Goal: Information Seeking & Learning: Learn about a topic

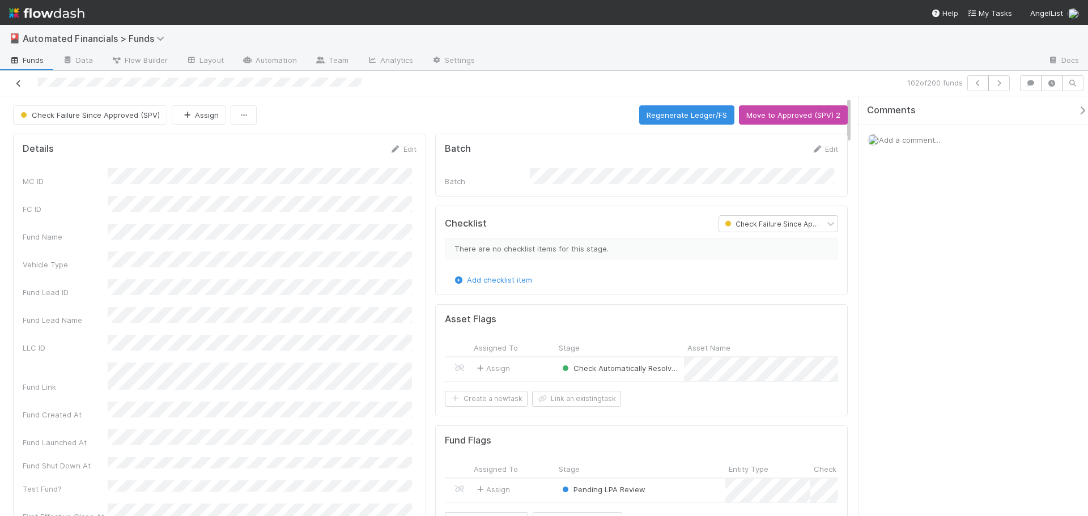
click at [19, 83] on icon at bounding box center [18, 83] width 11 height 7
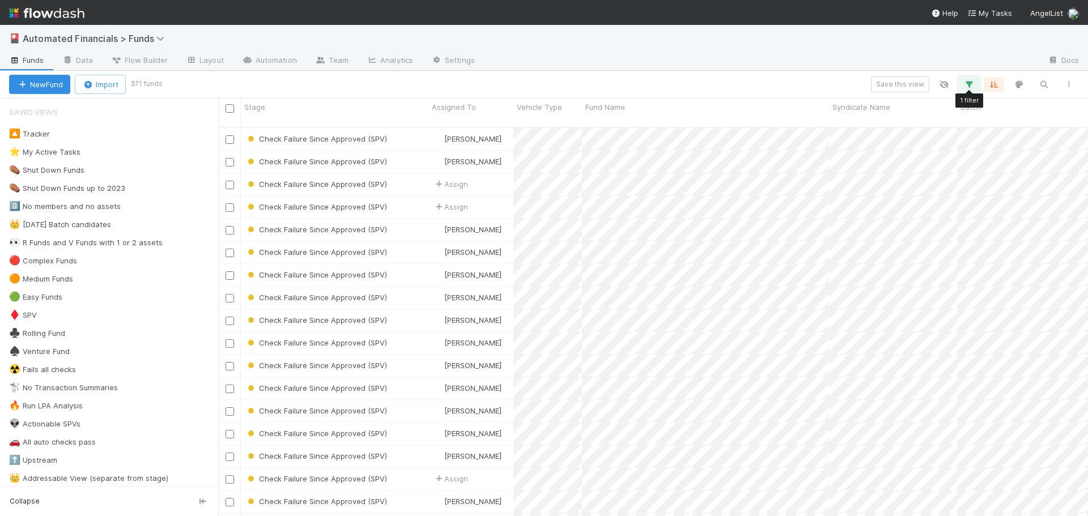
click at [973, 83] on icon "button" at bounding box center [969, 84] width 11 height 10
click at [671, 114] on link "Reset Filters" at bounding box center [676, 113] width 45 height 10
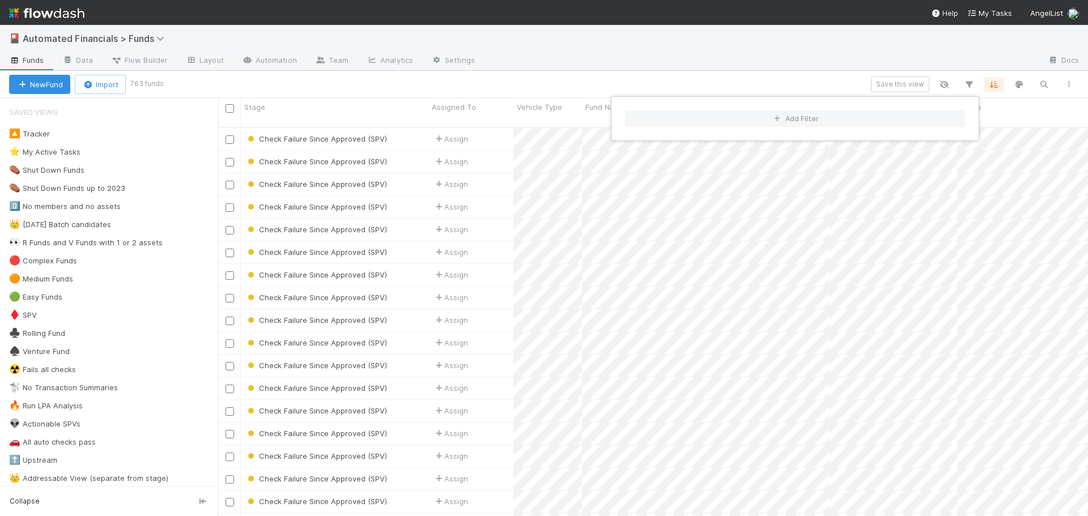
scroll to position [390, 862]
click at [266, 43] on div "Add Filter" at bounding box center [544, 258] width 1088 height 516
click at [807, 83] on div "Add Filter" at bounding box center [544, 258] width 1088 height 516
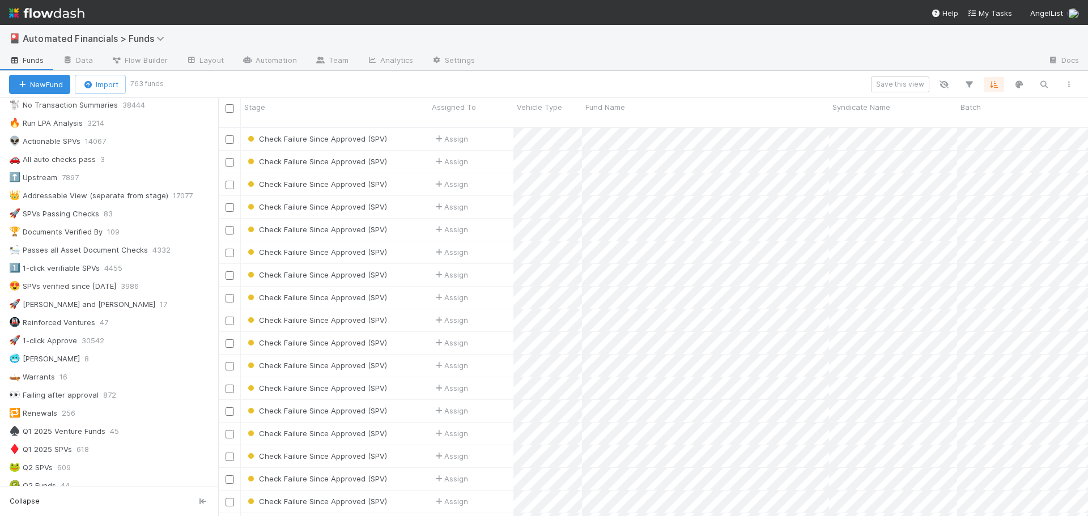
scroll to position [283, 0]
click at [61, 270] on div "1️⃣ 1-click verifiable SPVs" at bounding box center [54, 268] width 91 height 14
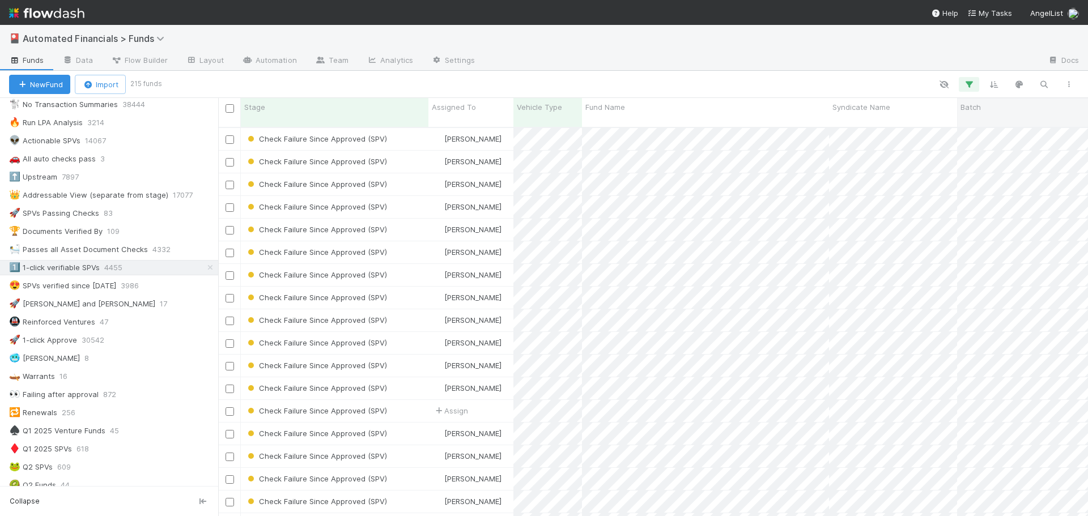
scroll to position [390, 862]
click at [967, 85] on icon "button" at bounding box center [969, 84] width 11 height 10
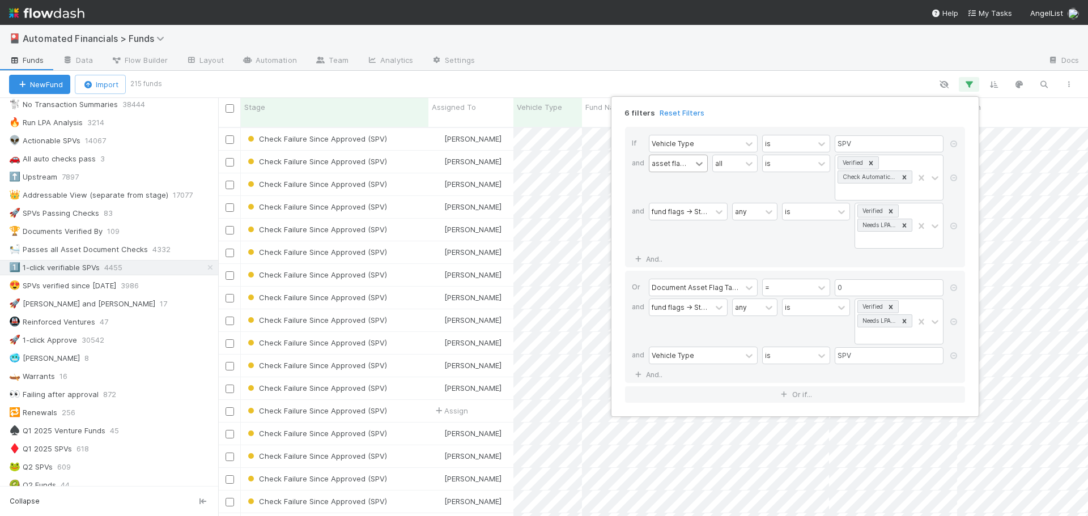
click at [701, 163] on icon at bounding box center [699, 163] width 11 height 11
click at [732, 181] on div "all" at bounding box center [734, 178] width 45 height 46
click at [760, 82] on div "6 filters Reset Filters If Vehicle Type is SPV and asset flags -> Stage all is …" at bounding box center [544, 258] width 1088 height 516
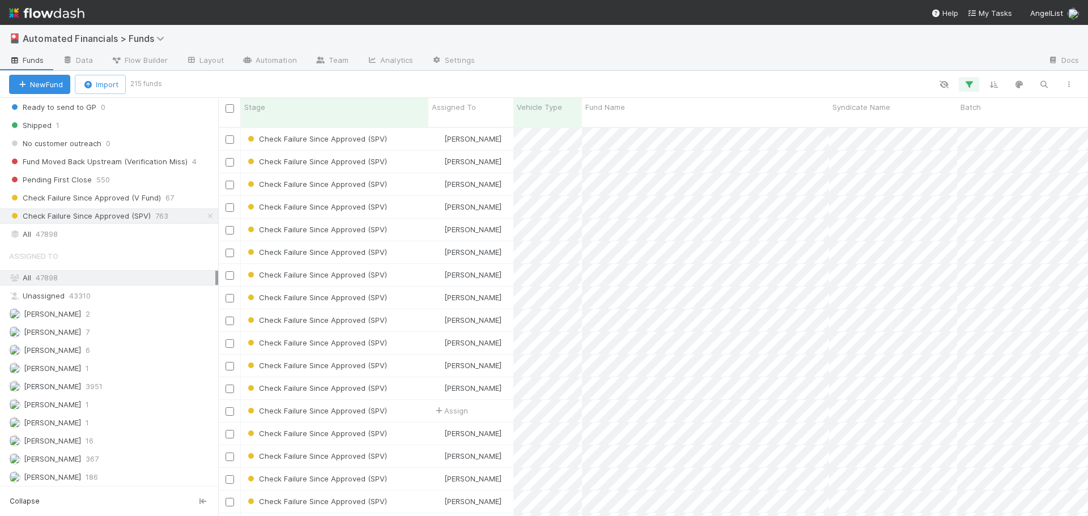
scroll to position [1487, 0]
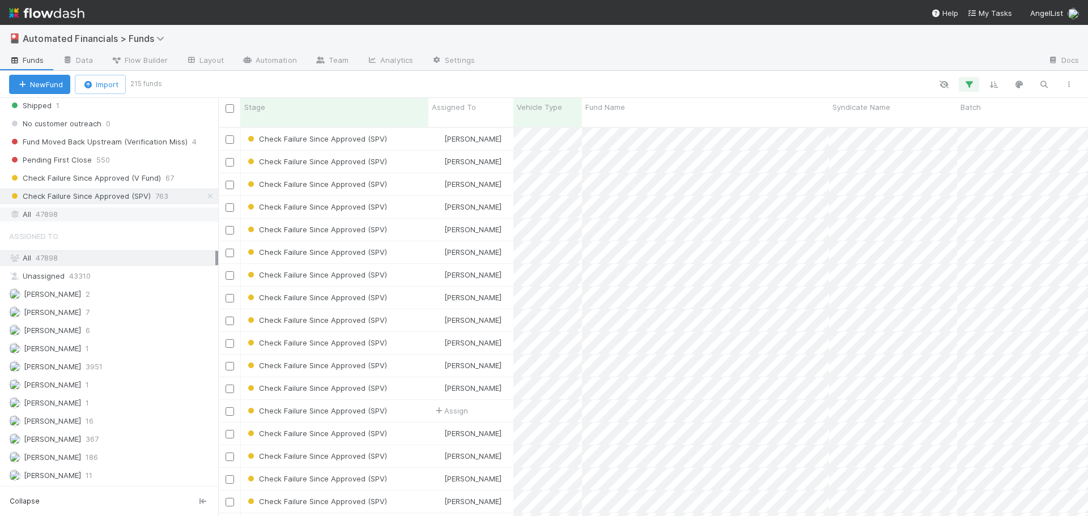
click at [33, 212] on div "All 47898" at bounding box center [112, 214] width 206 height 14
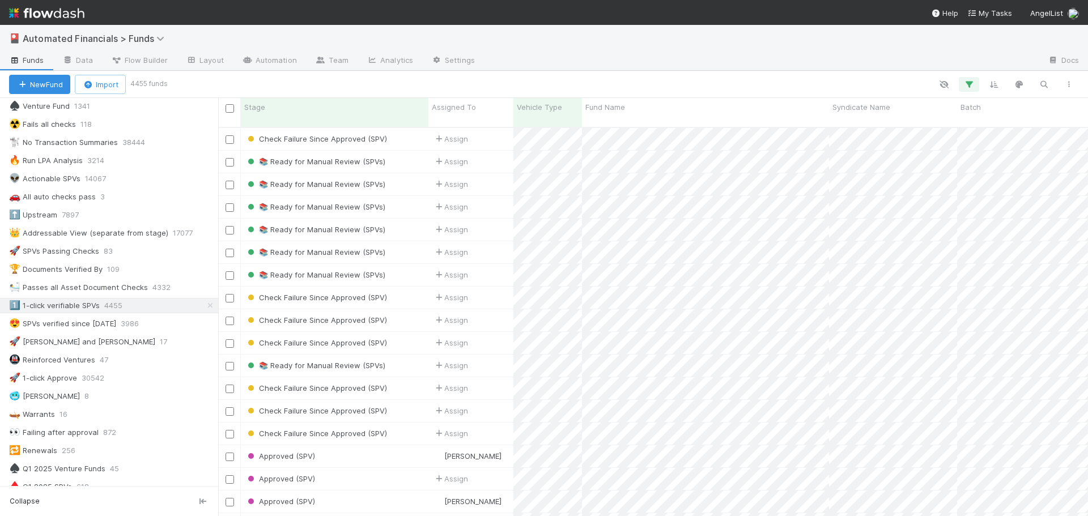
scroll to position [390, 862]
click at [413, 152] on div "📚 Ready for Manual Review (SPVs)" at bounding box center [335, 162] width 188 height 22
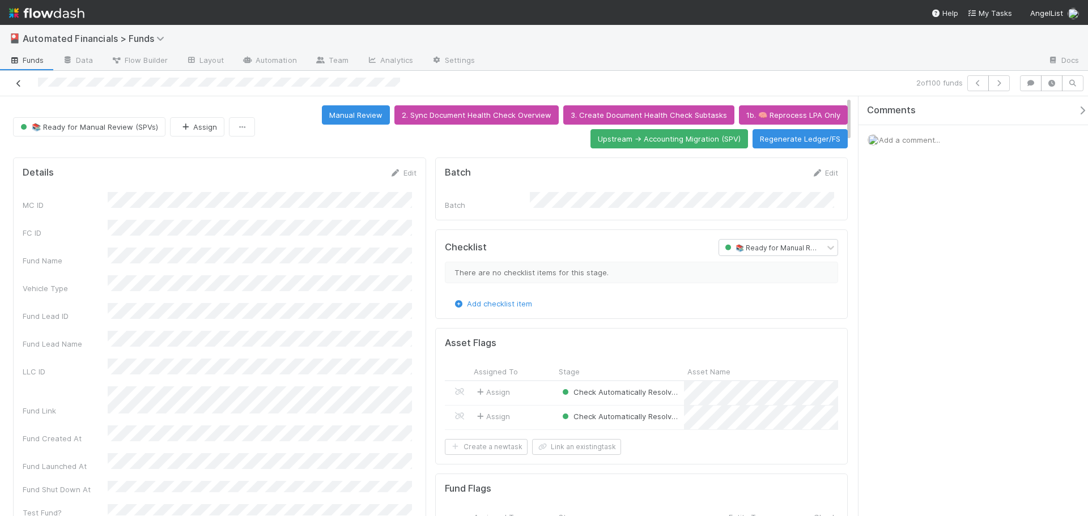
click at [19, 80] on icon at bounding box center [18, 83] width 11 height 7
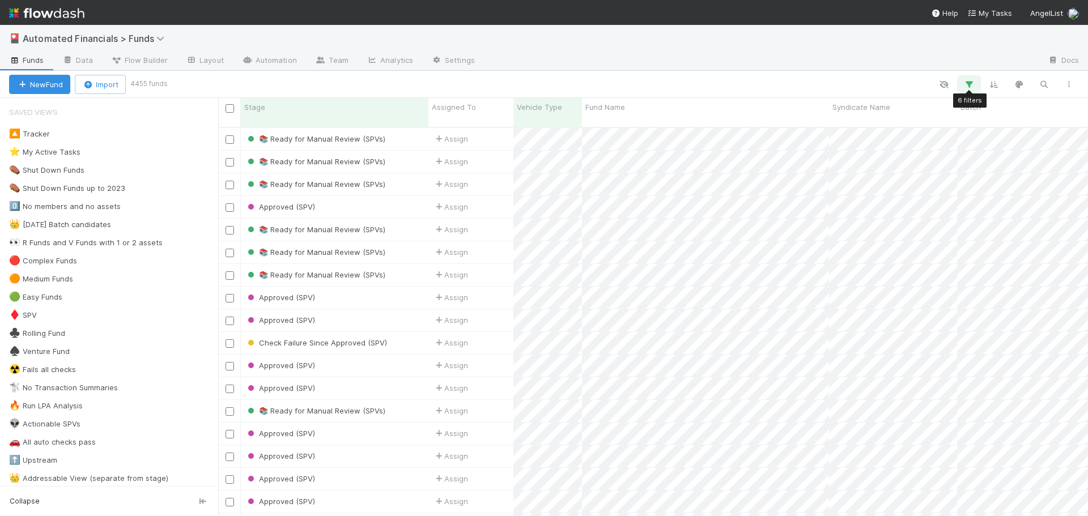
click at [971, 84] on icon "button" at bounding box center [969, 84] width 11 height 10
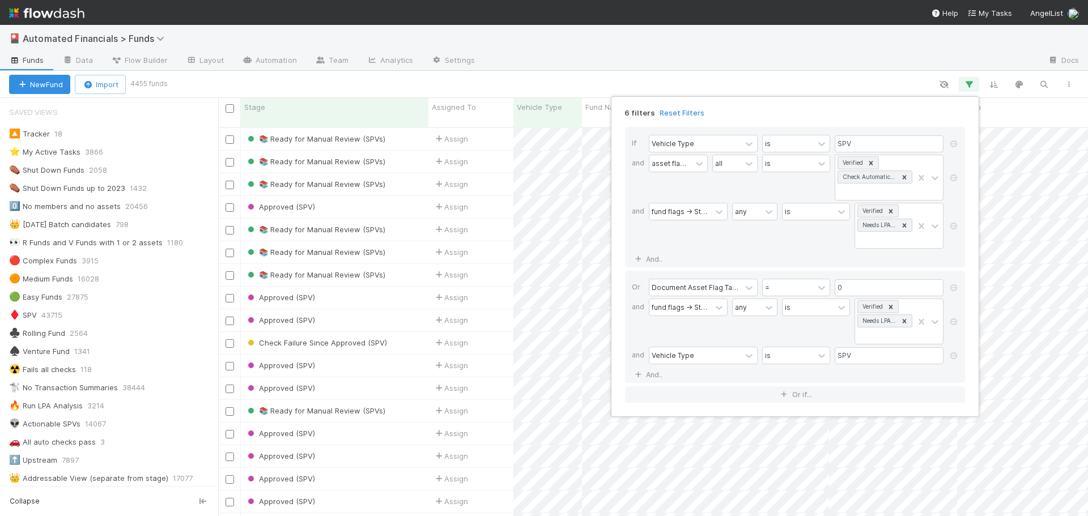
click at [660, 189] on div "asset flags -> Stage" at bounding box center [678, 178] width 59 height 46
click at [699, 164] on icon at bounding box center [699, 164] width 7 height 4
click at [743, 186] on div "all" at bounding box center [734, 178] width 45 height 46
click at [749, 287] on icon at bounding box center [749, 287] width 11 height 11
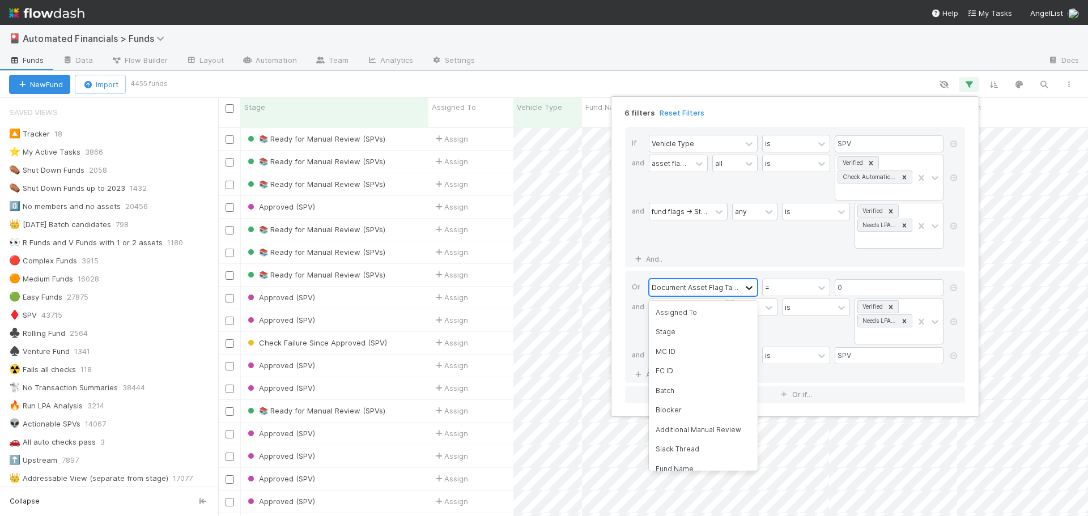
scroll to position [530, 0]
click at [749, 287] on icon at bounding box center [749, 287] width 11 height 11
click at [722, 261] on div "If Vehicle Type is SPV and asset flags -> Stage all is Verified Check Automatic…" at bounding box center [795, 197] width 340 height 141
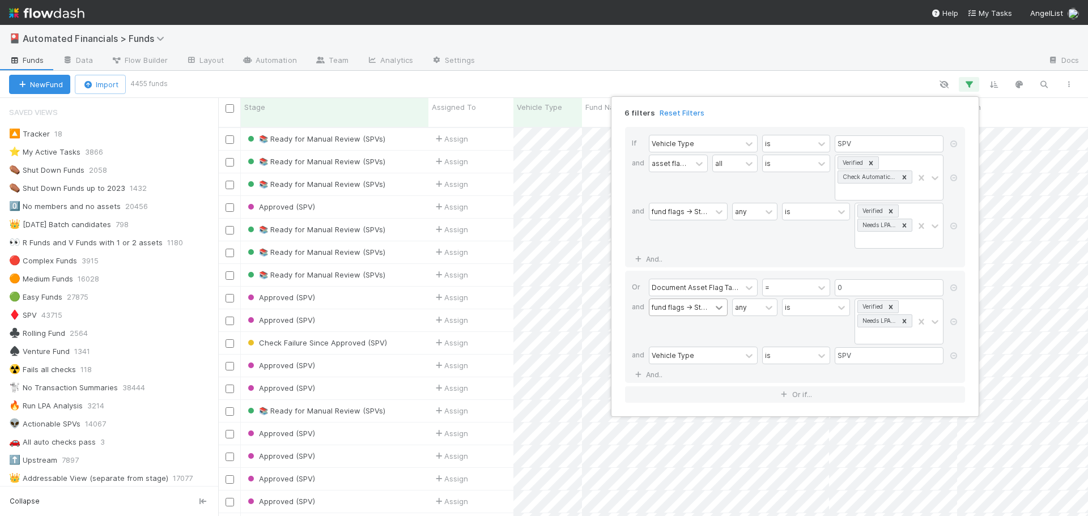
click at [718, 307] on icon at bounding box center [719, 307] width 11 height 11
click at [727, 326] on div "fund flags -> Stage any is Verified Needs LPA Amendment" at bounding box center [798, 323] width 299 height 48
drag, startPoint x: 213, startPoint y: 117, endPoint x: 214, endPoint y: 159, distance: 41.4
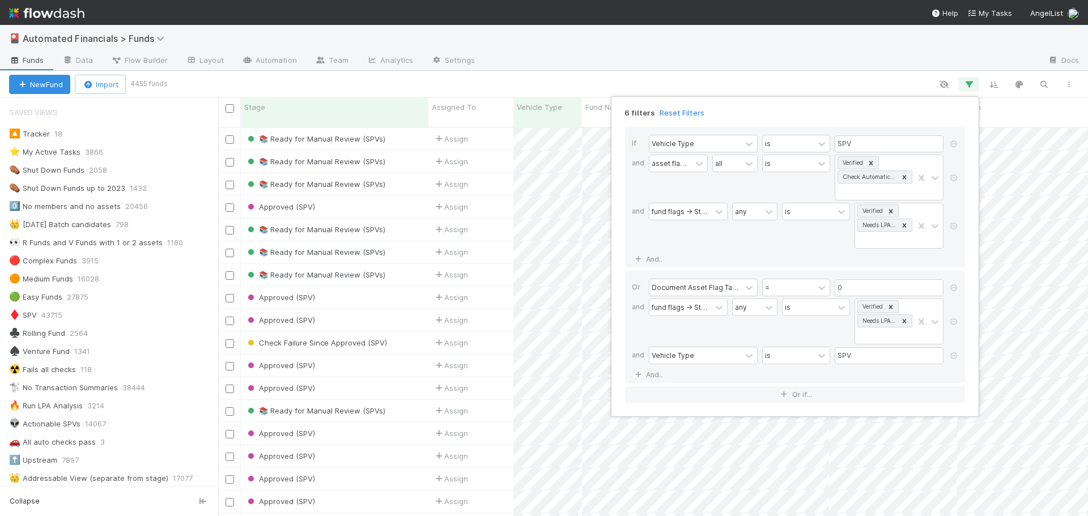
click at [214, 158] on div "6 filters Reset Filters If Vehicle Type is SPV and asset flags -> Stage all is …" at bounding box center [544, 258] width 1088 height 516
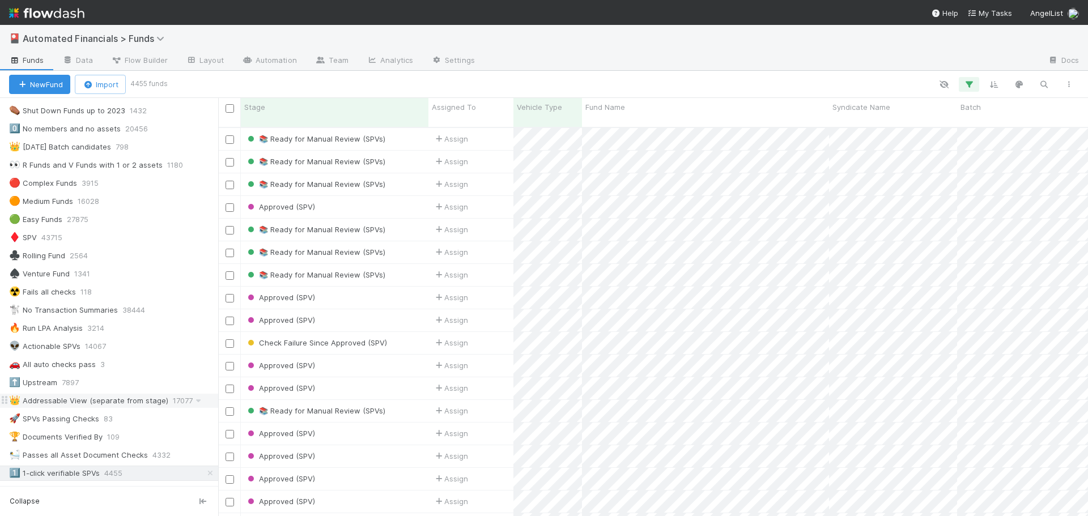
scroll to position [0, 0]
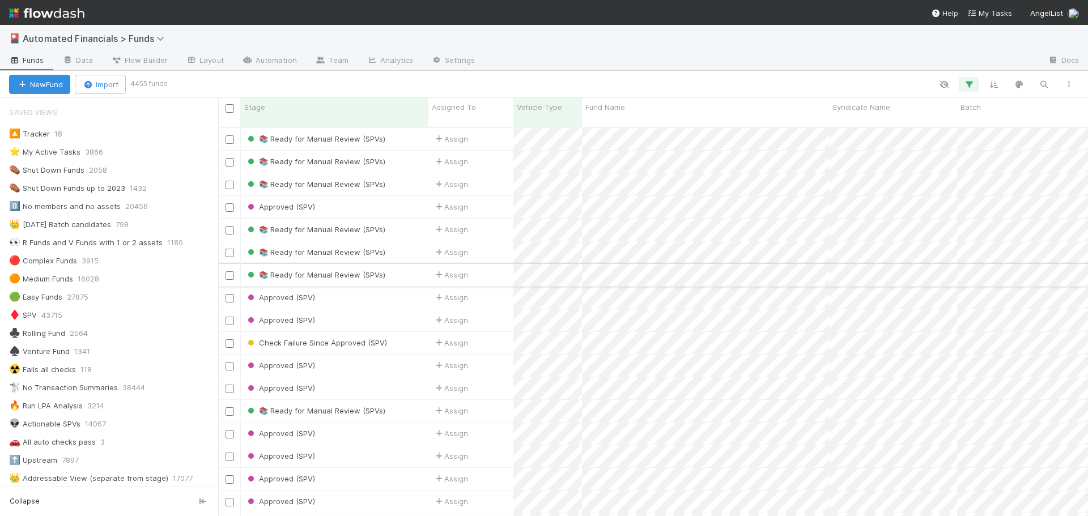
click at [408, 266] on div "📚 Ready for Manual Review (SPVs)" at bounding box center [335, 275] width 188 height 22
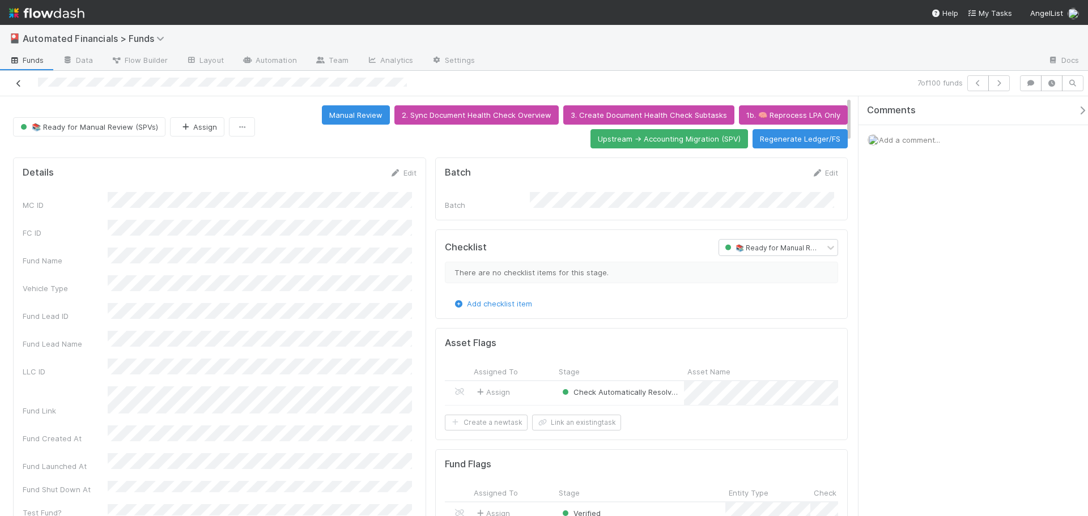
click at [16, 80] on icon at bounding box center [18, 83] width 11 height 7
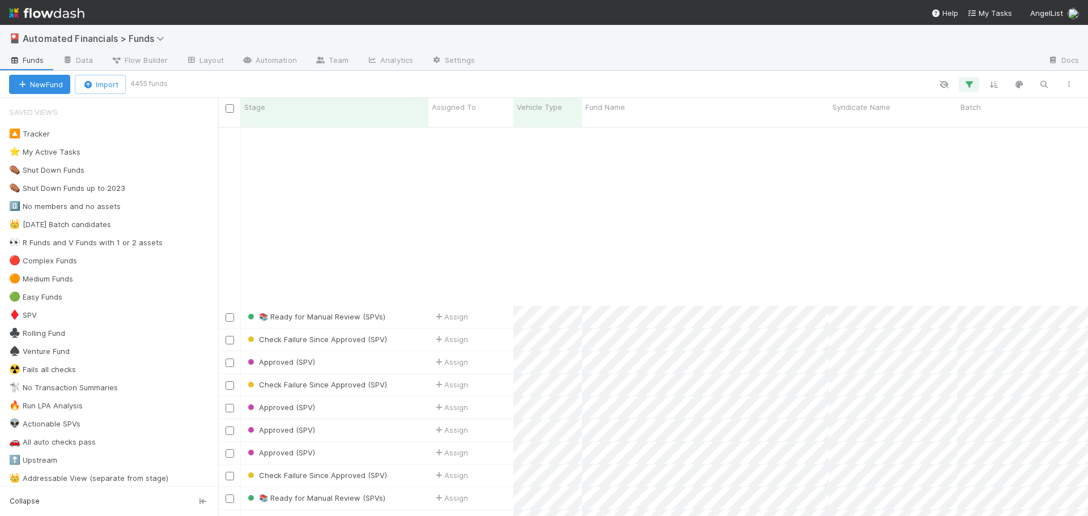
scroll to position [737, 0]
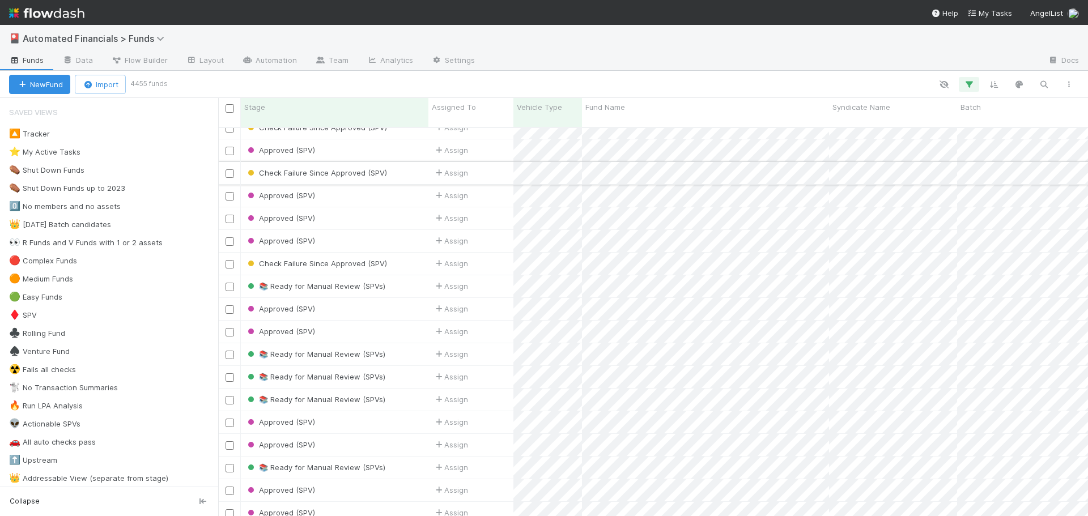
click at [406, 164] on div "Check Failure Since Approved (SPV)" at bounding box center [335, 173] width 188 height 22
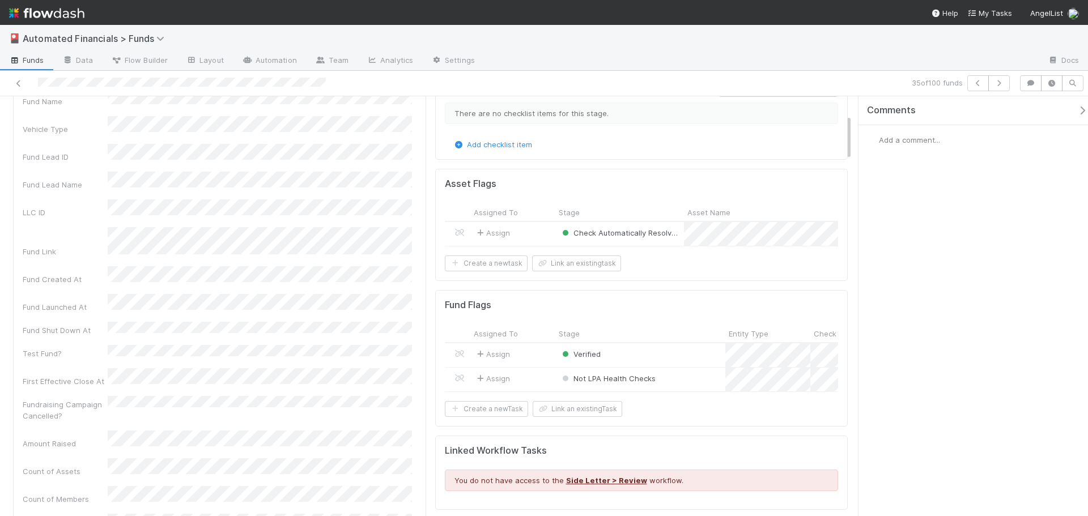
scroll to position [170, 0]
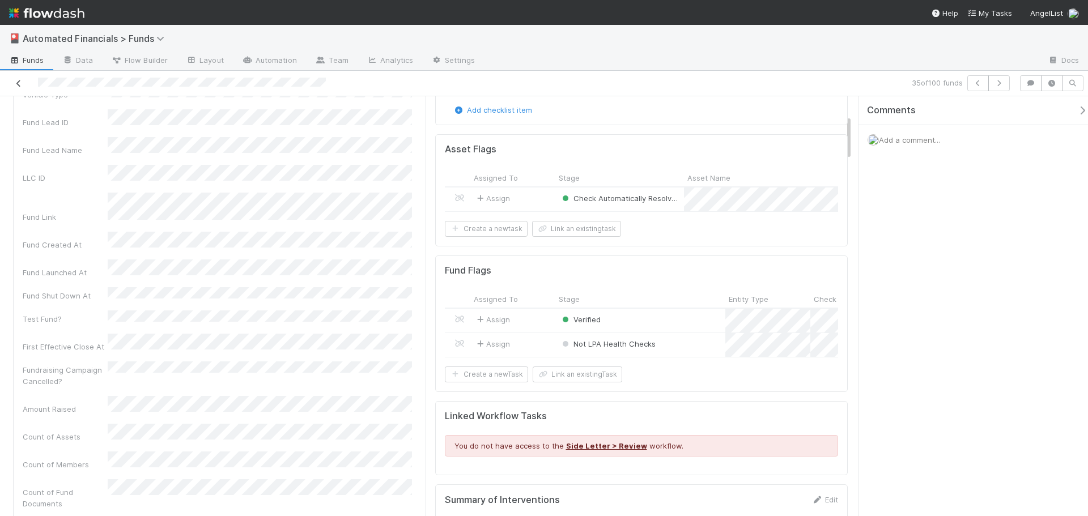
click at [15, 85] on icon at bounding box center [18, 83] width 11 height 7
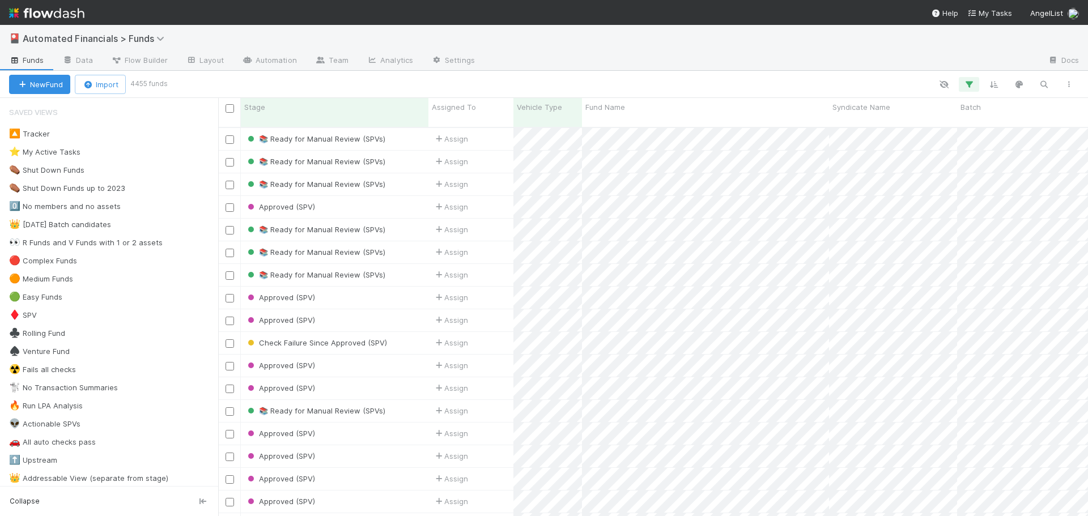
scroll to position [390, 862]
click at [969, 88] on icon "button" at bounding box center [969, 84] width 11 height 10
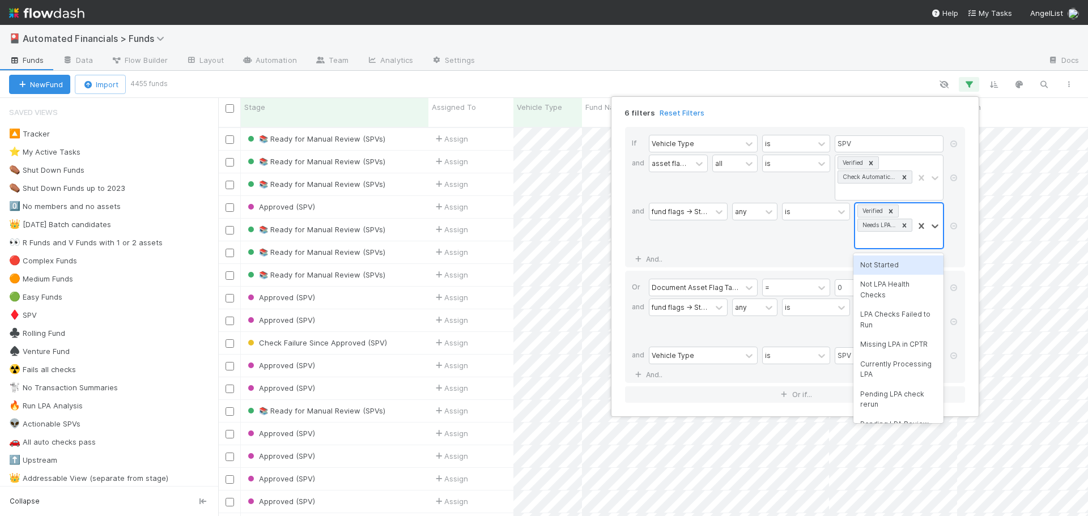
click at [888, 244] on div "Verified Needs LPA Amendment" at bounding box center [884, 225] width 58 height 45
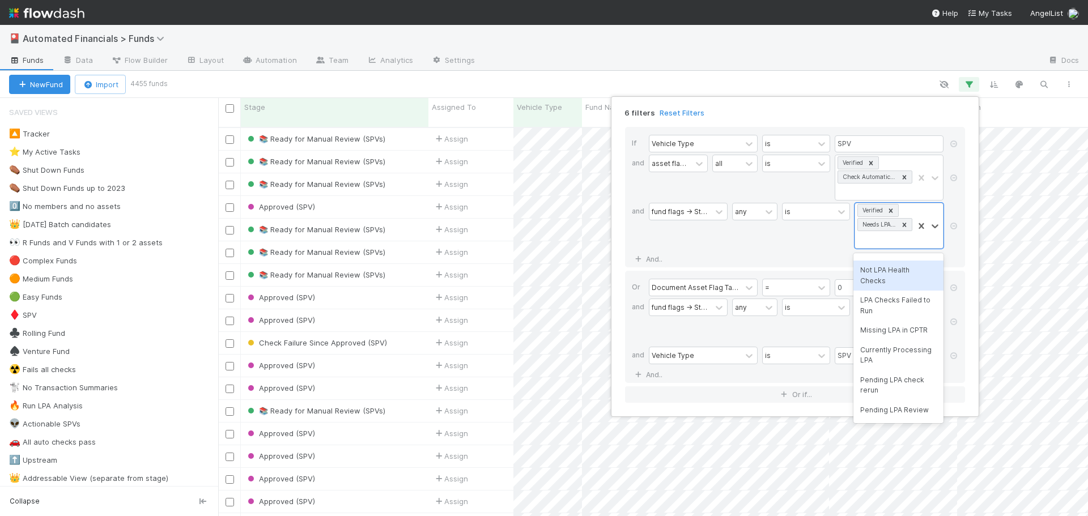
scroll to position [0, 0]
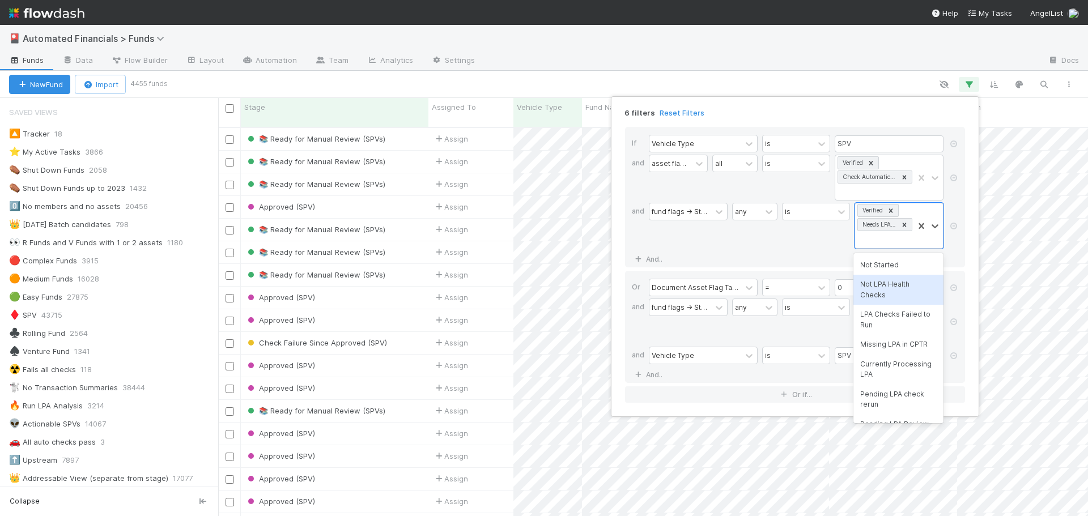
click at [790, 239] on div "is" at bounding box center [816, 226] width 68 height 46
click at [905, 224] on icon at bounding box center [905, 225] width 4 height 4
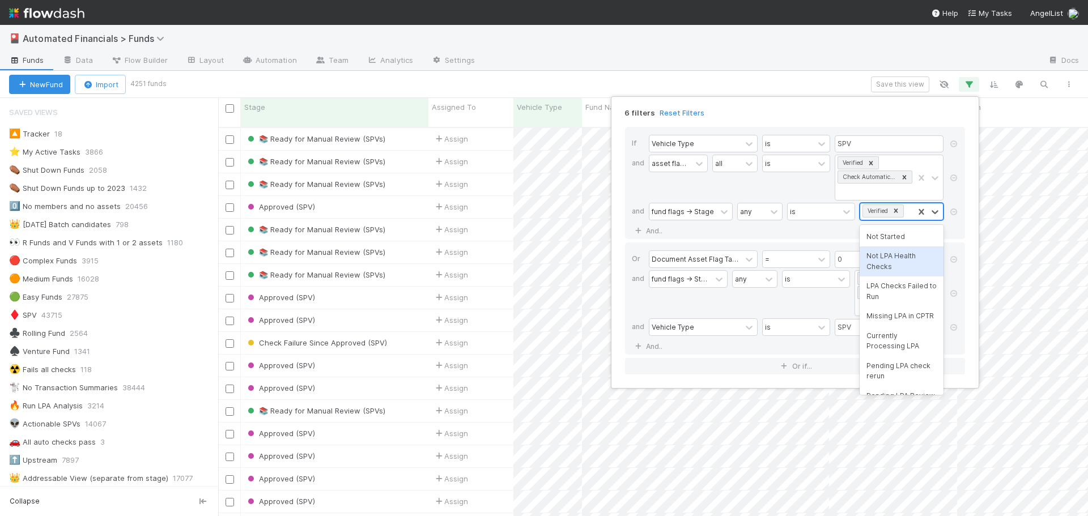
click at [834, 226] on div "If Vehicle Type is SPV and asset flags -> Stage all is Verified Check Automatic…" at bounding box center [795, 183] width 340 height 112
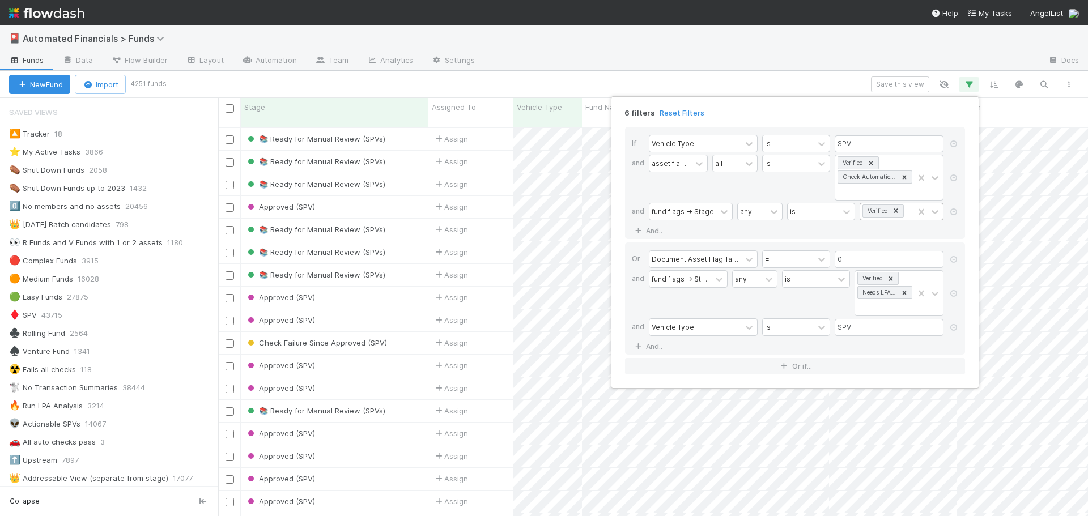
click at [845, 79] on div "6 filters Reset Filters If Vehicle Type is SPV and asset flags -> Stage all is …" at bounding box center [544, 258] width 1088 height 516
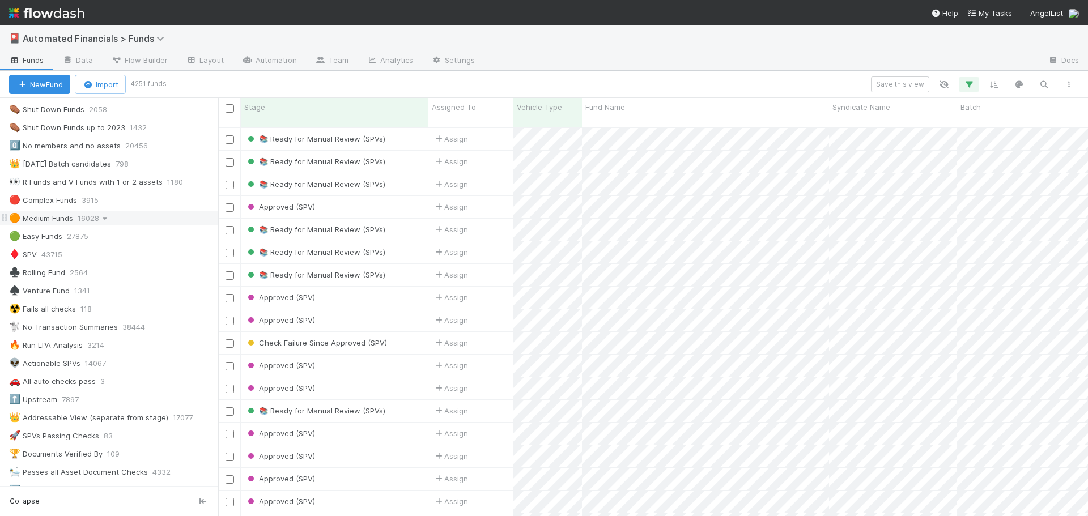
scroll to position [113, 0]
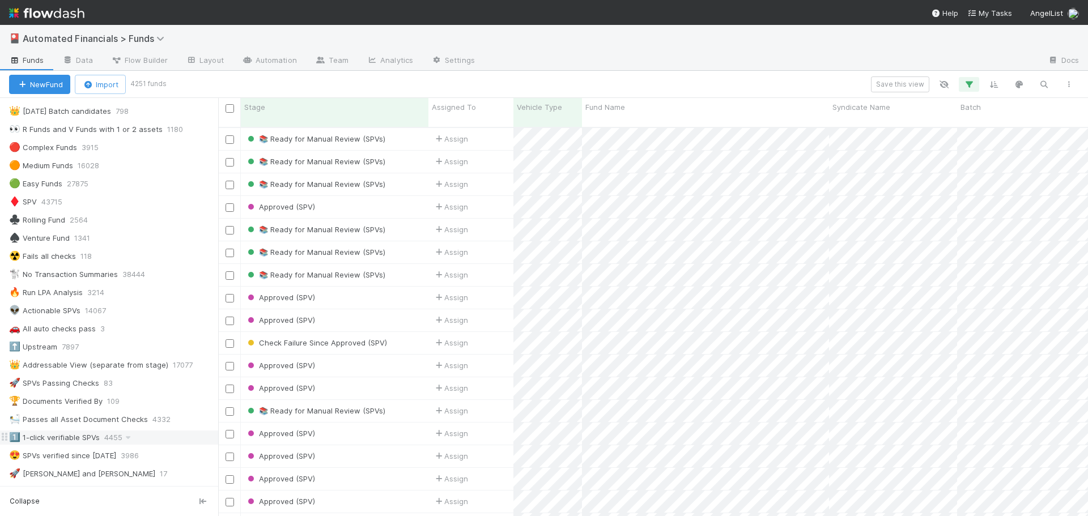
click at [80, 436] on div "1️⃣ 1-click verifiable SPVs" at bounding box center [54, 438] width 91 height 14
click at [83, 423] on div "🛀 Passes all Asset Document Checks" at bounding box center [78, 420] width 139 height 14
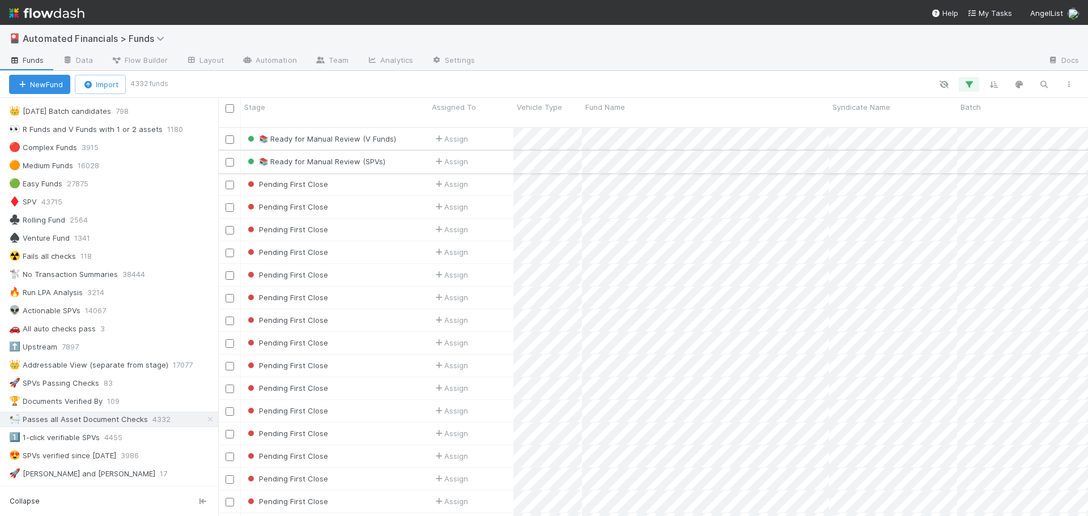
click at [405, 151] on div "📚 Ready for Manual Review (SPVs)" at bounding box center [335, 162] width 188 height 22
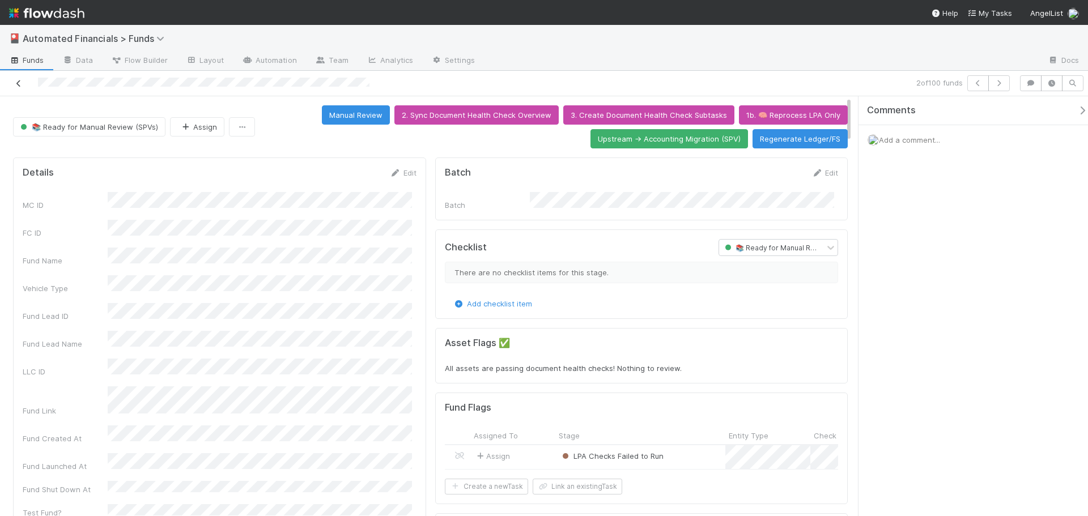
click at [19, 84] on icon at bounding box center [18, 83] width 11 height 7
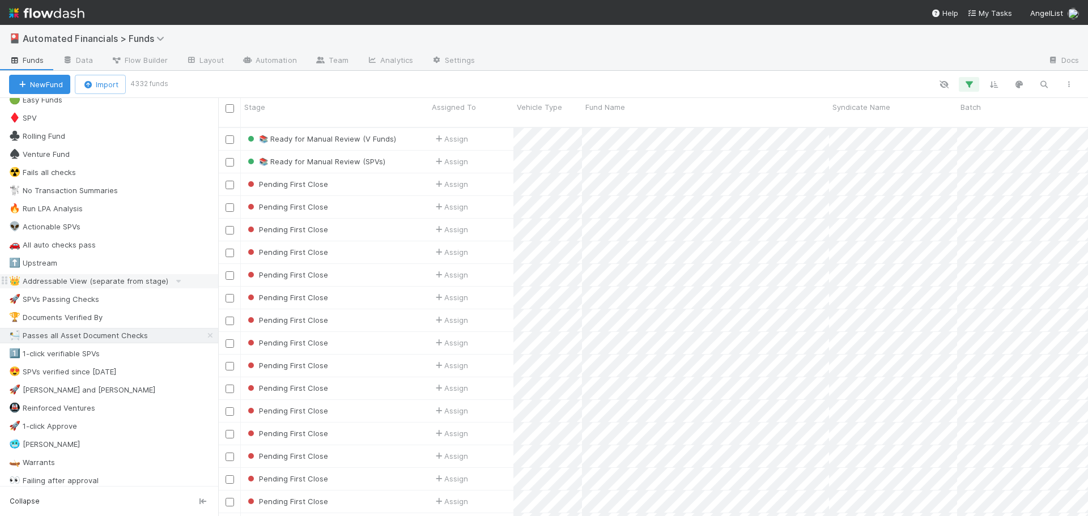
scroll to position [227, 0]
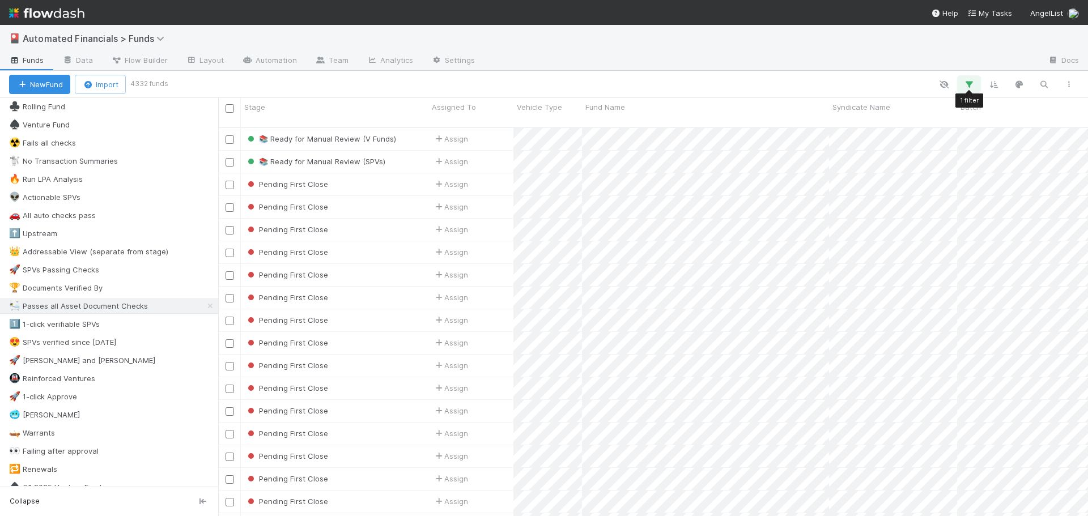
click at [969, 84] on icon "button" at bounding box center [969, 84] width 11 height 10
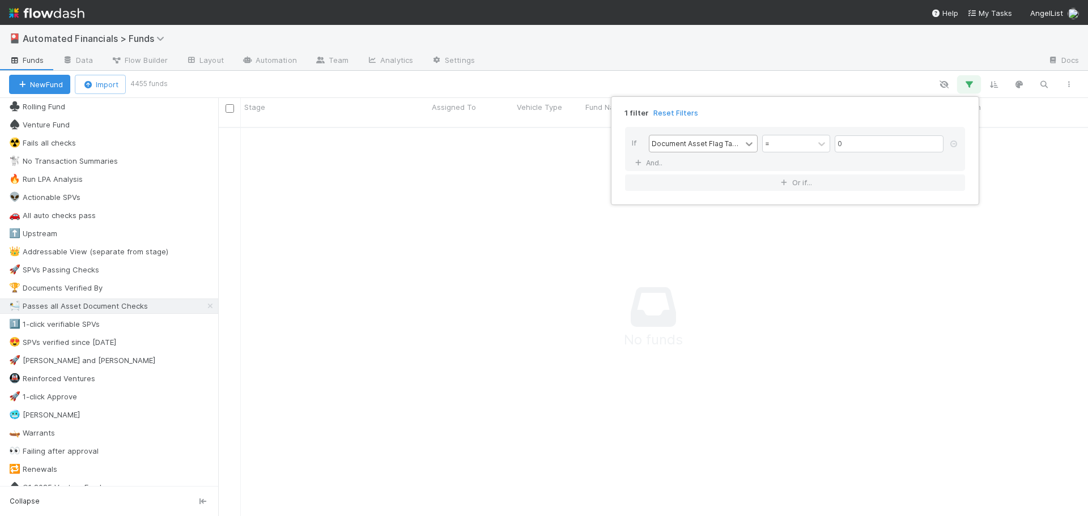
scroll to position [381, 862]
click at [749, 145] on icon at bounding box center [749, 144] width 7 height 4
click at [770, 106] on div "1 filter Reset Filters" at bounding box center [795, 109] width 358 height 16
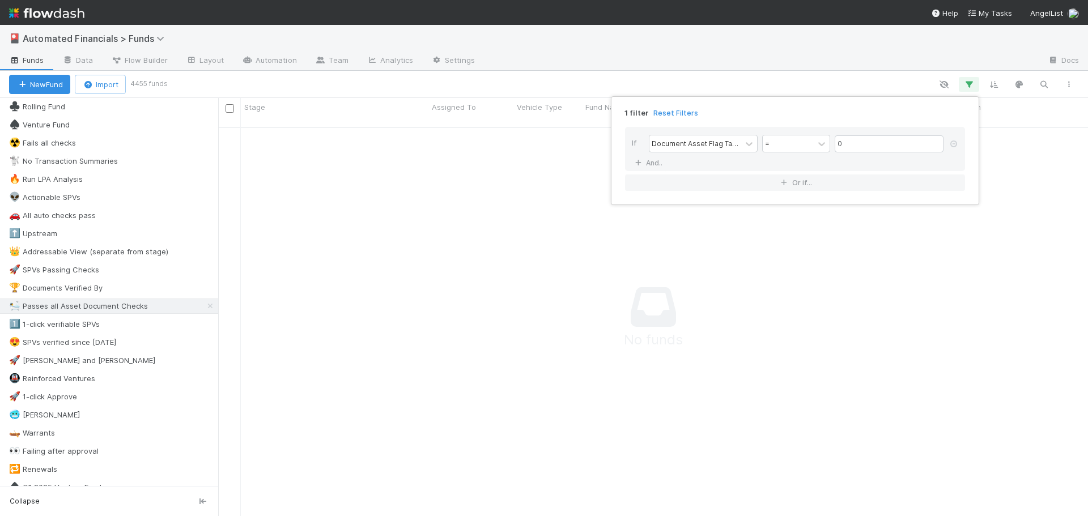
click at [816, 82] on div "1 filter Reset Filters If Document Asset Flag Tasks Count = 0 And.. Or if..." at bounding box center [544, 258] width 1088 height 516
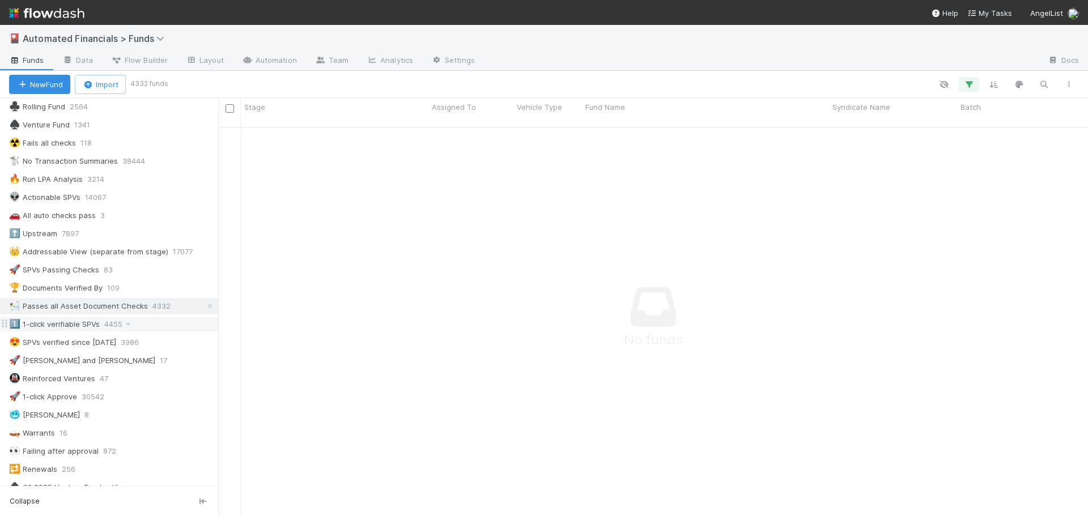
click at [78, 326] on div "1️⃣ 1-click verifiable SPVs" at bounding box center [54, 324] width 91 height 14
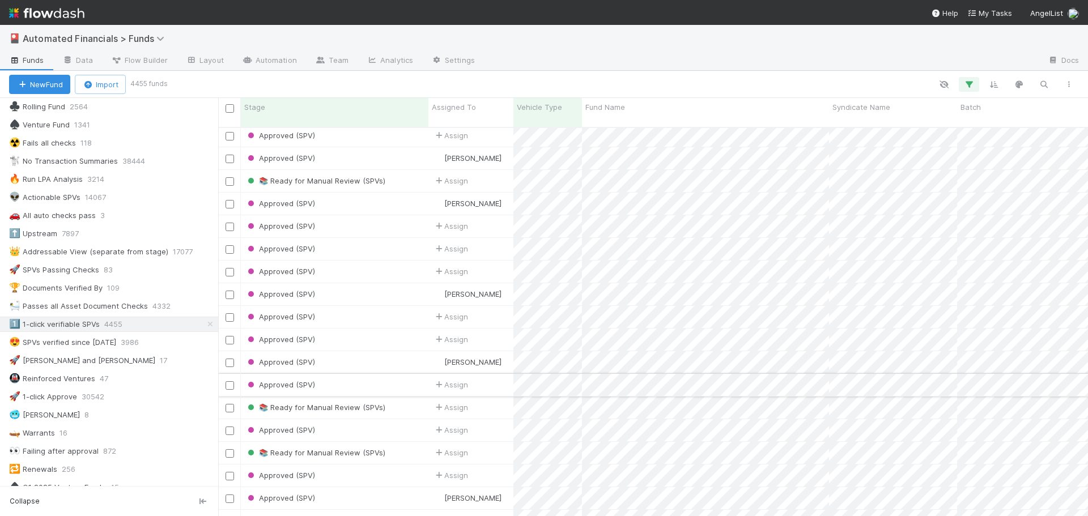
scroll to position [2494, 0]
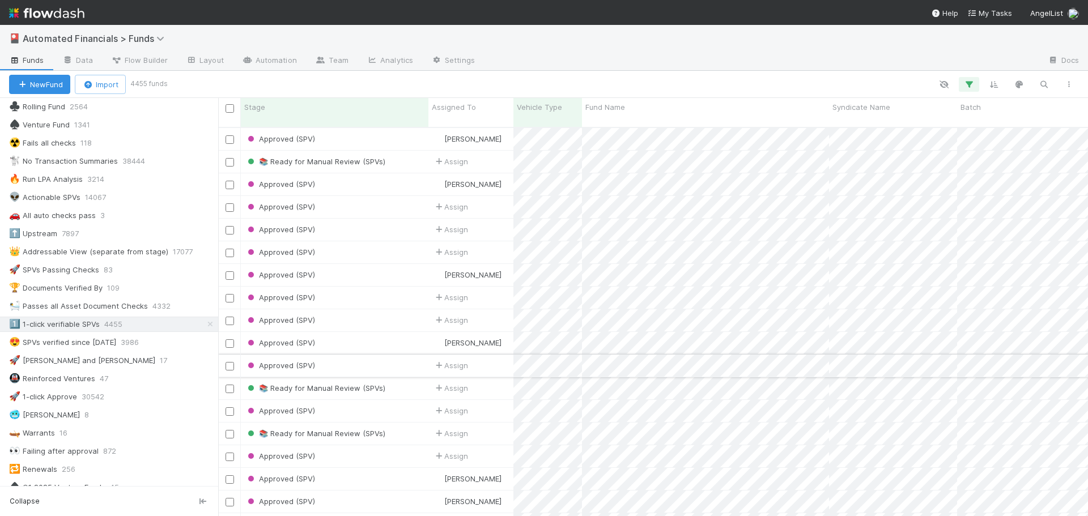
click at [381, 358] on div "Approved (SPV)" at bounding box center [335, 366] width 188 height 22
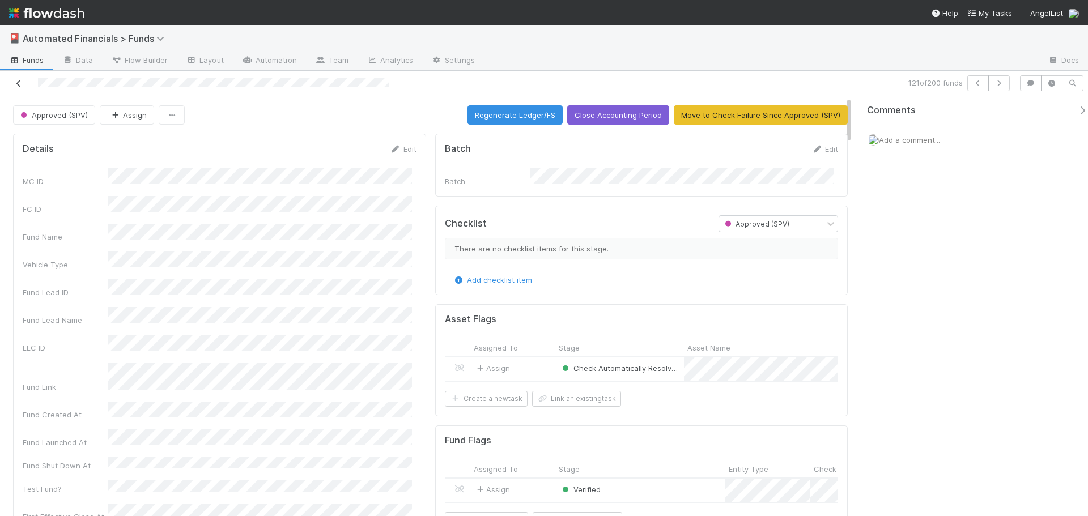
click at [16, 83] on icon at bounding box center [18, 83] width 11 height 7
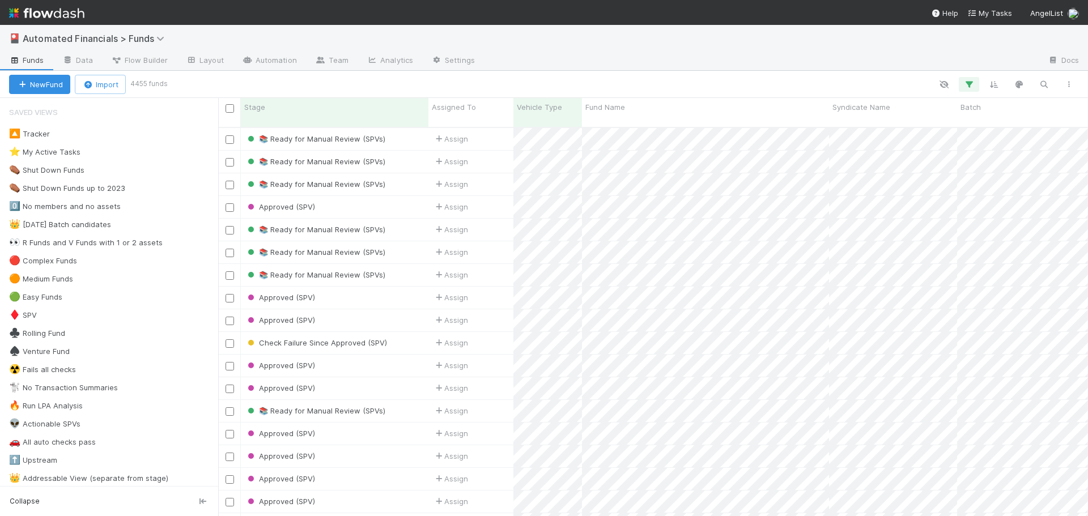
scroll to position [390, 862]
click at [969, 86] on icon "button" at bounding box center [969, 84] width 11 height 10
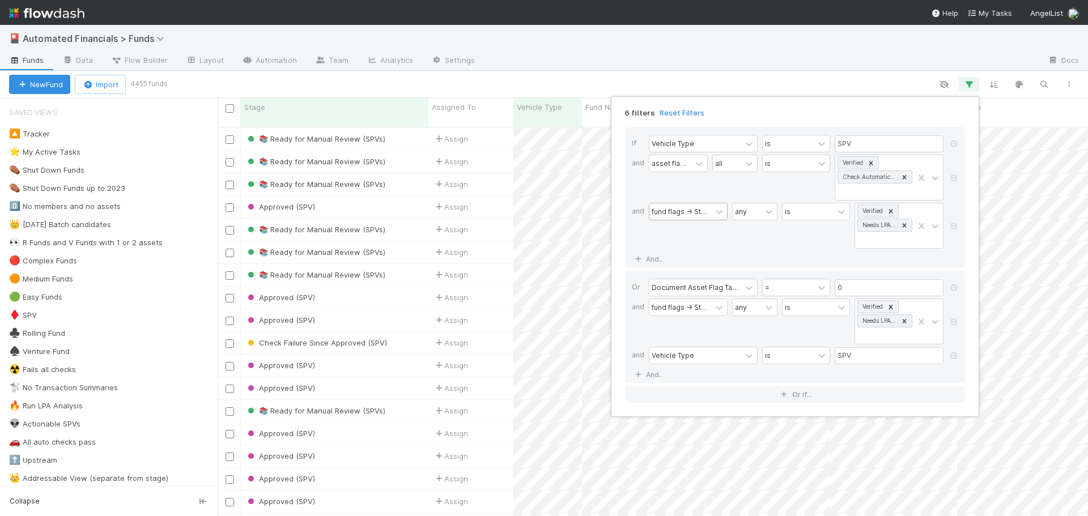
click at [672, 213] on div "fund flags -> Stage" at bounding box center [680, 211] width 57 height 10
click at [837, 248] on div "is" at bounding box center [816, 226] width 68 height 46
click at [771, 85] on div "6 filters Reset Filters If Vehicle Type is SPV and asset flags -> Stage all is …" at bounding box center [544, 258] width 1088 height 516
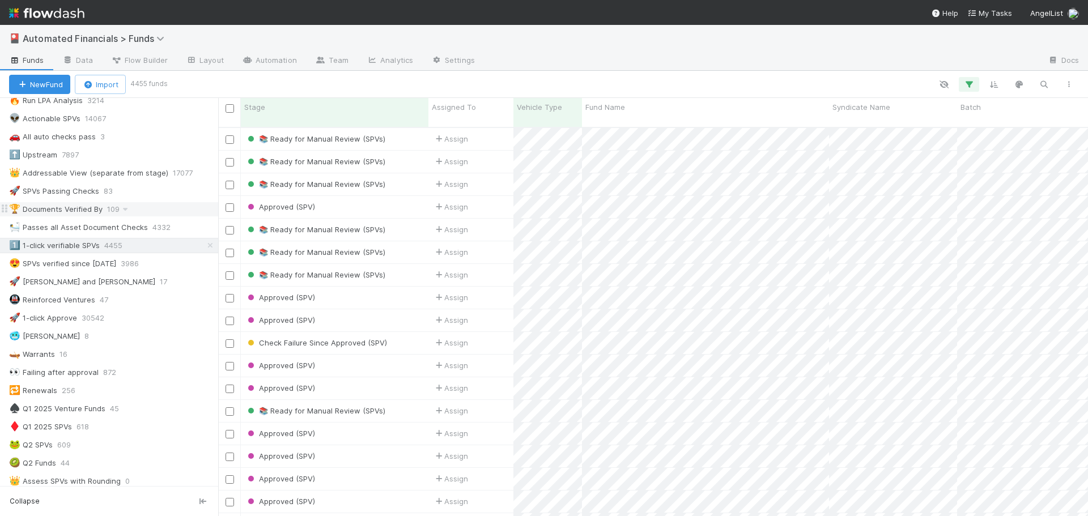
scroll to position [286, 0]
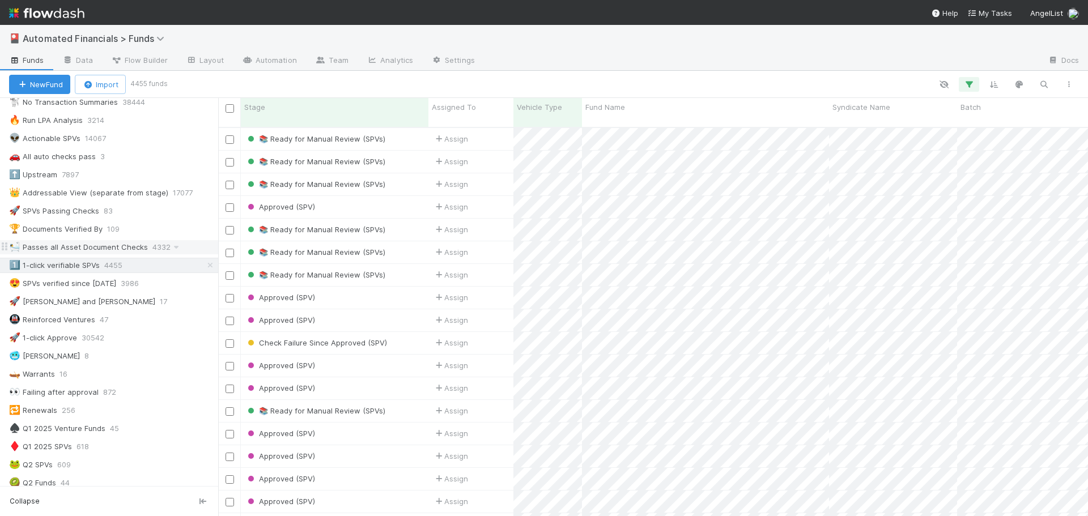
click at [59, 248] on div "🛀 Passes all Asset Document Checks" at bounding box center [78, 247] width 139 height 14
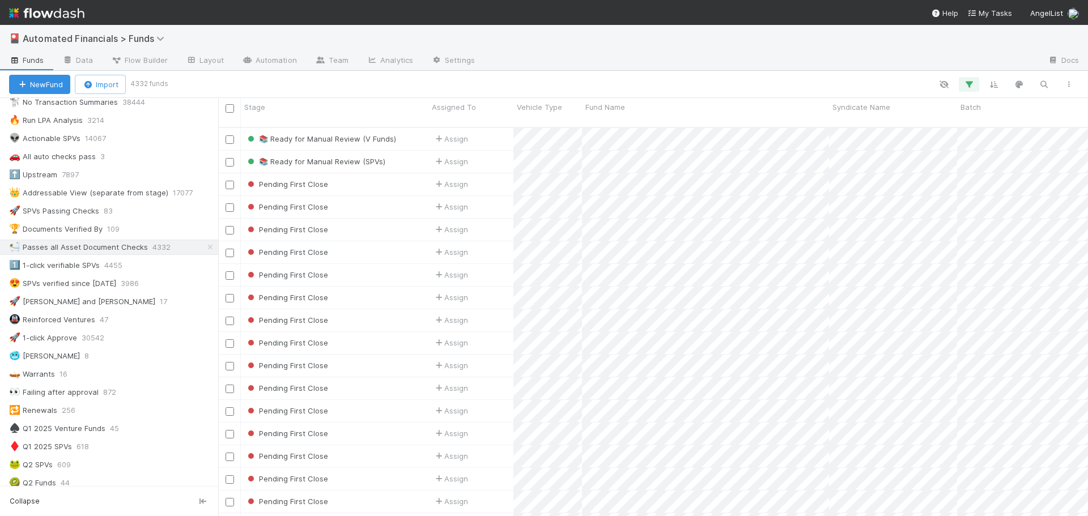
scroll to position [390, 862]
click at [973, 80] on icon "button" at bounding box center [969, 84] width 11 height 10
click at [752, 143] on icon at bounding box center [749, 144] width 7 height 4
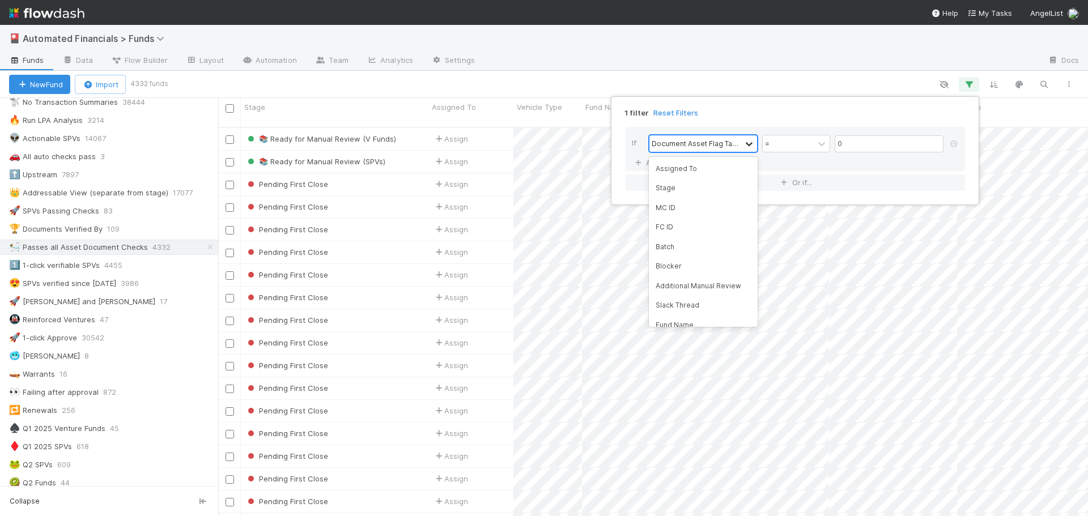
scroll to position [530, 0]
click at [752, 143] on icon at bounding box center [749, 144] width 7 height 4
click at [822, 148] on icon at bounding box center [821, 143] width 11 height 11
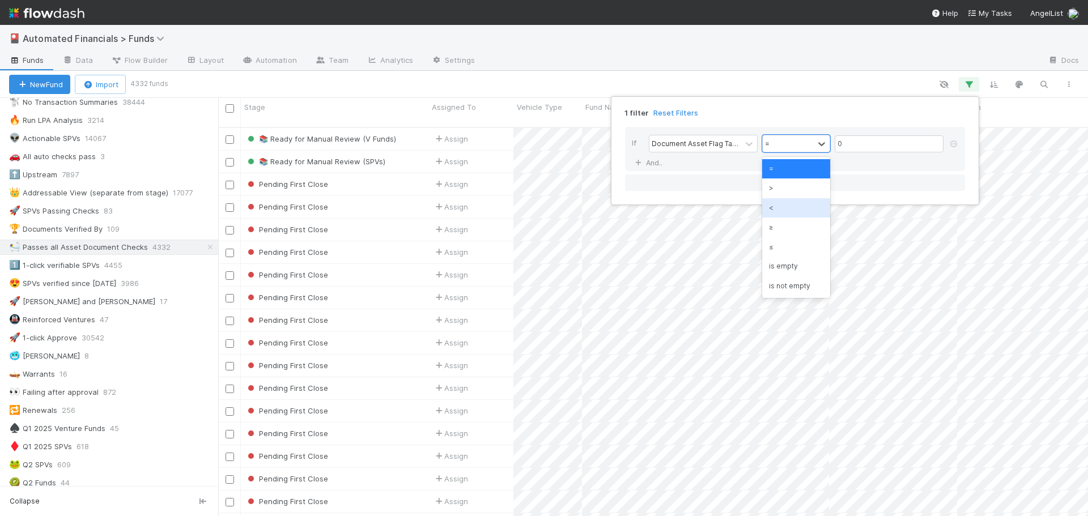
click at [791, 209] on div "<" at bounding box center [796, 207] width 68 height 19
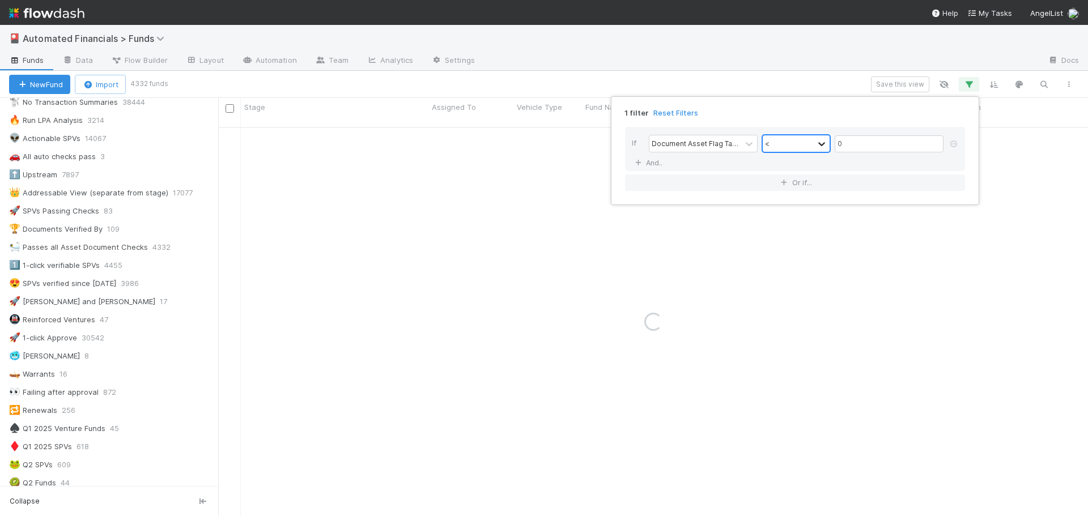
click at [824, 145] on icon at bounding box center [821, 143] width 11 height 11
click at [799, 186] on div ">" at bounding box center [796, 188] width 68 height 19
click at [746, 114] on div "1 filter Reset Filters" at bounding box center [795, 109] width 358 height 16
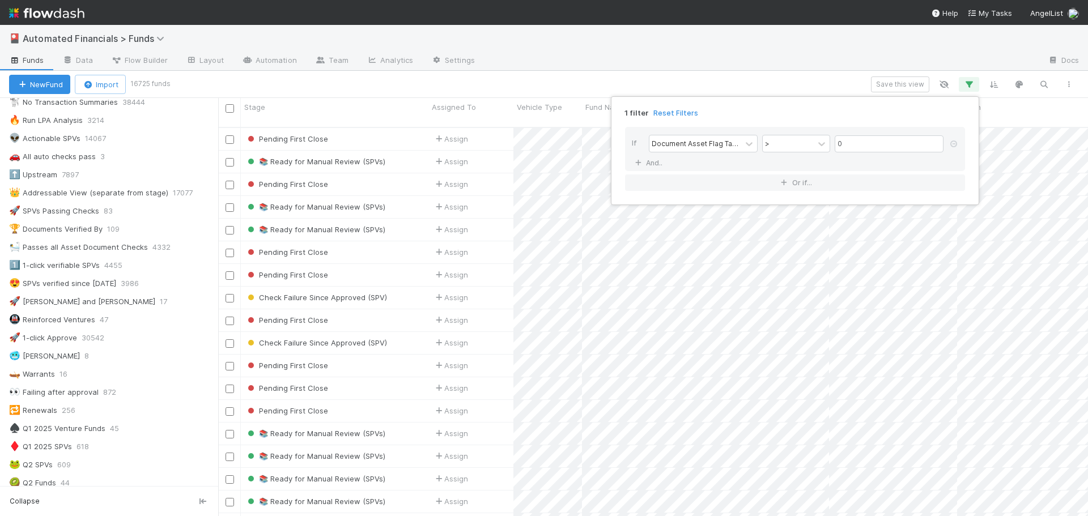
scroll to position [390, 862]
click at [656, 163] on link "And.." at bounding box center [650, 163] width 36 height 16
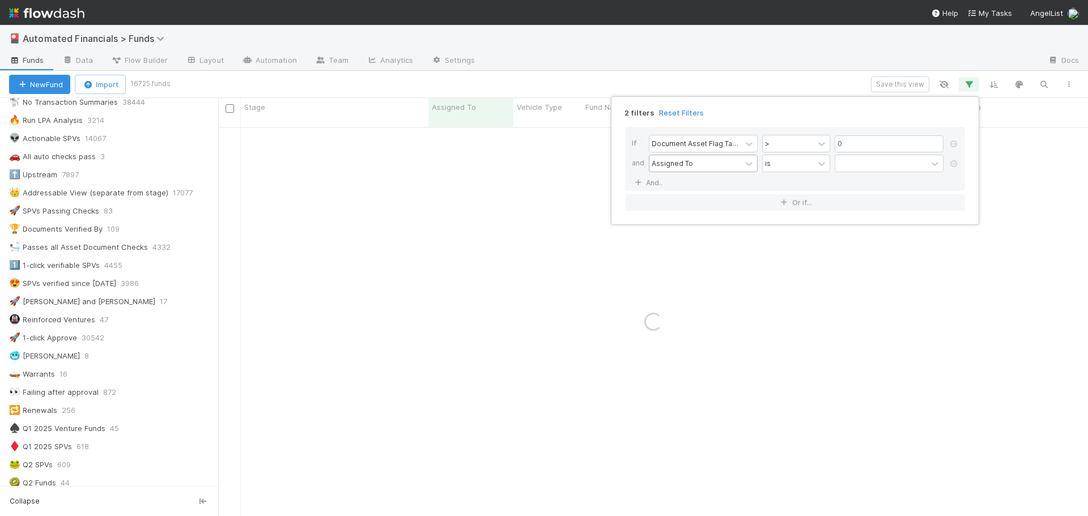
click at [670, 166] on div "Assigned To" at bounding box center [672, 163] width 41 height 10
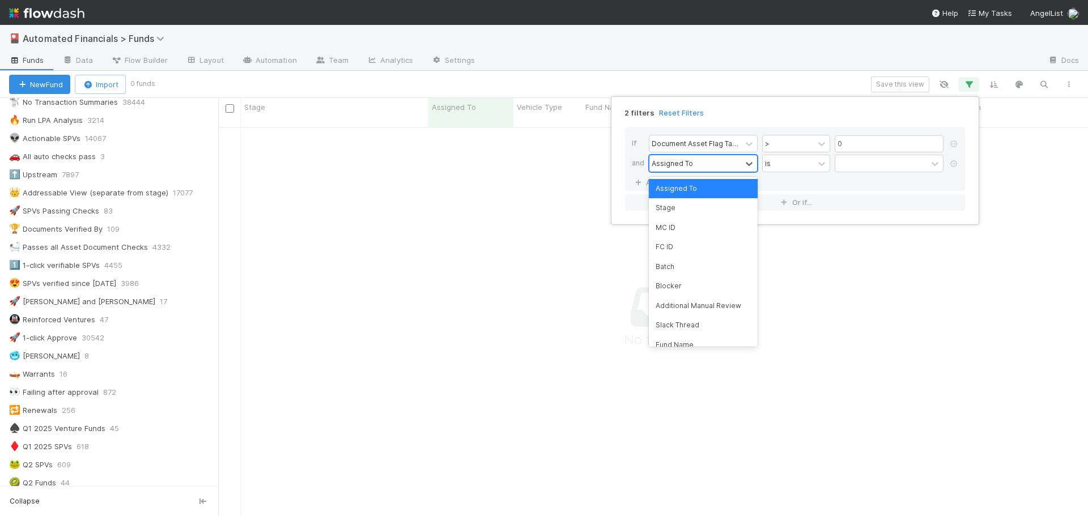
scroll to position [381, 862]
type input "vehic"
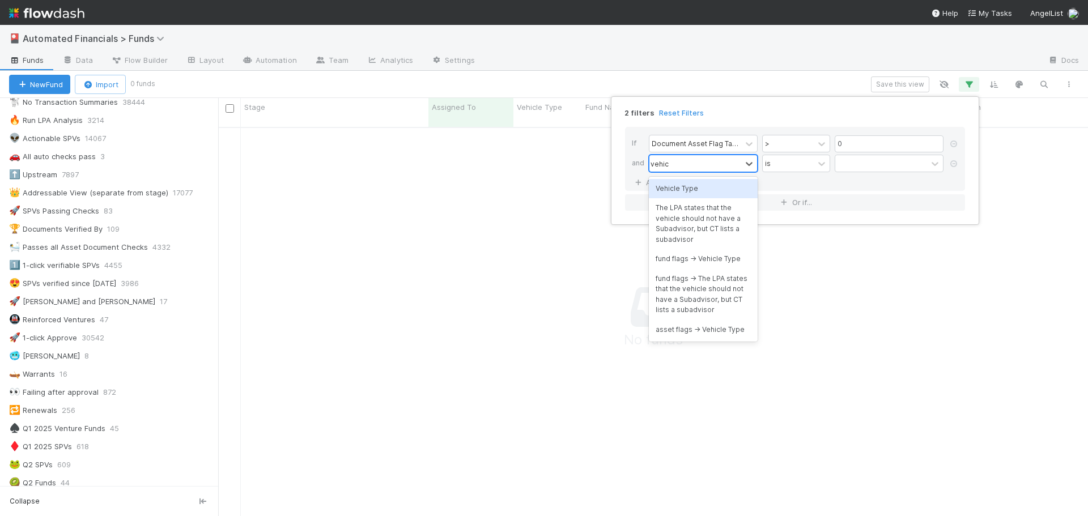
click at [679, 185] on div "Vehicle Type" at bounding box center [703, 188] width 109 height 19
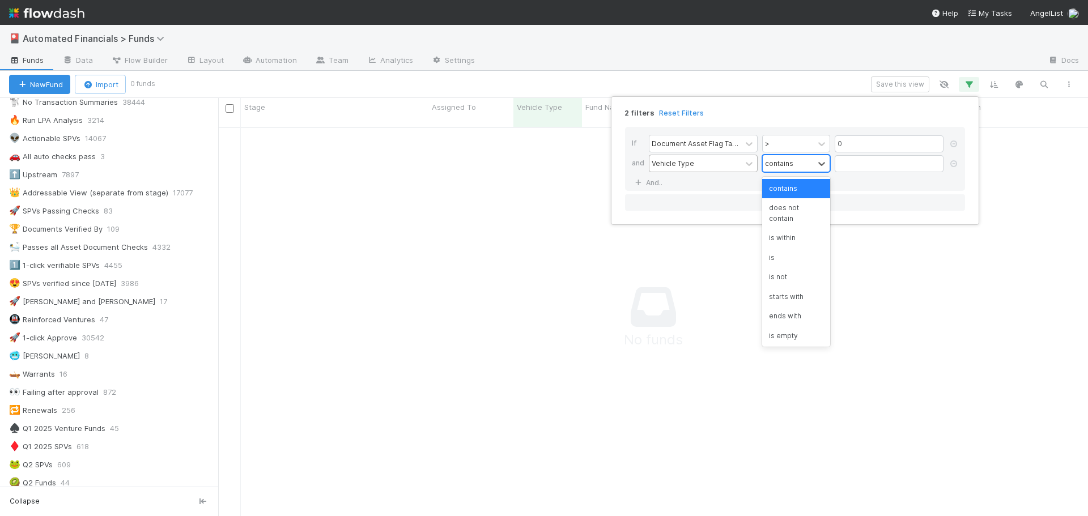
click at [796, 166] on div "contains" at bounding box center [788, 163] width 51 height 16
click at [787, 257] on div "is" at bounding box center [796, 257] width 68 height 19
click at [861, 159] on input "text" at bounding box center [889, 163] width 109 height 17
type input "spv"
click at [728, 188] on div "If Document Asset Flag Tasks Count > 0 and Vehicle Type is spv And.." at bounding box center [795, 159] width 340 height 64
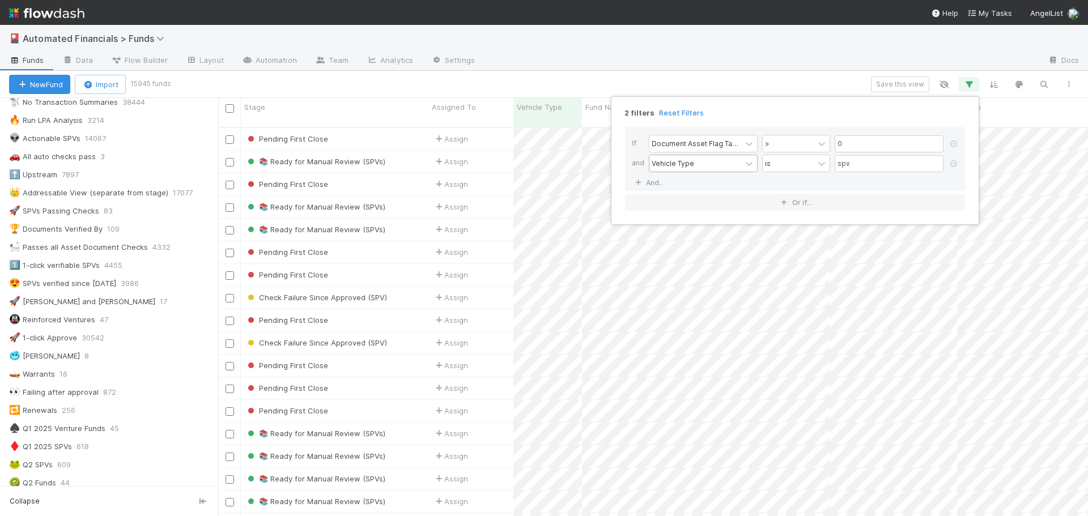
scroll to position [390, 862]
click at [653, 185] on link "And.." at bounding box center [650, 183] width 36 height 16
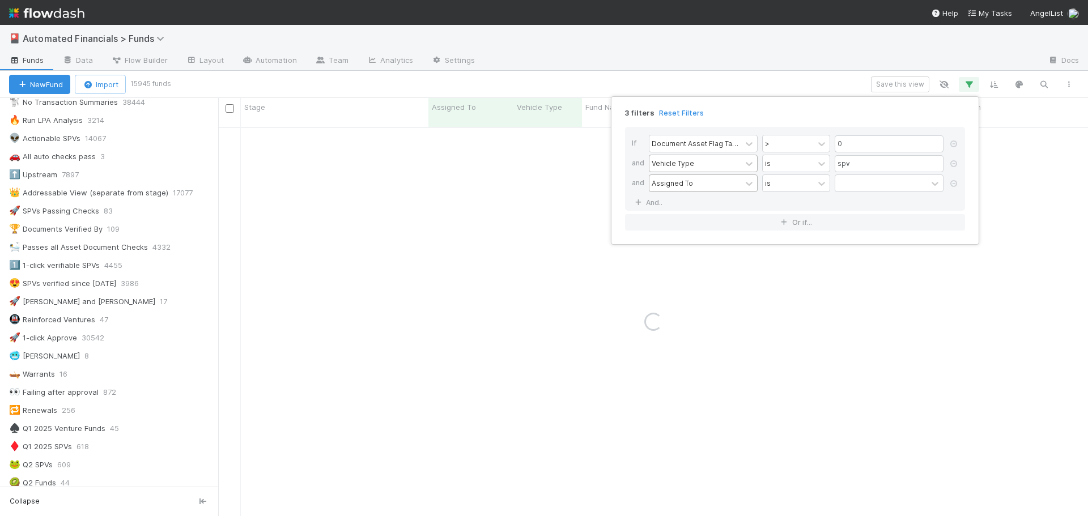
click at [673, 186] on div "Assigned To" at bounding box center [672, 183] width 41 height 10
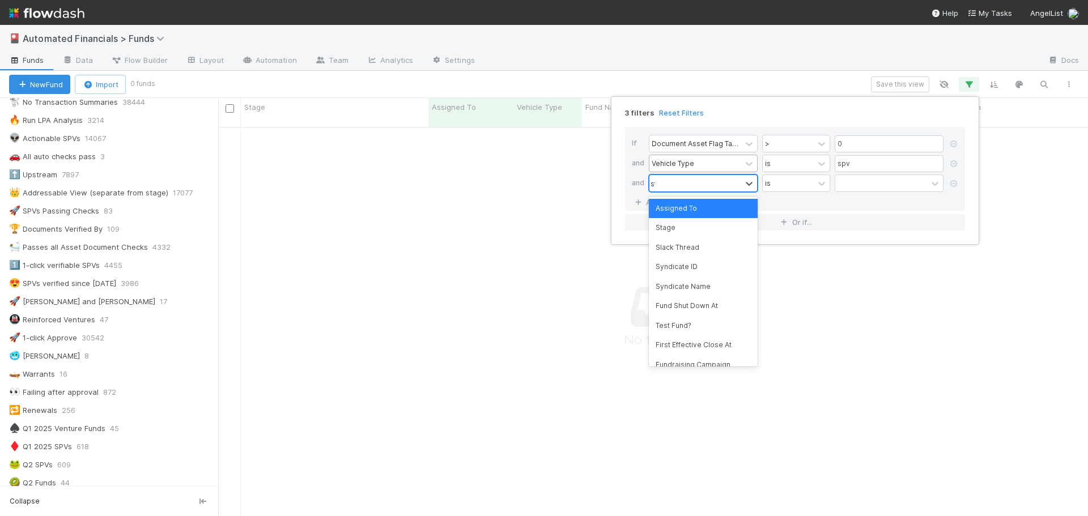
scroll to position [381, 862]
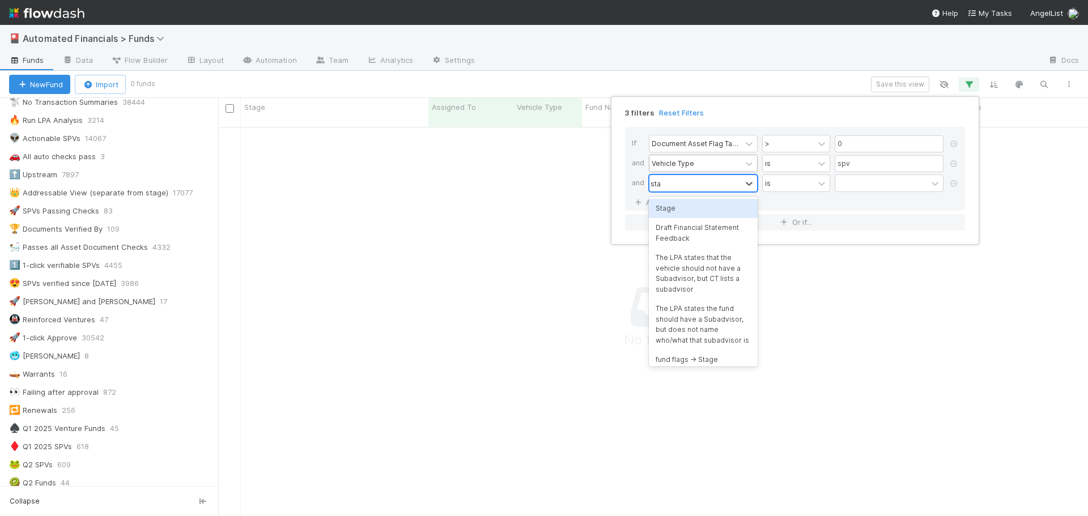
type input "stage"
click at [662, 209] on div "Stage" at bounding box center [703, 208] width 109 height 19
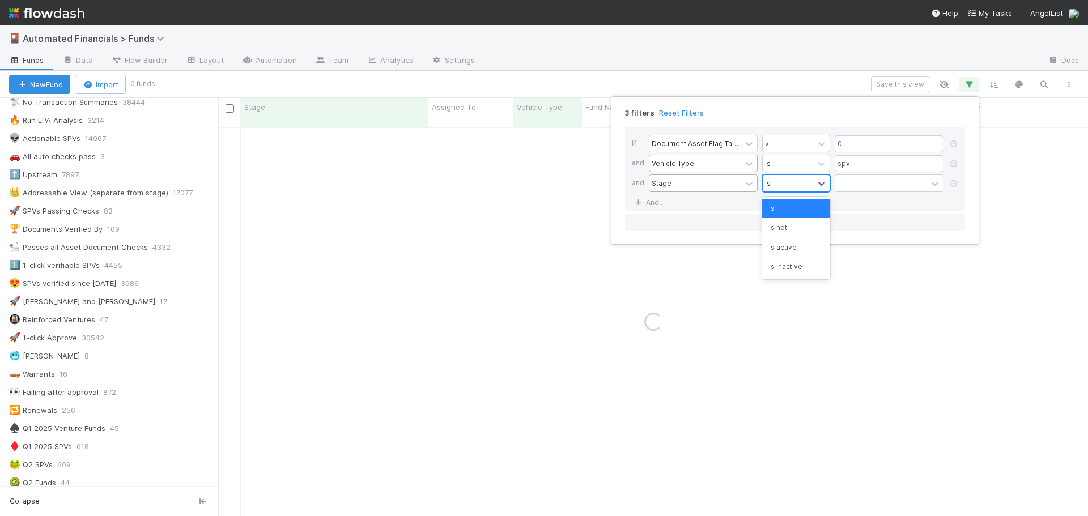
click at [784, 185] on div "is" at bounding box center [788, 183] width 51 height 16
click at [786, 234] on div "is not" at bounding box center [796, 227] width 68 height 19
click at [870, 184] on div at bounding box center [881, 183] width 92 height 16
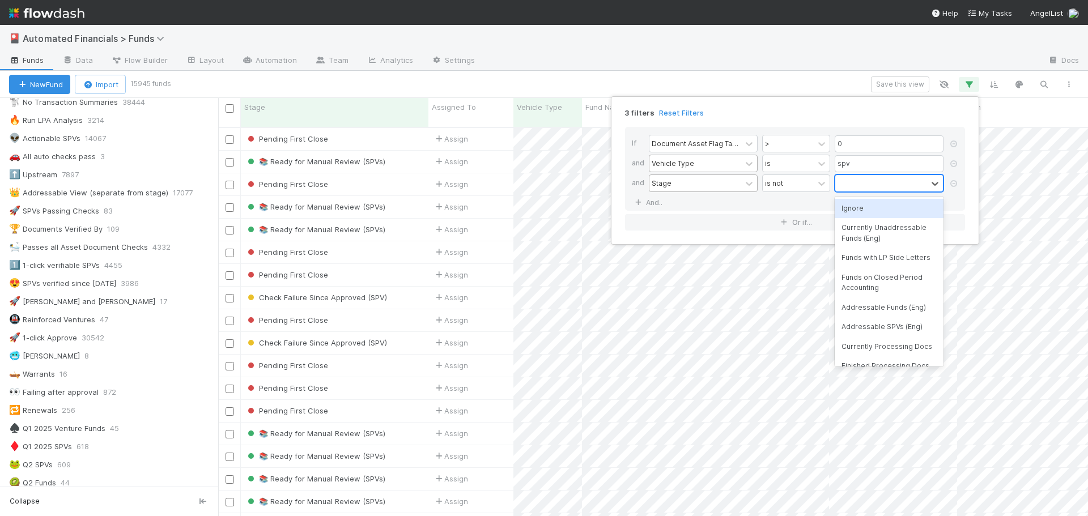
scroll to position [390, 862]
click at [849, 209] on div "Ignore" at bounding box center [889, 208] width 109 height 19
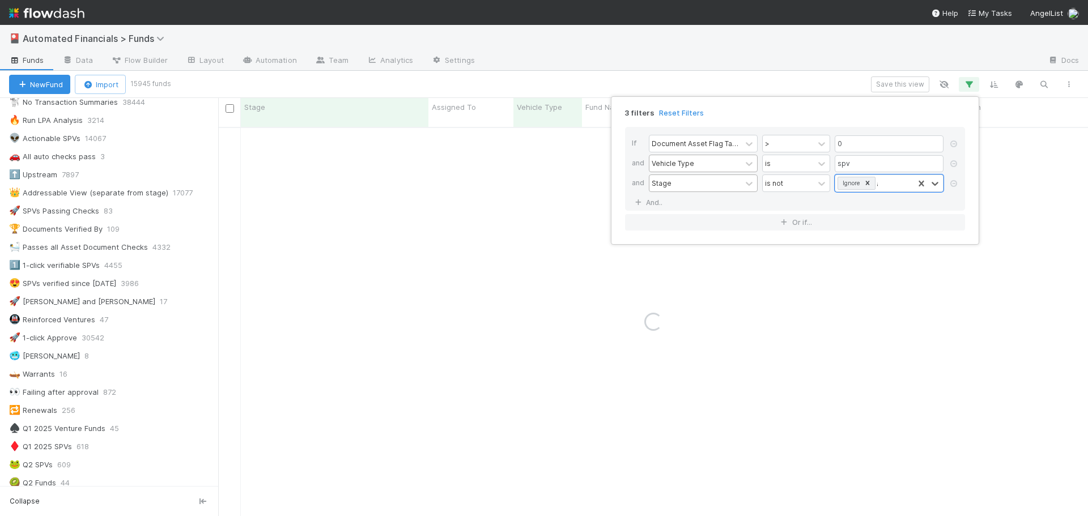
type input "appro"
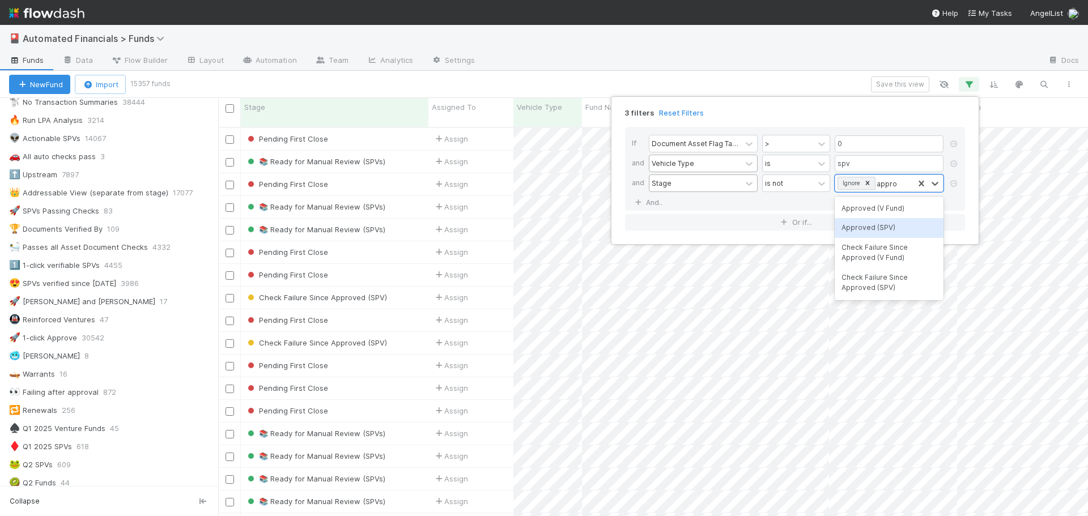
click at [879, 227] on div "Approved (SPV)" at bounding box center [889, 227] width 109 height 19
type input "f"
type input "app"
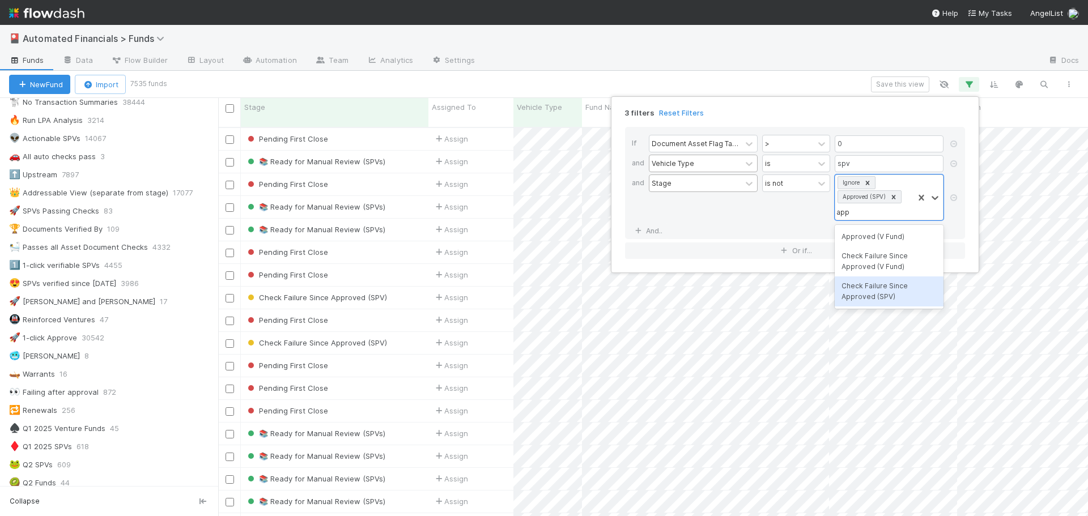
click at [879, 289] on div "Check Failure Since Approved (SPV)" at bounding box center [889, 292] width 109 height 30
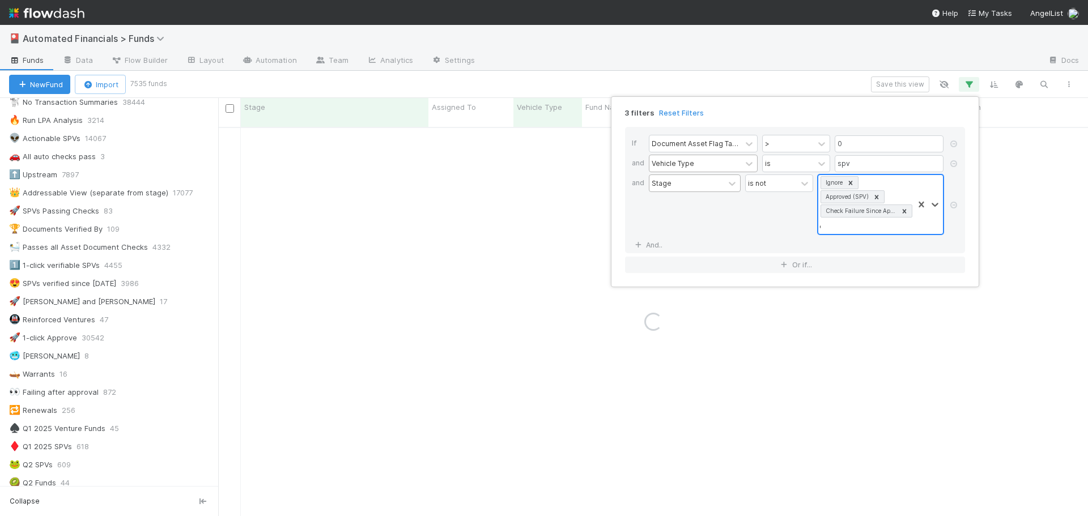
type input "closed"
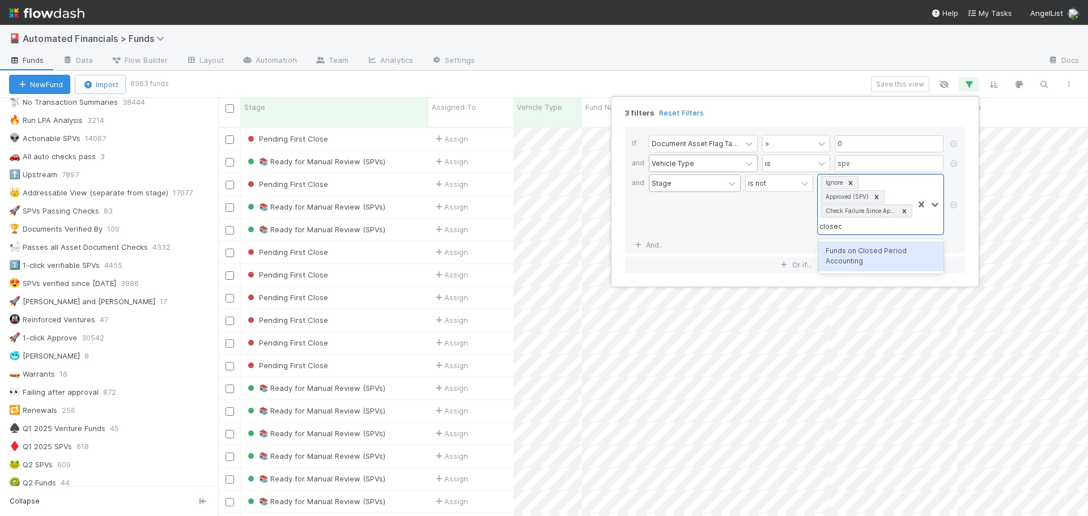
click at [854, 256] on div "Funds on Closed Period Accounting" at bounding box center [881, 256] width 125 height 30
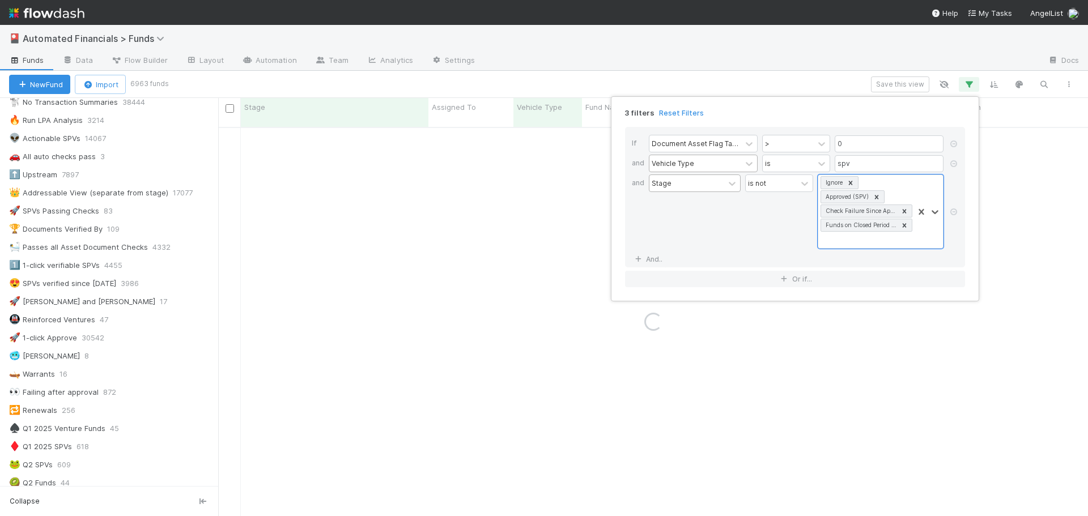
click at [754, 230] on div "is not" at bounding box center [779, 212] width 68 height 74
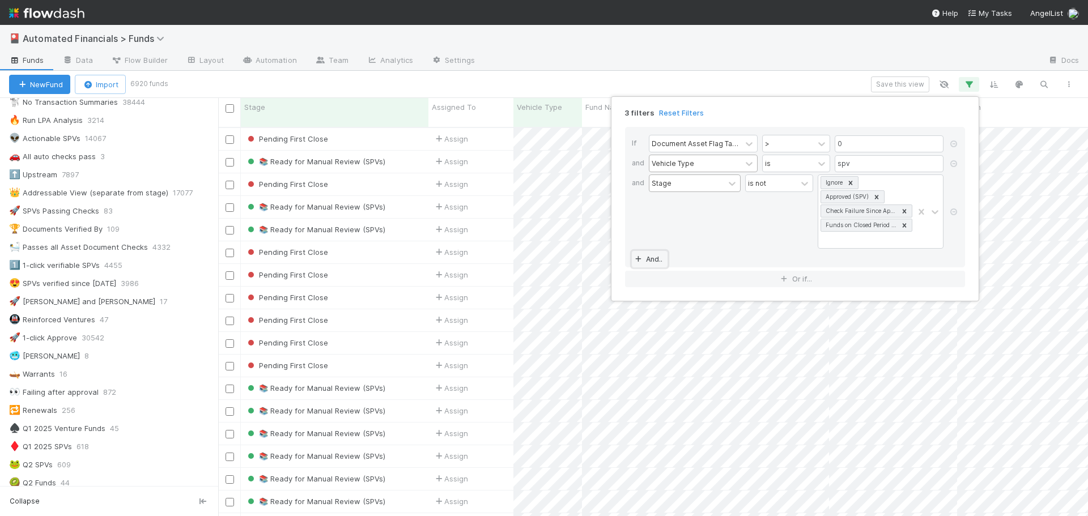
click at [656, 259] on link "And.." at bounding box center [650, 259] width 36 height 16
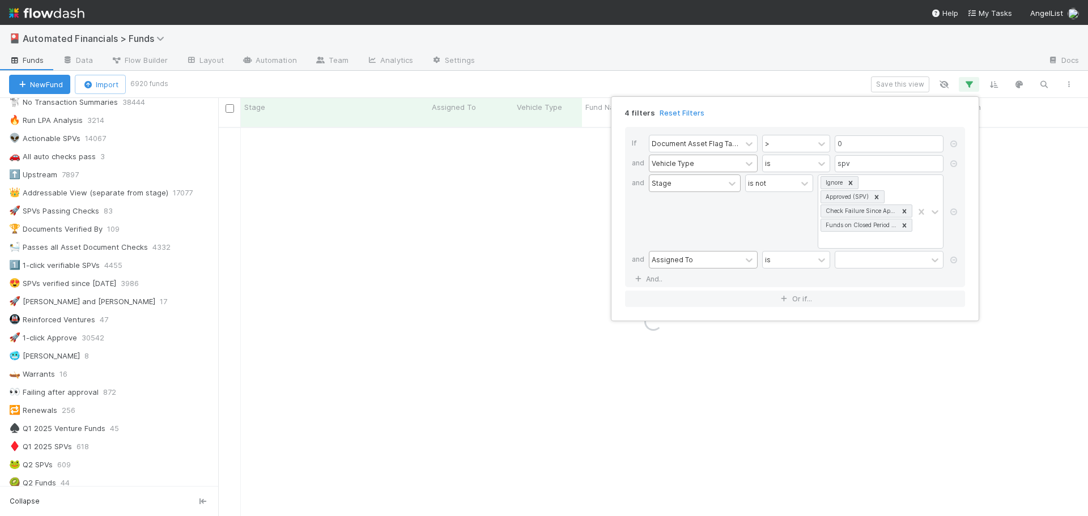
click at [695, 258] on div "Assigned To" at bounding box center [696, 260] width 92 height 16
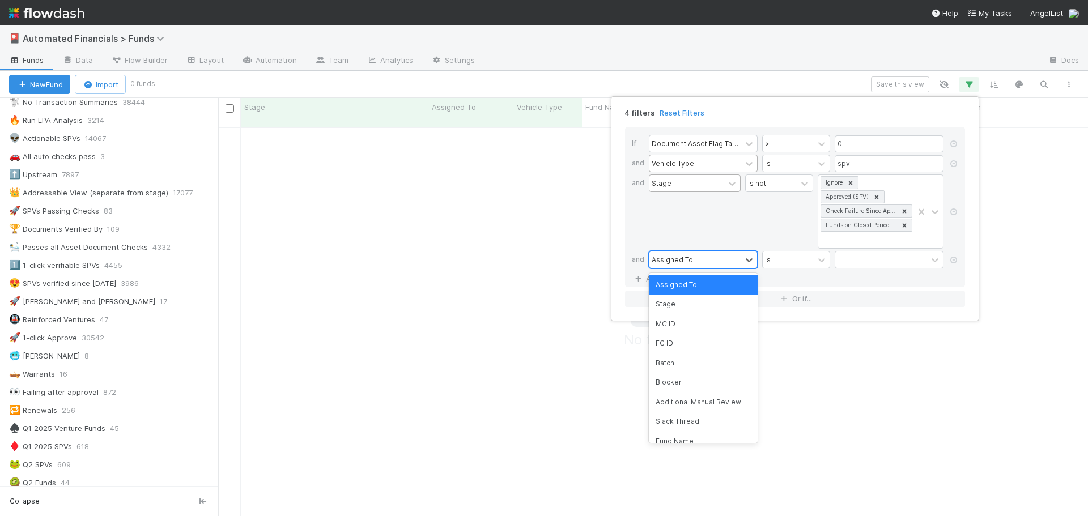
scroll to position [381, 862]
type input "blocker"
click at [684, 283] on div "Blocker" at bounding box center [703, 284] width 109 height 19
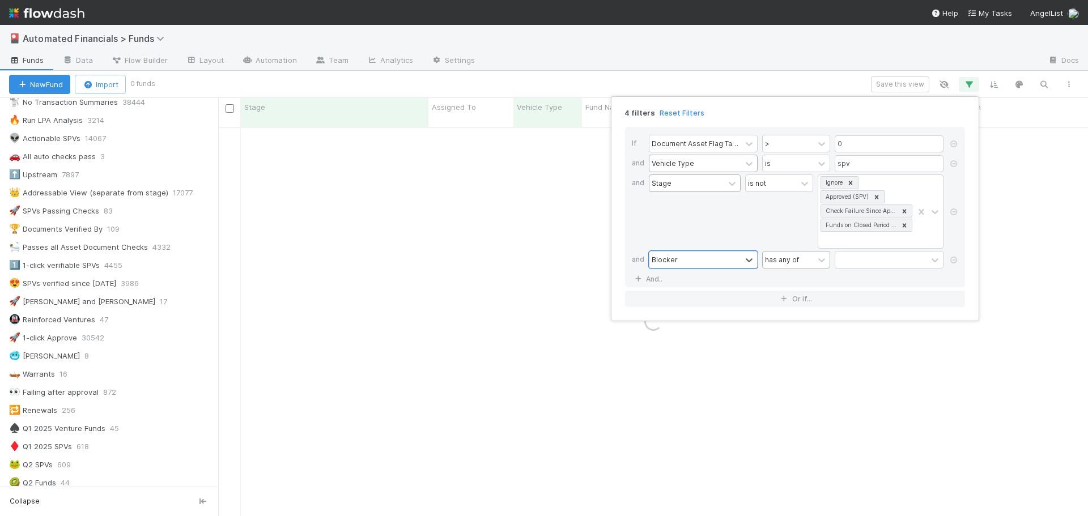
click at [795, 261] on div "has any of" at bounding box center [782, 260] width 34 height 10
click at [809, 358] on div "is empty" at bounding box center [796, 363] width 68 height 19
click at [648, 281] on link "And.." at bounding box center [650, 279] width 36 height 16
click at [678, 278] on div "Assigned To" at bounding box center [672, 279] width 41 height 10
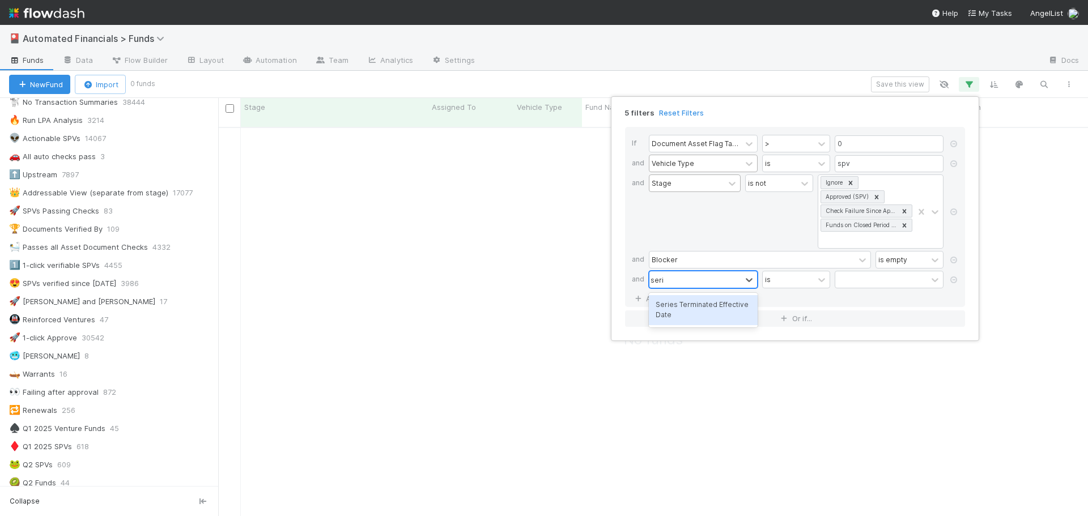
type input "series"
click at [684, 304] on div "Series Terminated Effective Date" at bounding box center [703, 310] width 109 height 30
click at [785, 284] on div "is" at bounding box center [788, 280] width 51 height 16
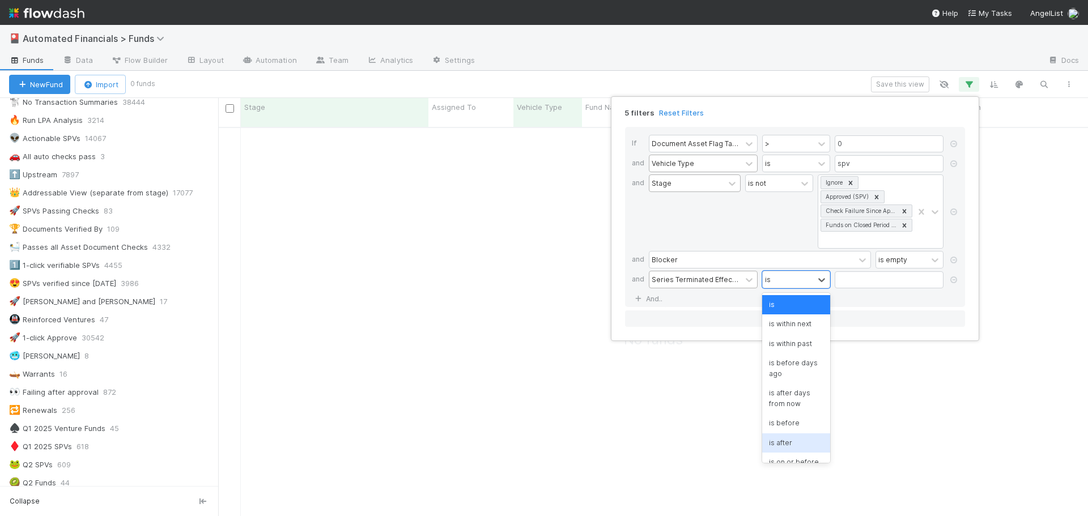
scroll to position [57, 0]
click at [786, 455] on div "is empty" at bounding box center [796, 444] width 68 height 19
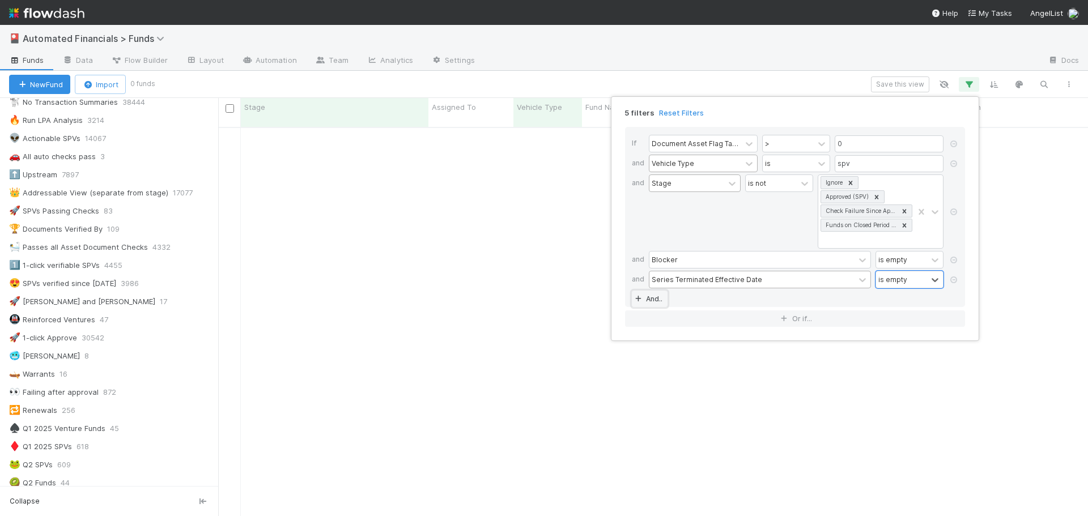
click at [648, 302] on link "And.." at bounding box center [650, 299] width 36 height 16
click at [662, 302] on div "Assigned To" at bounding box center [672, 299] width 41 height 10
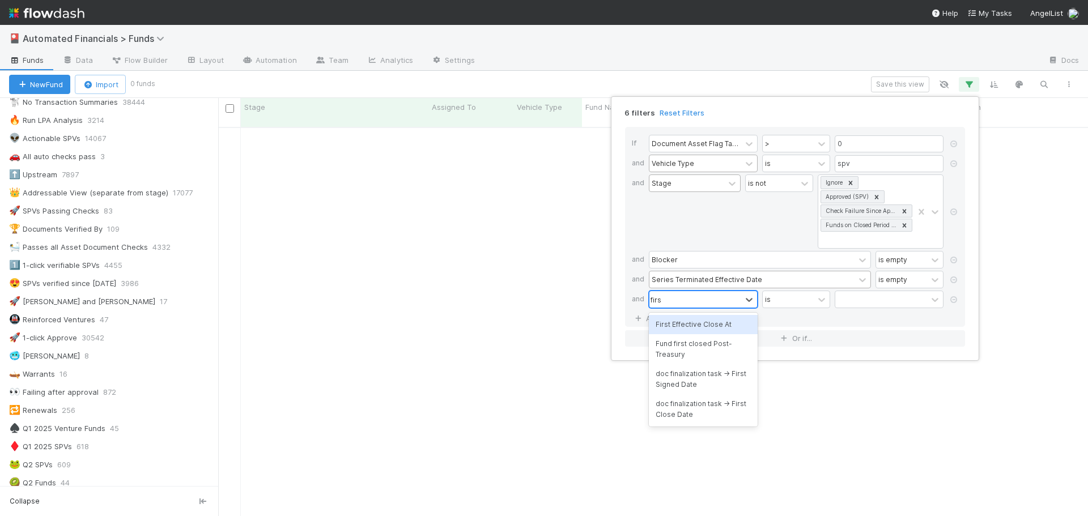
type input "first"
click at [684, 325] on div "First Effective Close At" at bounding box center [703, 324] width 109 height 19
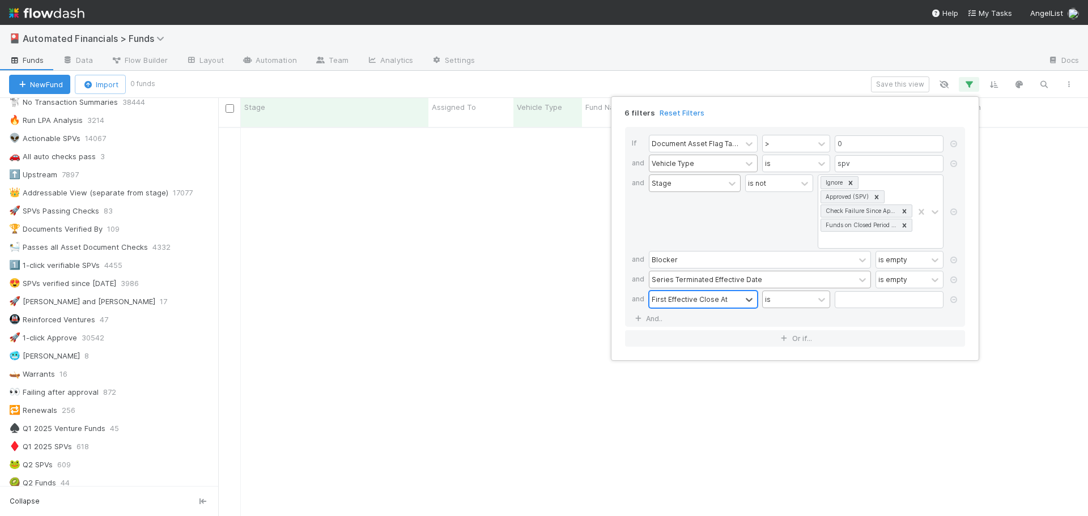
click at [800, 300] on div "is" at bounding box center [788, 299] width 51 height 16
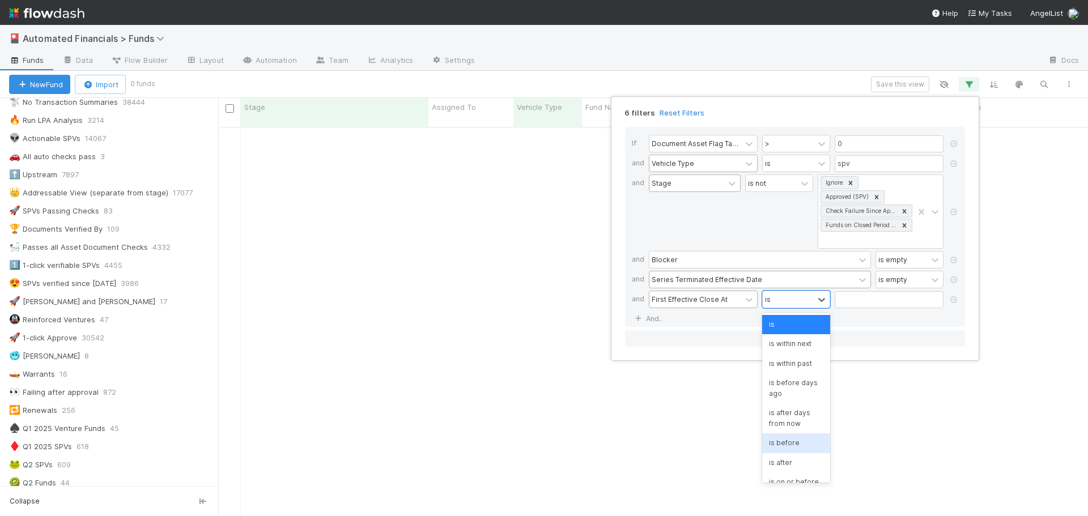
click at [795, 438] on div "is before" at bounding box center [796, 443] width 68 height 19
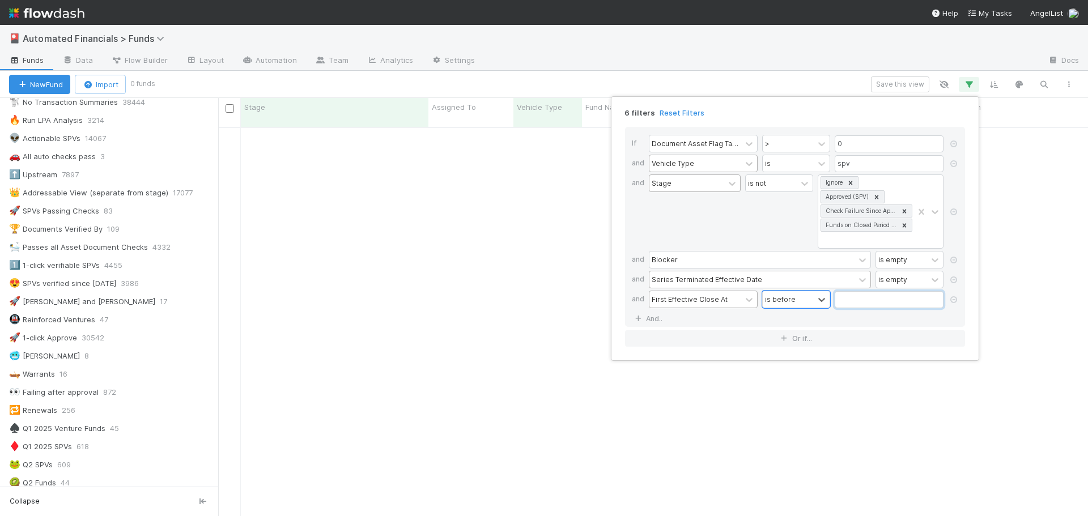
click at [885, 302] on input "text" at bounding box center [889, 299] width 109 height 17
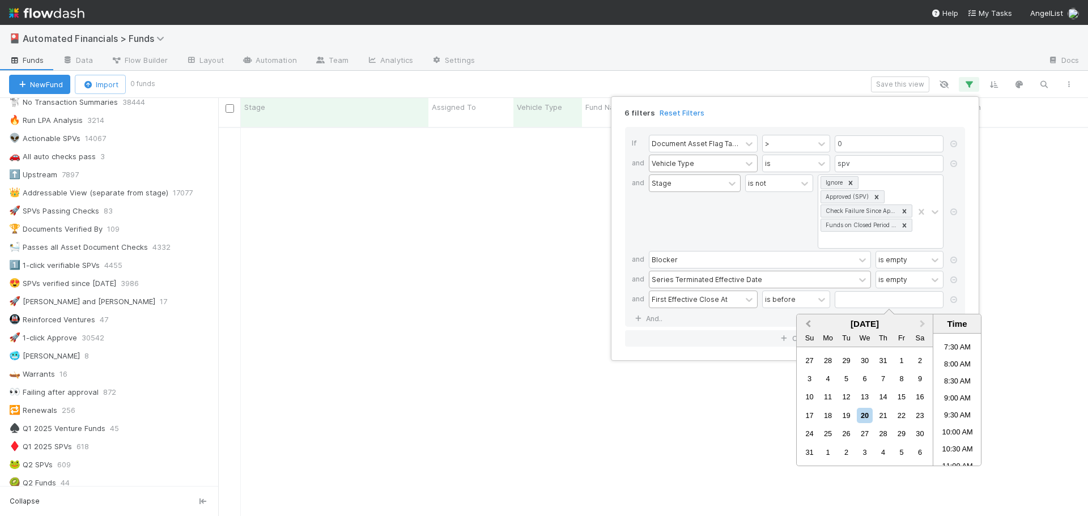
click at [808, 323] on span "Previous Month" at bounding box center [808, 324] width 0 height 13
click at [847, 359] on div "1" at bounding box center [846, 360] width 15 height 15
type input "07/01/2025 12:00:00 AM"
click at [749, 323] on div "If Document Asset Flag Tasks Count > 0 and Vehicle Type is spv and Stage is not…" at bounding box center [795, 227] width 340 height 200
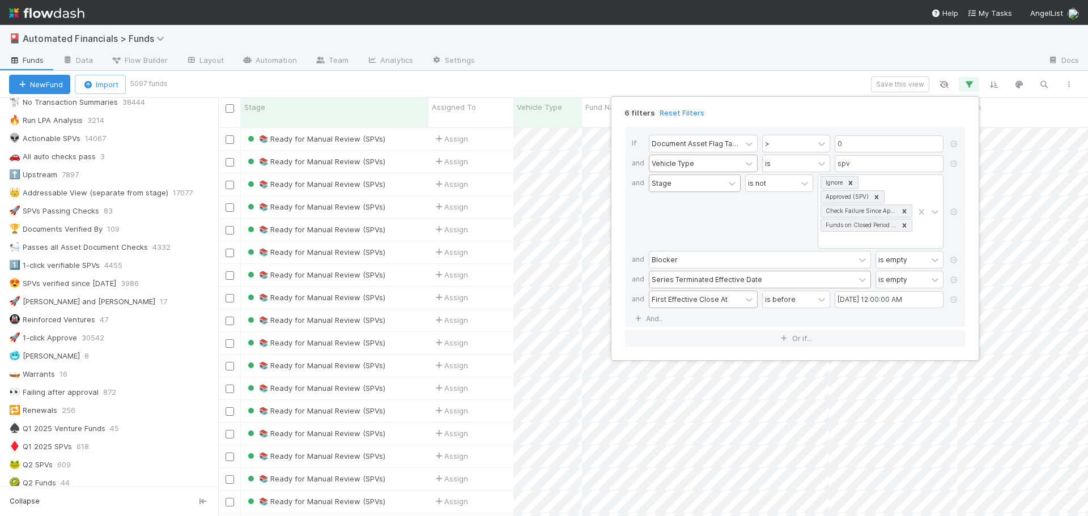
scroll to position [390, 862]
click at [562, 80] on div "6 filters Reset Filters If Document Asset Flag Tasks Count > 0 and Vehicle Type…" at bounding box center [544, 258] width 1088 height 516
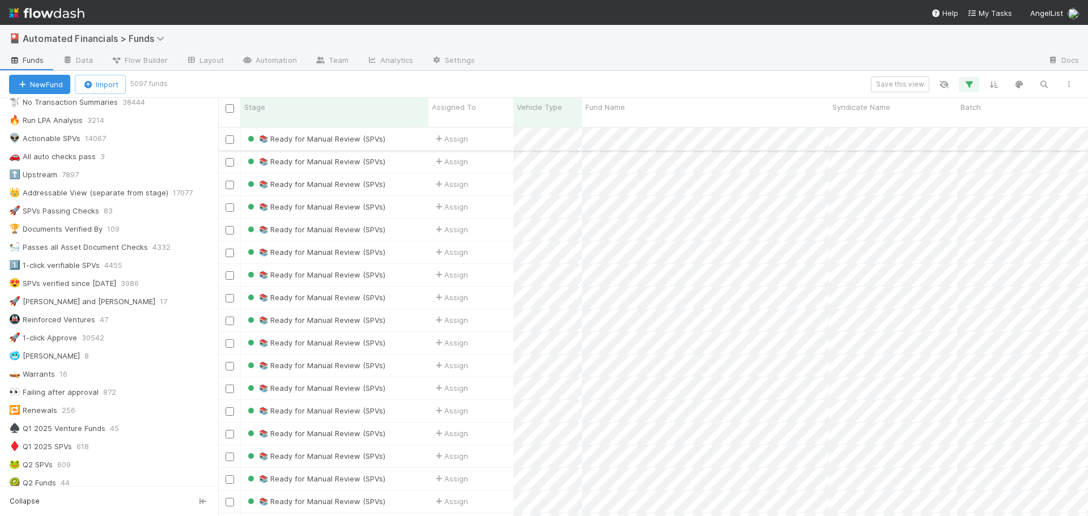
click at [408, 136] on div "📚 Ready for Manual Review (SPVs)" at bounding box center [335, 139] width 188 height 22
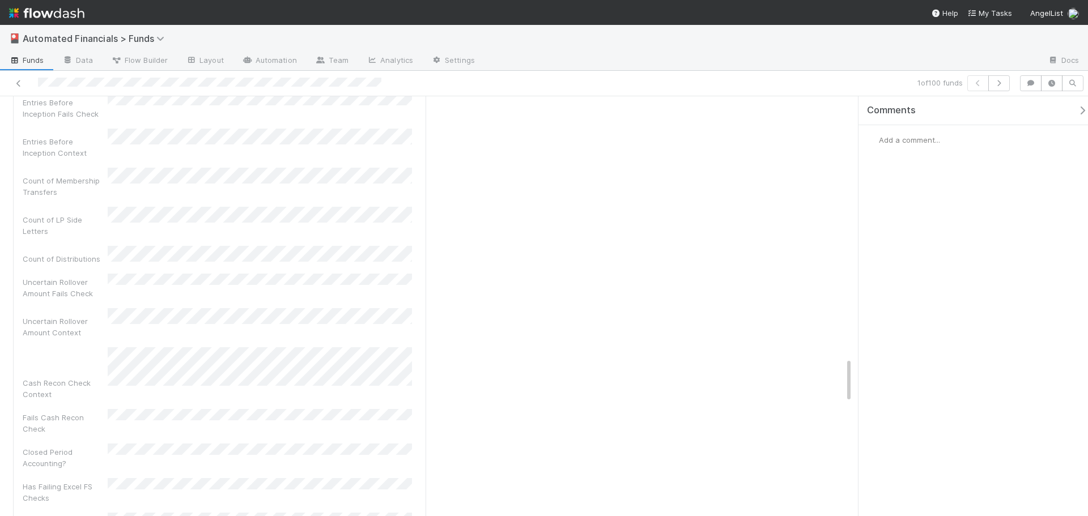
scroll to position [34, 0]
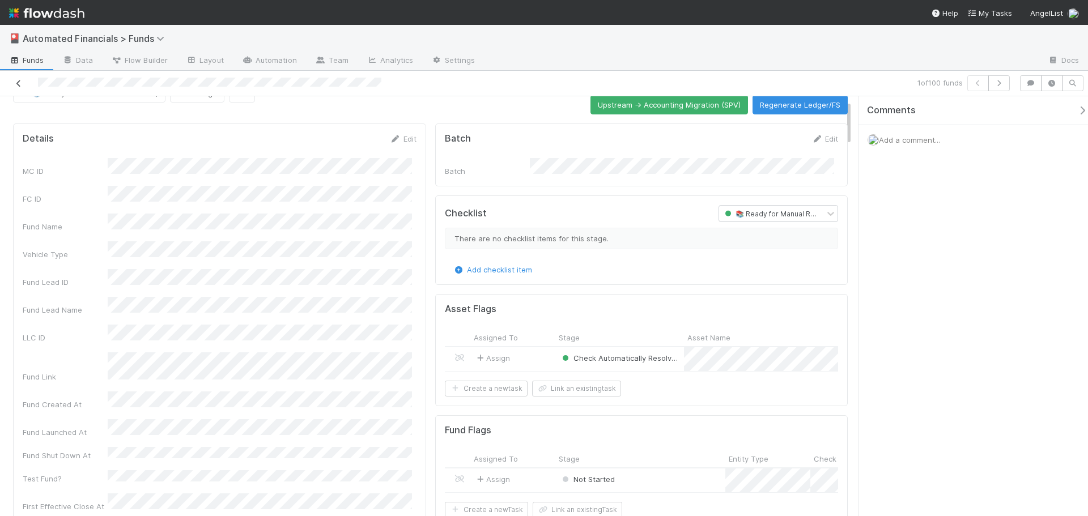
click at [19, 82] on icon at bounding box center [18, 83] width 11 height 7
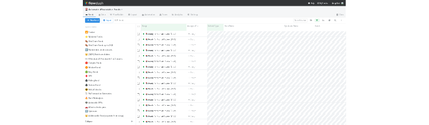
scroll to position [9, 9]
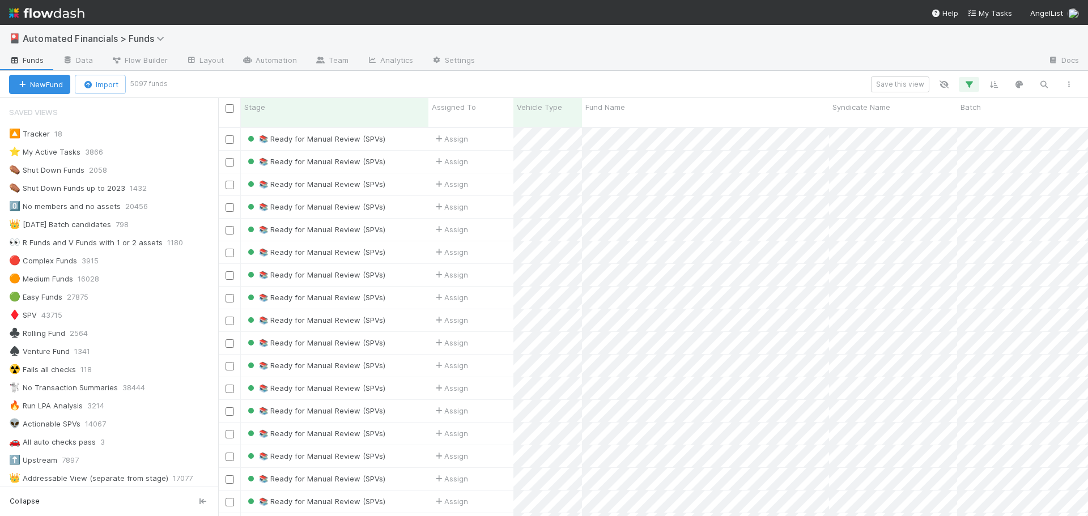
click at [875, 49] on div "🎴 Automated Financials > Funds" at bounding box center [544, 38] width 1088 height 27
click at [974, 86] on icon "button" at bounding box center [969, 84] width 11 height 10
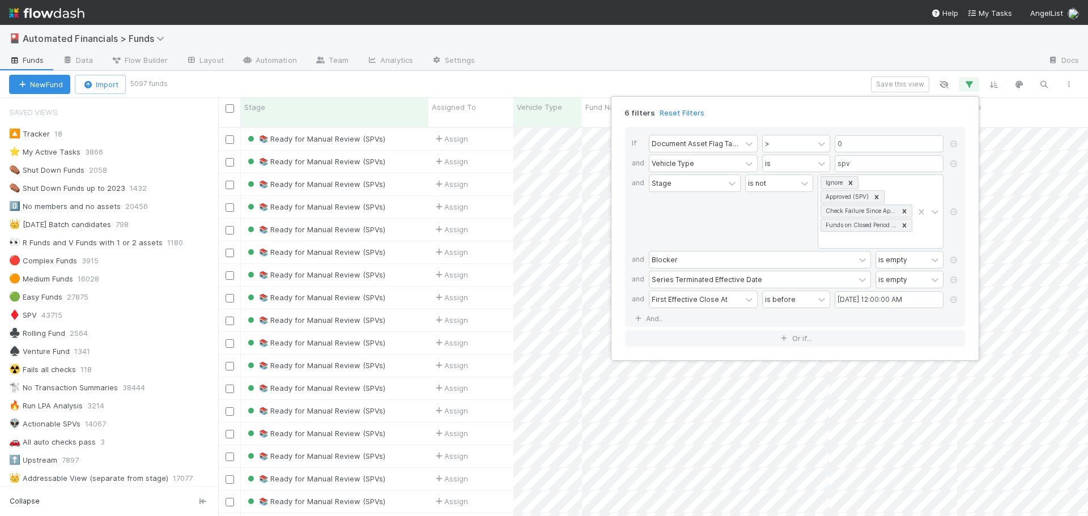
click at [661, 66] on div "6 filters Reset Filters If Document Asset Flag Tasks Count > 0 and Vehicle Type…" at bounding box center [544, 258] width 1088 height 516
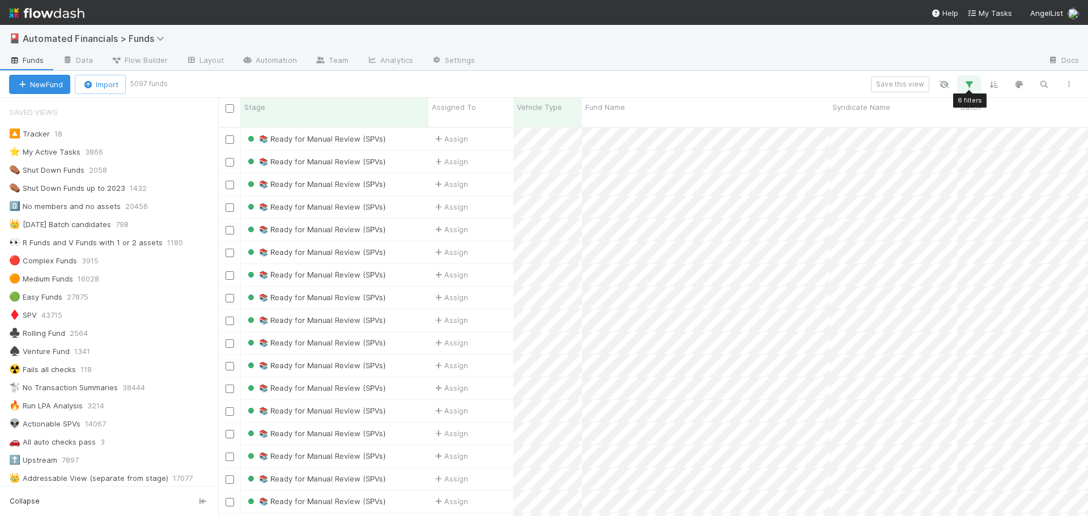
click at [971, 86] on icon "button" at bounding box center [969, 84] width 11 height 10
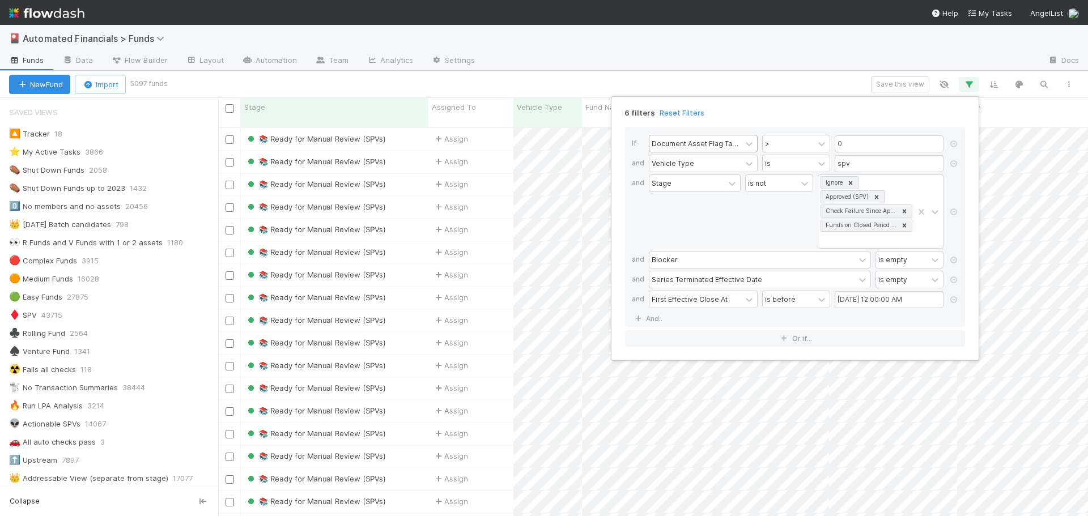
click at [723, 147] on div "Document Asset Flag Tasks Count" at bounding box center [695, 143] width 87 height 10
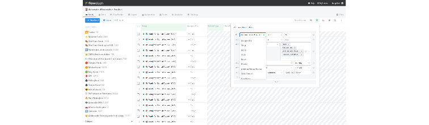
scroll to position [530, 0]
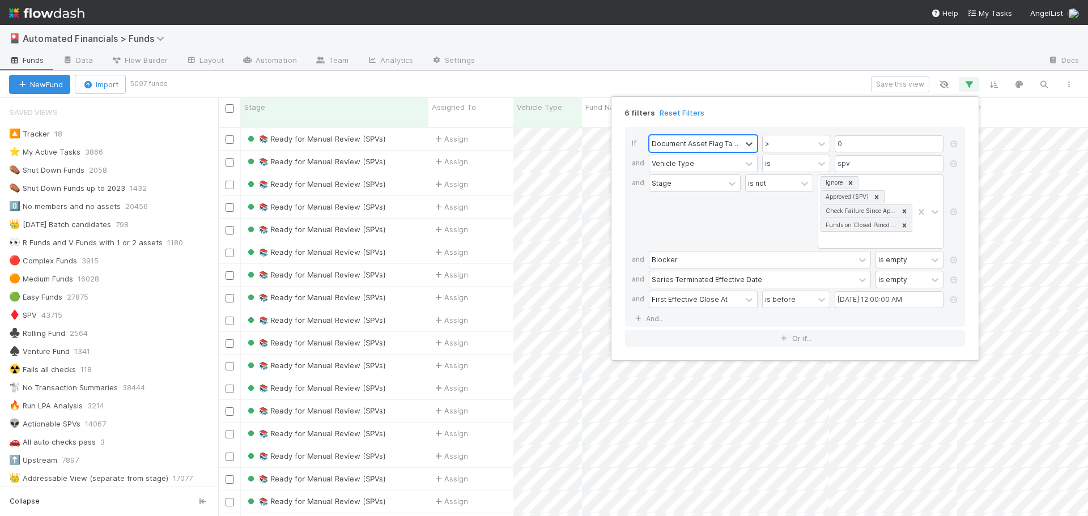
click at [723, 147] on div "Document Asset Flag Tasks Count" at bounding box center [695, 143] width 87 height 10
click at [740, 82] on div "6 filters Reset Filters If 0 results available. Select is focused ,type to refi…" at bounding box center [544, 258] width 1088 height 516
click at [740, 82] on div "Save this view" at bounding box center [624, 85] width 916 height 16
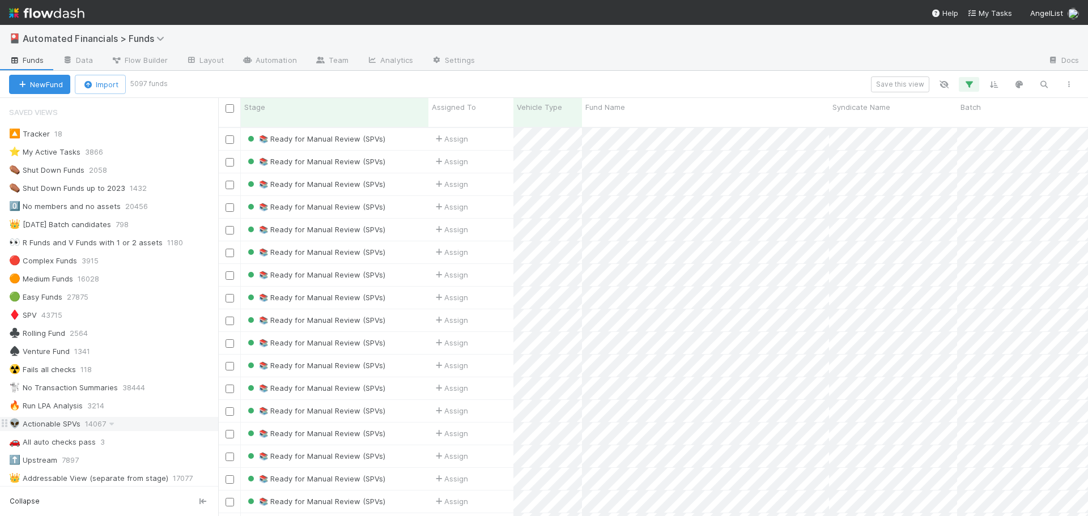
scroll to position [1163, 0]
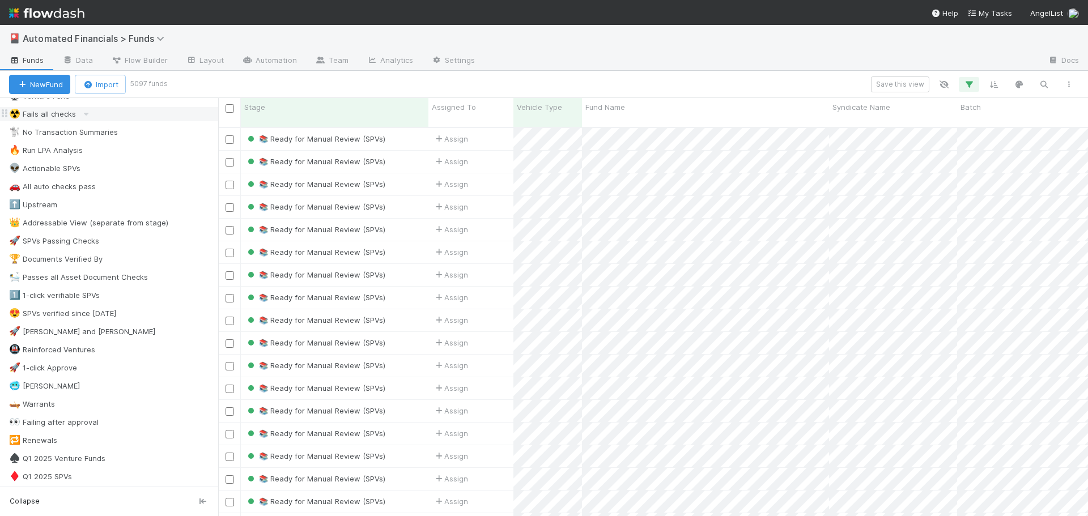
scroll to position [283, 0]
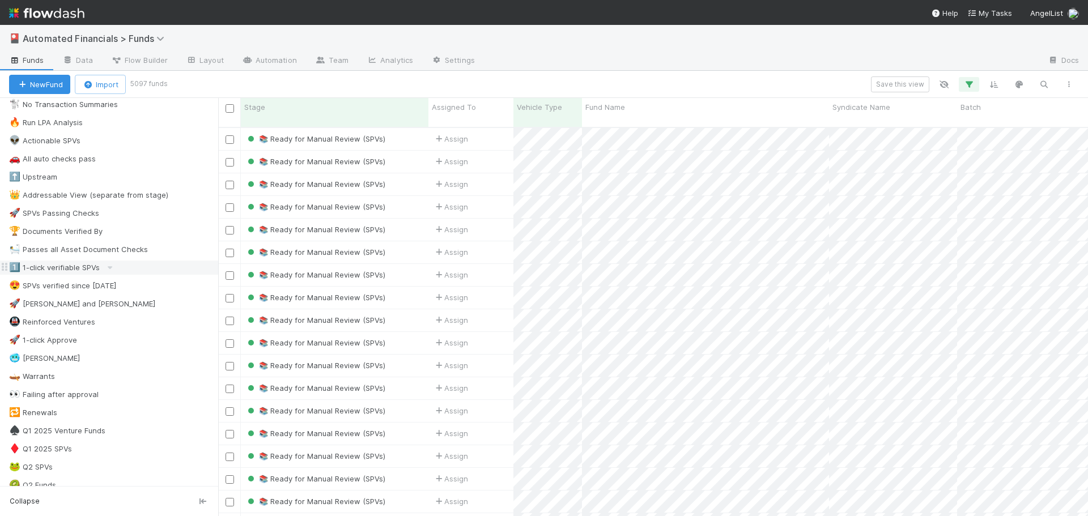
click at [67, 223] on div "1️⃣ 1-click verifiable SPVs" at bounding box center [54, 268] width 91 height 14
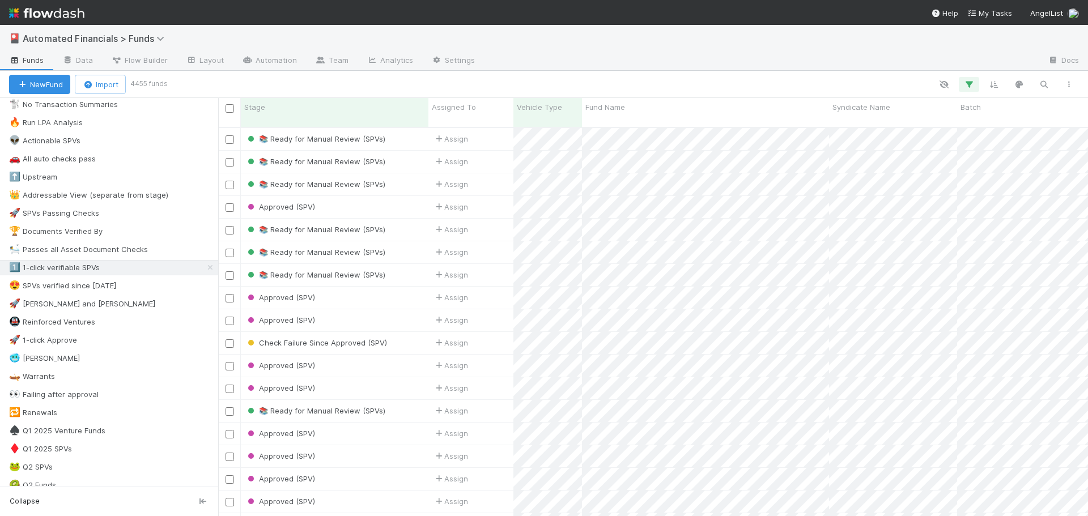
scroll to position [390, 862]
click at [539, 84] on icon "button" at bounding box center [969, 84] width 11 height 10
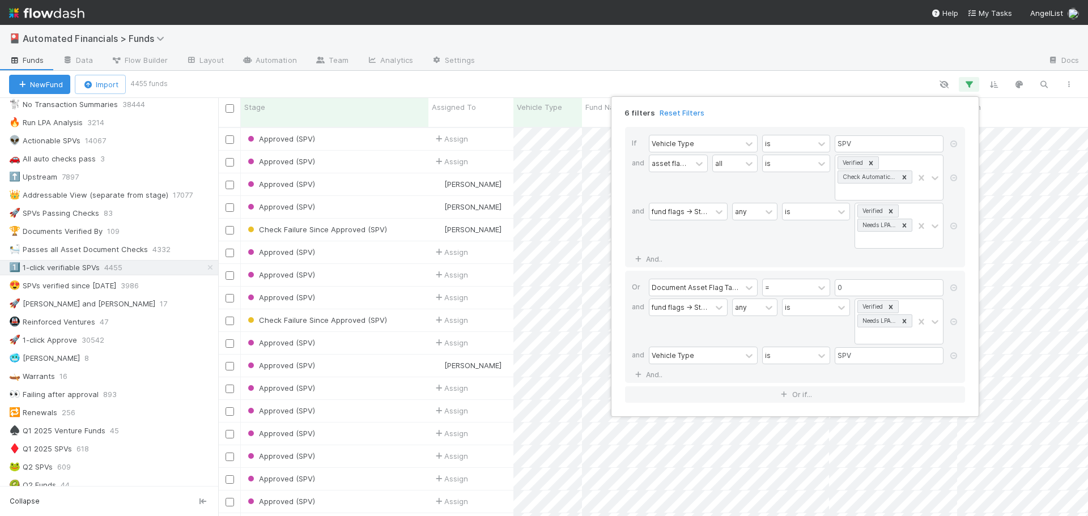
click at [539, 86] on div "6 filters Reset Filters If Vehicle Type is SPV and asset flags -> Stage all is …" at bounding box center [544, 258] width 1088 height 516
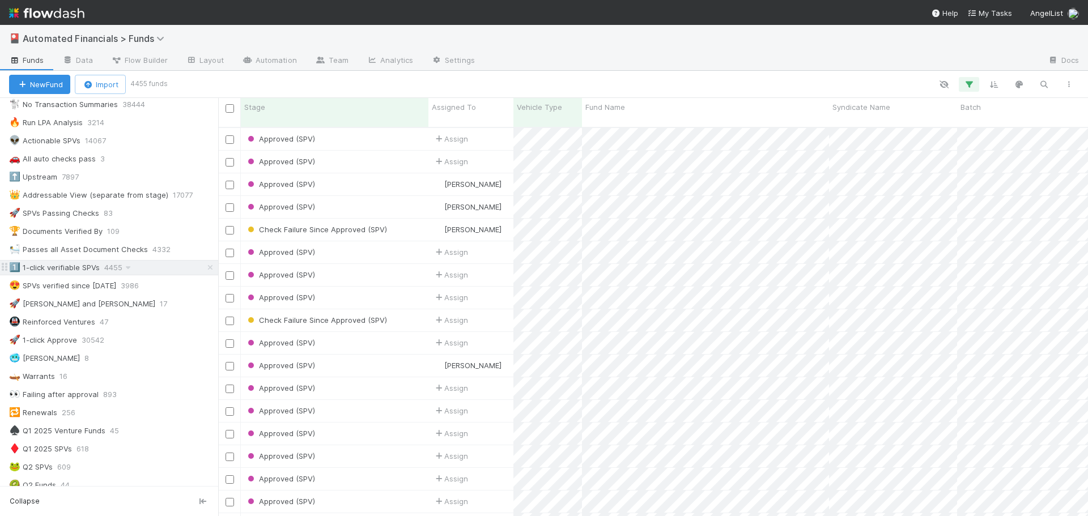
click at [57, 223] on div "1️⃣ 1-click verifiable SPVs" at bounding box center [54, 268] width 91 height 14
click at [539, 83] on icon "button" at bounding box center [969, 84] width 11 height 10
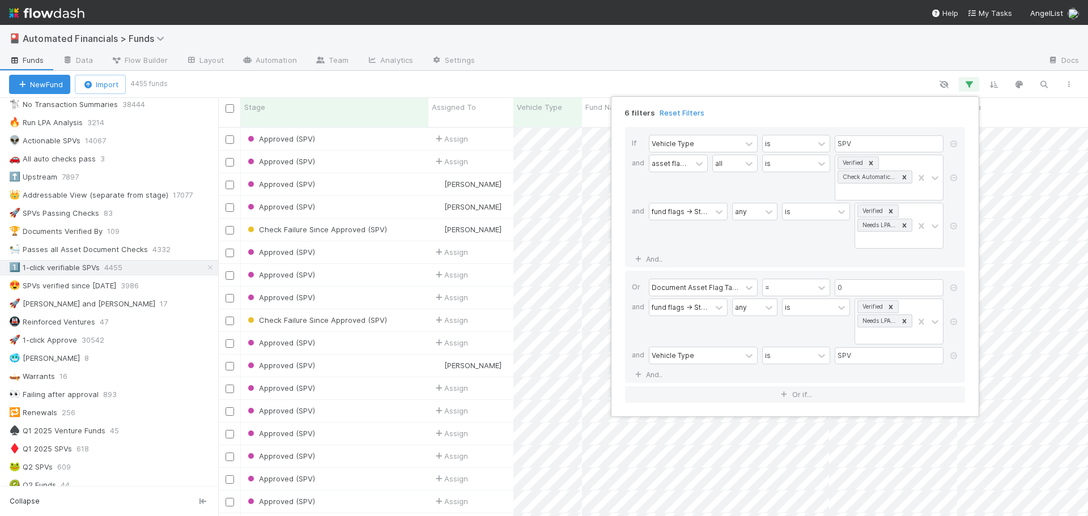
drag, startPoint x: 529, startPoint y: 44, endPoint x: 540, endPoint y: 48, distance: 11.8
click at [530, 46] on div "6 filters Reset Filters If Vehicle Type is SPV and asset flags -> Stage all is …" at bounding box center [544, 258] width 1088 height 516
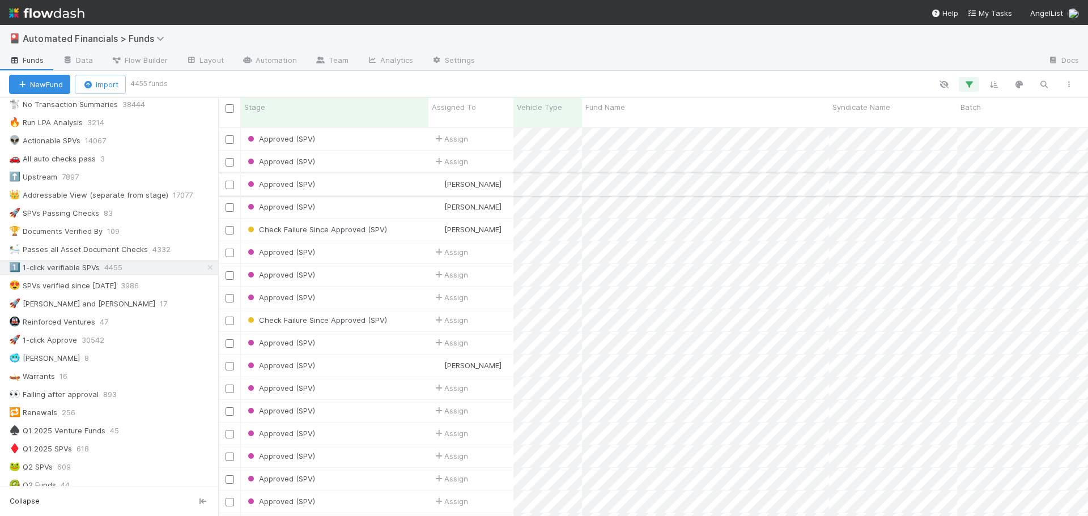
click at [393, 176] on div "Approved (SPV)" at bounding box center [335, 184] width 188 height 22
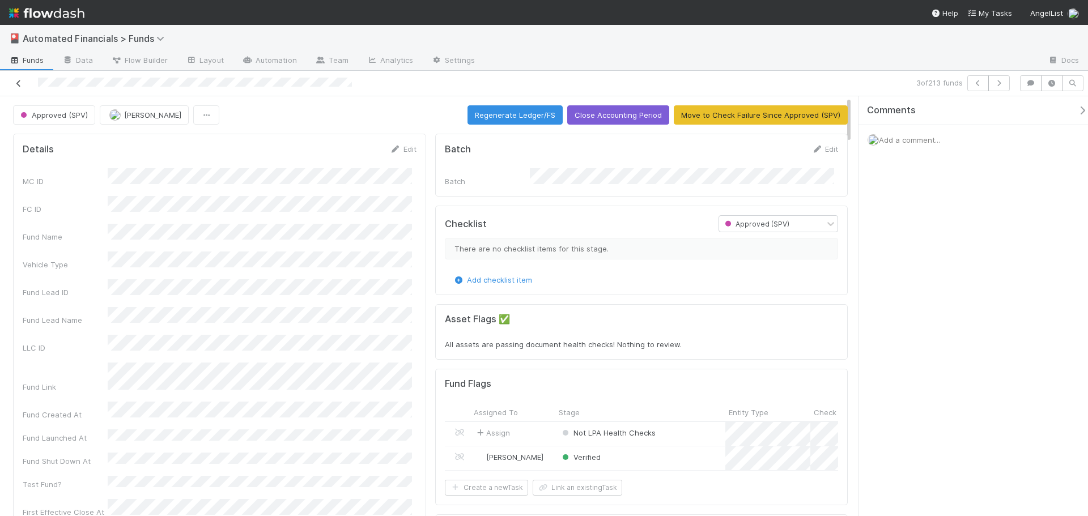
click at [18, 81] on icon at bounding box center [18, 83] width 11 height 7
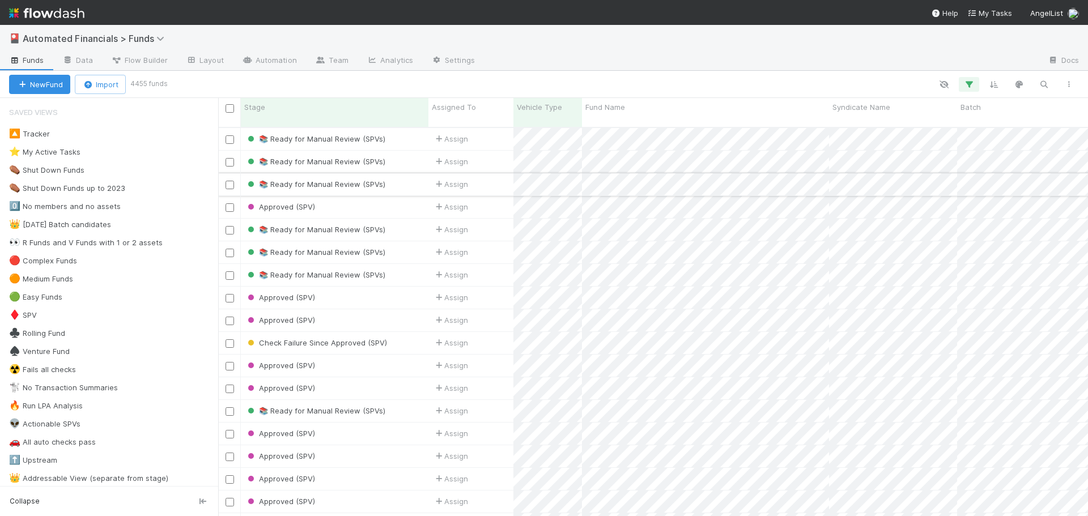
scroll to position [390, 862]
click at [417, 223] on div "📚 Ready for Manual Review (SPVs)" at bounding box center [335, 275] width 188 height 22
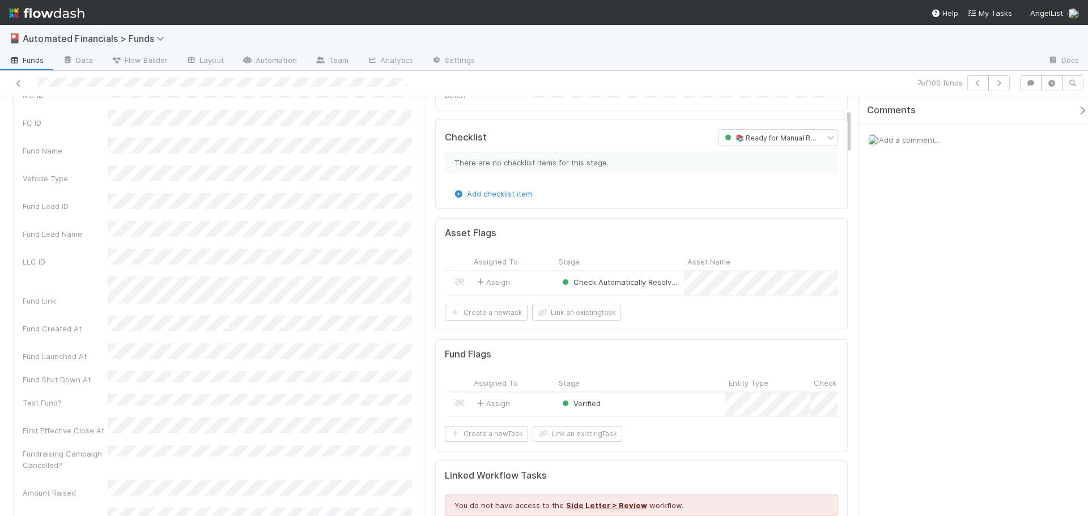
scroll to position [113, 0]
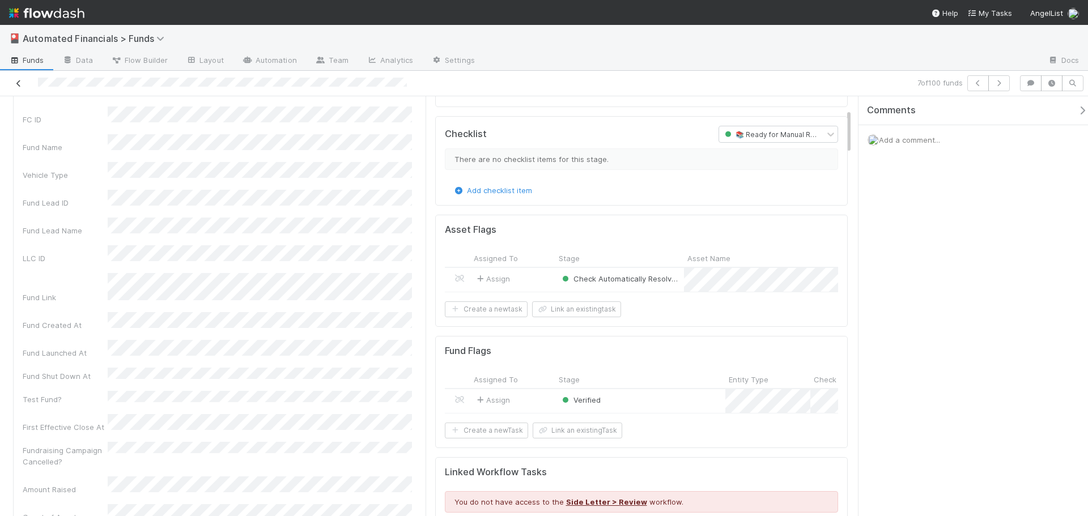
click at [14, 83] on icon at bounding box center [18, 83] width 11 height 7
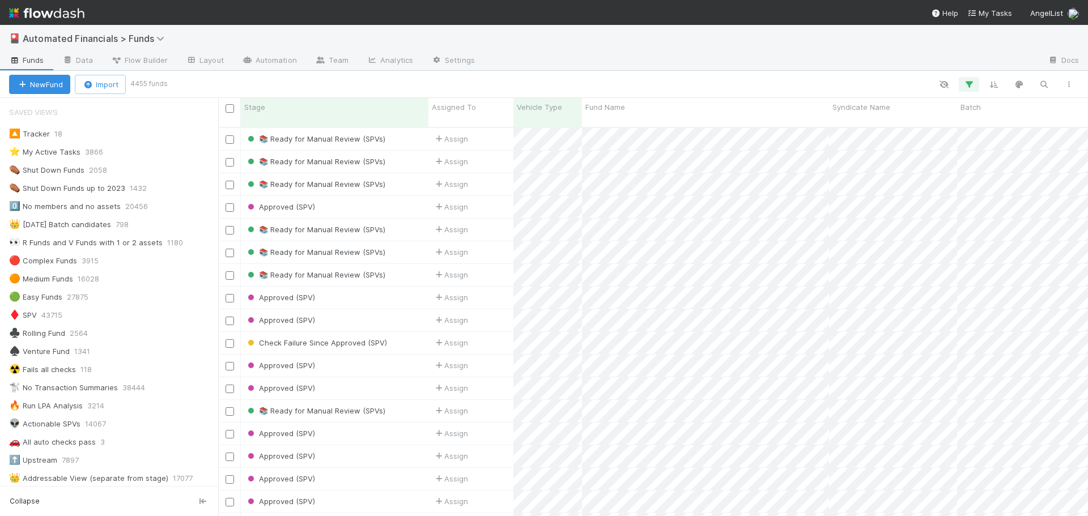
scroll to position [390, 862]
click at [539, 86] on icon "button" at bounding box center [969, 84] width 11 height 10
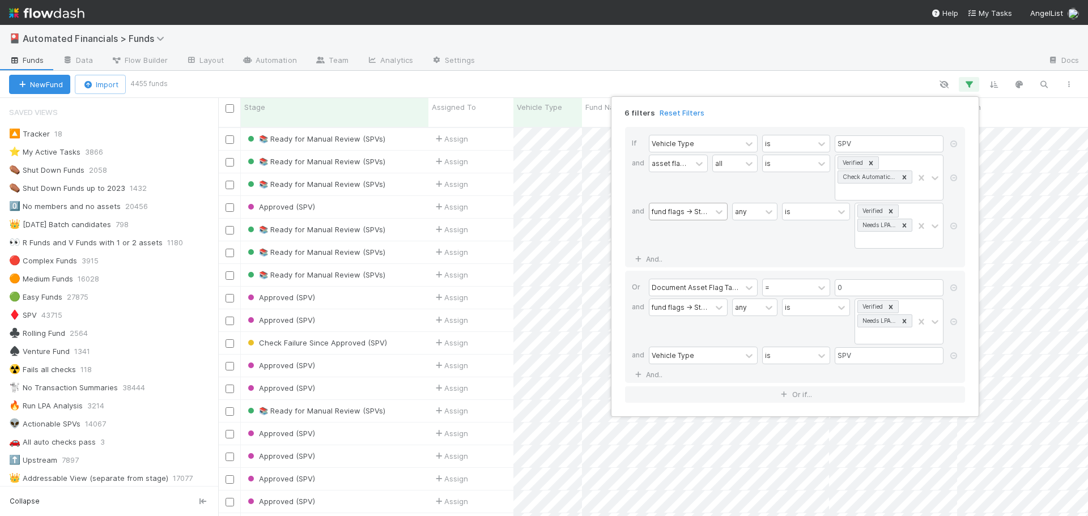
click at [539, 211] on div "fund flags -> Stage" at bounding box center [680, 211] width 57 height 10
click at [539, 183] on div "asset flags -> Stage" at bounding box center [678, 178] width 59 height 46
click at [539, 160] on div "asset flags -> Stage" at bounding box center [670, 163] width 37 height 10
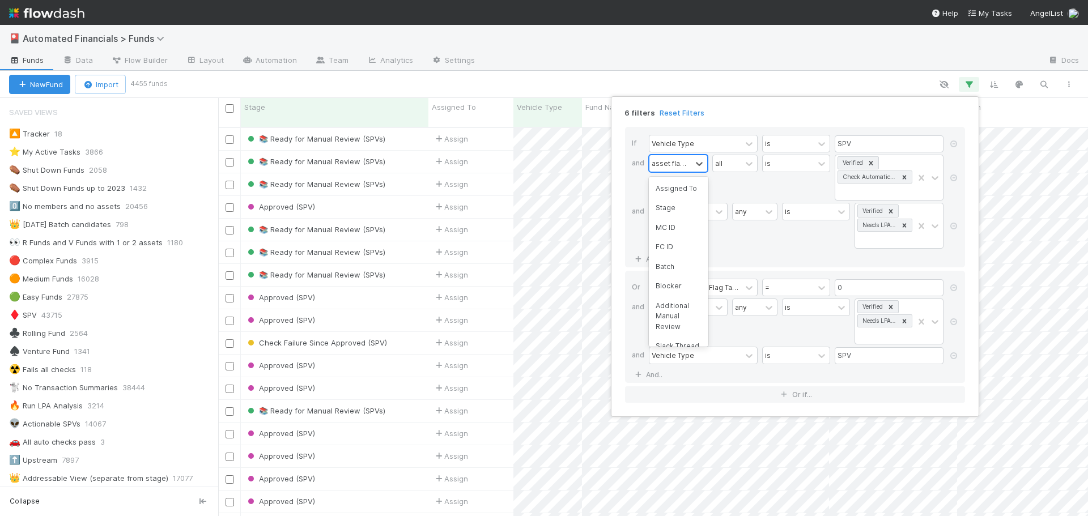
scroll to position [6091, 0]
click at [539, 163] on div "asset flags -> Stage" at bounding box center [670, 163] width 37 height 10
click at [539, 185] on div "option asset flags -> Stage focused, 140 of 200. 200 results available. Use Up …" at bounding box center [798, 179] width 299 height 48
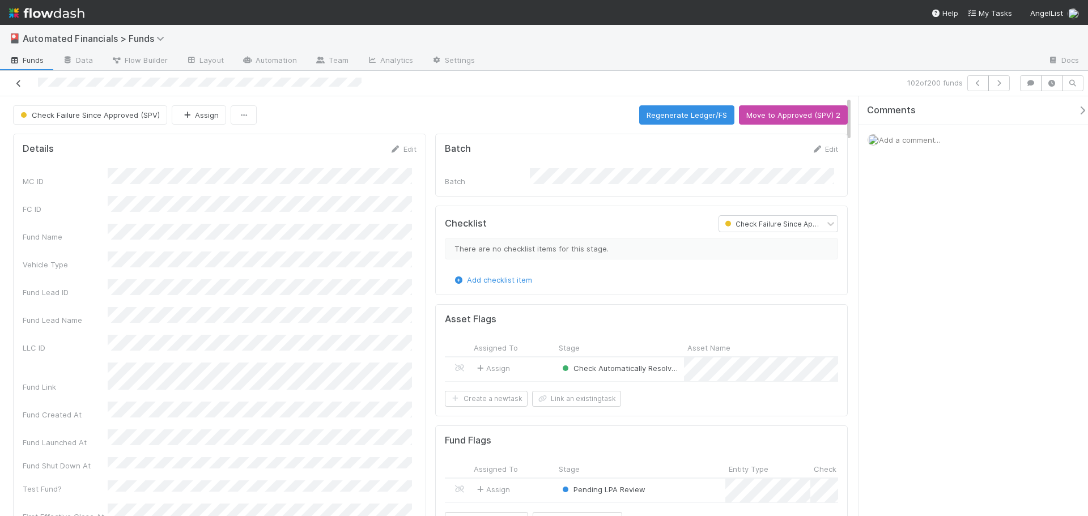
click at [20, 86] on icon at bounding box center [18, 83] width 11 height 7
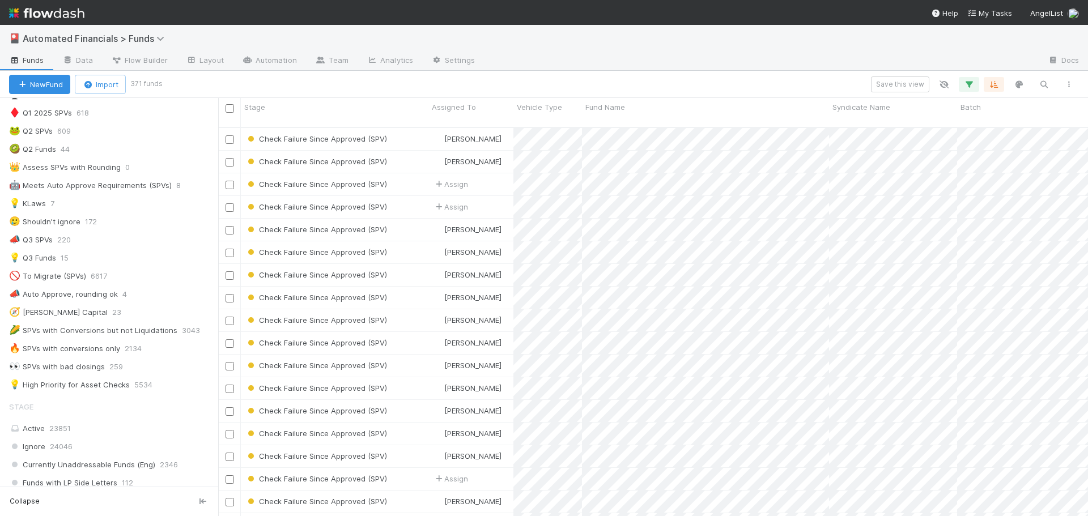
scroll to position [624, 0]
click at [972, 84] on icon "button" at bounding box center [969, 84] width 11 height 10
click at [954, 143] on icon at bounding box center [953, 144] width 11 height 7
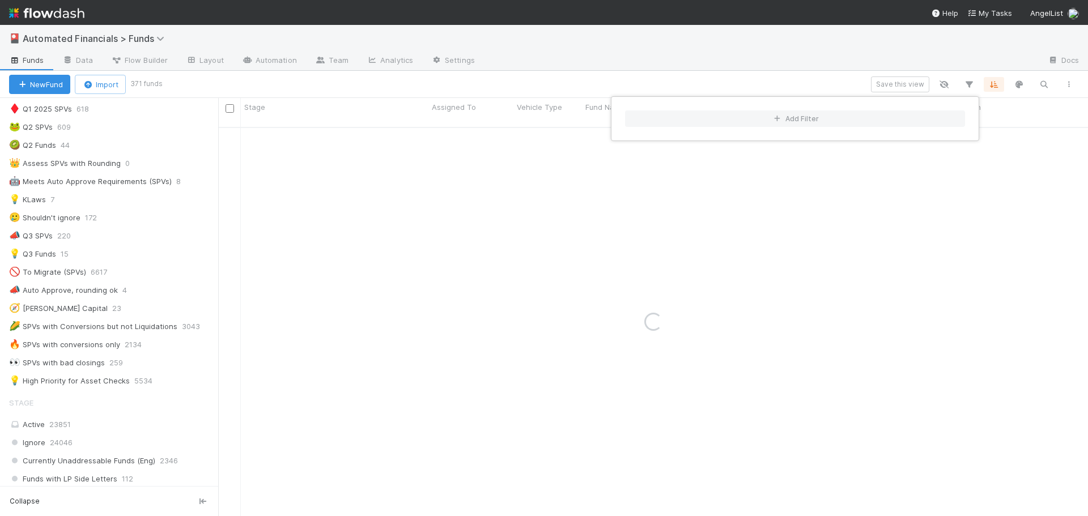
click at [546, 79] on div "Add Filter" at bounding box center [544, 258] width 1088 height 516
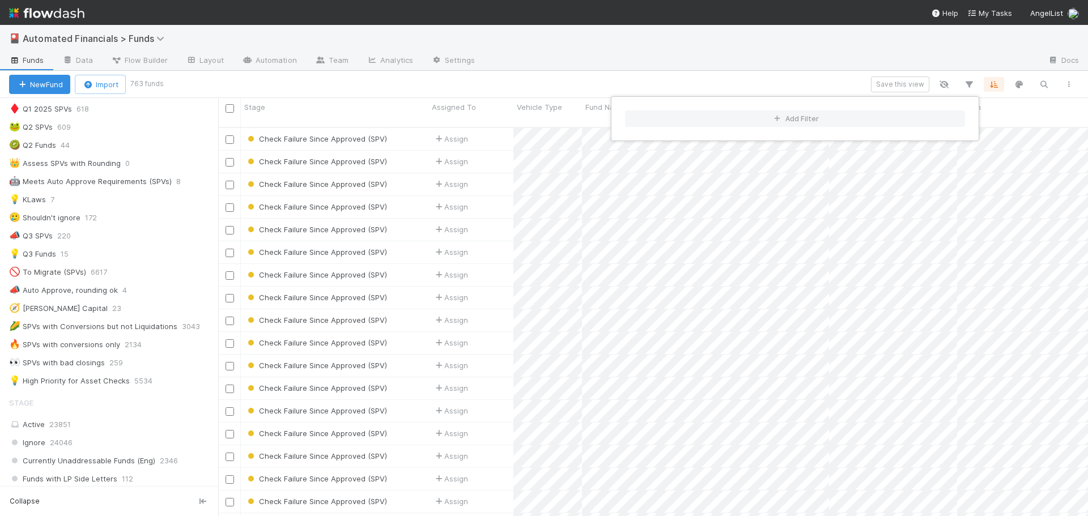
scroll to position [390, 862]
click at [213, 280] on div "Add Filter" at bounding box center [544, 258] width 1088 height 516
click at [975, 84] on button "button" at bounding box center [969, 84] width 20 height 15
click at [742, 121] on button "Add Filter" at bounding box center [795, 119] width 340 height 16
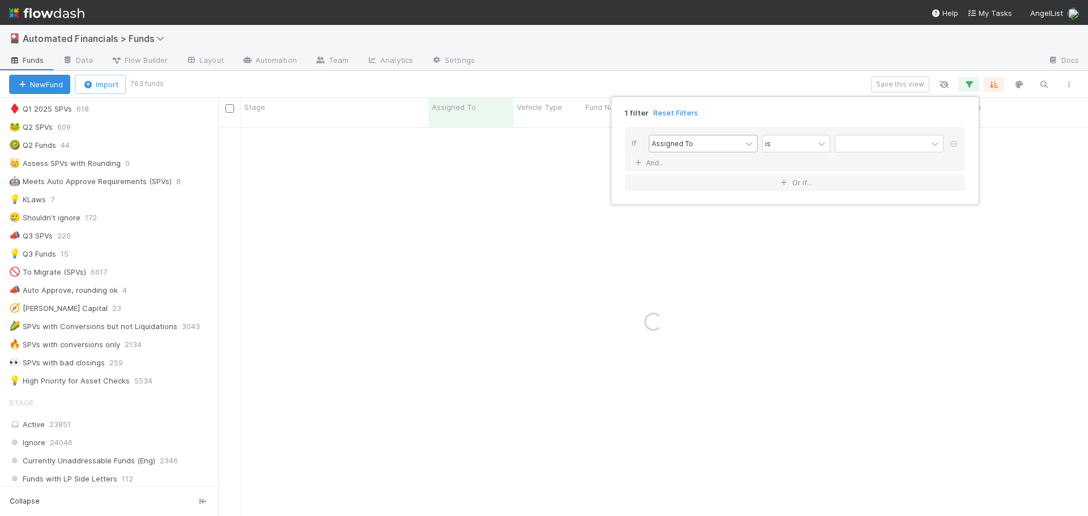
click at [725, 150] on div "Assigned To" at bounding box center [696, 143] width 92 height 16
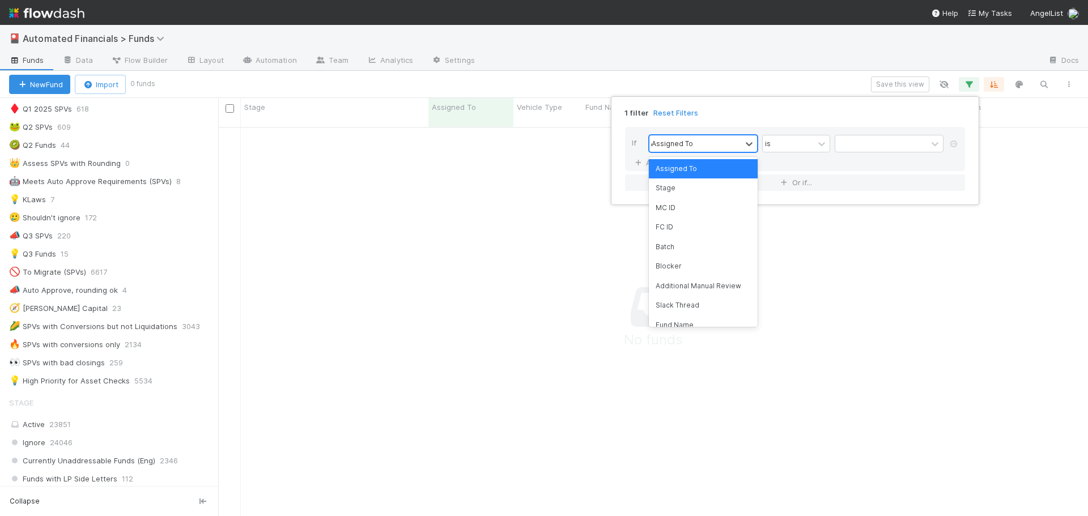
scroll to position [381, 862]
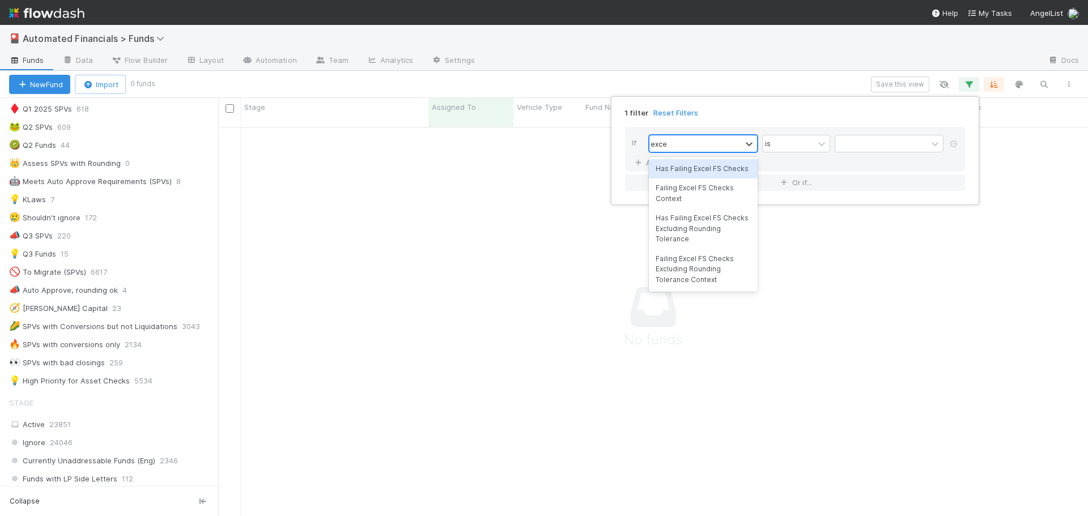
type input "excel"
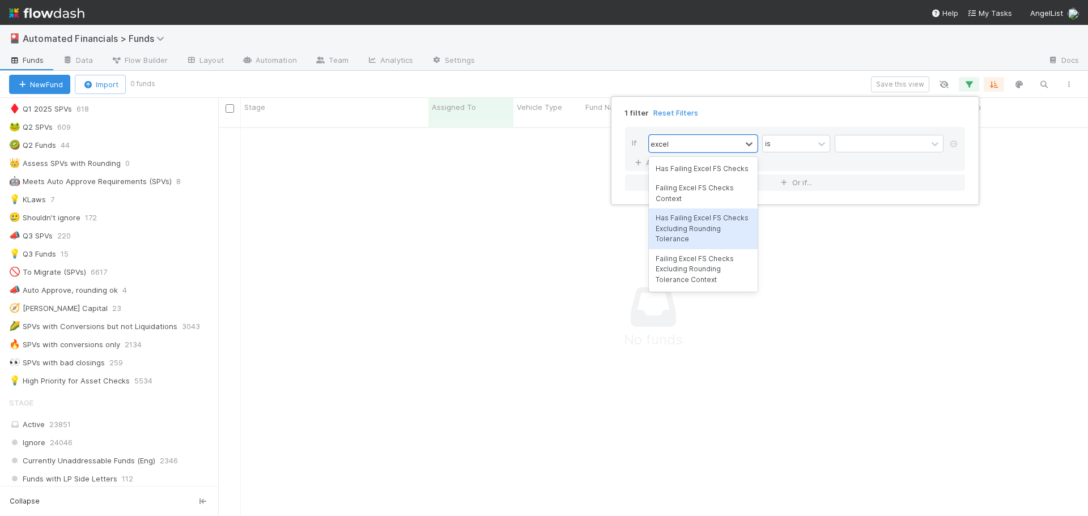
click at [705, 231] on div "Has Failing Excel FS Checks Excluding Rounding Tolerance" at bounding box center [703, 229] width 109 height 40
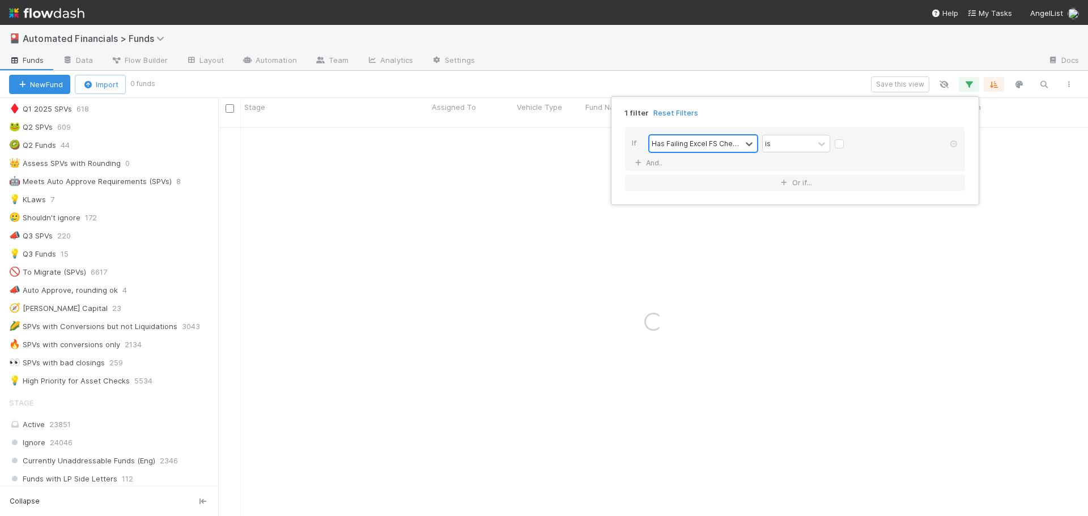
click at [719, 143] on div "Has Failing Excel FS Checks Excluding Rounding Tolerance" at bounding box center [695, 143] width 87 height 10
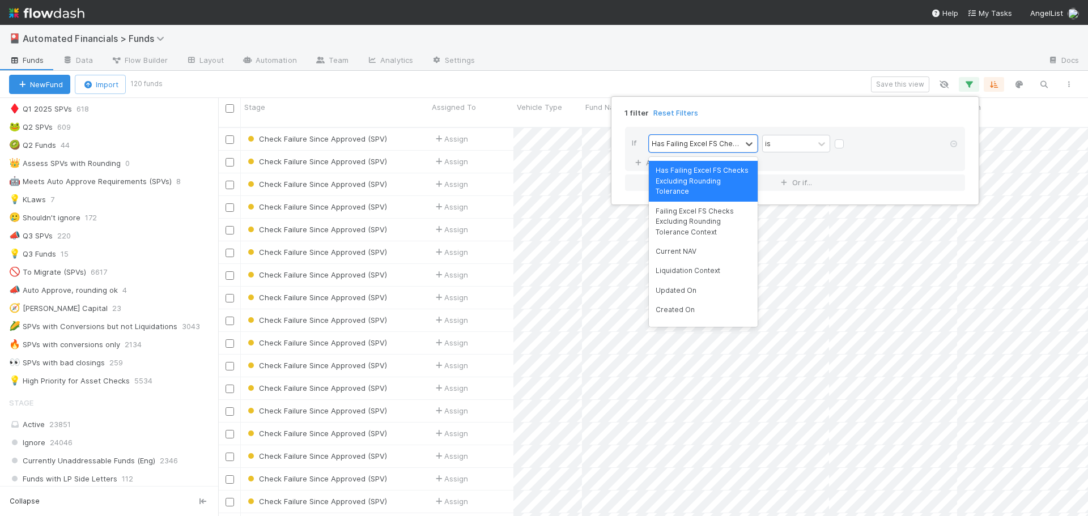
scroll to position [2402, 0]
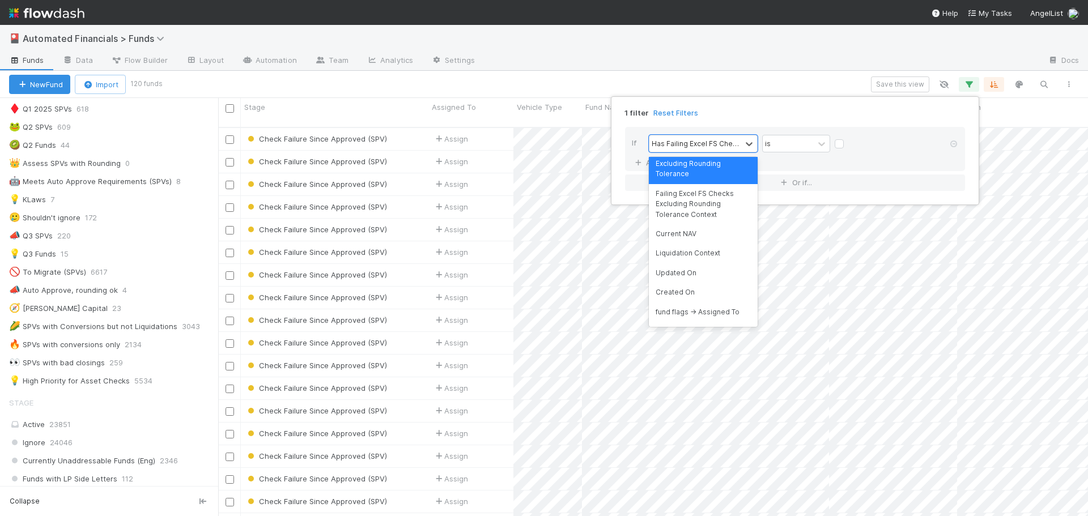
click at [775, 108] on div "1 filter Reset Filters" at bounding box center [795, 109] width 358 height 16
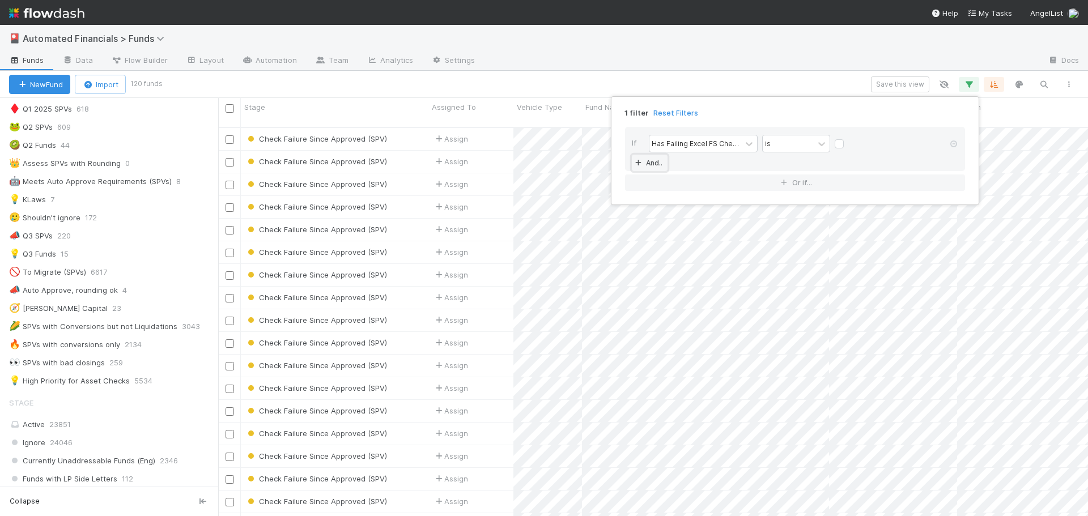
click at [654, 166] on link "And.." at bounding box center [650, 163] width 36 height 16
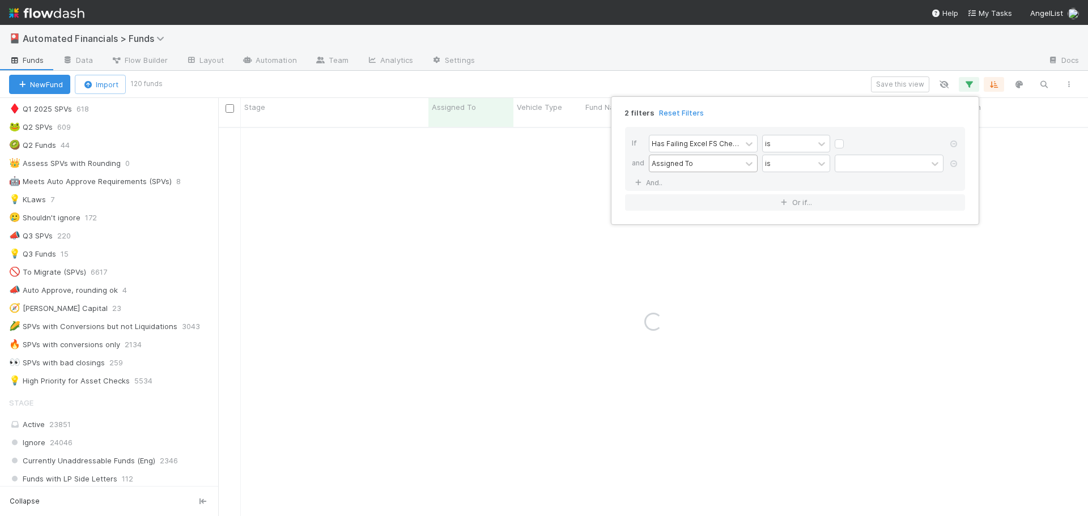
click at [674, 166] on div "Assigned To" at bounding box center [672, 163] width 41 height 10
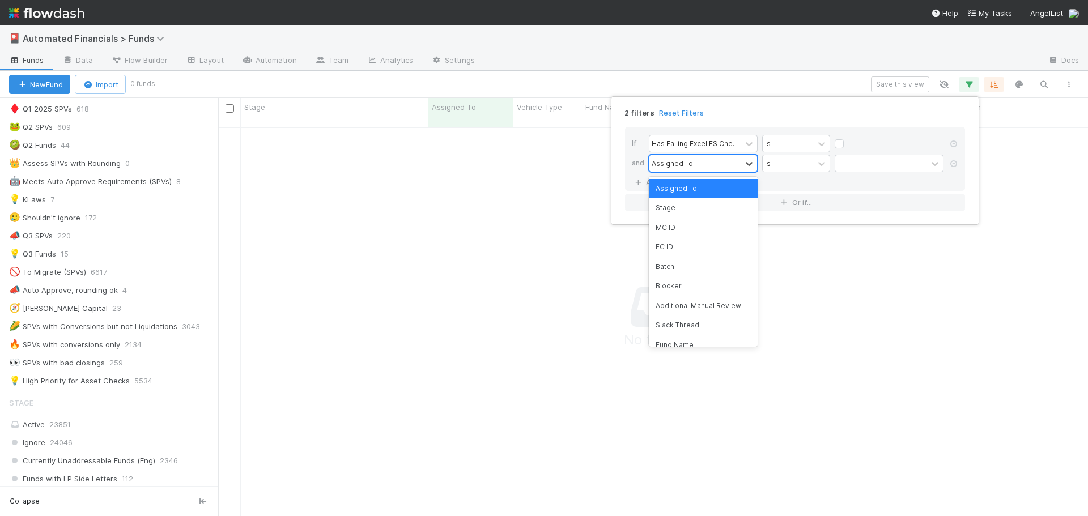
scroll to position [381, 862]
type input "cash"
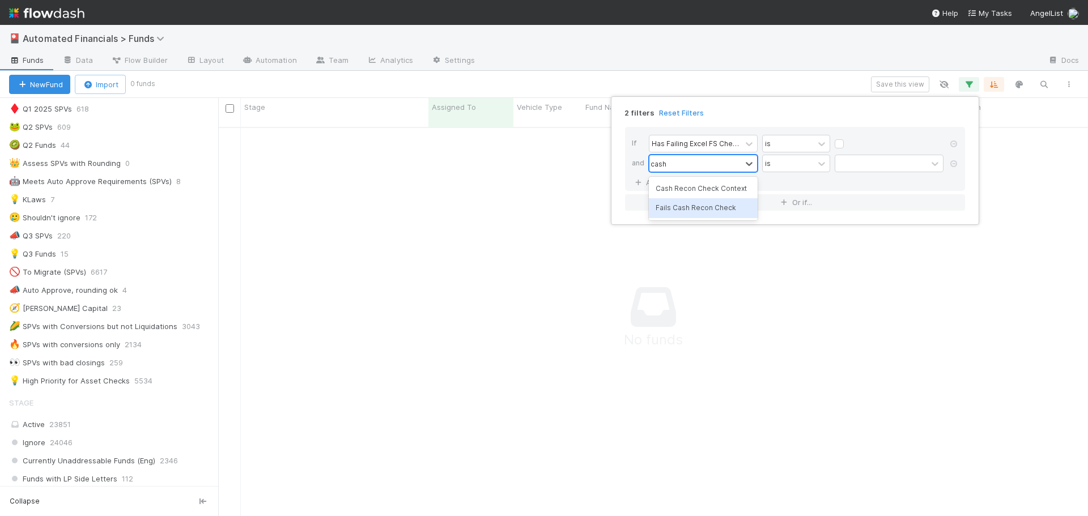
click at [697, 210] on div "Fails Cash Recon Check" at bounding box center [703, 207] width 109 height 19
click at [728, 184] on div "If Has Failing Excel FS Checks Excluding Rounding Tolerance is and option Fails…" at bounding box center [795, 159] width 340 height 64
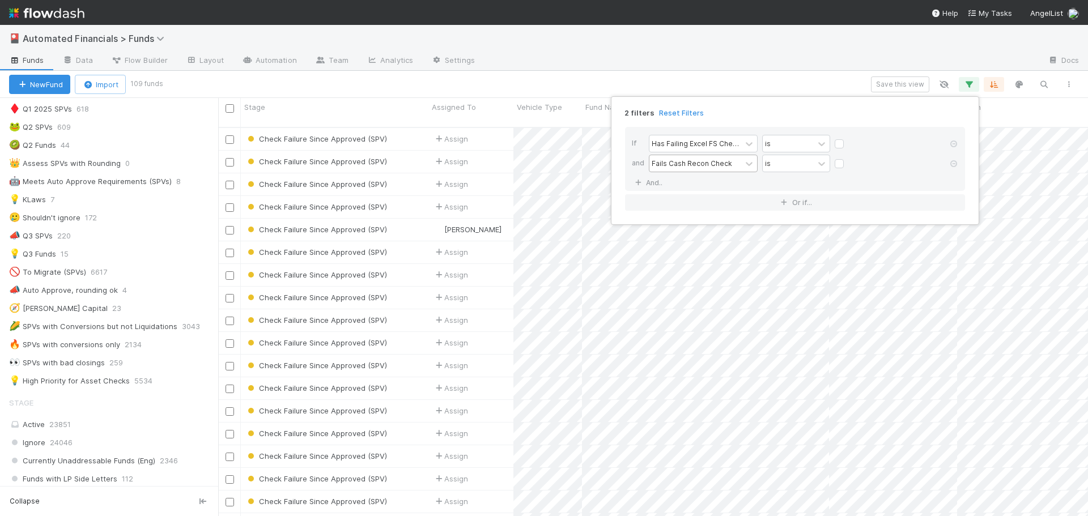
scroll to position [390, 862]
click at [524, 83] on div "2 filters Reset Filters If Has Failing Excel FS Checks Excluding Rounding Toler…" at bounding box center [544, 258] width 1088 height 516
click at [231, 109] on input "checkbox" at bounding box center [230, 108] width 9 height 9
checkbox input "true"
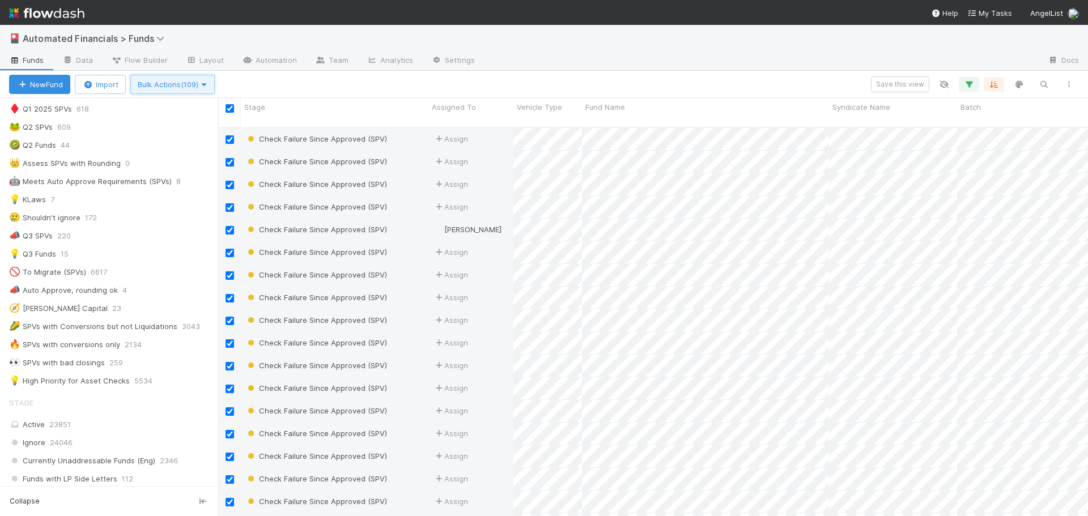
click at [168, 85] on span "Bulk Actions (109)" at bounding box center [173, 84] width 70 height 9
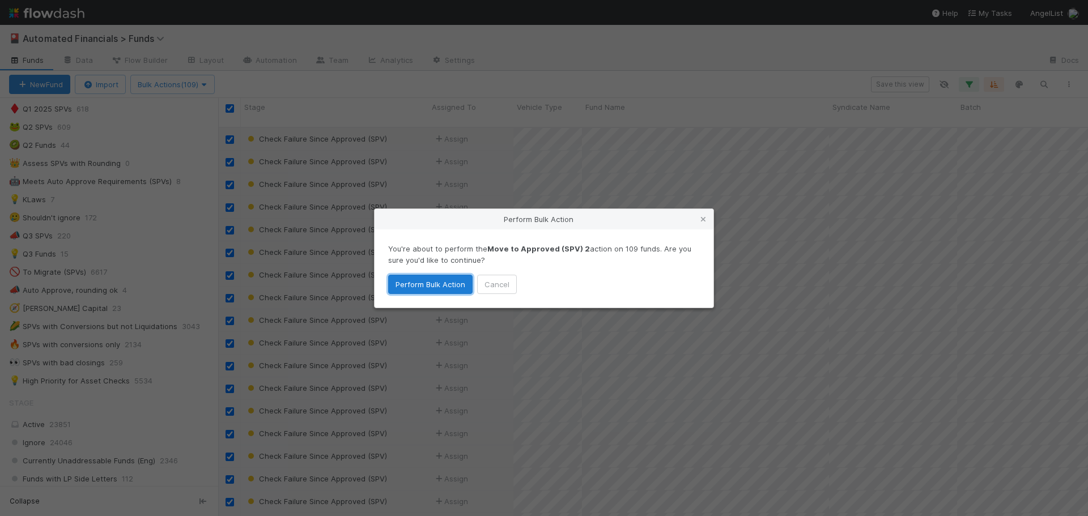
click at [447, 286] on button "Perform Bulk Action" at bounding box center [430, 284] width 84 height 19
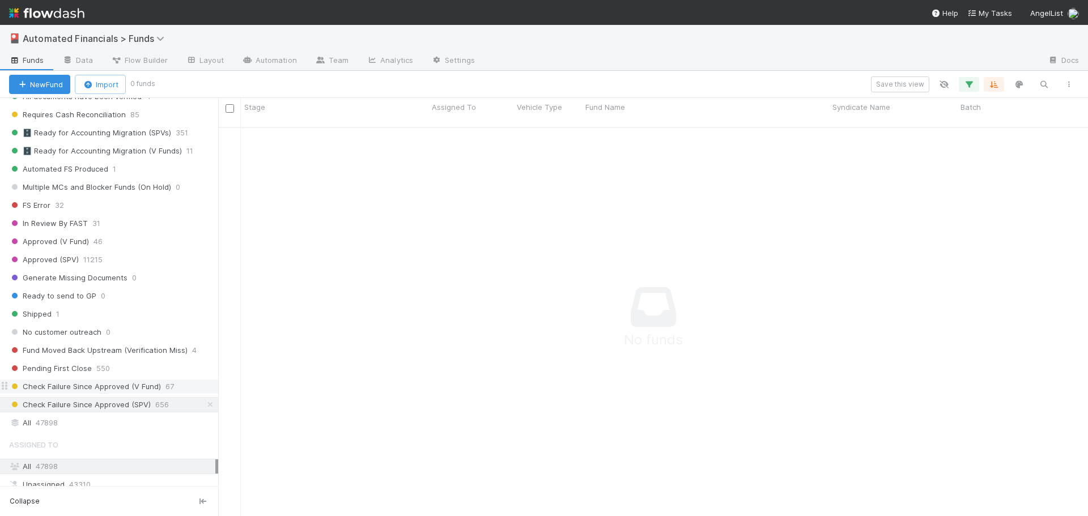
scroll to position [1304, 0]
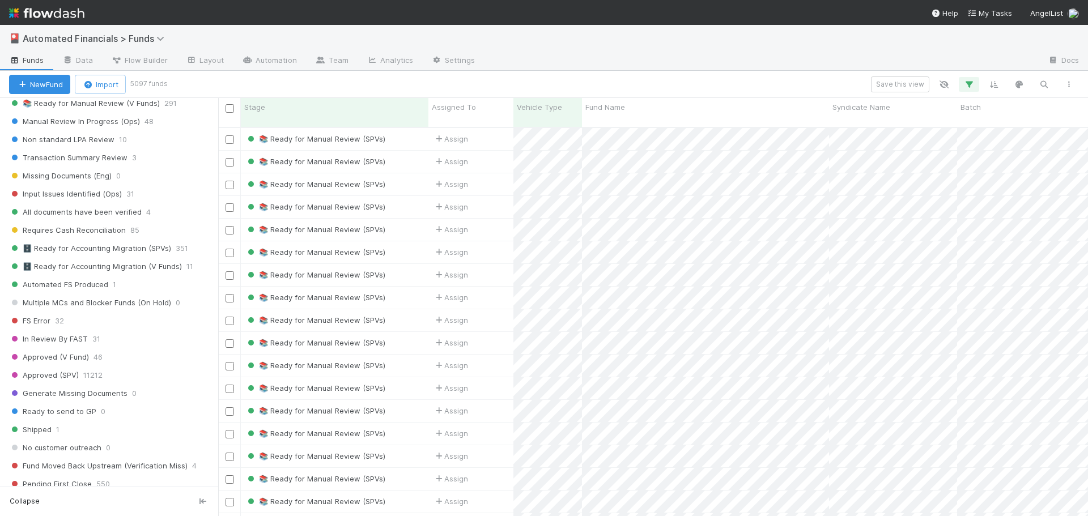
scroll to position [9, 9]
click at [970, 86] on icon "button" at bounding box center [969, 84] width 11 height 10
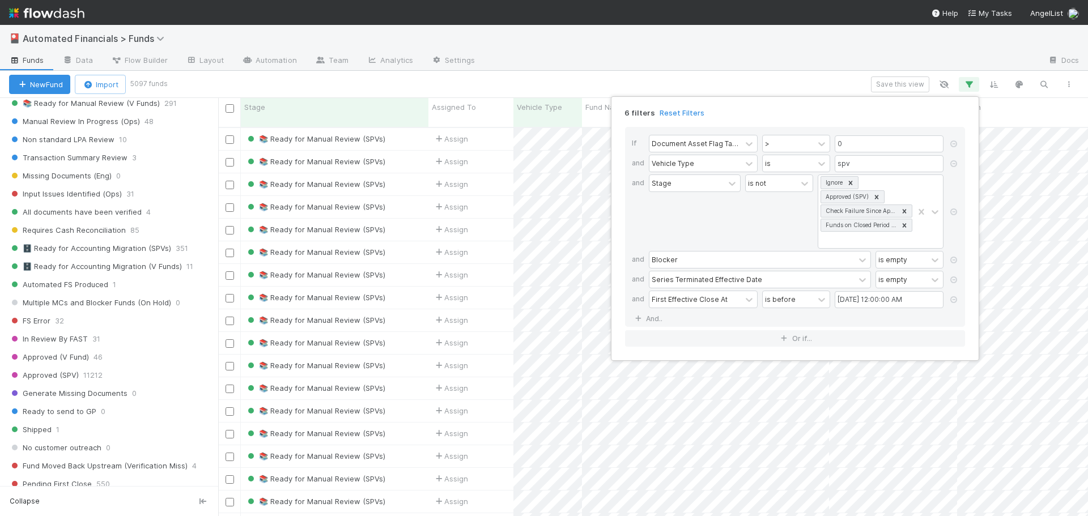
click at [970, 86] on div "6 filters Reset Filters If Document Asset Flag Tasks Count > 0 and Vehicle Type…" at bounding box center [544, 258] width 1088 height 516
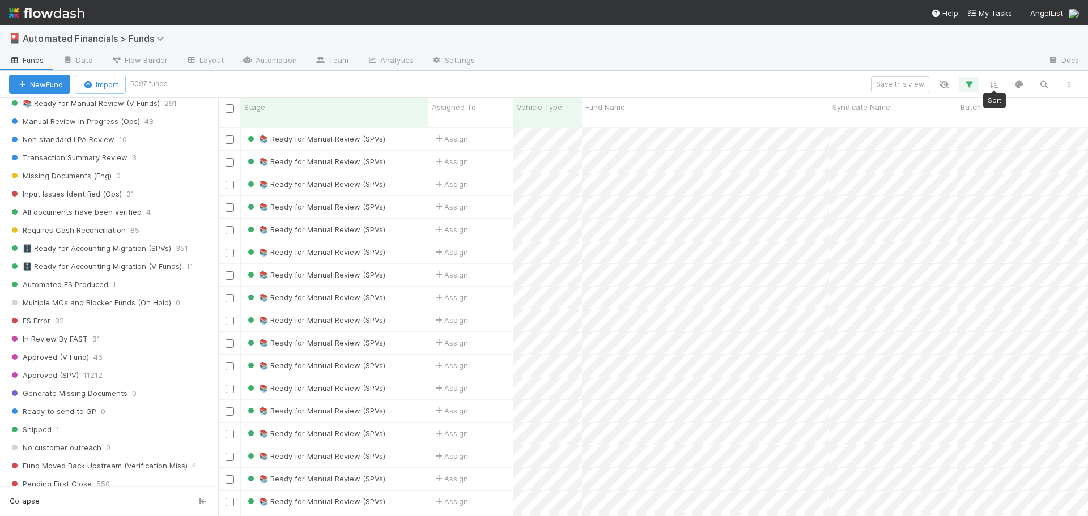
scroll to position [0, 0]
click at [968, 86] on icon "button" at bounding box center [969, 84] width 11 height 10
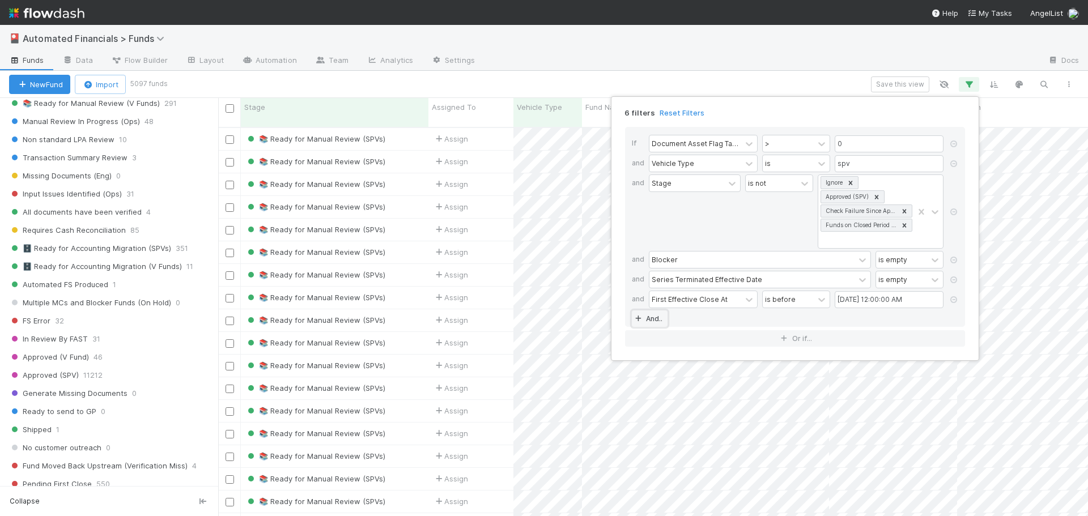
click at [648, 321] on link "And.." at bounding box center [650, 319] width 36 height 16
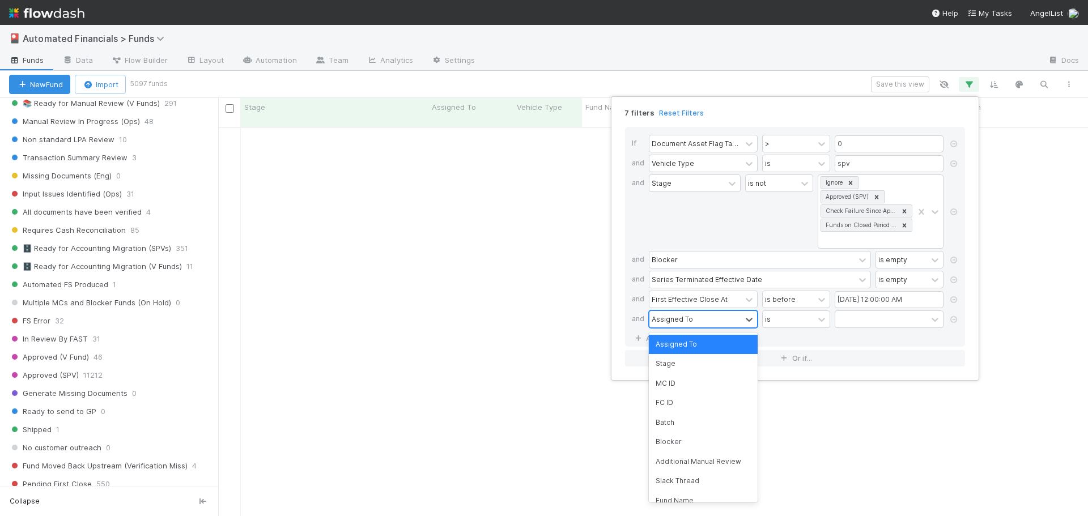
click at [677, 315] on div "Assigned To" at bounding box center [672, 319] width 41 height 10
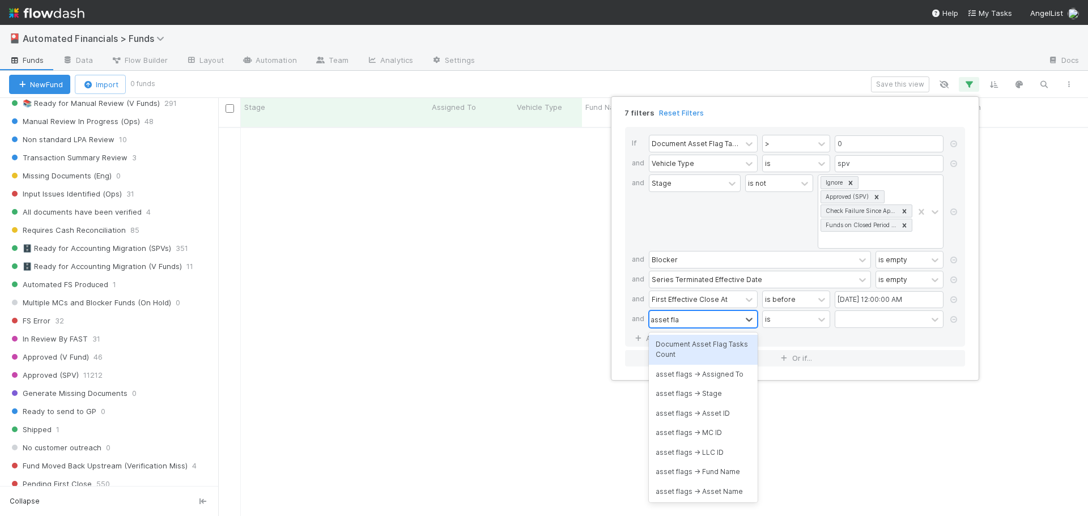
type input "asset flag"
click at [697, 394] on div "asset flags -> Stage" at bounding box center [703, 393] width 109 height 19
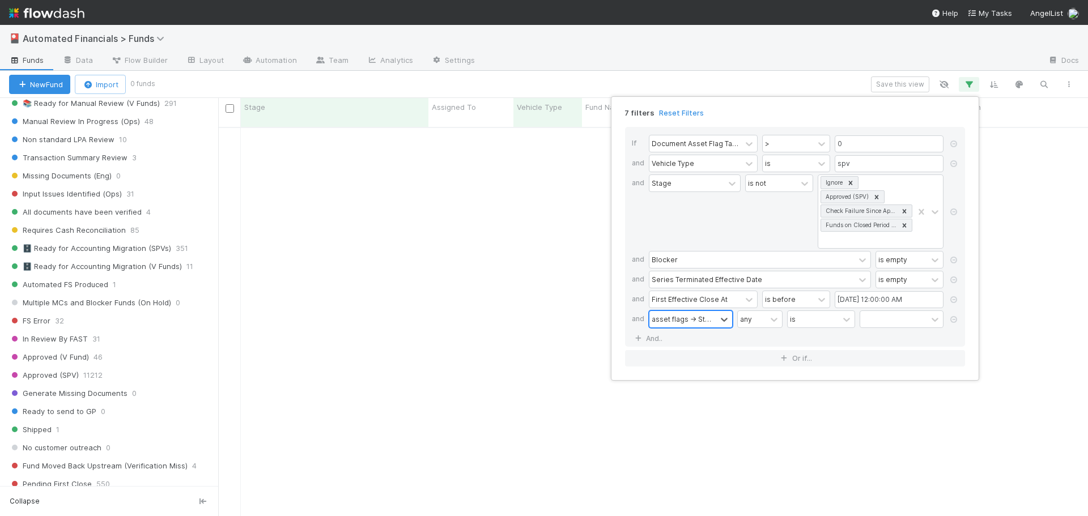
scroll to position [9, 9]
click at [751, 323] on div "any" at bounding box center [746, 319] width 12 height 10
click at [753, 342] on div "all" at bounding box center [759, 344] width 45 height 19
click at [821, 320] on div "is" at bounding box center [813, 319] width 51 height 16
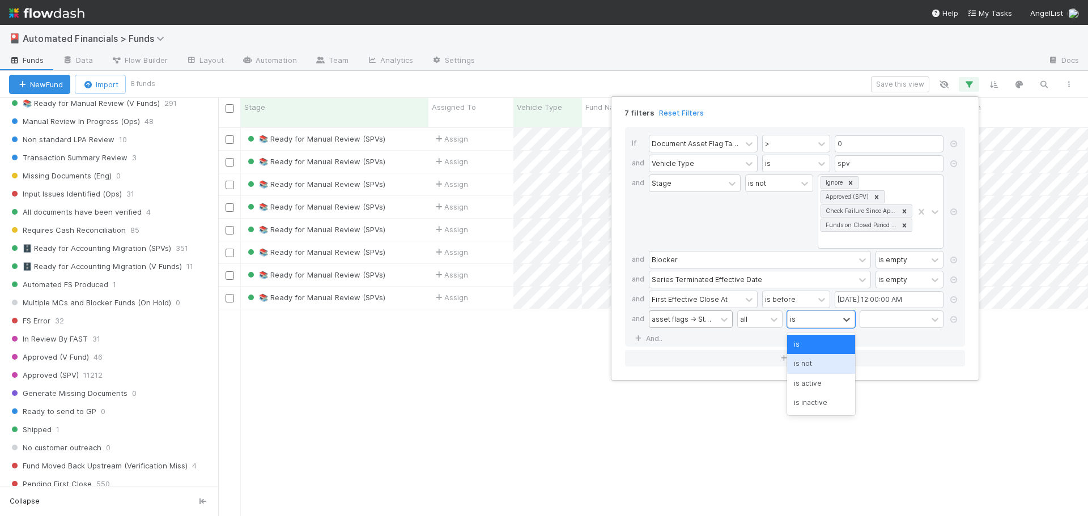
scroll to position [390, 862]
click at [818, 361] on div "is not" at bounding box center [821, 363] width 68 height 19
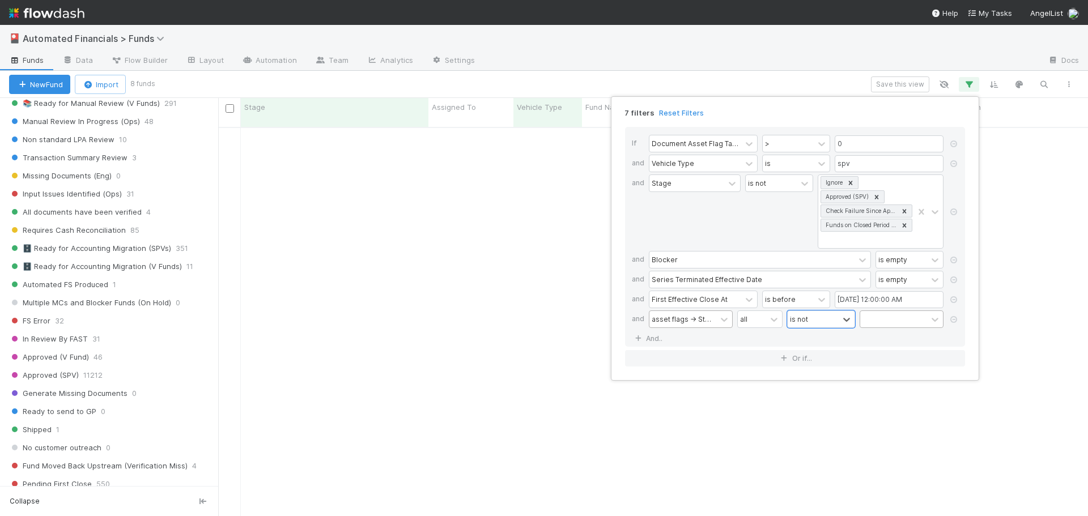
click at [889, 319] on div at bounding box center [893, 319] width 67 height 16
type input "veri"
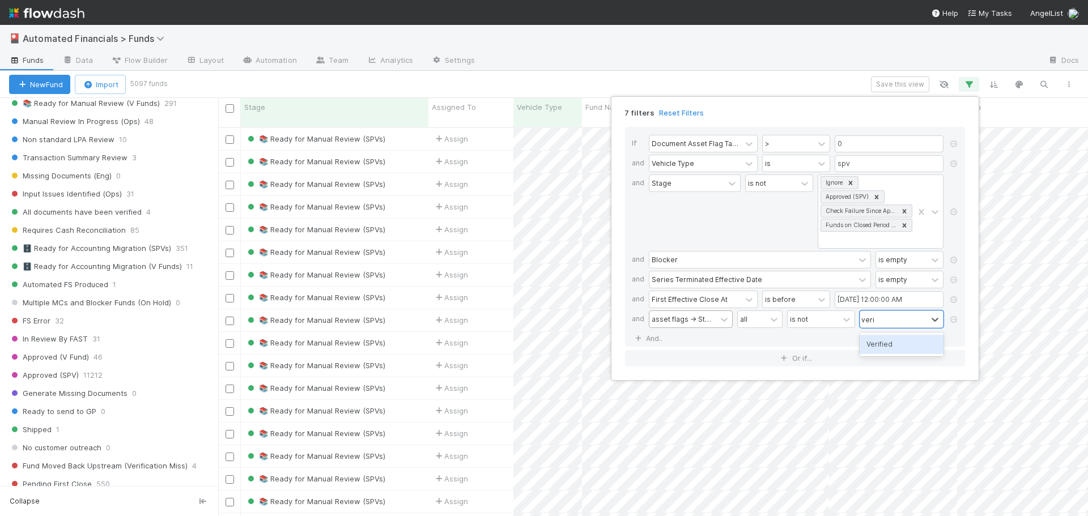
click at [898, 345] on div "Verified" at bounding box center [902, 344] width 84 height 19
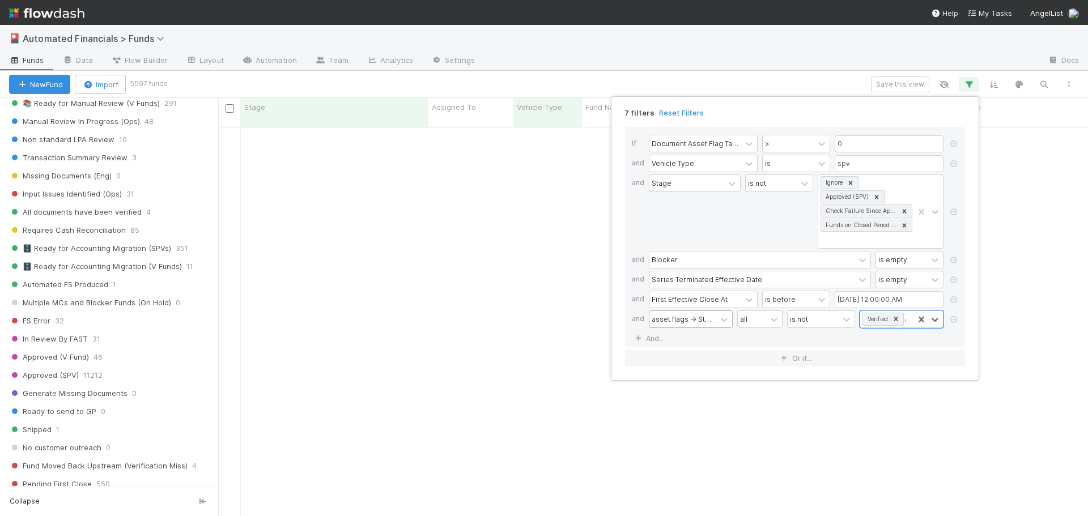
type input "check"
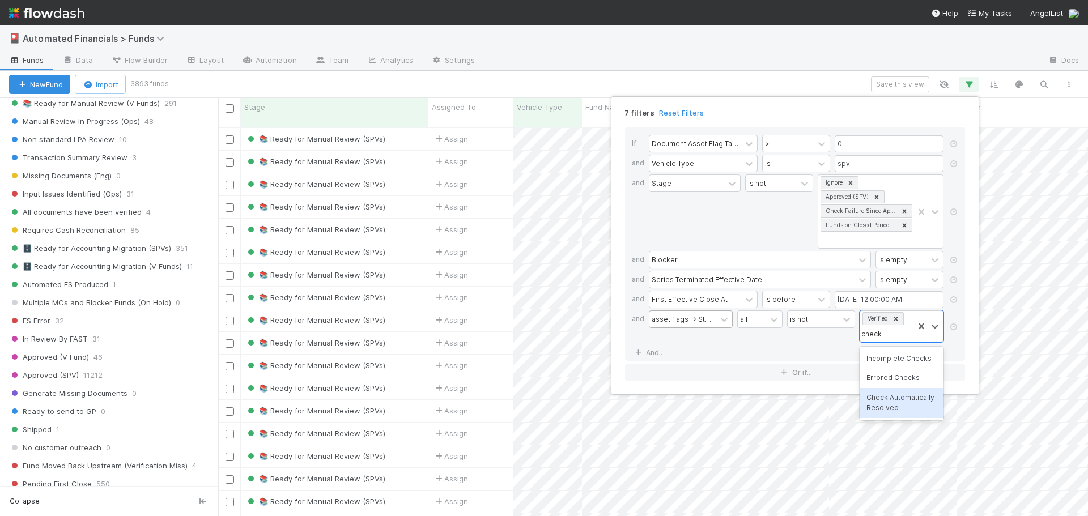
click at [906, 400] on div "Check Automatically Resolved" at bounding box center [902, 403] width 84 height 30
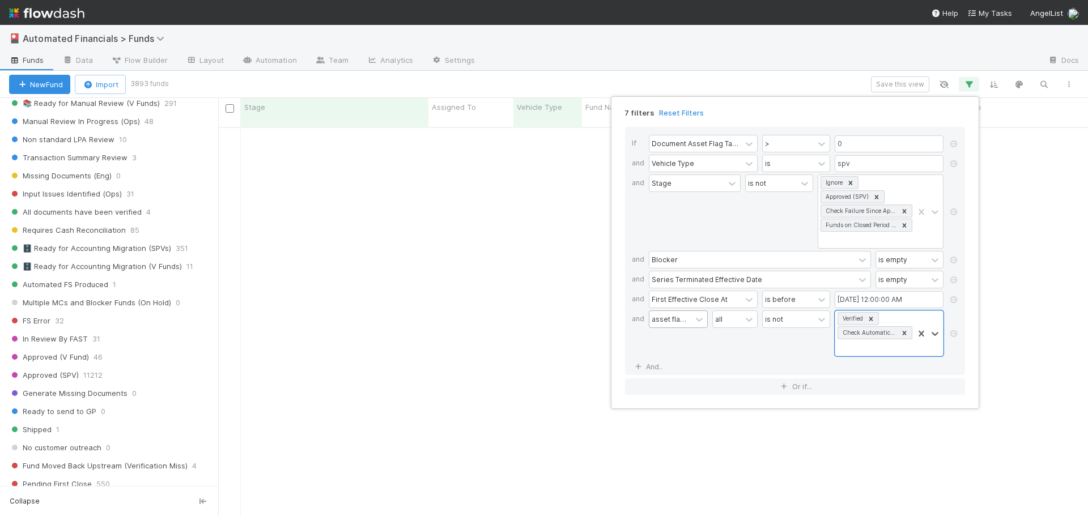
click at [783, 346] on div "is not" at bounding box center [796, 334] width 68 height 46
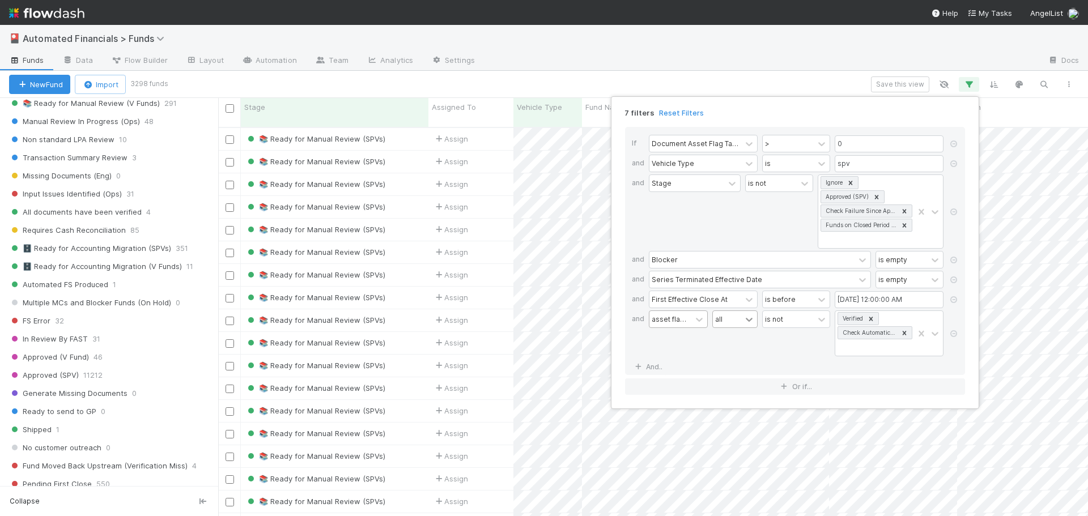
click at [752, 323] on icon at bounding box center [749, 319] width 11 height 11
click at [763, 351] on div "is not" at bounding box center [796, 334] width 68 height 46
click at [811, 391] on button "Or if..." at bounding box center [795, 387] width 340 height 16
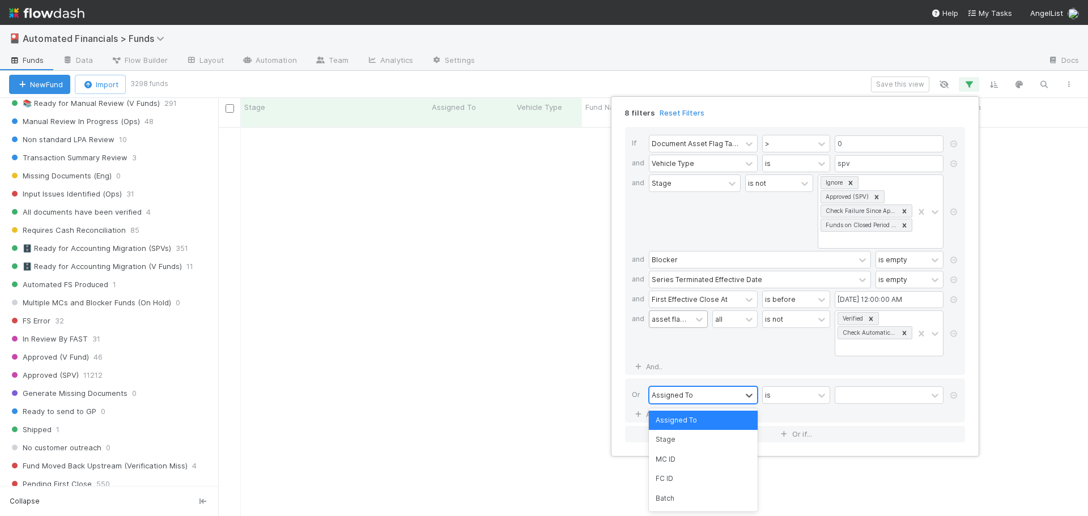
click at [706, 396] on div "Assigned To" at bounding box center [696, 395] width 92 height 16
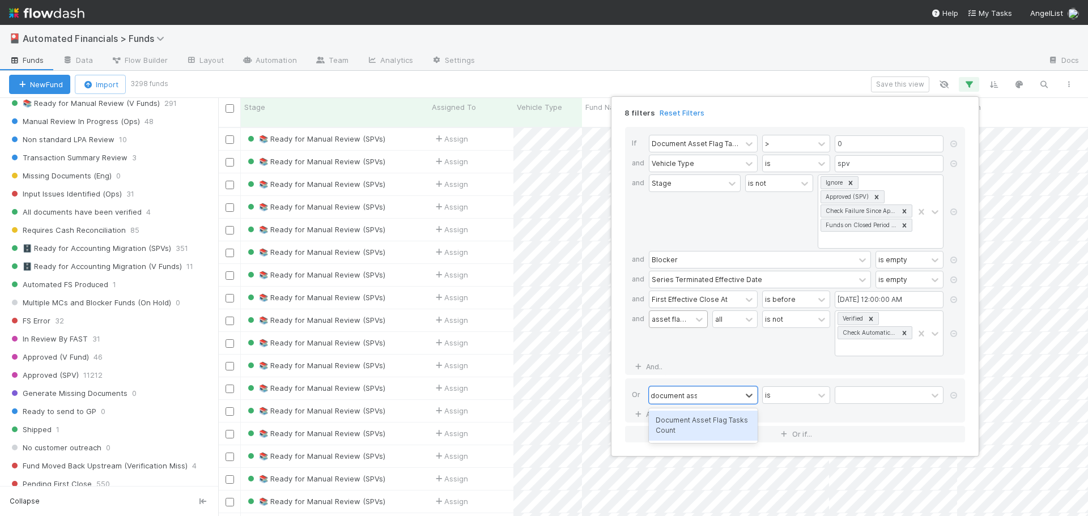
type input "document ass"
click at [788, 353] on div "is not" at bounding box center [796, 334] width 68 height 46
click at [954, 397] on icon at bounding box center [953, 395] width 11 height 7
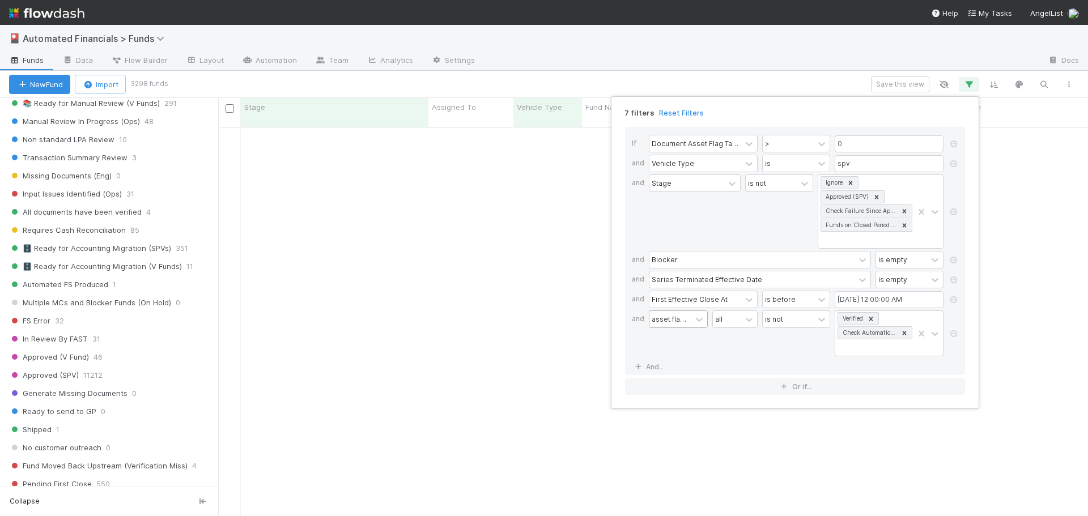
click at [710, 350] on div "asset flags -> Stage all is not Verified Check Automatically Resolved" at bounding box center [798, 335] width 299 height 48
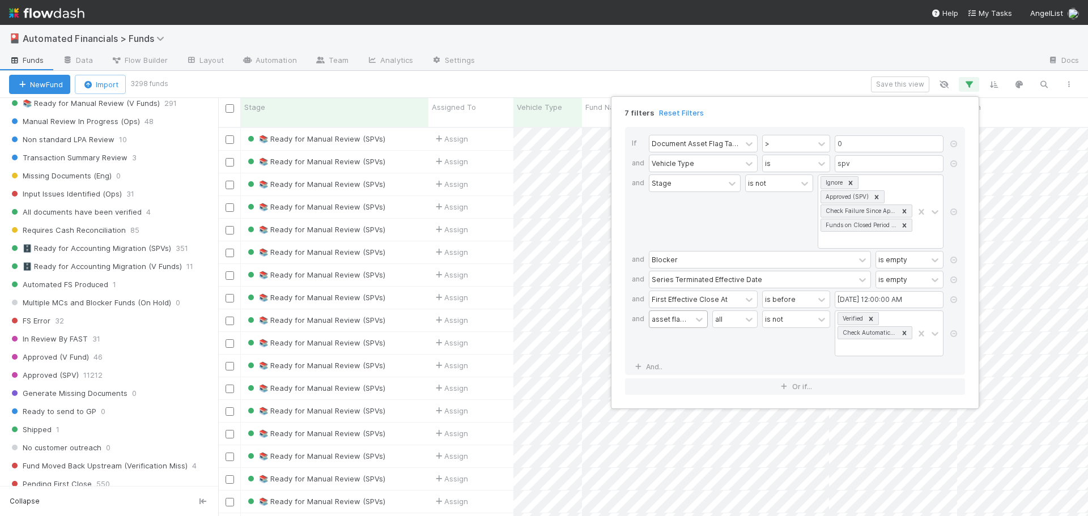
click at [740, 85] on div "7 filters Reset Filters If Document Asset Flag Tasks Count > 0 and Vehicle Type…" at bounding box center [544, 258] width 1088 height 516
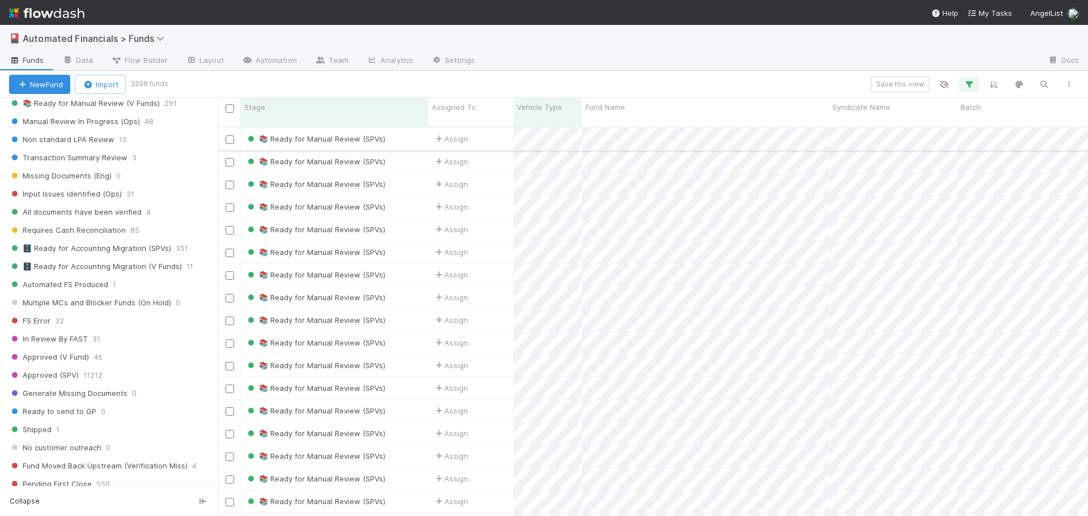
click at [491, 135] on div "Assign" at bounding box center [471, 139] width 85 height 22
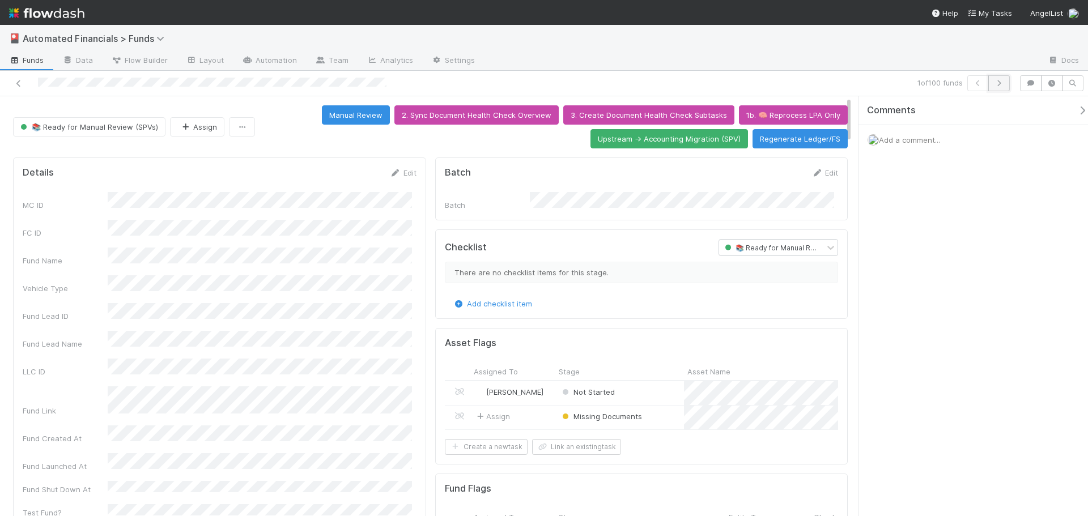
click at [1003, 86] on icon "button" at bounding box center [999, 83] width 11 height 7
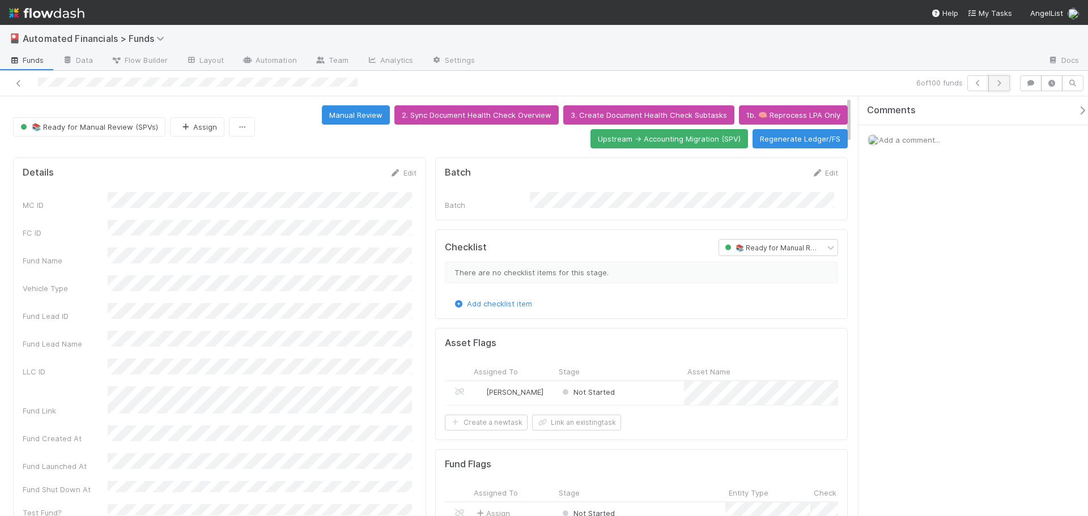
click at [1003, 86] on icon "button" at bounding box center [999, 83] width 11 height 7
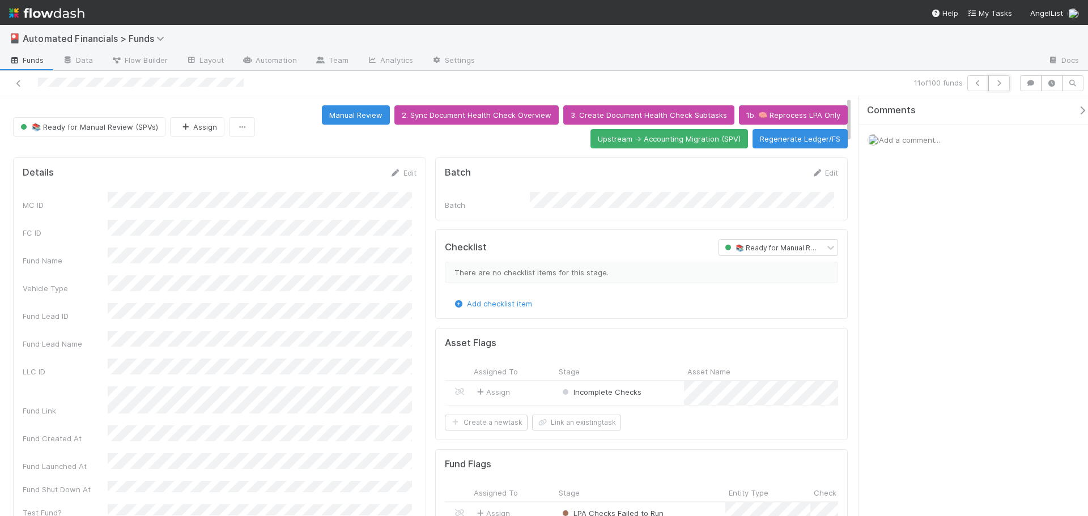
click at [1003, 86] on icon "button" at bounding box center [999, 83] width 11 height 7
click at [19, 84] on icon at bounding box center [18, 83] width 11 height 7
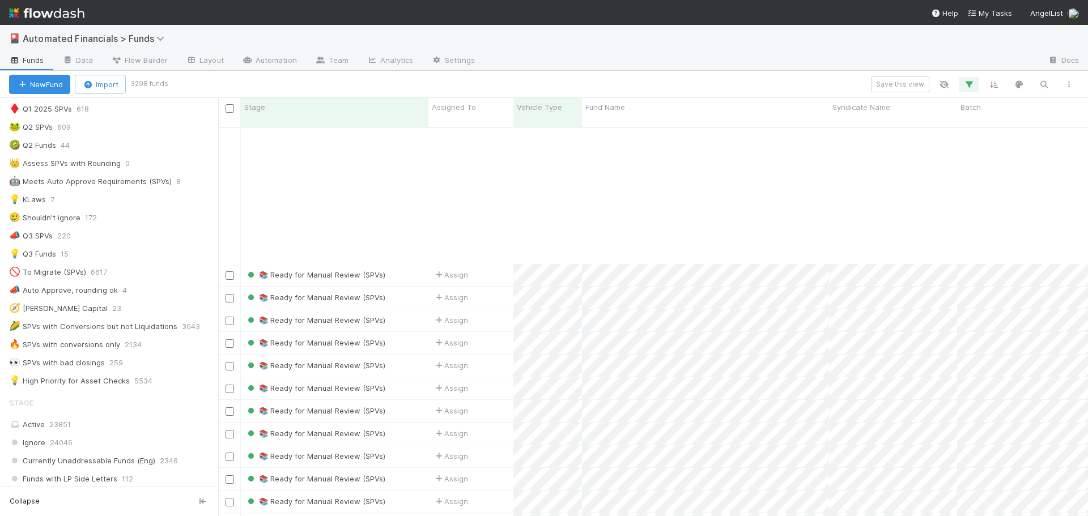
scroll to position [1077, 0]
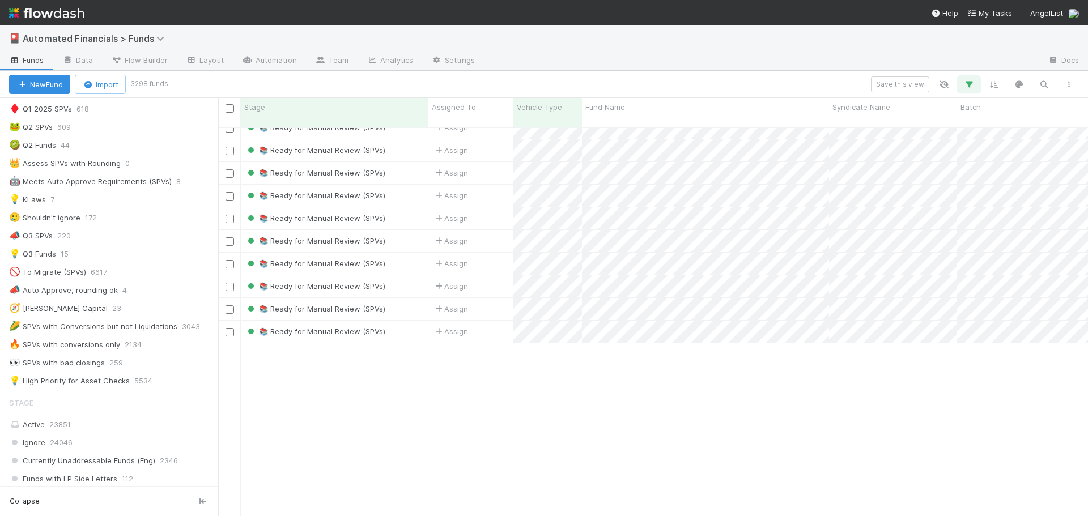
click at [970, 84] on icon "button" at bounding box center [969, 84] width 11 height 10
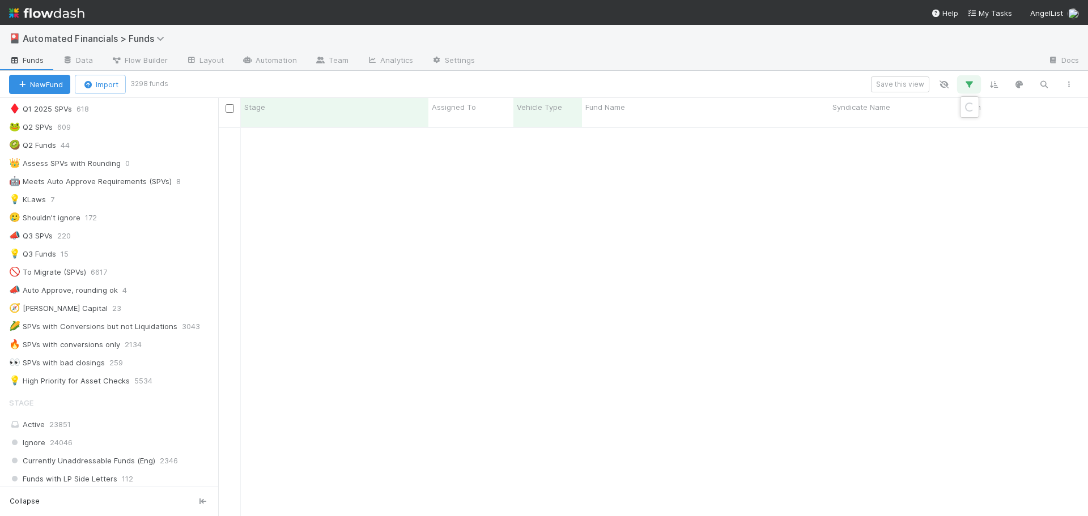
scroll to position [567, 0]
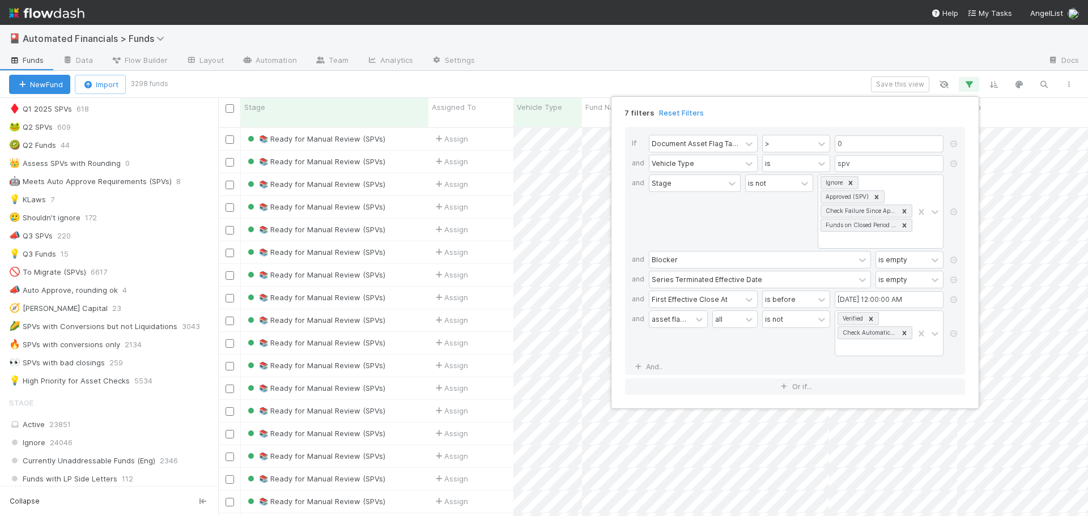
click at [588, 79] on div "7 filters Reset Filters If Document Asset Flag Tasks Count > 0 and Vehicle Type…" at bounding box center [544, 258] width 1088 height 516
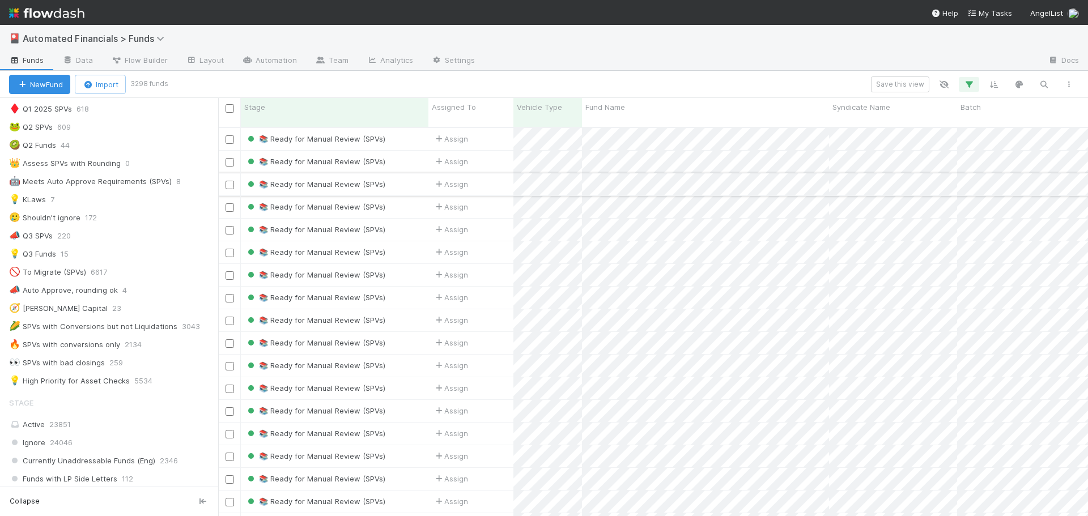
click at [408, 173] on div "📚 Ready for Manual Review (SPVs)" at bounding box center [335, 184] width 188 height 22
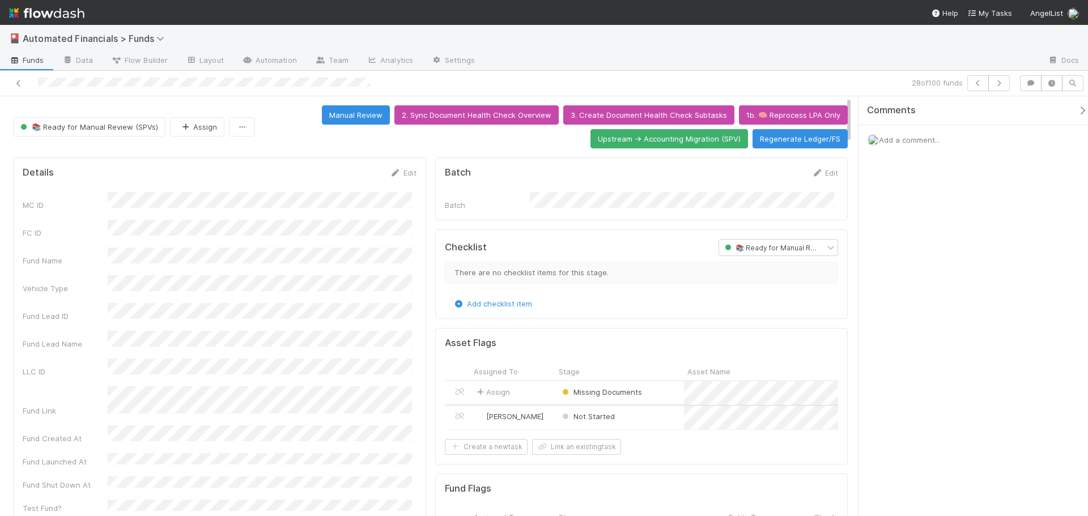
click at [637, 416] on div "Not Started" at bounding box center [619, 418] width 129 height 24
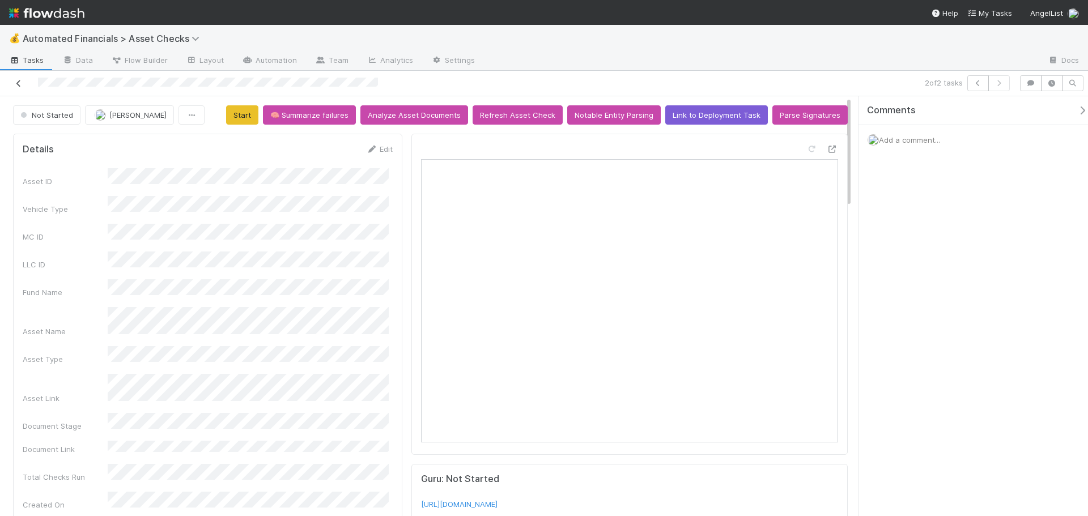
click at [18, 82] on icon at bounding box center [18, 83] width 11 height 7
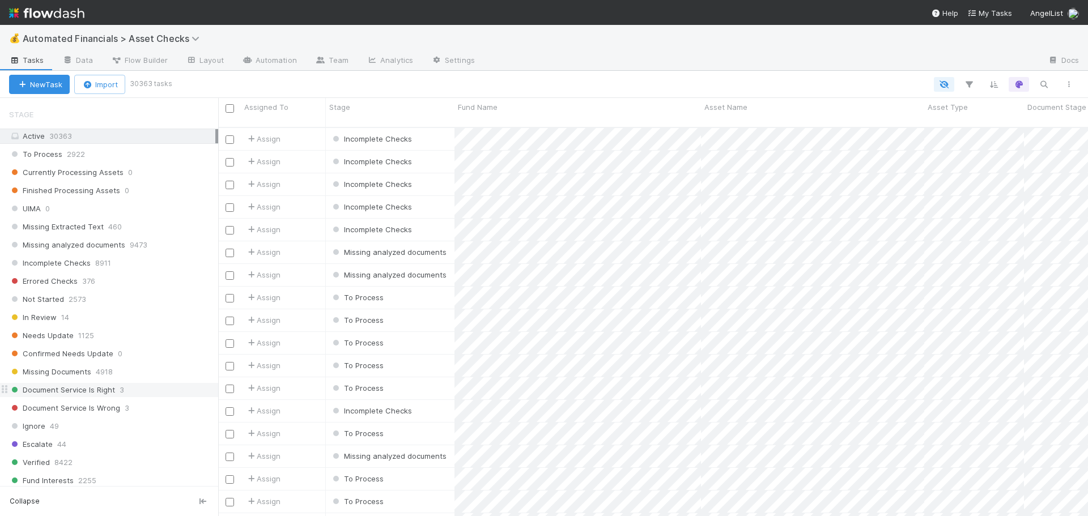
scroll to position [567, 0]
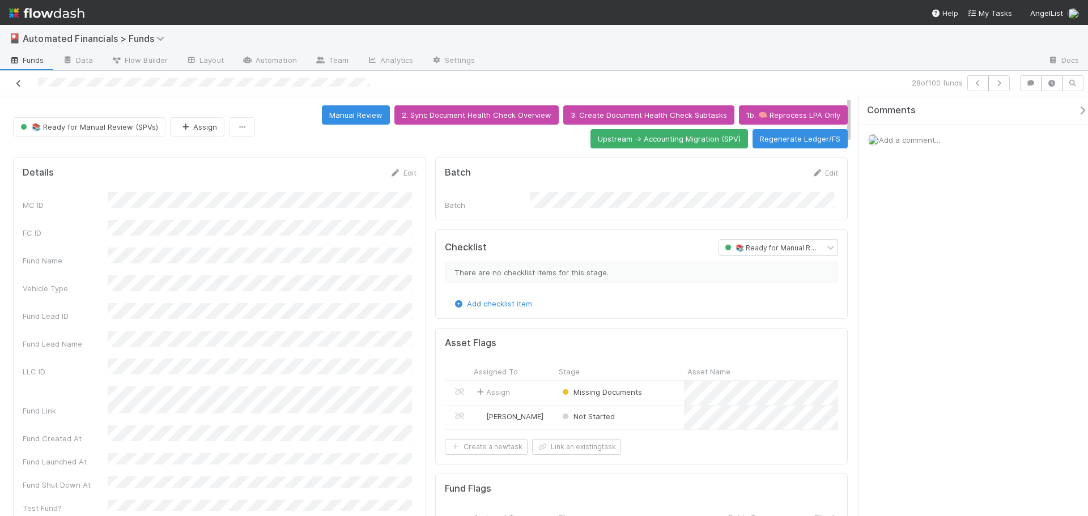
click at [22, 79] on link at bounding box center [18, 83] width 11 height 11
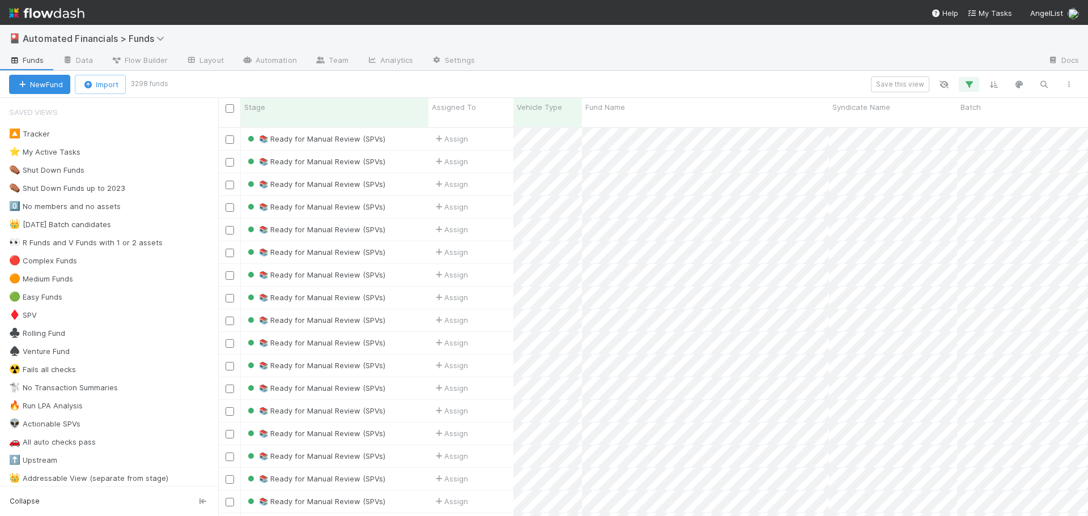
scroll to position [390, 862]
click at [967, 86] on icon "button" at bounding box center [969, 84] width 11 height 10
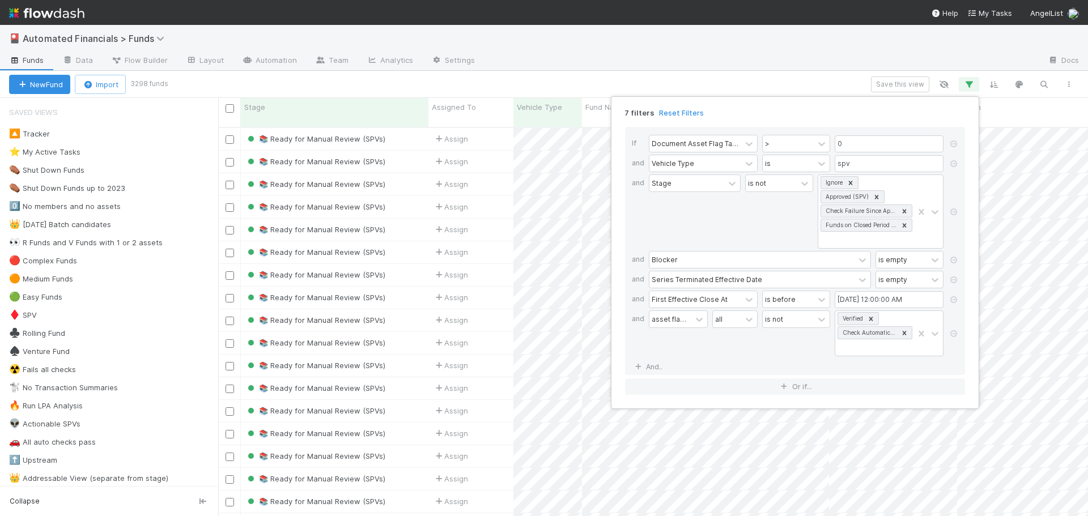
click at [825, 67] on div "7 filters Reset Filters If Document Asset Flag Tasks Count > 0 and Vehicle Type…" at bounding box center [544, 258] width 1088 height 516
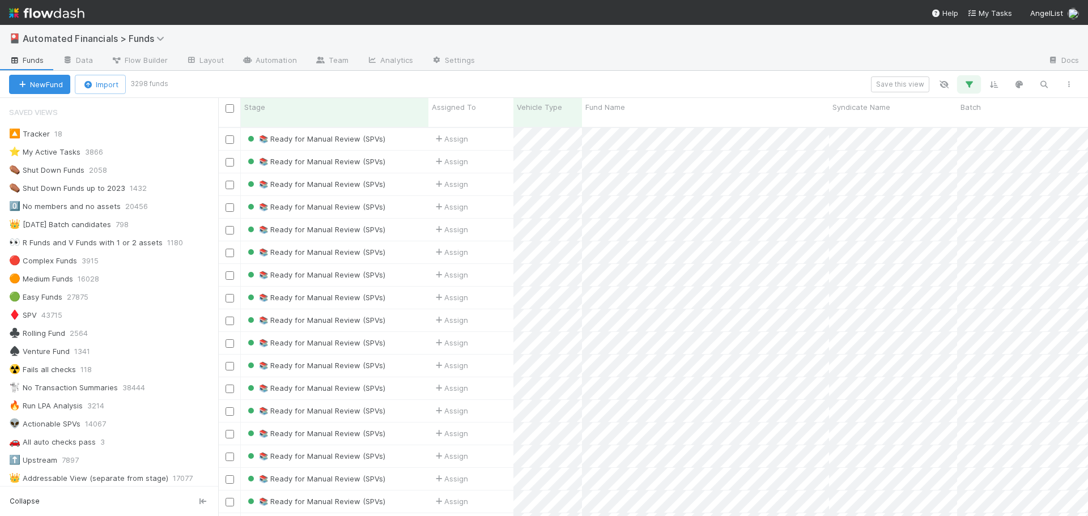
click at [965, 85] on icon "button" at bounding box center [969, 84] width 11 height 10
click at [965, 85] on div "Loading..." at bounding box center [544, 258] width 1088 height 516
click at [965, 85] on icon "button" at bounding box center [969, 84] width 11 height 10
click at [968, 84] on icon "button" at bounding box center [969, 84] width 11 height 10
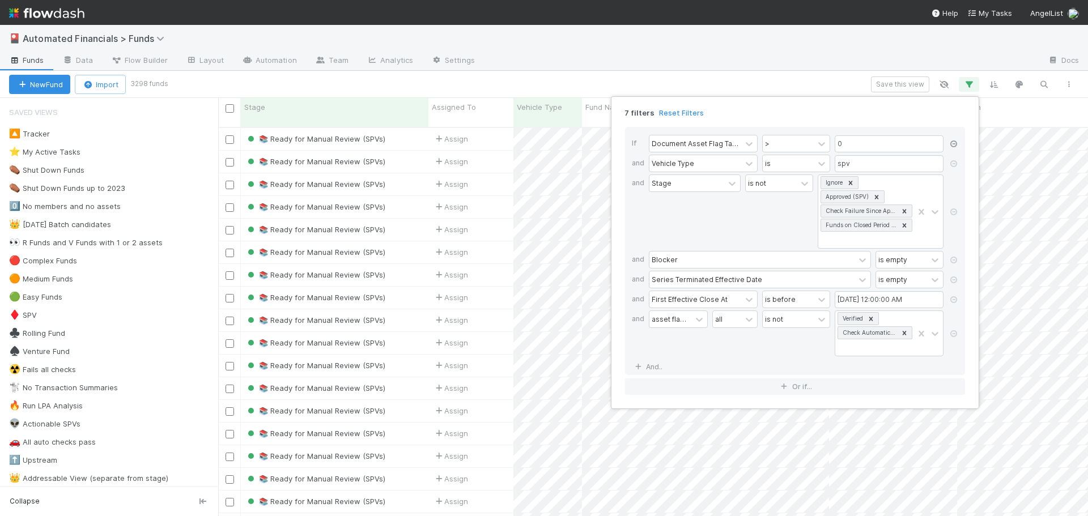
click at [955, 146] on icon at bounding box center [953, 144] width 11 height 7
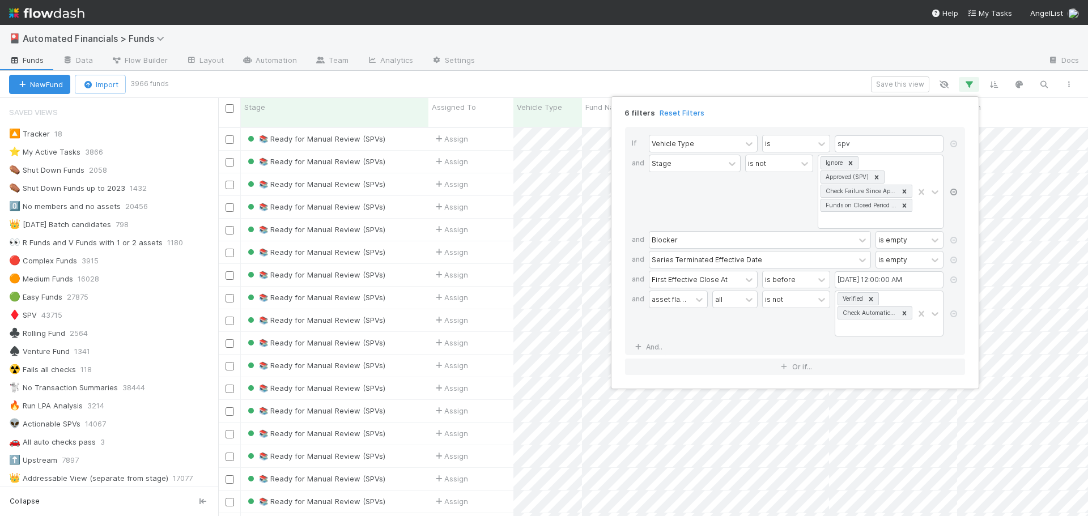
click at [953, 192] on icon at bounding box center [953, 192] width 11 height 7
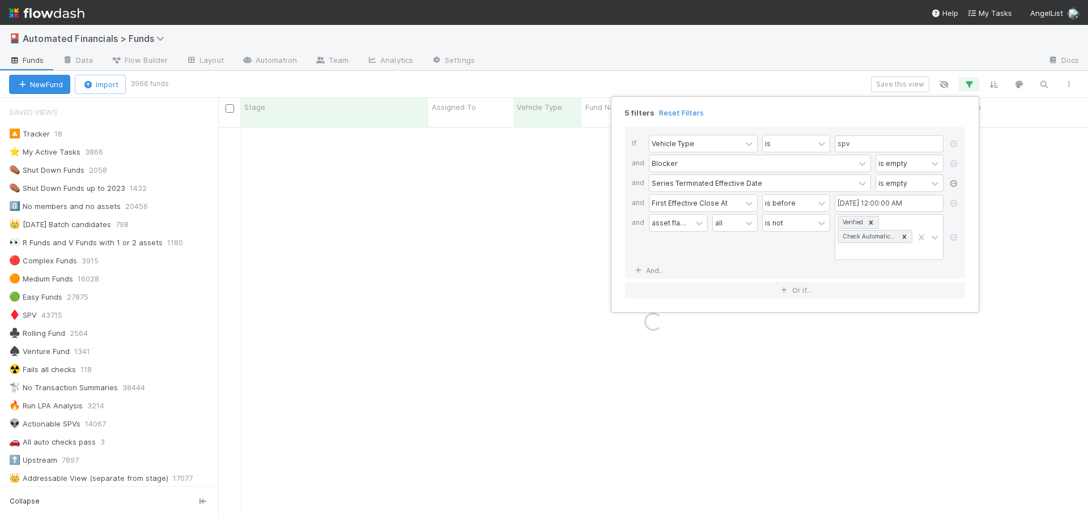
click at [953, 183] on icon at bounding box center [953, 183] width 11 height 7
click at [954, 163] on icon at bounding box center [953, 163] width 11 height 7
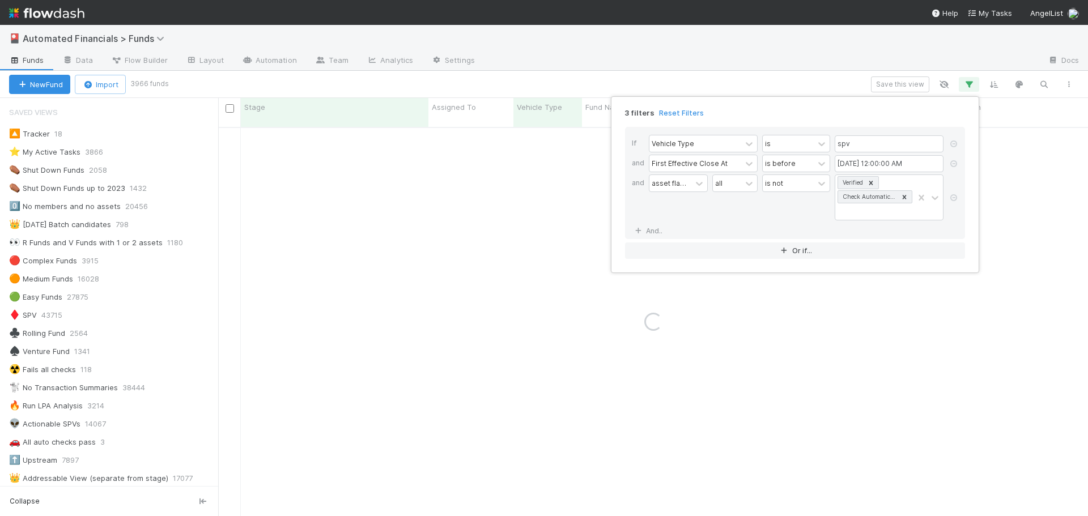
click at [955, 198] on icon at bounding box center [953, 197] width 11 height 7
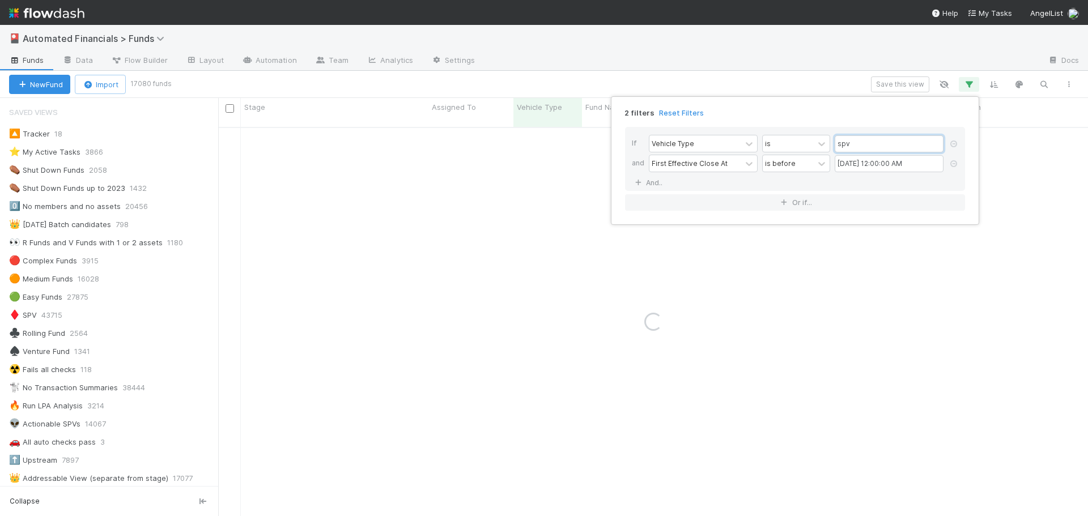
click at [859, 143] on input "spv" at bounding box center [889, 143] width 109 height 17
type input "SPV"
click at [771, 117] on div "2 filters Reset Filters" at bounding box center [795, 109] width 358 height 16
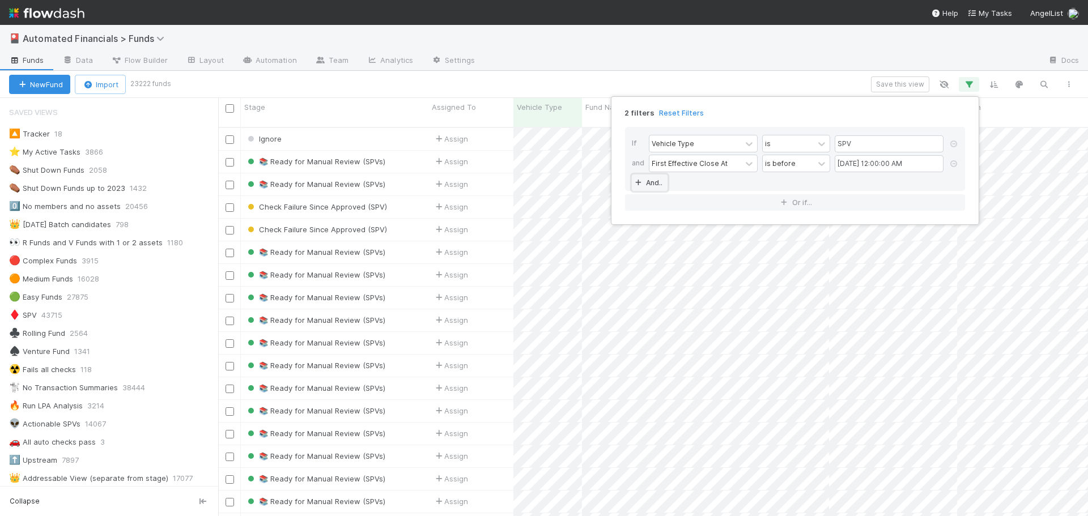
click at [653, 184] on link "And.." at bounding box center [650, 183] width 36 height 16
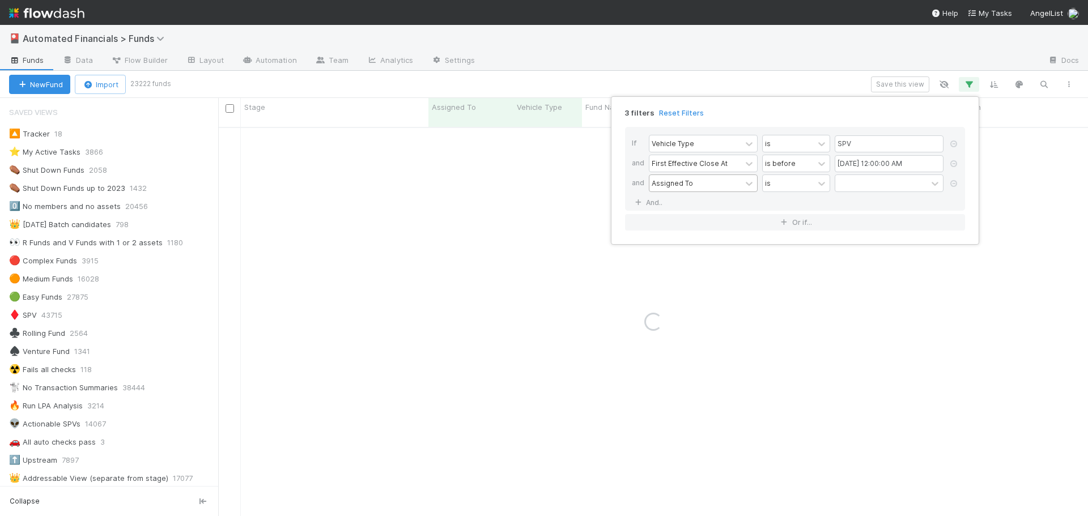
click at [663, 182] on div "Assigned To" at bounding box center [672, 183] width 41 height 10
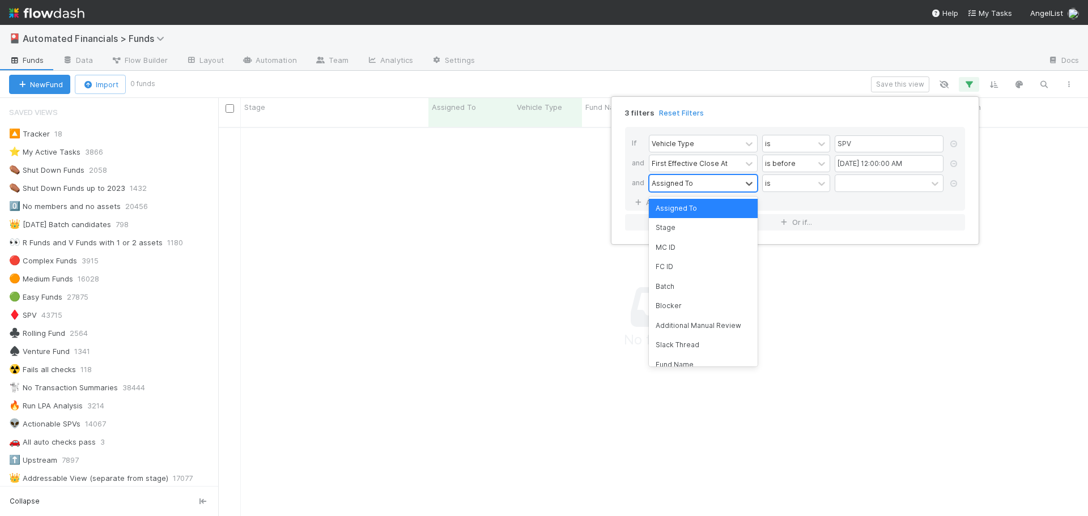
scroll to position [381, 862]
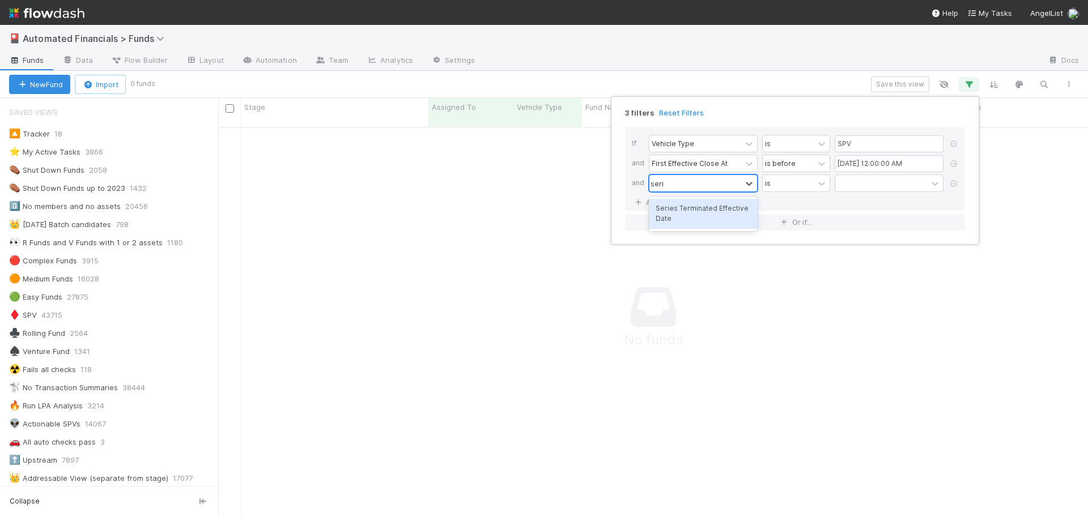
type input "series"
click at [718, 212] on div "Series Terminated Effective Date" at bounding box center [703, 214] width 109 height 30
click at [790, 185] on div "is" at bounding box center [788, 183] width 51 height 16
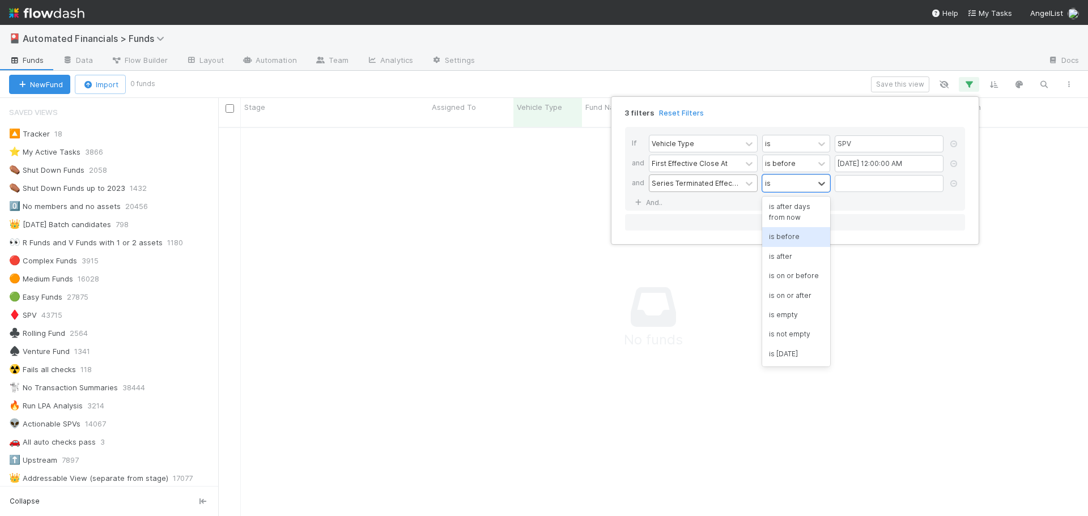
scroll to position [113, 0]
click at [786, 302] on div "is empty" at bounding box center [796, 291] width 68 height 19
click at [710, 201] on div "If Vehicle Type is SPV and First Effective Close At is before [DATE] 12:00:00 A…" at bounding box center [795, 169] width 340 height 84
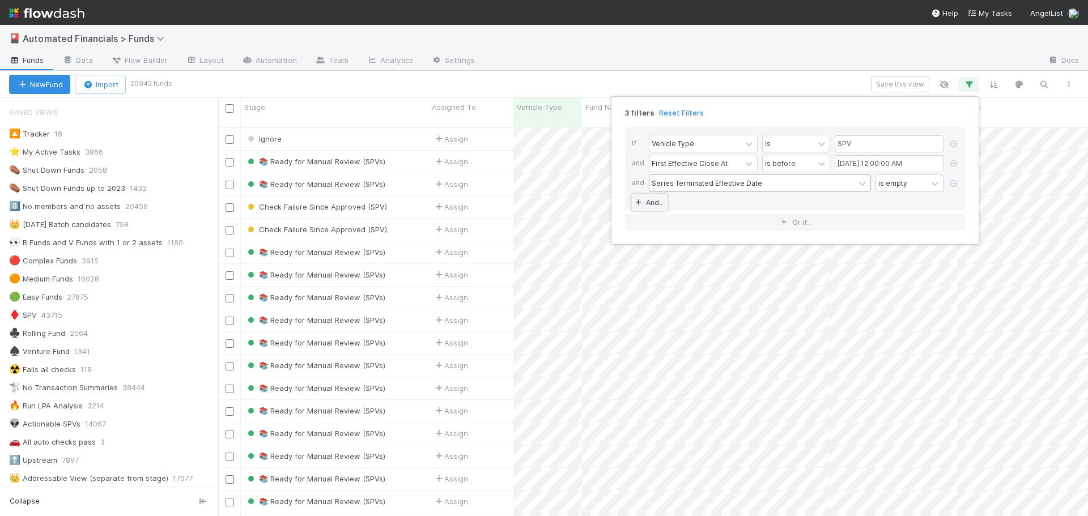
click at [652, 202] on link "And.." at bounding box center [650, 202] width 36 height 16
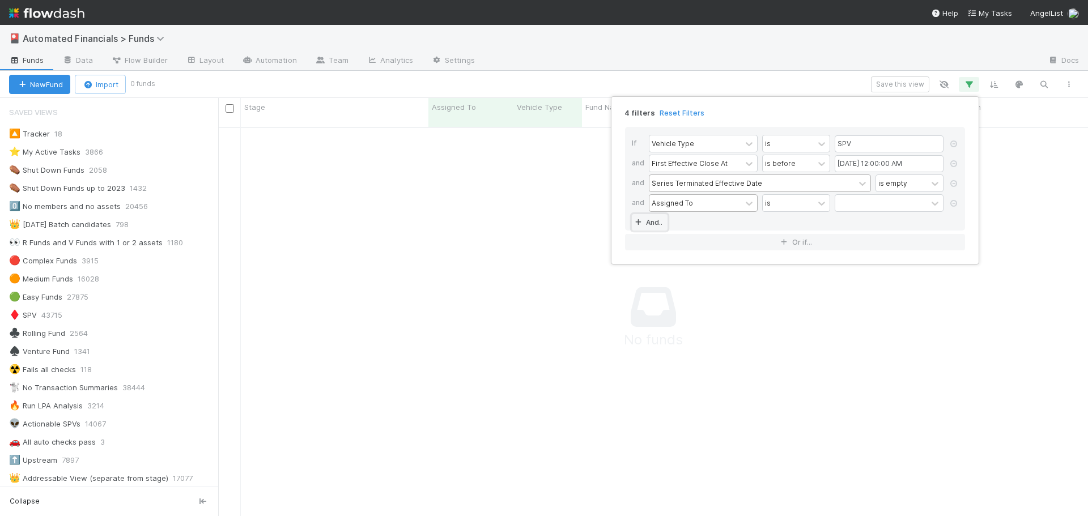
scroll to position [381, 862]
click at [688, 205] on div "Assigned To" at bounding box center [672, 203] width 41 height 10
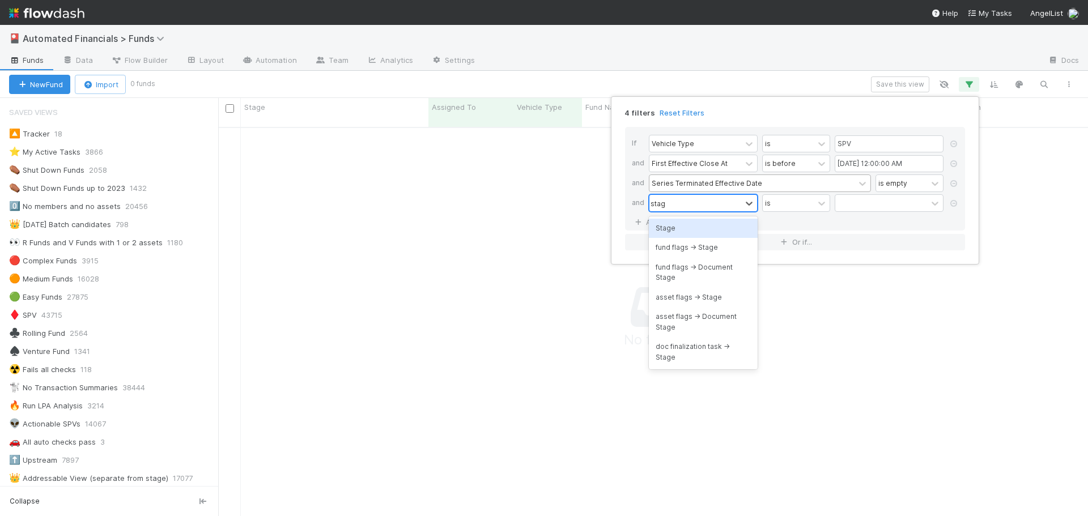
type input "stage"
click at [695, 226] on div "Stage" at bounding box center [703, 228] width 109 height 19
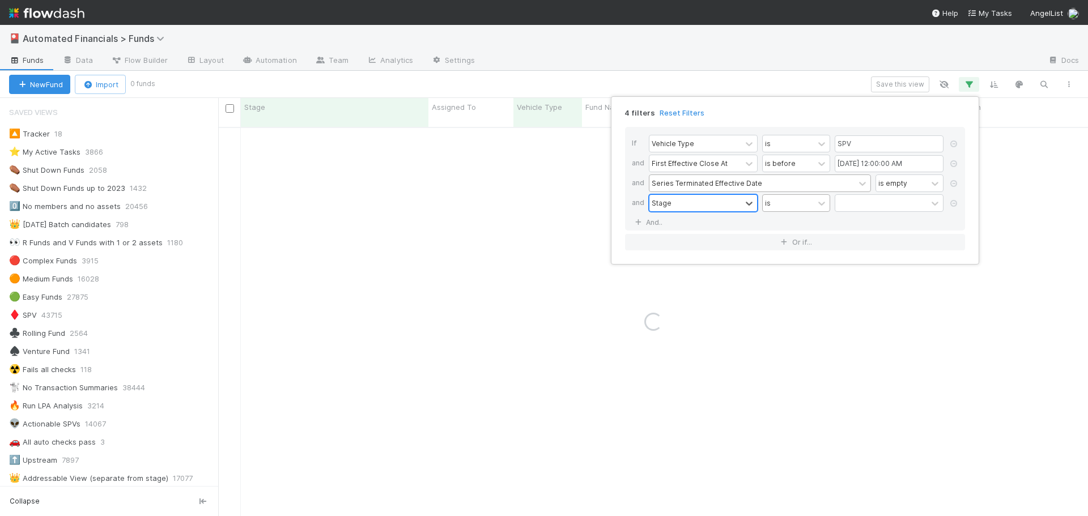
click at [777, 205] on div "is" at bounding box center [788, 203] width 51 height 16
click at [783, 248] on div "is not" at bounding box center [796, 247] width 68 height 19
click at [855, 206] on div at bounding box center [881, 203] width 92 height 16
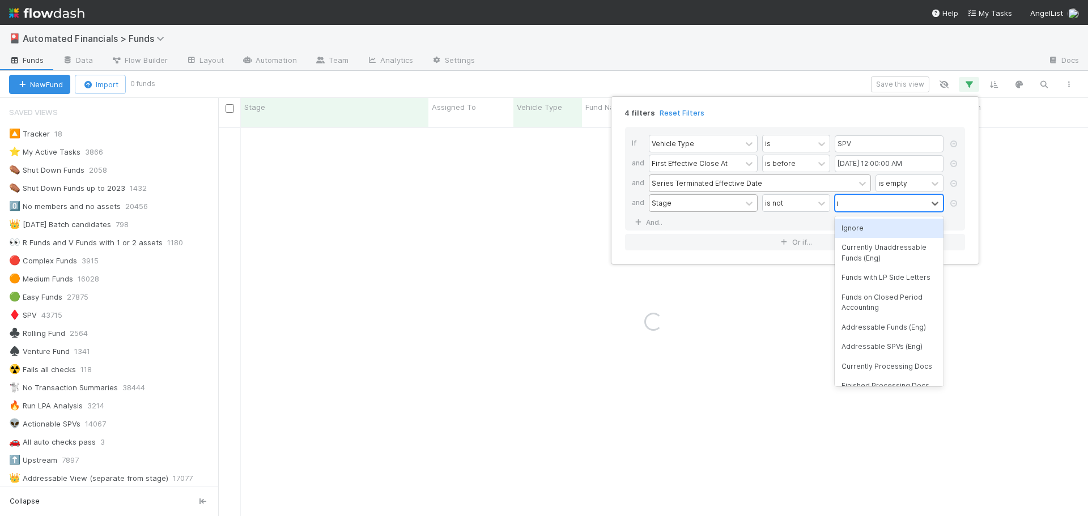
type input "ignore"
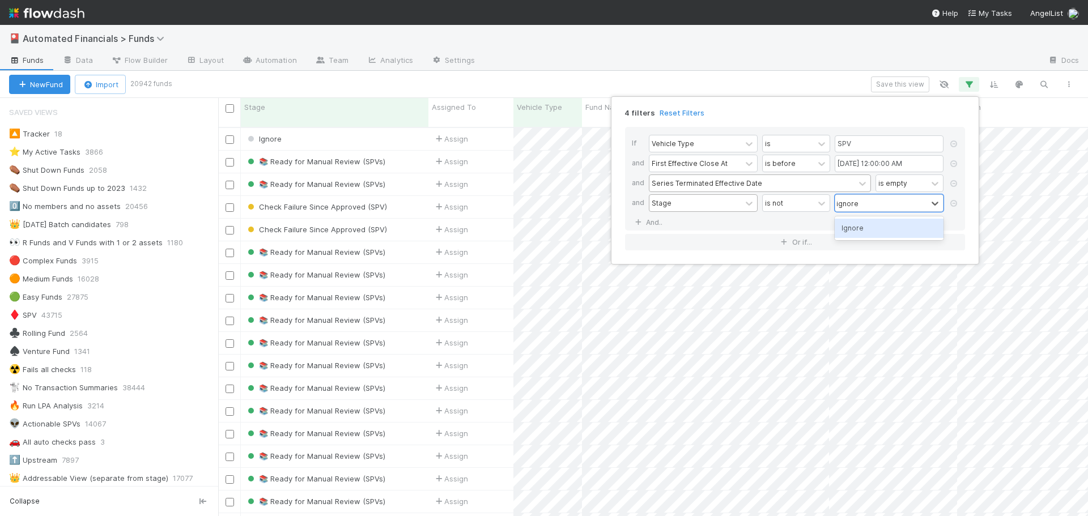
click at [857, 225] on div "Ignore" at bounding box center [889, 228] width 109 height 19
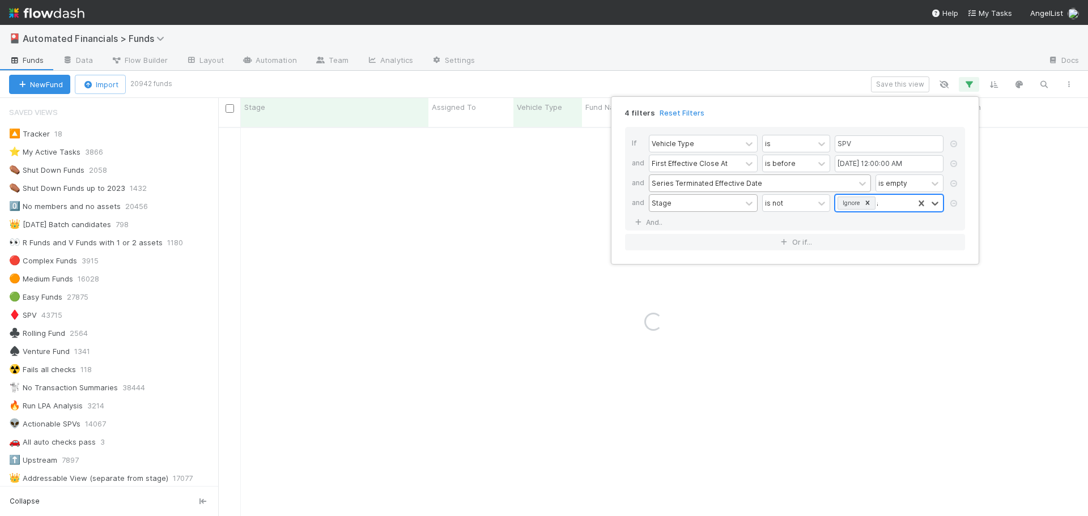
click at [878, 203] on input "apprve" at bounding box center [877, 203] width 1 height 17
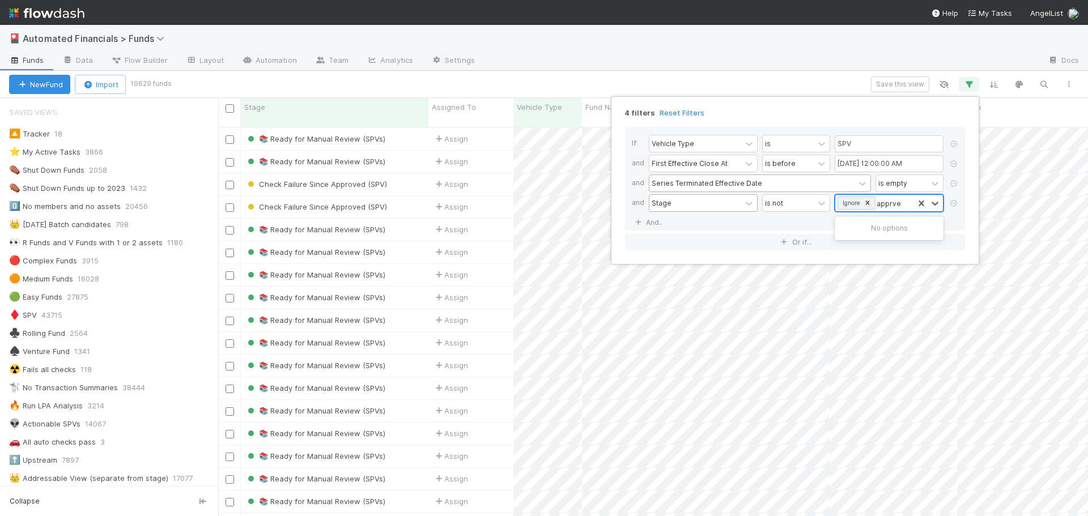
scroll to position [390, 862]
type input "approve"
click at [873, 246] on div "Approved (SPV)" at bounding box center [889, 247] width 109 height 19
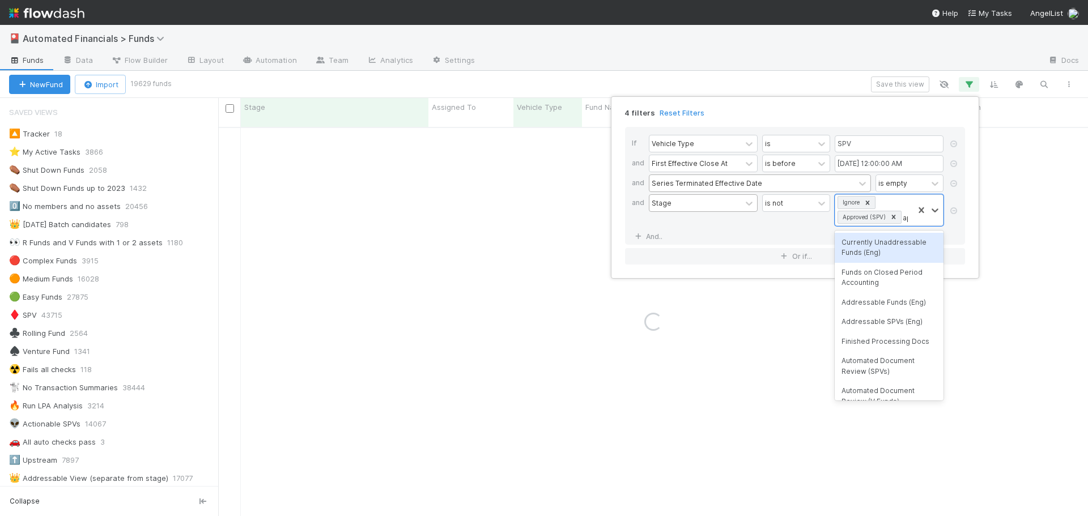
type input "a"
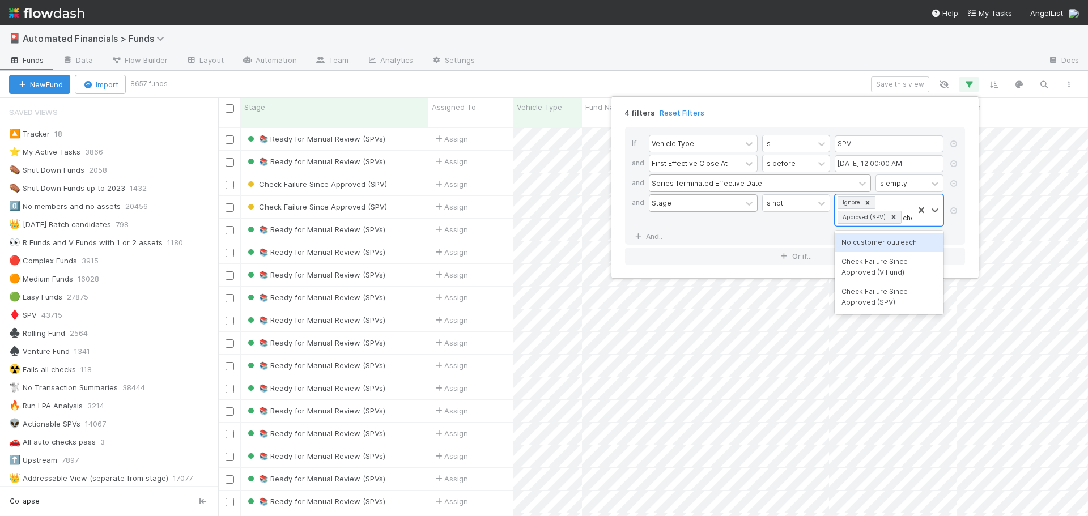
type input "check"
click at [885, 295] on div "Check Failure Since Approved (SPV)" at bounding box center [889, 292] width 109 height 30
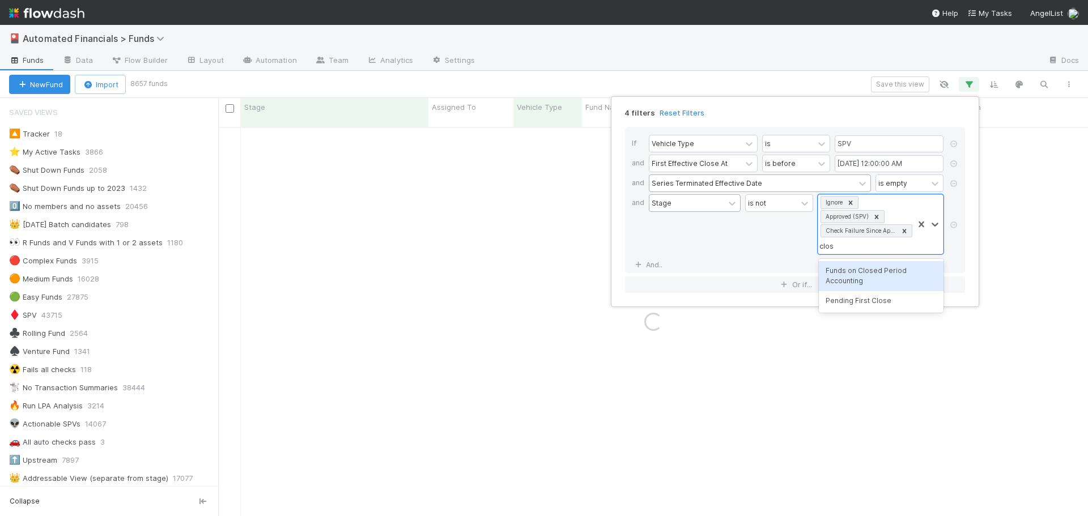
type input "closed"
click at [880, 268] on div "Funds on Closed Period Accounting" at bounding box center [881, 276] width 125 height 30
click at [750, 250] on div "is not" at bounding box center [779, 231] width 68 height 74
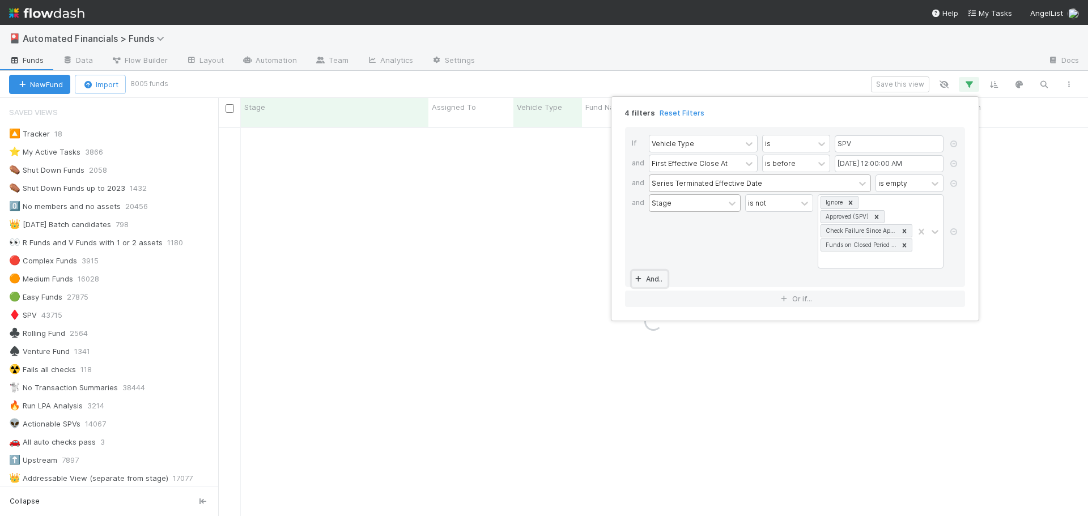
click at [650, 278] on link "And.." at bounding box center [650, 279] width 36 height 16
click at [661, 279] on div "Assigned To" at bounding box center [672, 279] width 41 height 10
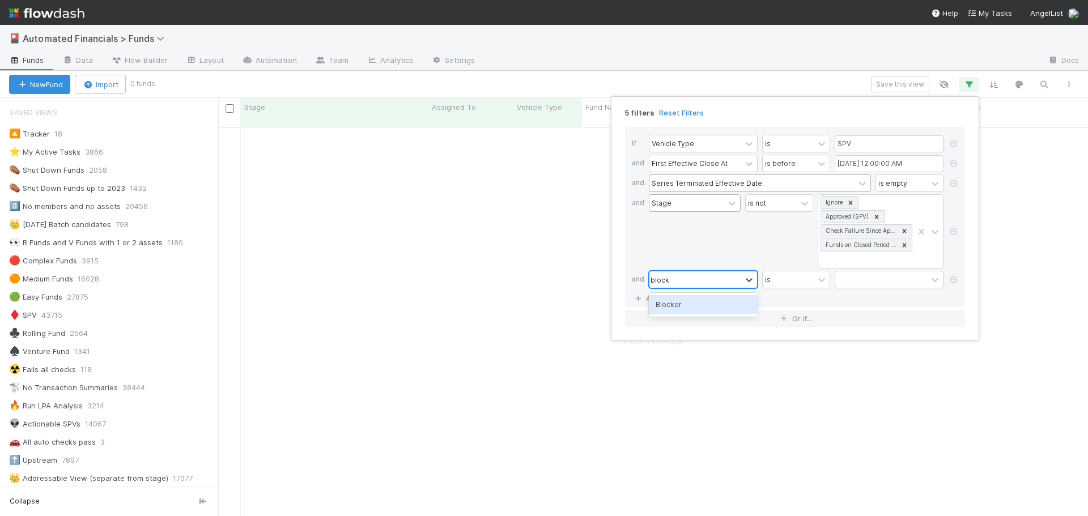
type input "blocker"
click at [678, 303] on div "Blocker" at bounding box center [703, 304] width 109 height 19
click at [794, 280] on div "has any of" at bounding box center [782, 279] width 34 height 10
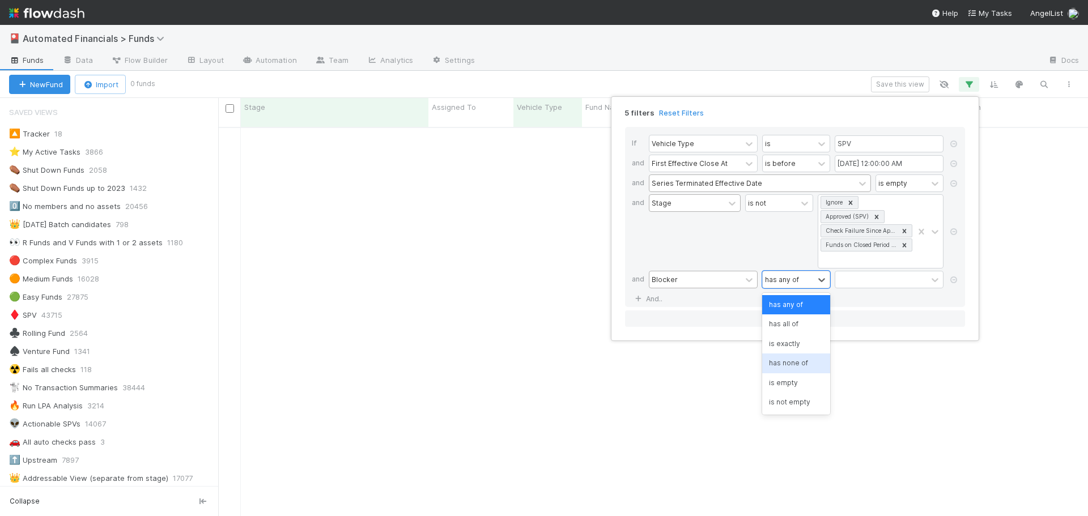
click at [794, 382] on div "is empty" at bounding box center [796, 383] width 68 height 19
click at [792, 382] on div "5 filters Reset Filters If Vehicle Type is SPV and First Effective Close At is …" at bounding box center [544, 258] width 1088 height 516
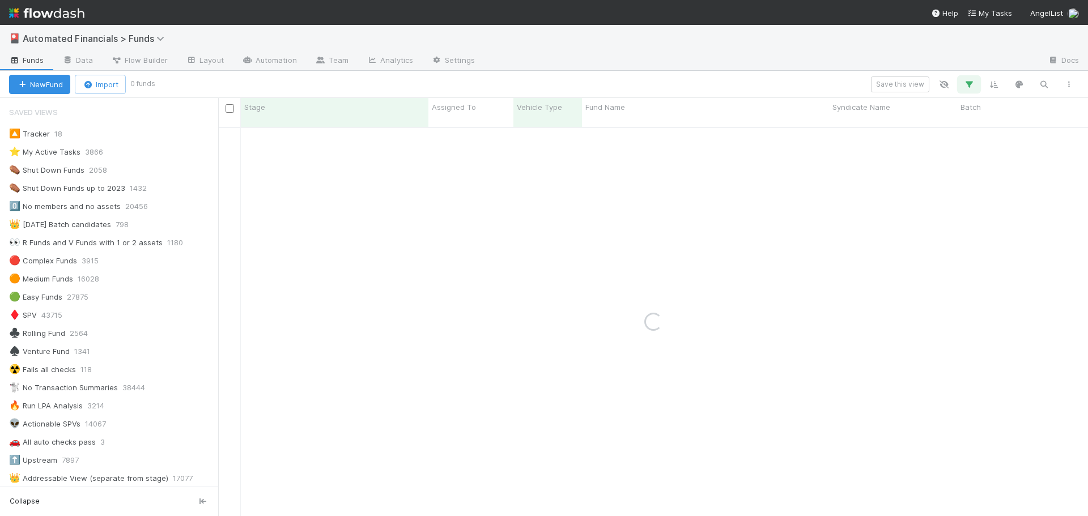
click at [969, 84] on icon "button" at bounding box center [969, 84] width 11 height 10
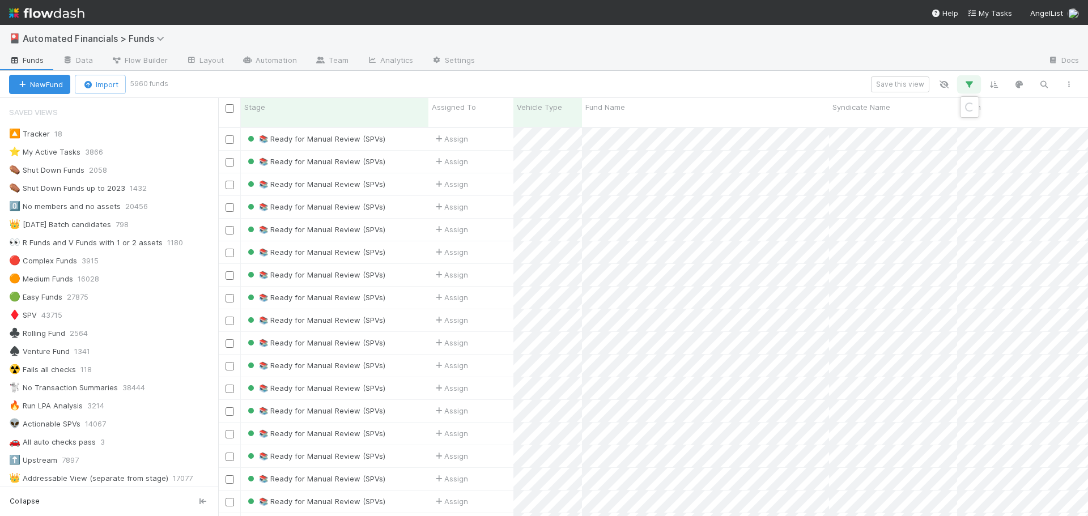
scroll to position [390, 862]
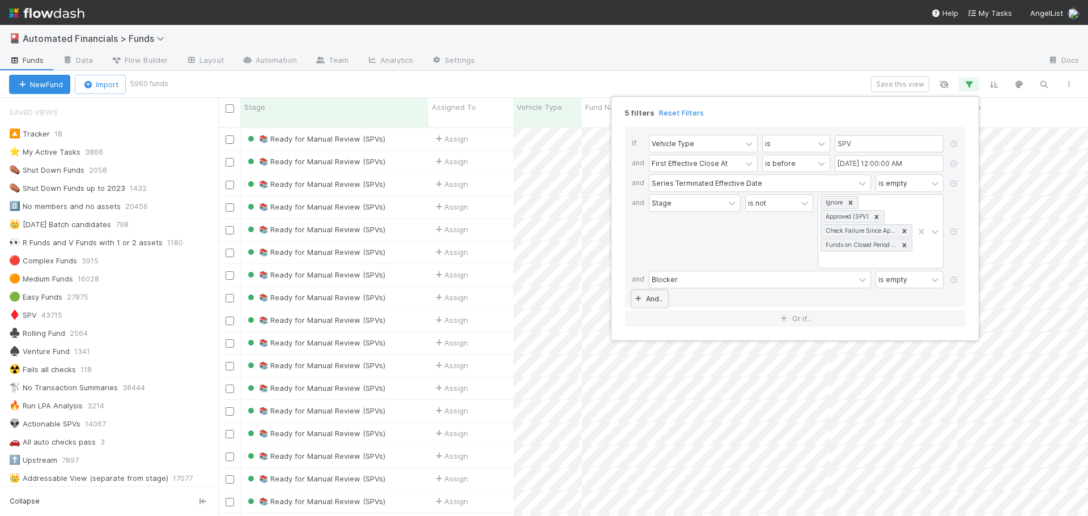
click at [655, 299] on link "And.." at bounding box center [650, 299] width 36 height 16
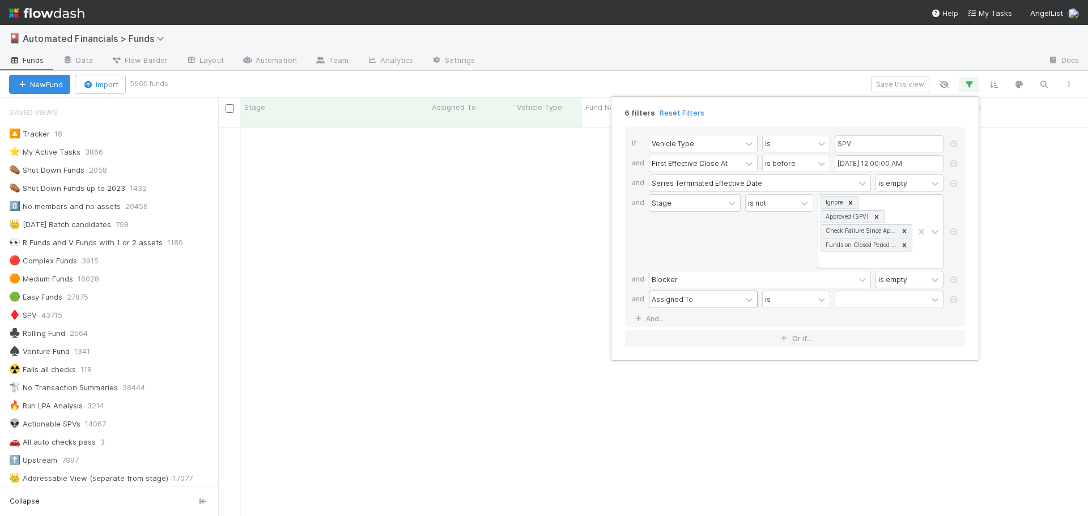
click at [679, 300] on div "Assigned To" at bounding box center [672, 299] width 41 height 10
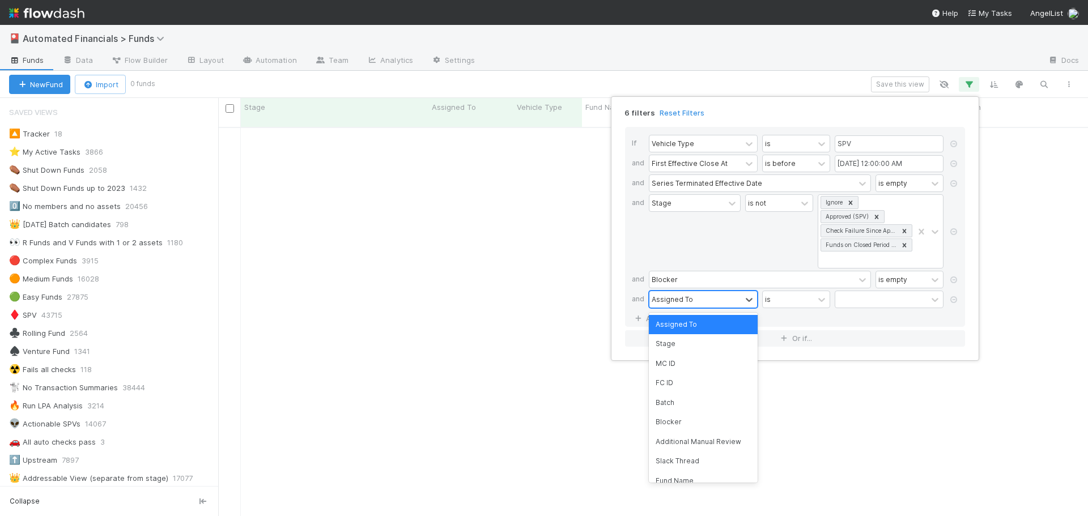
scroll to position [381, 862]
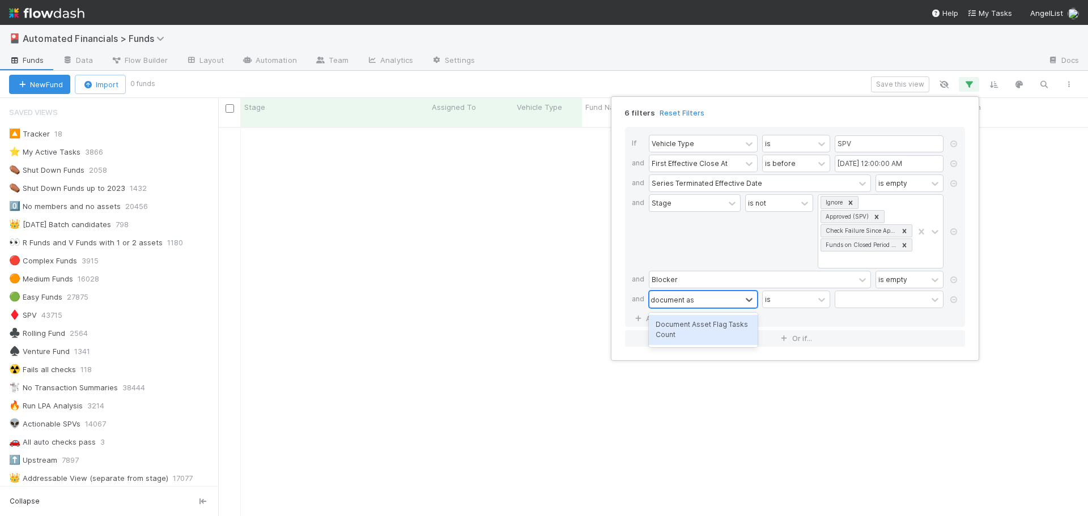
type input "document ass"
click at [679, 326] on div "Document Asset Flag Tasks Count" at bounding box center [703, 330] width 109 height 30
click at [786, 300] on div "=" at bounding box center [788, 299] width 51 height 16
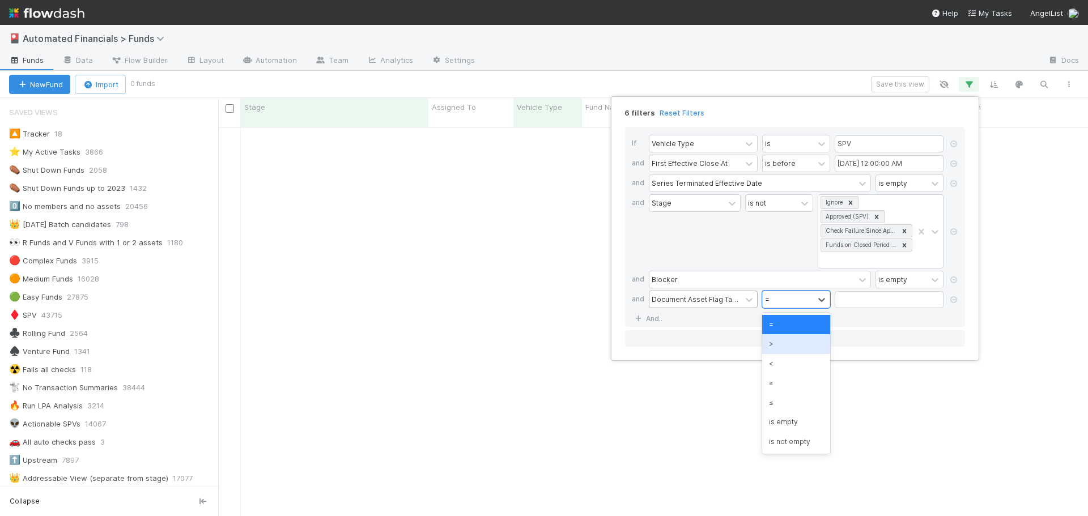
click at [774, 343] on div ">" at bounding box center [796, 343] width 68 height 19
click at [857, 299] on input "text" at bounding box center [889, 299] width 109 height 17
type input "0"
click at [801, 320] on div "If Vehicle Type is SPV and First Effective Close At is before 07/01/2025 12:00:…" at bounding box center [795, 227] width 340 height 200
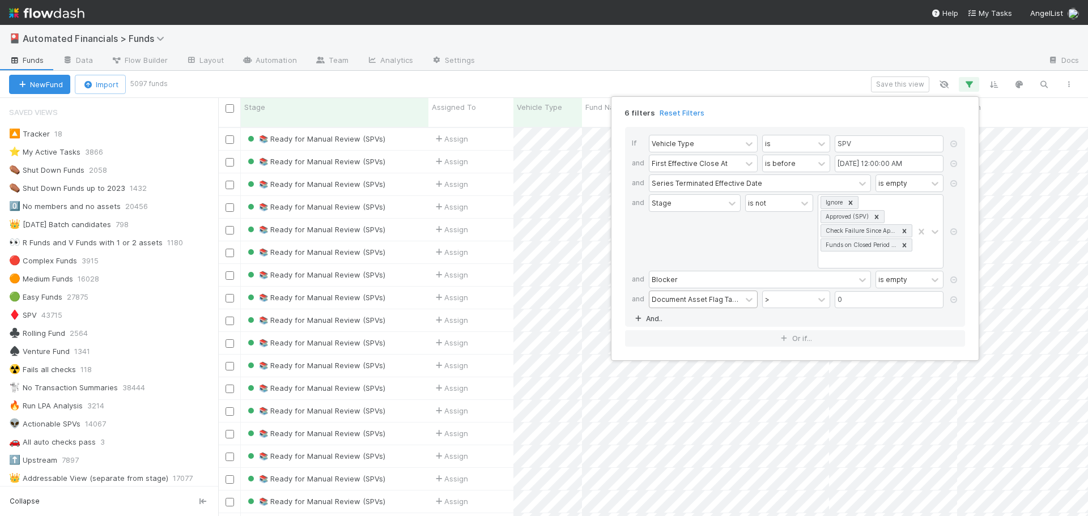
scroll to position [390, 862]
click at [650, 319] on link "And.." at bounding box center [650, 319] width 36 height 16
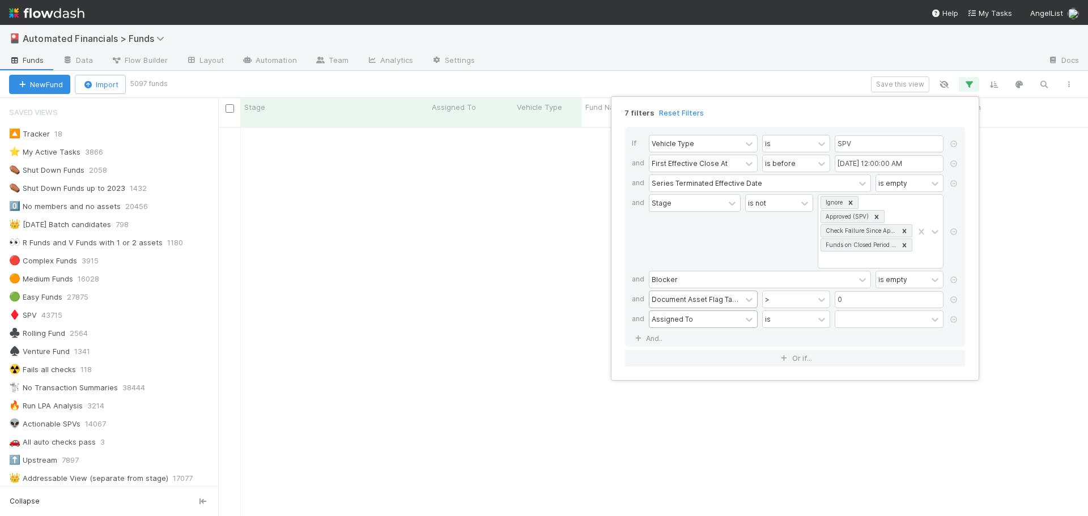
click at [669, 321] on div "Assigned To" at bounding box center [672, 319] width 41 height 10
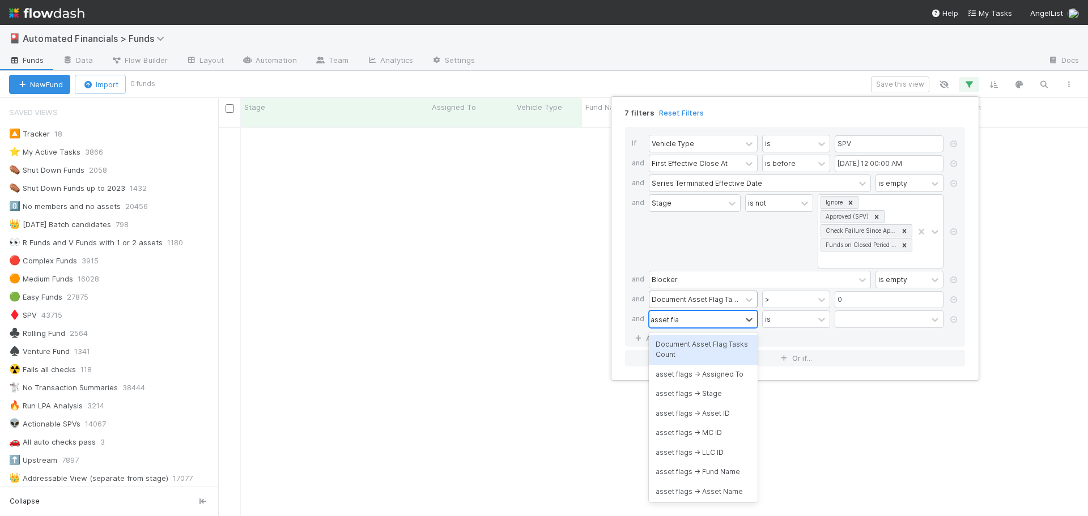
scroll to position [381, 862]
type input "asset flag"
click at [701, 391] on div "asset flags -> Stage" at bounding box center [703, 393] width 109 height 19
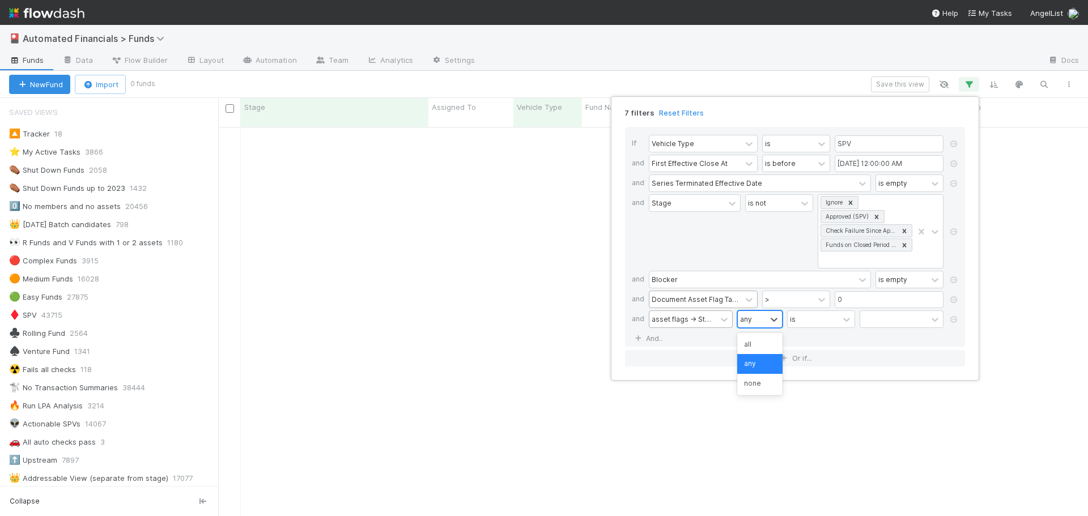
click at [750, 320] on div "any" at bounding box center [746, 319] width 12 height 10
click at [753, 342] on div "all" at bounding box center [759, 344] width 45 height 19
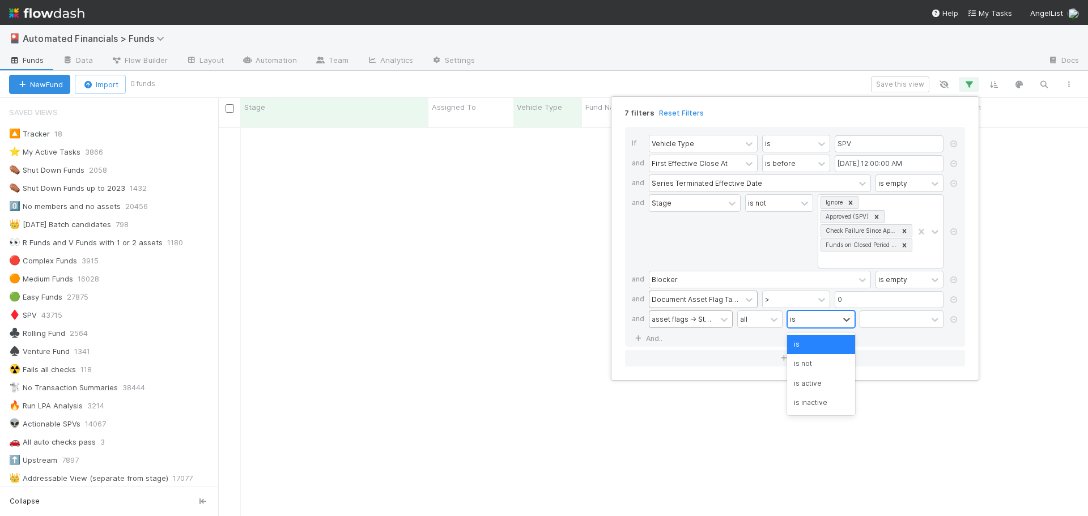
click at [815, 321] on div "is" at bounding box center [813, 319] width 51 height 16
click at [812, 362] on div "is not" at bounding box center [821, 363] width 68 height 19
click at [881, 321] on div at bounding box center [893, 319] width 67 height 16
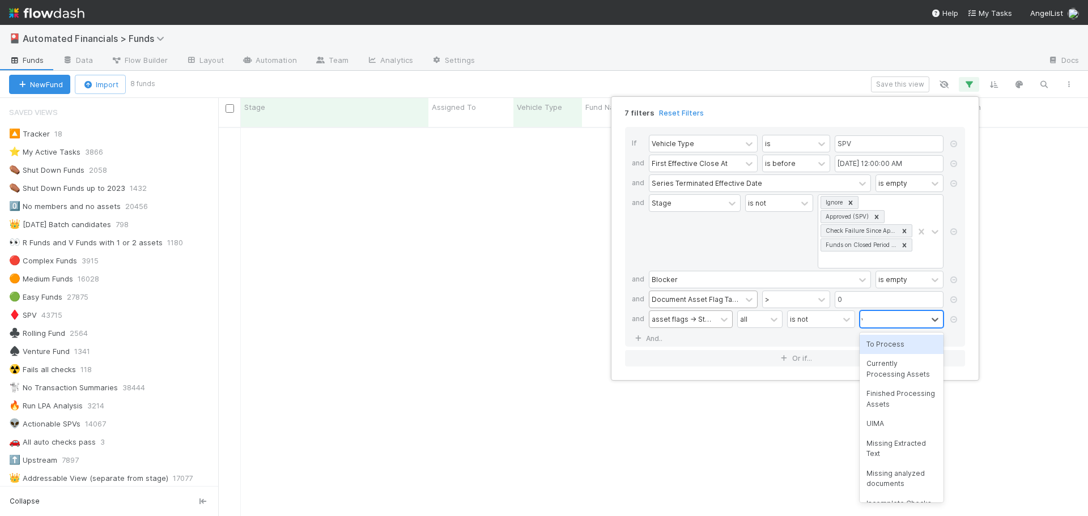
type input "ver"
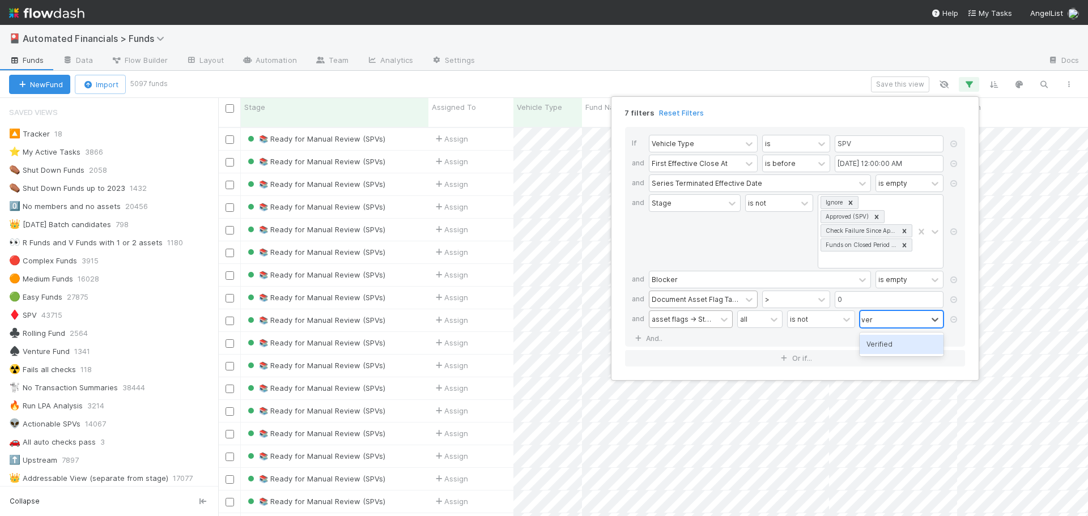
scroll to position [390, 862]
click at [883, 343] on div "Verified" at bounding box center [902, 344] width 84 height 19
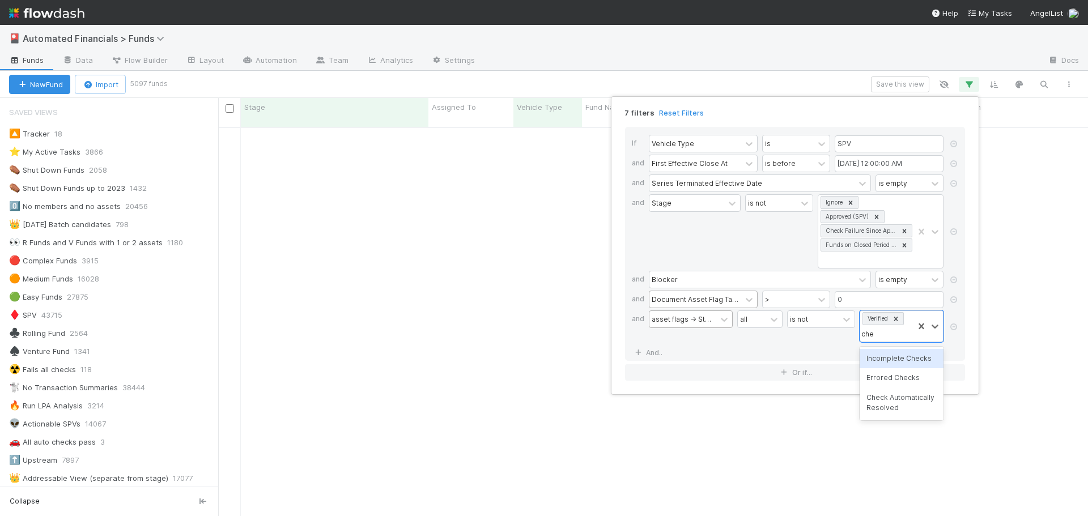
type input "check"
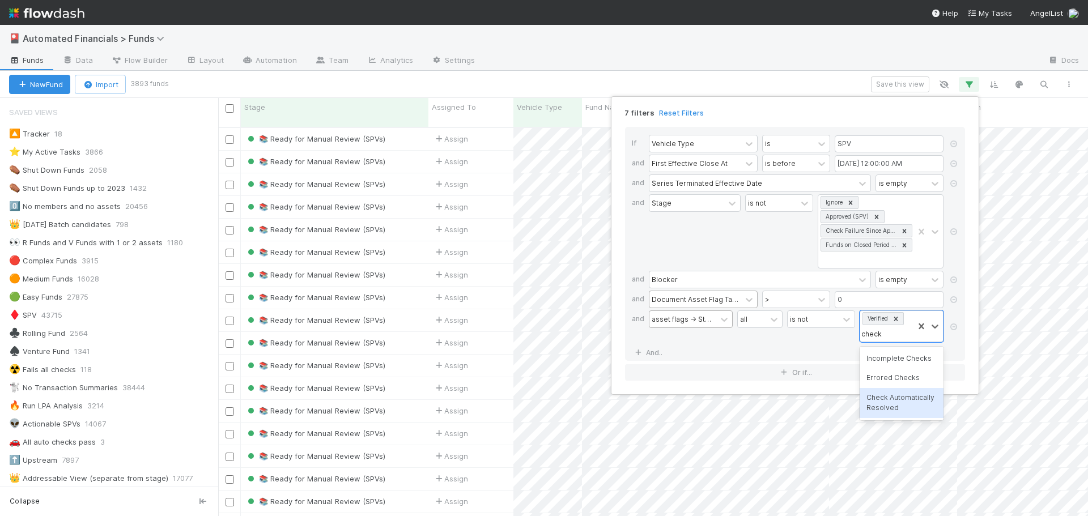
click at [903, 401] on div "Check Automatically Resolved" at bounding box center [902, 403] width 84 height 30
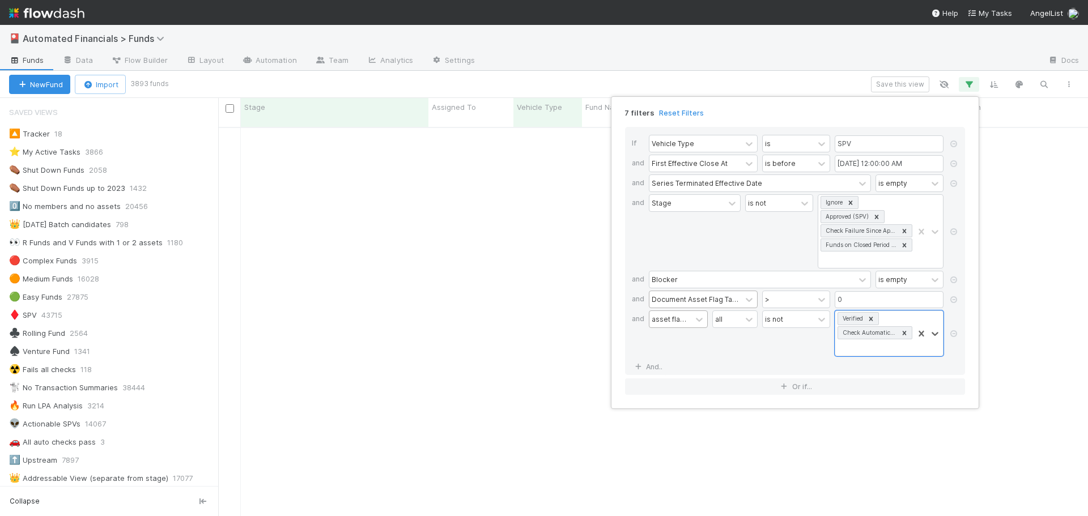
click at [764, 352] on div "is not" at bounding box center [796, 334] width 68 height 46
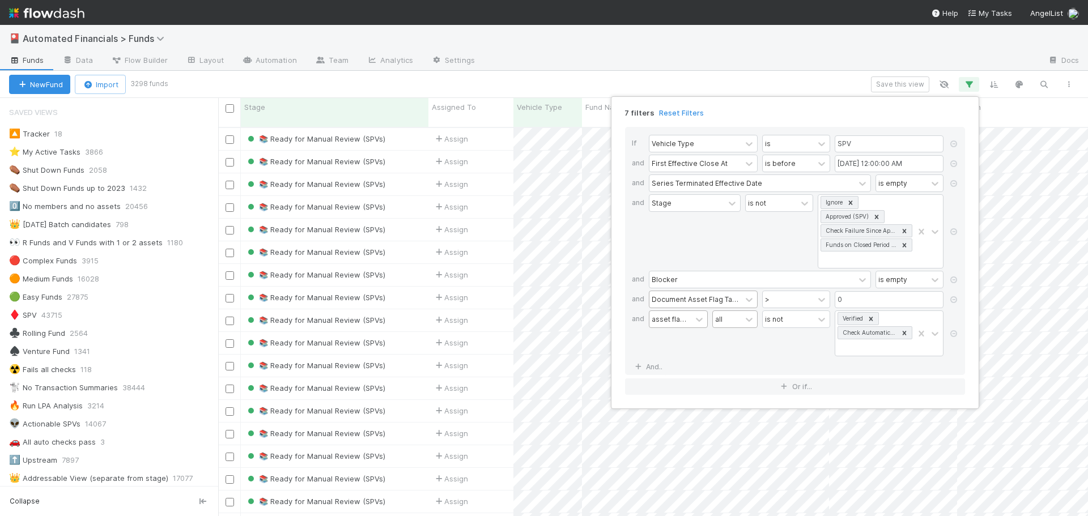
click at [727, 323] on div "all" at bounding box center [727, 319] width 28 height 16
click at [699, 341] on div "asset flags -> Stage" at bounding box center [678, 334] width 59 height 46
click at [761, 82] on div "7 filters Reset Filters If Vehicle Type is SPV and First Effective Close At is …" at bounding box center [544, 258] width 1088 height 516
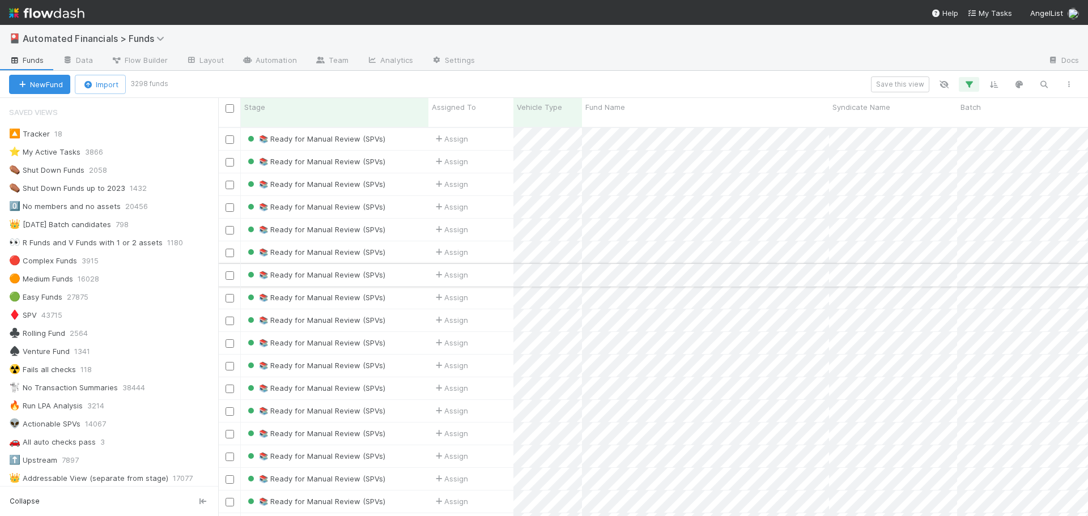
click at [397, 266] on div "📚 Ready for Manual Review (SPVs)" at bounding box center [335, 275] width 188 height 22
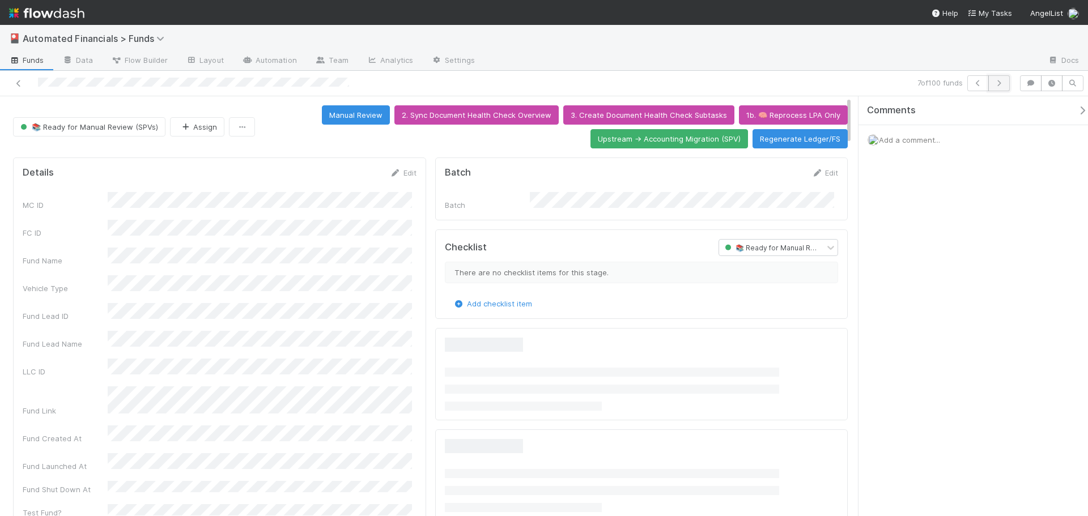
click at [1005, 84] on button "button" at bounding box center [1000, 83] width 22 height 16
click at [852, 79] on div "9 of 100 funds" at bounding box center [763, 83] width 503 height 16
click at [999, 82] on icon "button" at bounding box center [999, 83] width 11 height 7
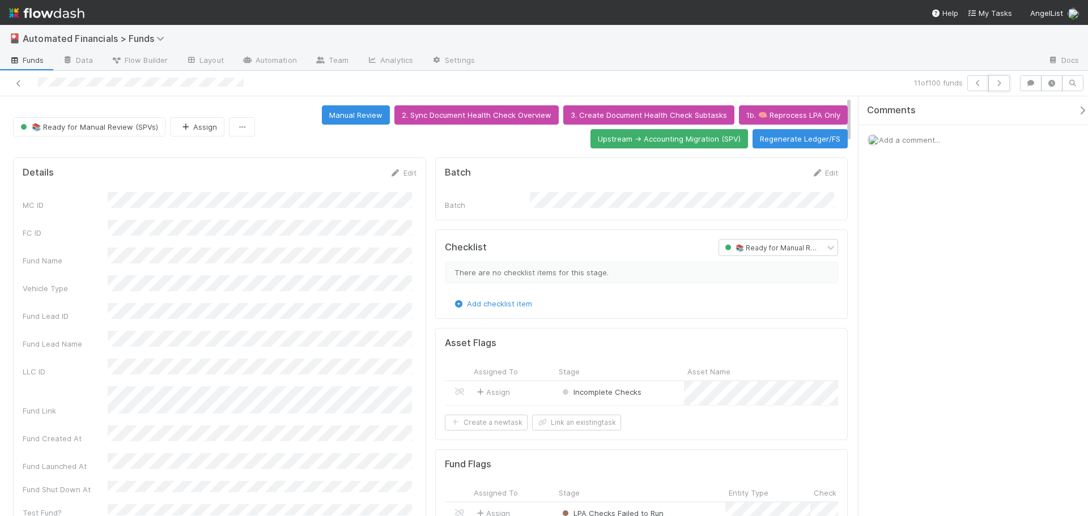
click at [999, 83] on icon "button" at bounding box center [999, 83] width 11 height 7
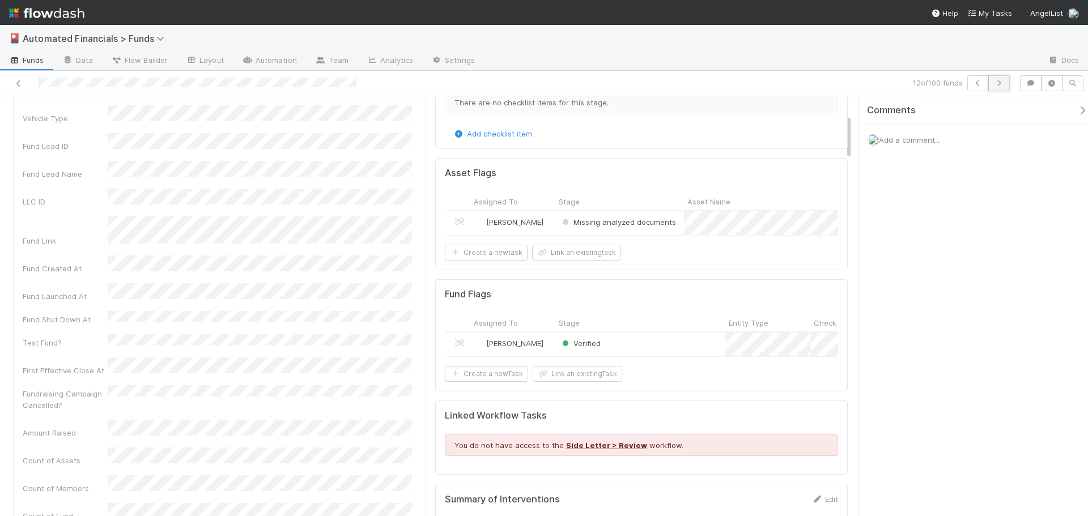
click at [998, 86] on icon "button" at bounding box center [999, 83] width 11 height 7
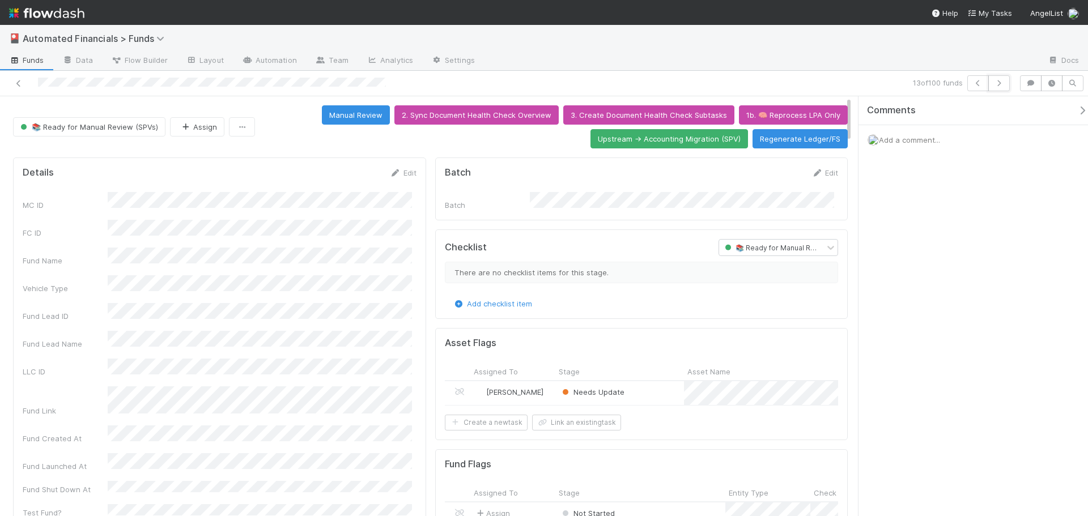
click at [998, 86] on icon "button" at bounding box center [999, 83] width 11 height 7
click at [996, 84] on icon "button" at bounding box center [999, 83] width 11 height 7
click at [19, 83] on icon at bounding box center [18, 83] width 11 height 7
click at [17, 83] on icon at bounding box center [18, 83] width 11 height 7
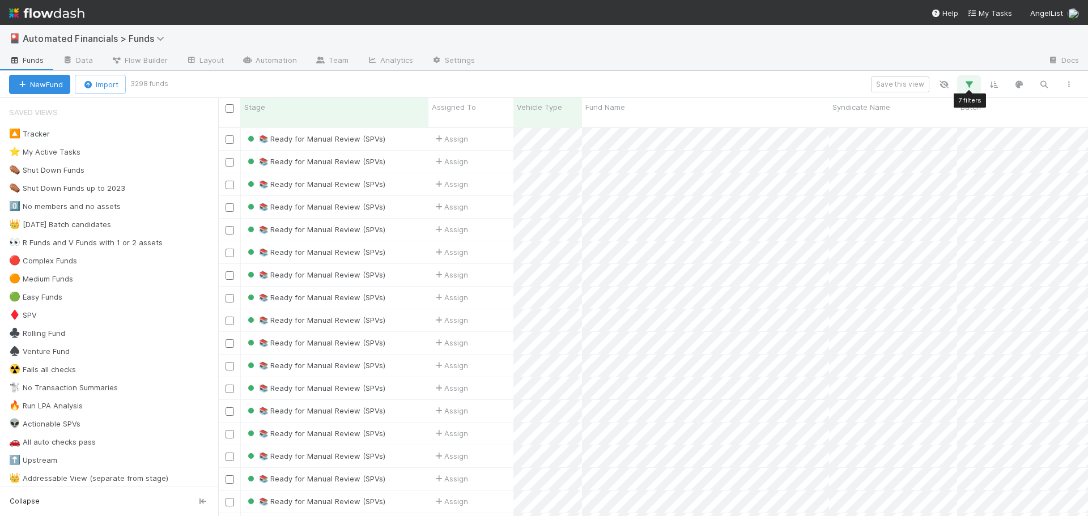
click at [969, 84] on icon "button" at bounding box center [969, 84] width 11 height 10
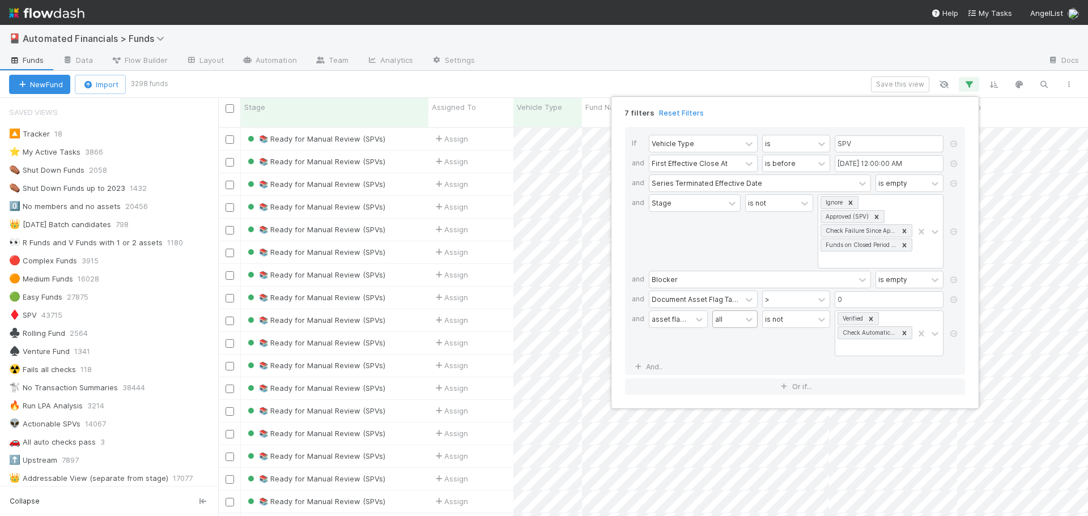
click at [737, 323] on div "all" at bounding box center [727, 319] width 28 height 16
click at [744, 367] on div "any" at bounding box center [735, 363] width 45 height 19
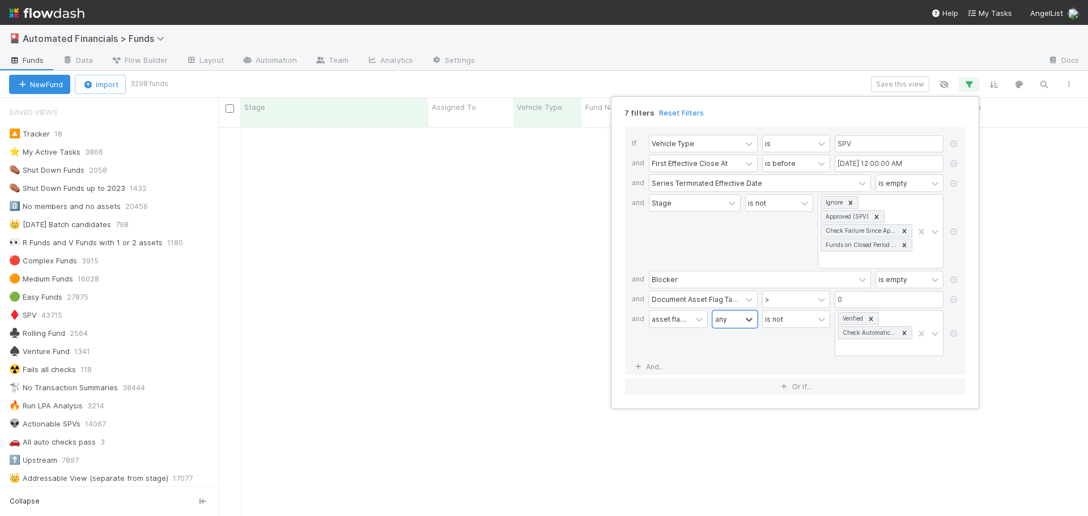
click at [745, 361] on div "If Vehicle Type is SPV and First Effective Close At is before 07/01/2025 12:00:…" at bounding box center [795, 251] width 340 height 248
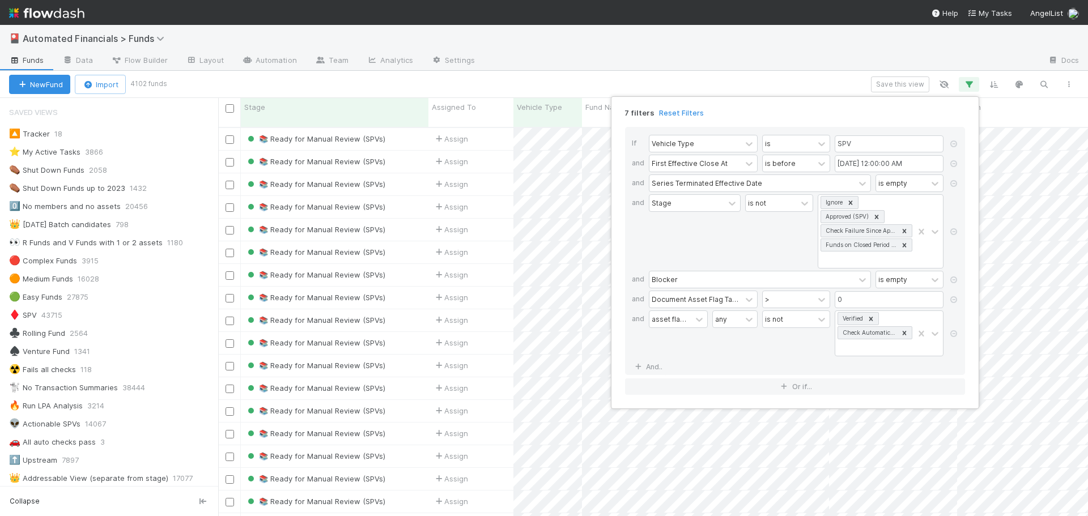
scroll to position [390, 862]
click at [410, 275] on div "7 filters Reset Filters If Vehicle Type is SPV and First Effective Close At is …" at bounding box center [544, 258] width 1088 height 516
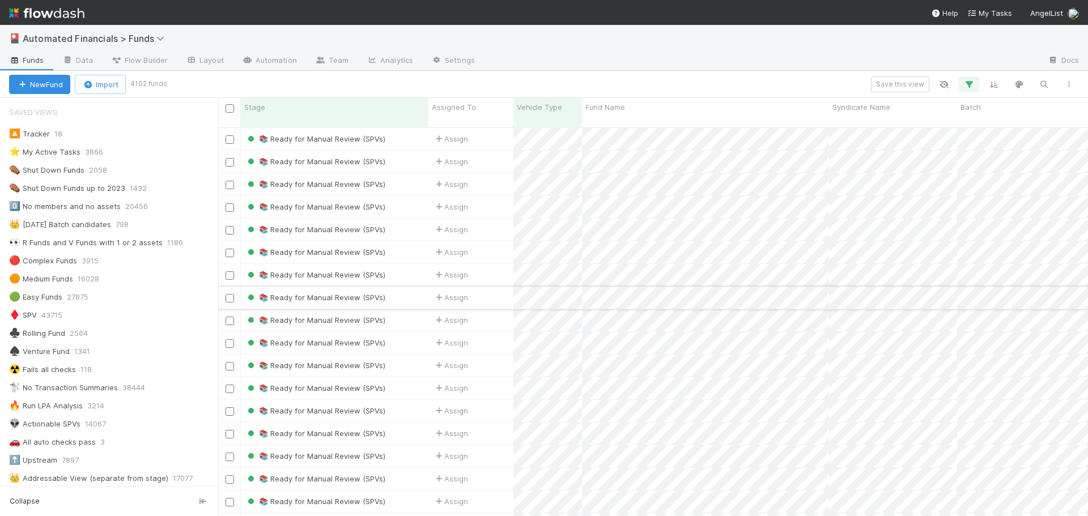
click at [412, 287] on div "📚 Ready for Manual Review (SPVs)" at bounding box center [335, 298] width 188 height 22
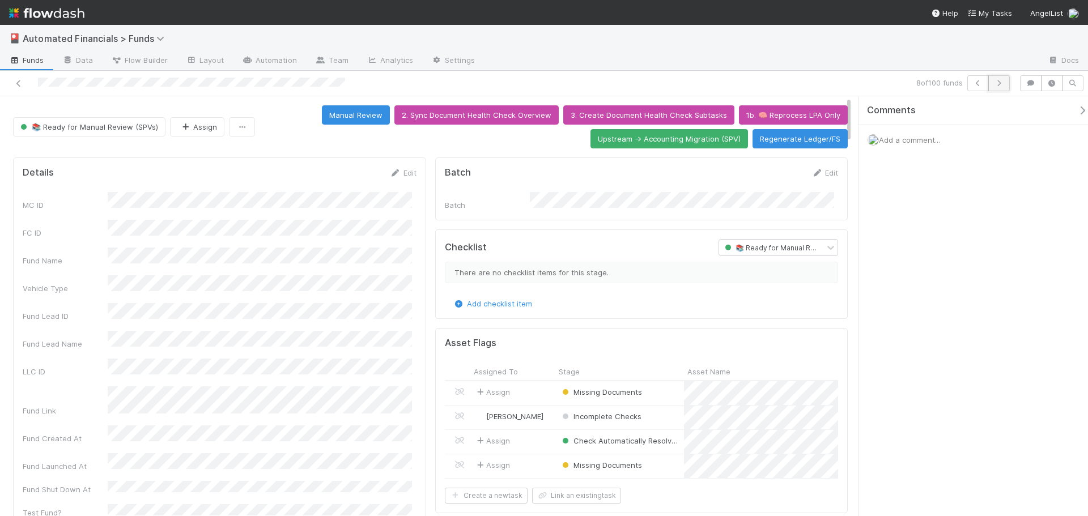
click at [997, 82] on icon "button" at bounding box center [999, 83] width 11 height 7
click at [997, 81] on icon "button" at bounding box center [999, 83] width 11 height 7
click at [1000, 82] on icon "button" at bounding box center [999, 83] width 11 height 7
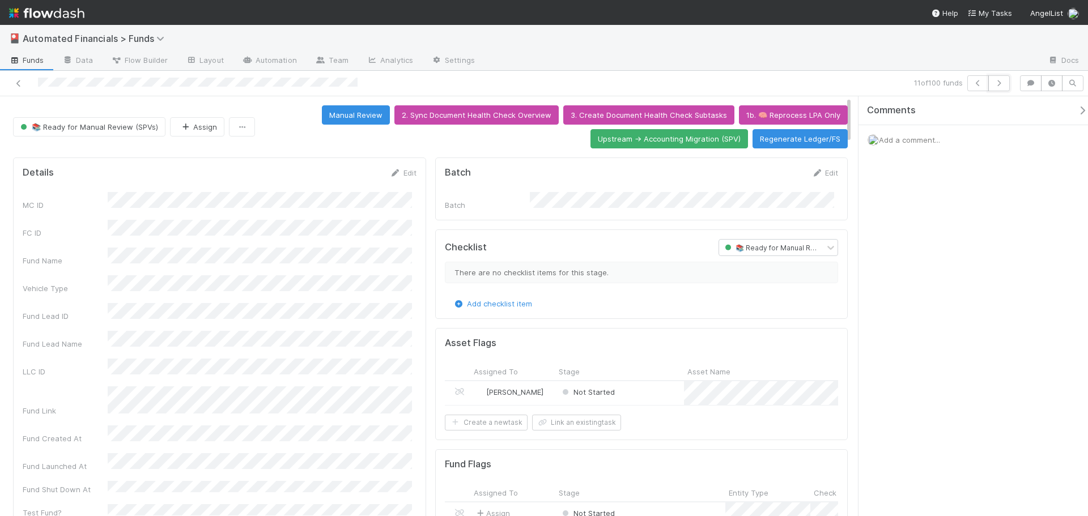
click at [1000, 82] on icon "button" at bounding box center [999, 83] width 11 height 7
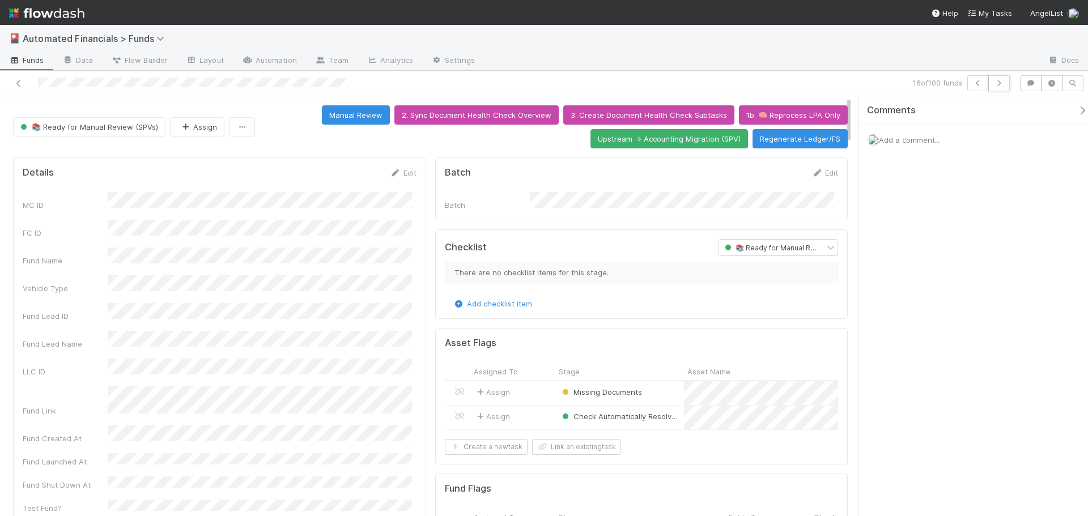
click at [1000, 82] on icon "button" at bounding box center [999, 83] width 11 height 7
click at [18, 81] on icon at bounding box center [18, 83] width 11 height 7
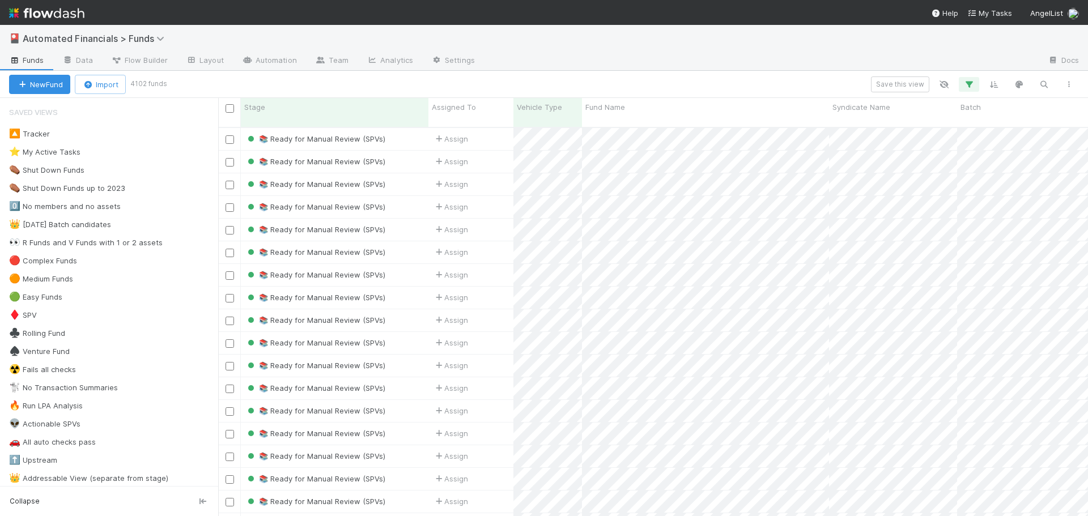
scroll to position [390, 862]
click at [969, 82] on icon "button" at bounding box center [969, 84] width 11 height 10
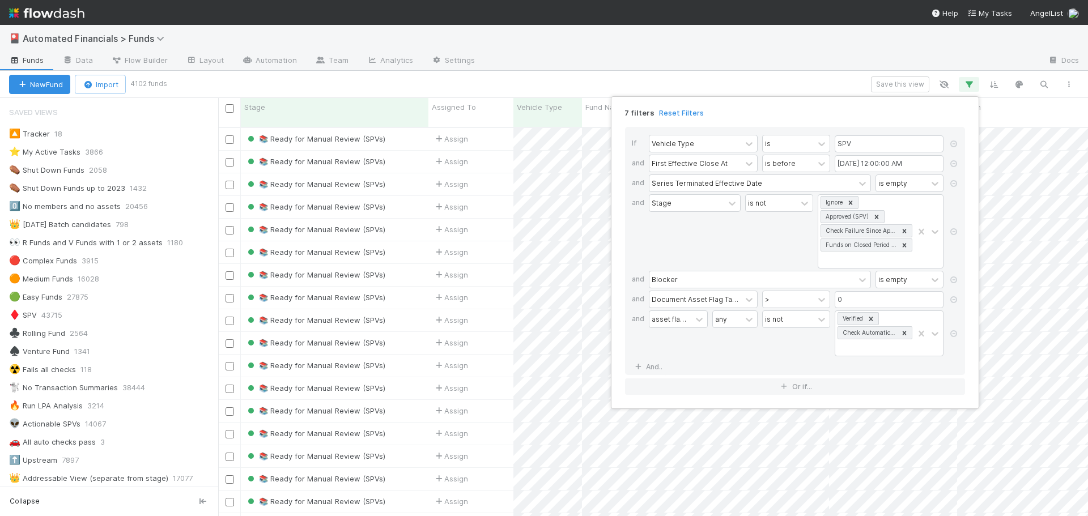
click at [761, 370] on div "If Vehicle Type is SPV and First Effective Close At is before 07/01/2025 12:00:…" at bounding box center [795, 251] width 340 height 248
click at [713, 77] on div "7 filters Reset Filters If Vehicle Type is SPV and First Effective Close At is …" at bounding box center [544, 258] width 1088 height 516
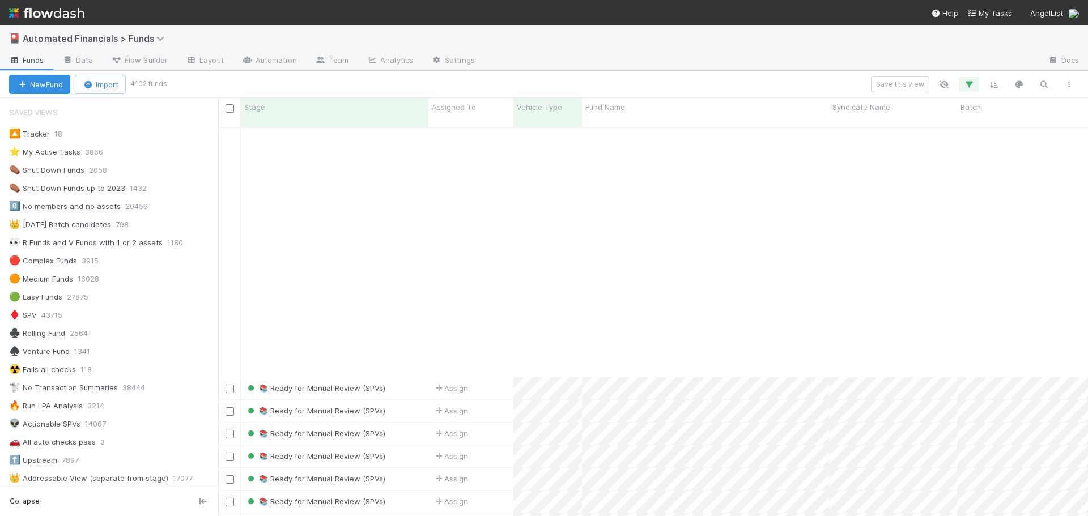
scroll to position [1077, 0]
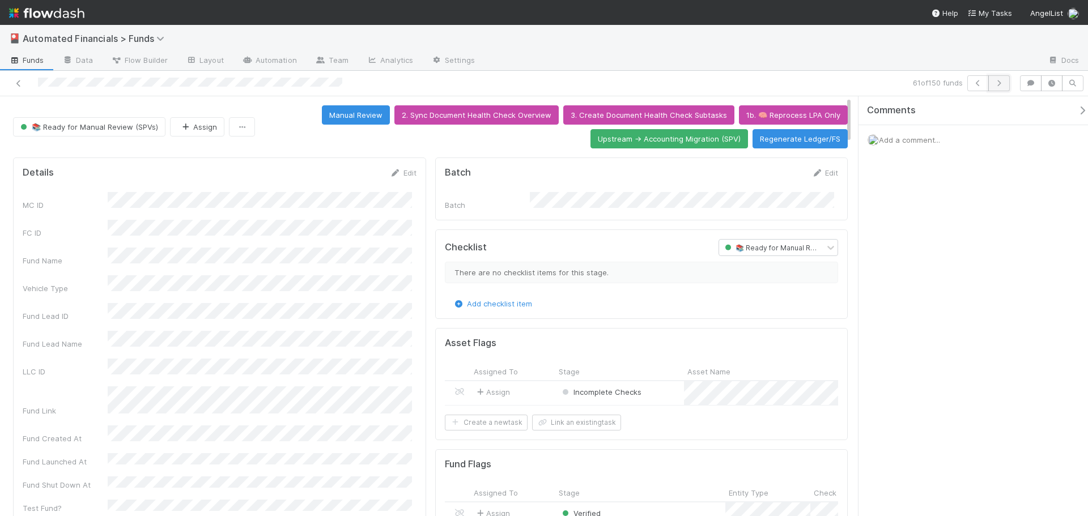
click at [1002, 83] on icon "button" at bounding box center [999, 83] width 11 height 7
click at [1001, 83] on icon "button" at bounding box center [999, 83] width 11 height 7
click at [1000, 84] on icon "button" at bounding box center [999, 83] width 11 height 7
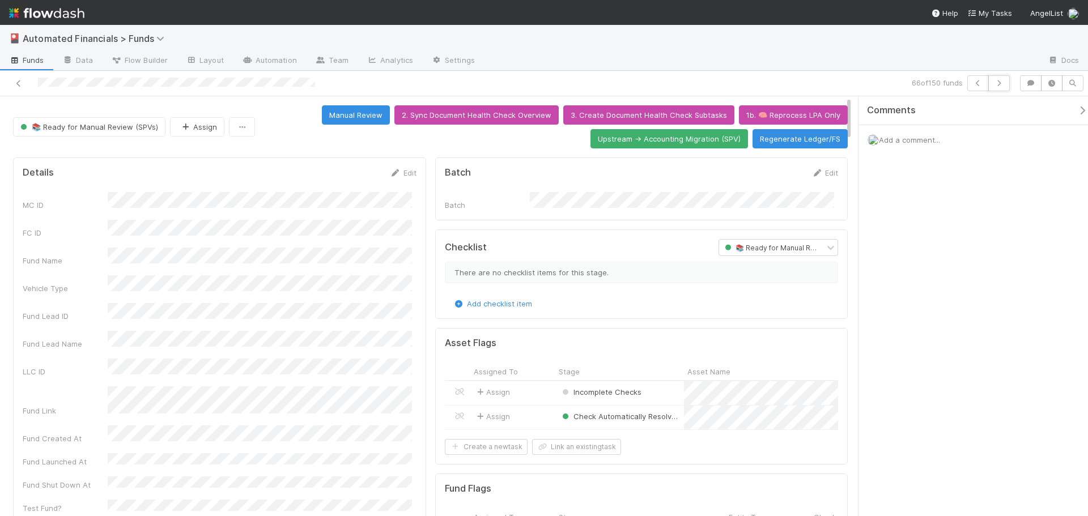
click at [1000, 84] on icon "button" at bounding box center [999, 83] width 11 height 7
click at [18, 84] on icon at bounding box center [18, 83] width 11 height 7
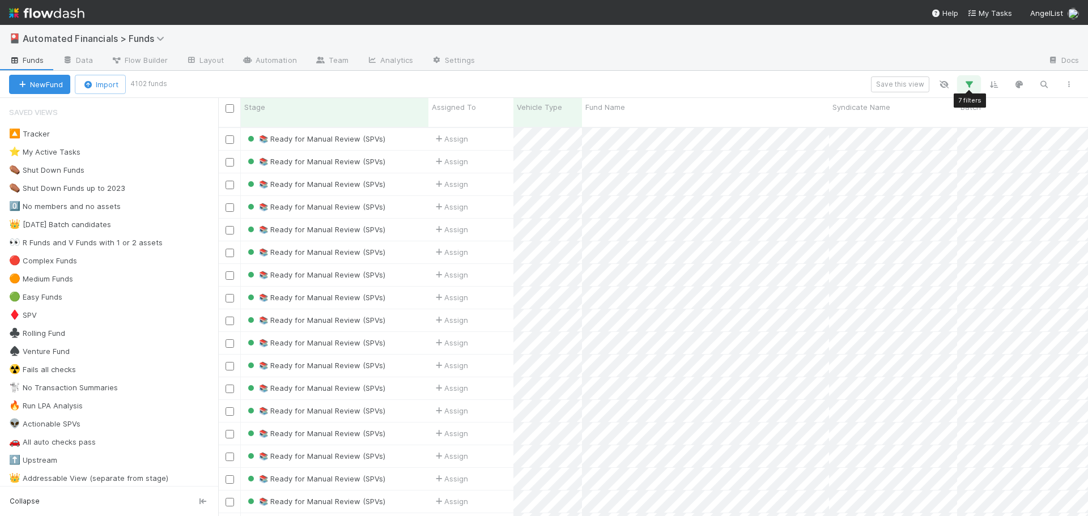
click at [973, 86] on icon "button" at bounding box center [969, 84] width 11 height 10
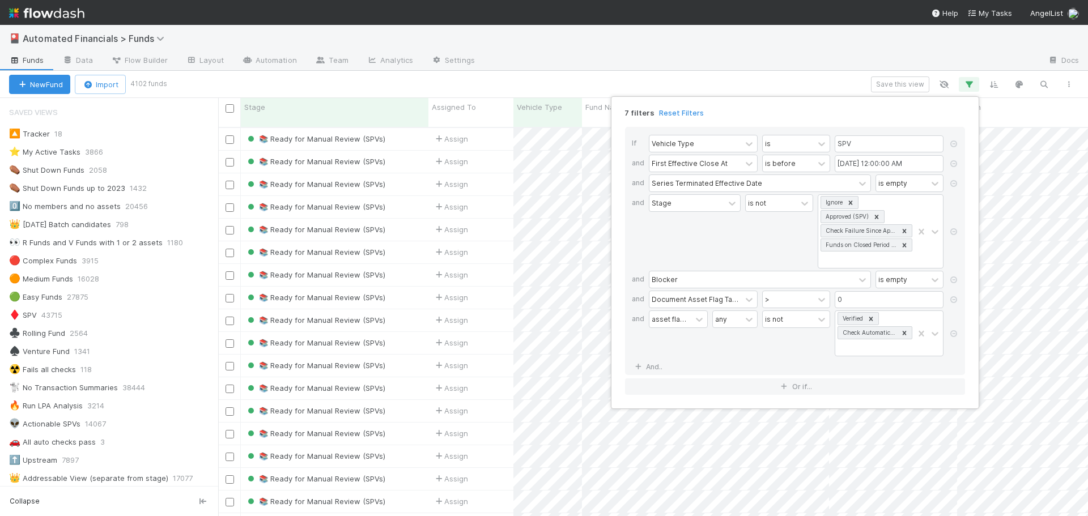
click at [901, 84] on div "7 filters Reset Filters If Vehicle Type is SPV and First Effective Close At is …" at bounding box center [544, 258] width 1088 height 516
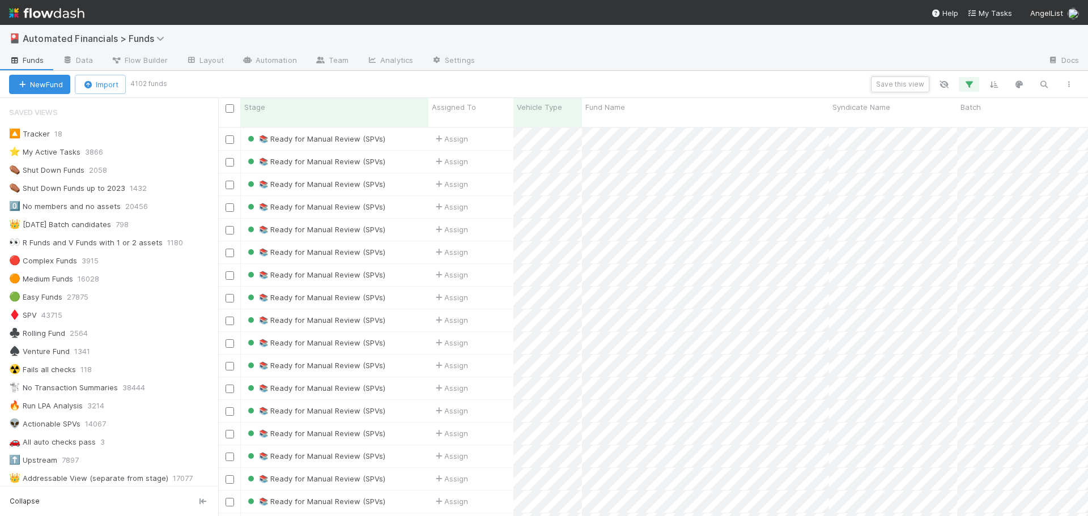
click at [901, 84] on button "Save this view" at bounding box center [900, 85] width 58 height 16
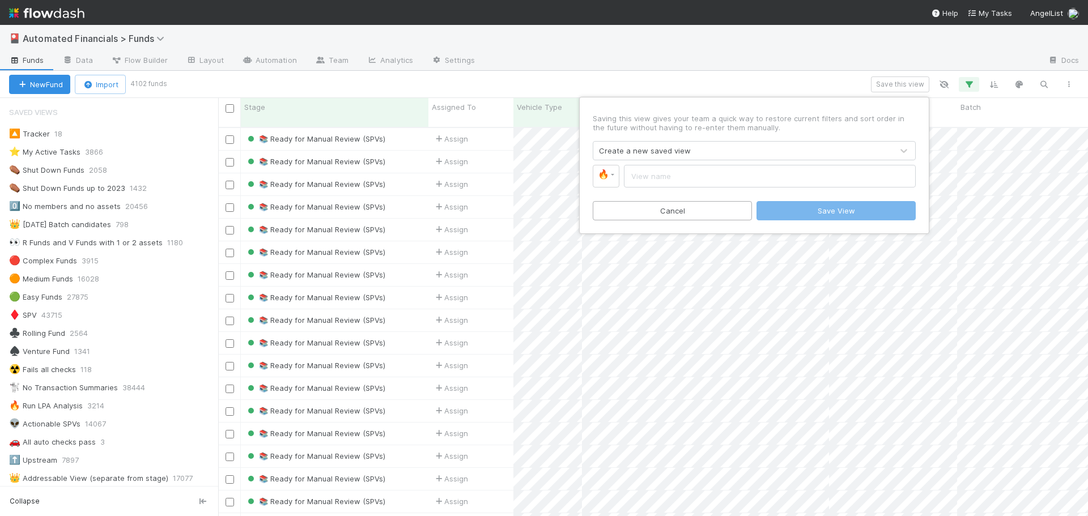
drag, startPoint x: 214, startPoint y: 151, endPoint x: 214, endPoint y: 175, distance: 23.8
click at [214, 175] on div "Saving this view gives your team a quick way to restore current filters and sor…" at bounding box center [544, 258] width 1088 height 516
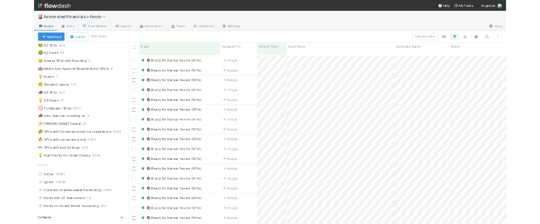
scroll to position [615, 0]
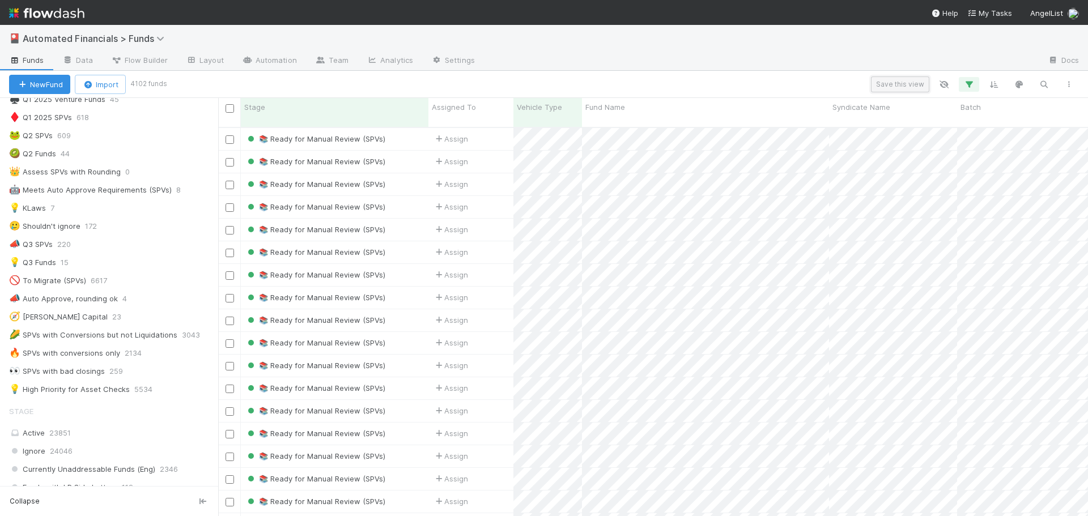
click at [899, 86] on button "Save this view" at bounding box center [900, 85] width 58 height 16
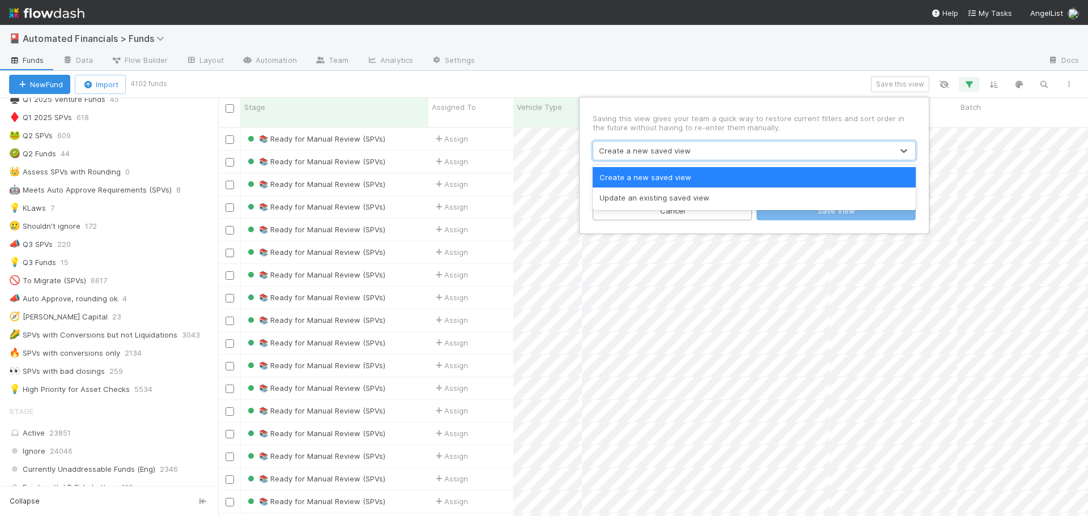
click at [634, 152] on div "Create a new saved view" at bounding box center [645, 150] width 92 height 11
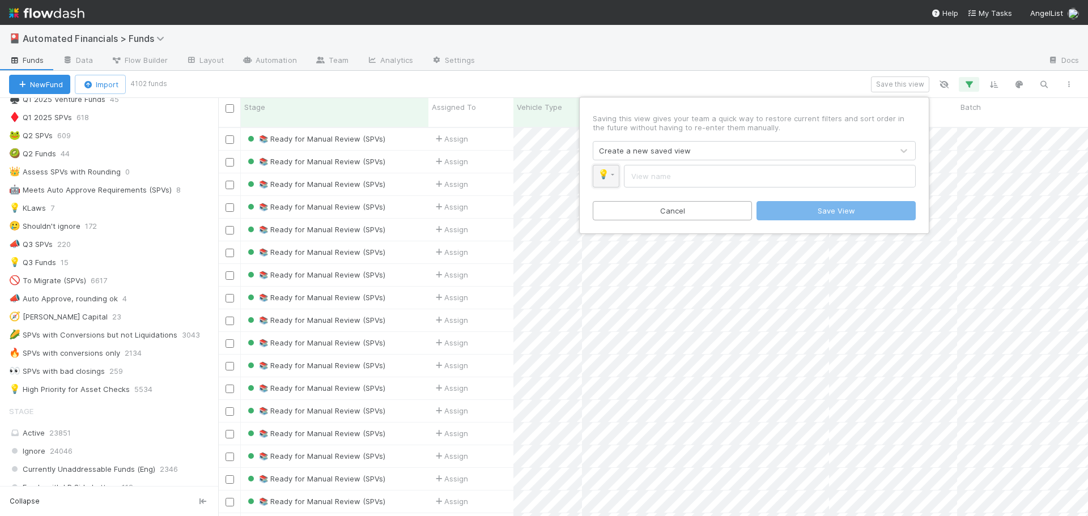
click at [607, 180] on link "💡" at bounding box center [606, 176] width 27 height 23
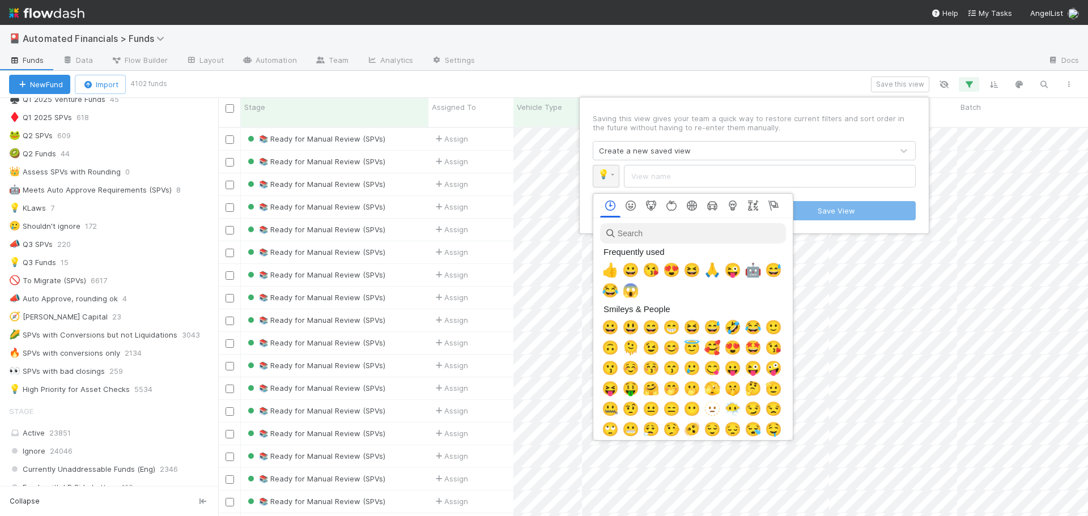
click at [605, 182] on div at bounding box center [544, 258] width 1088 height 516
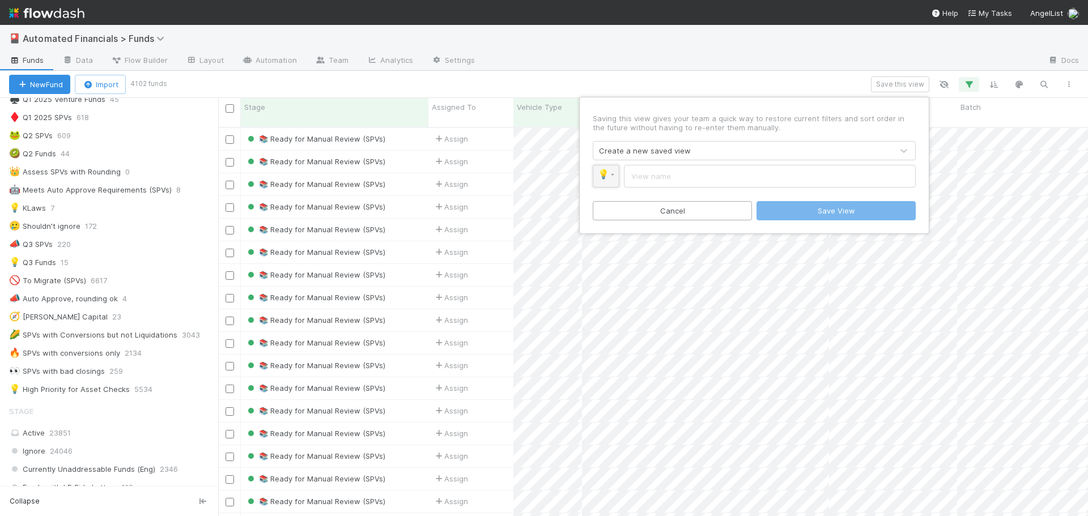
click at [606, 177] on span "💡" at bounding box center [603, 174] width 11 height 10
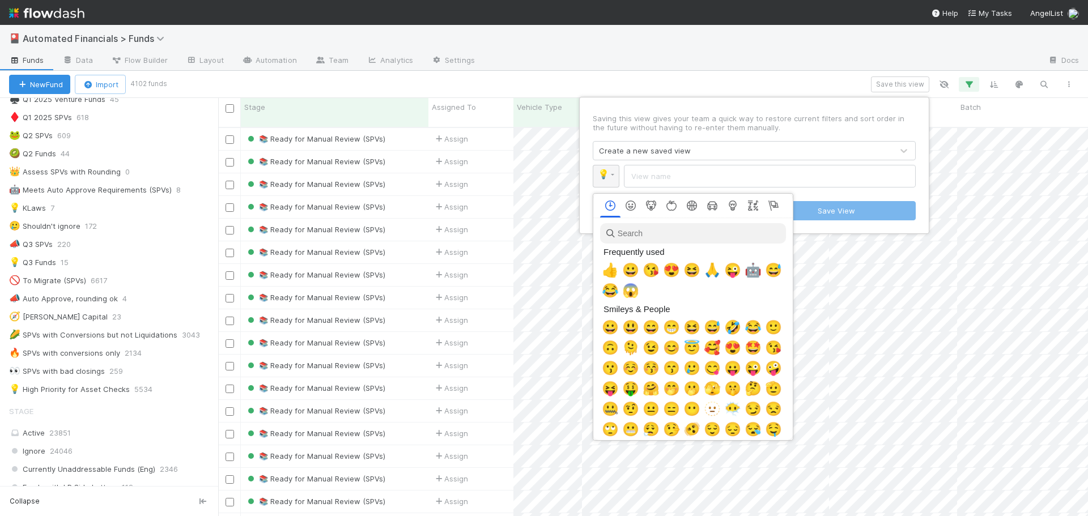
click at [606, 177] on div at bounding box center [544, 258] width 1088 height 516
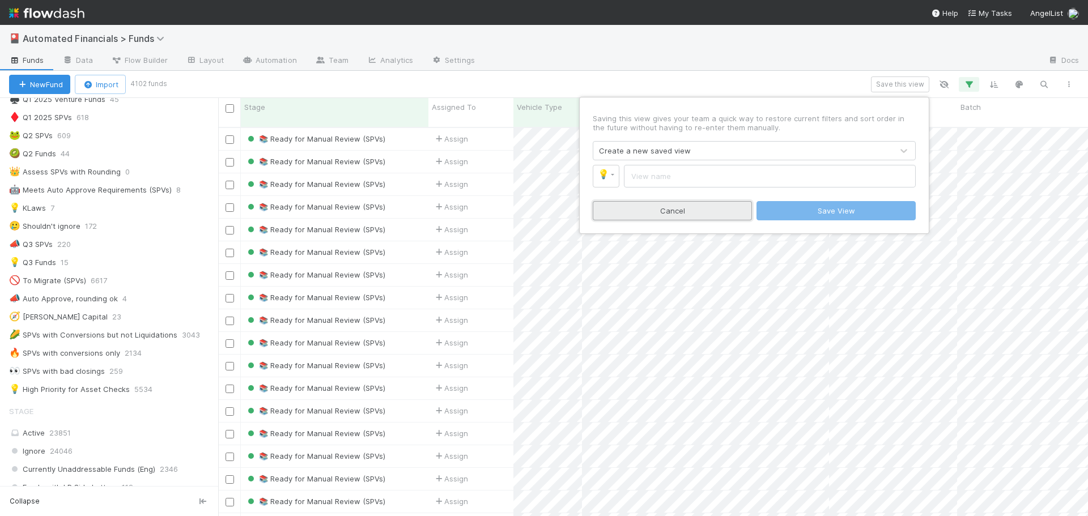
click at [693, 209] on button "Cancel" at bounding box center [672, 210] width 159 height 19
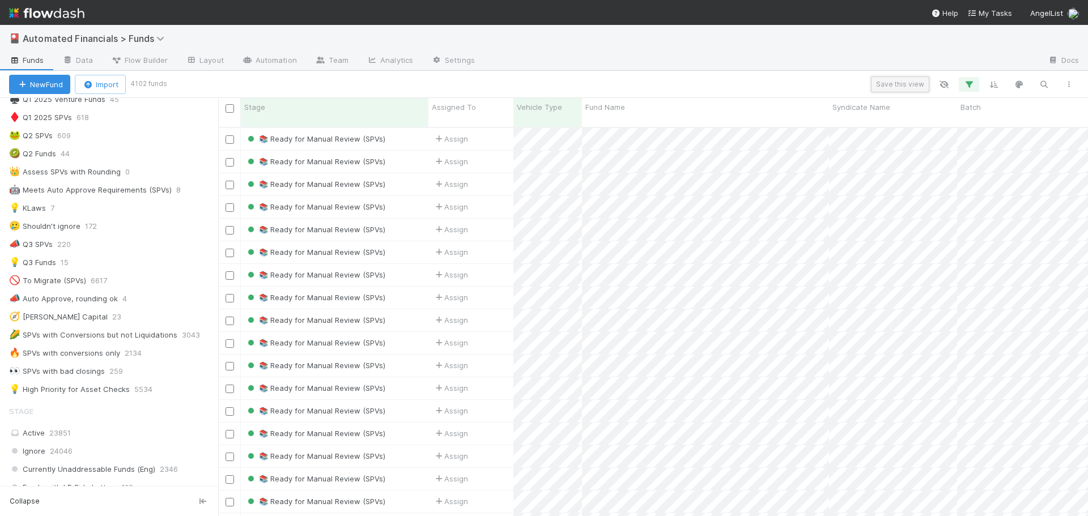
click at [900, 80] on button "Save this view" at bounding box center [900, 85] width 58 height 16
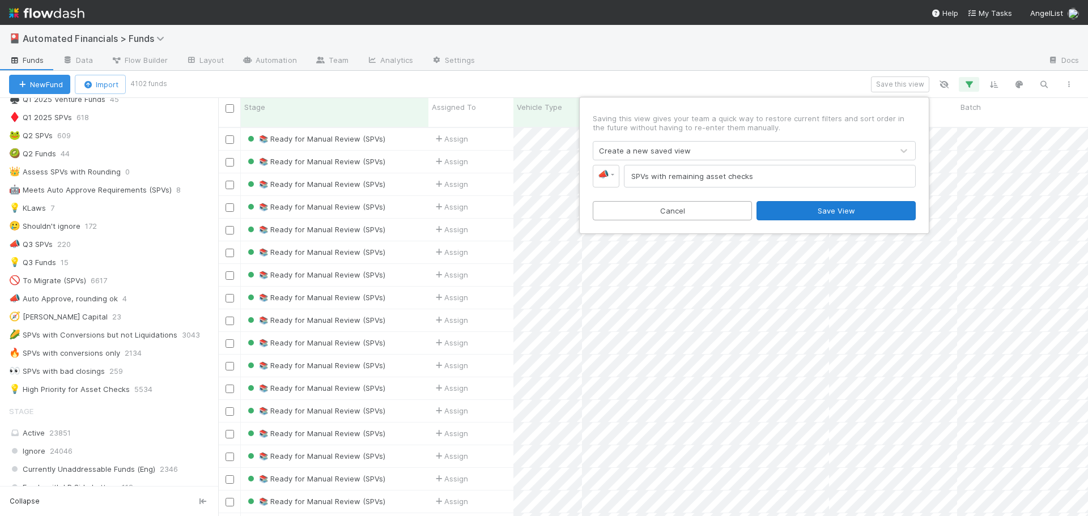
type input "SPVs with remaining asset checks"
click at [820, 213] on button "Save View" at bounding box center [836, 210] width 159 height 19
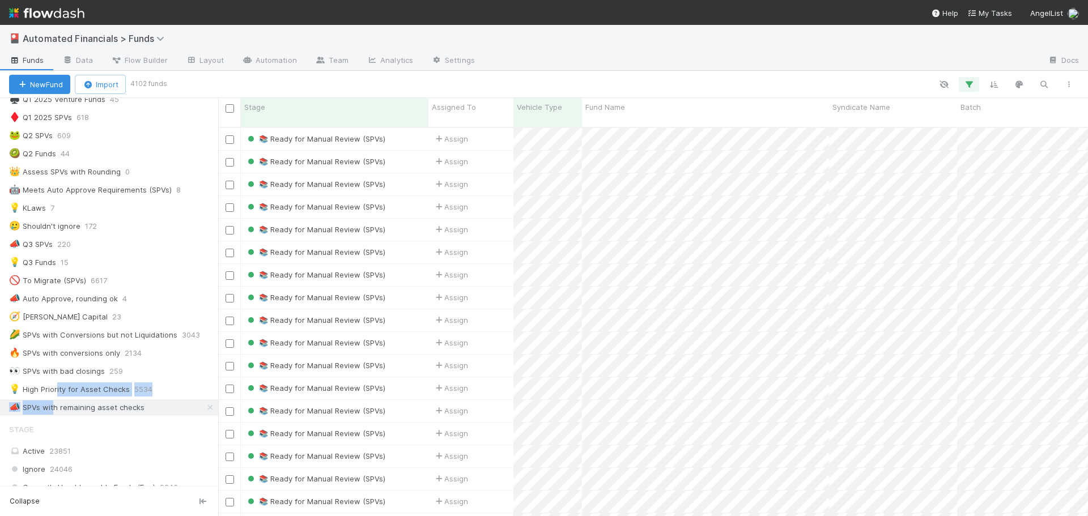
drag, startPoint x: 53, startPoint y: 406, endPoint x: 57, endPoint y: 381, distance: 25.3
click at [387, 79] on div at bounding box center [623, 84] width 917 height 15
click at [969, 84] on icon "button" at bounding box center [969, 84] width 11 height 10
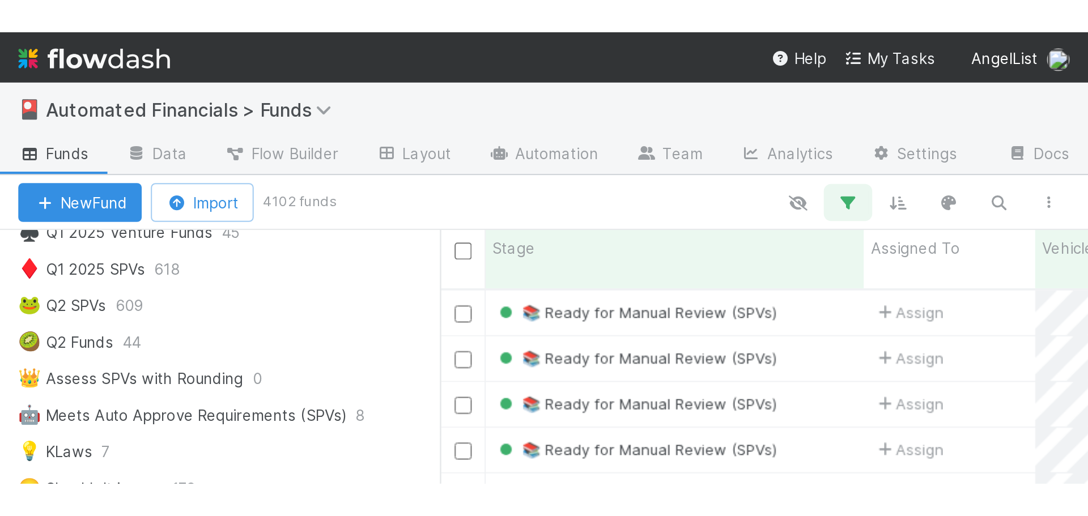
scroll to position [390, 862]
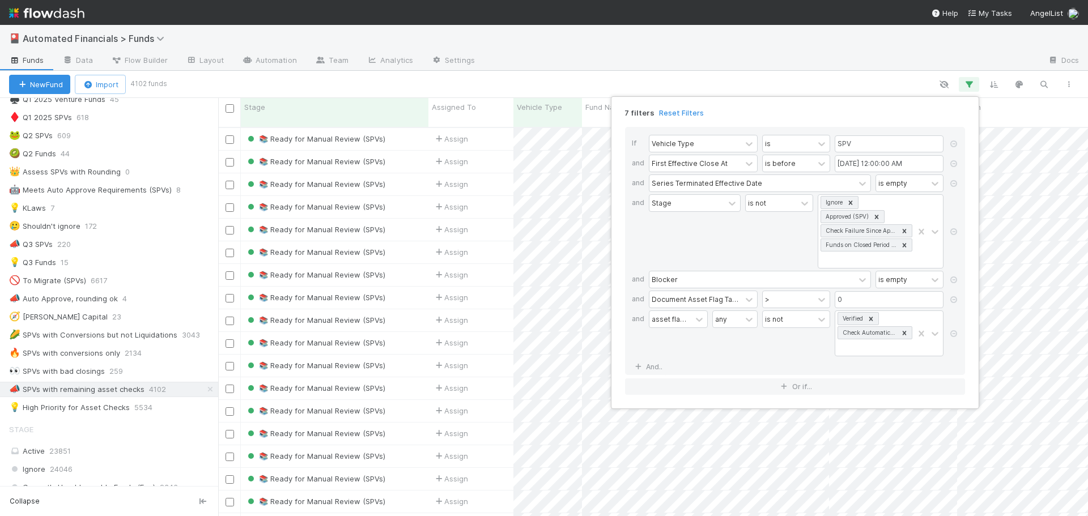
click at [889, 86] on div "7 filters Reset Filters If Vehicle Type is SPV and First Effective Close At is …" at bounding box center [544, 258] width 1088 height 516
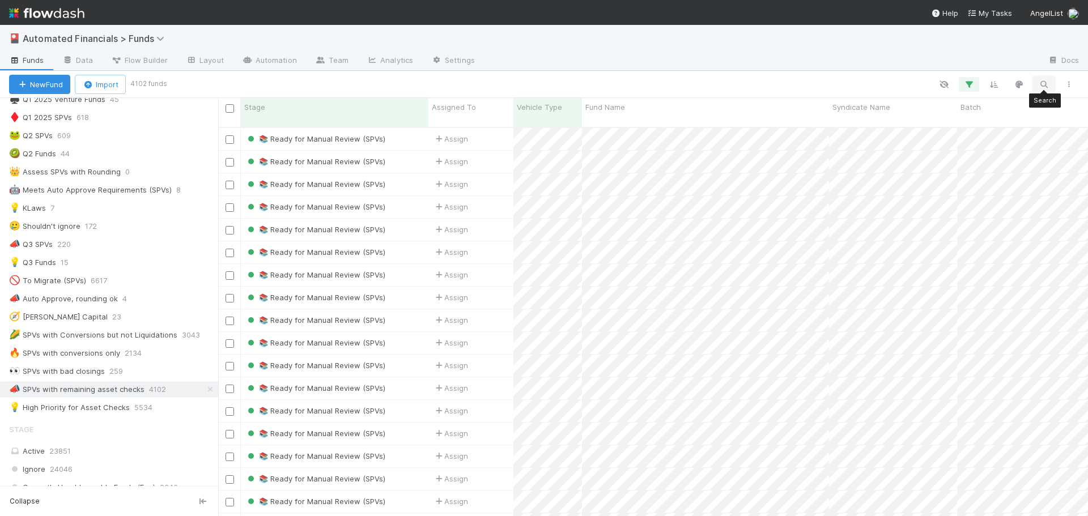
click at [1046, 83] on icon "button" at bounding box center [1043, 84] width 11 height 10
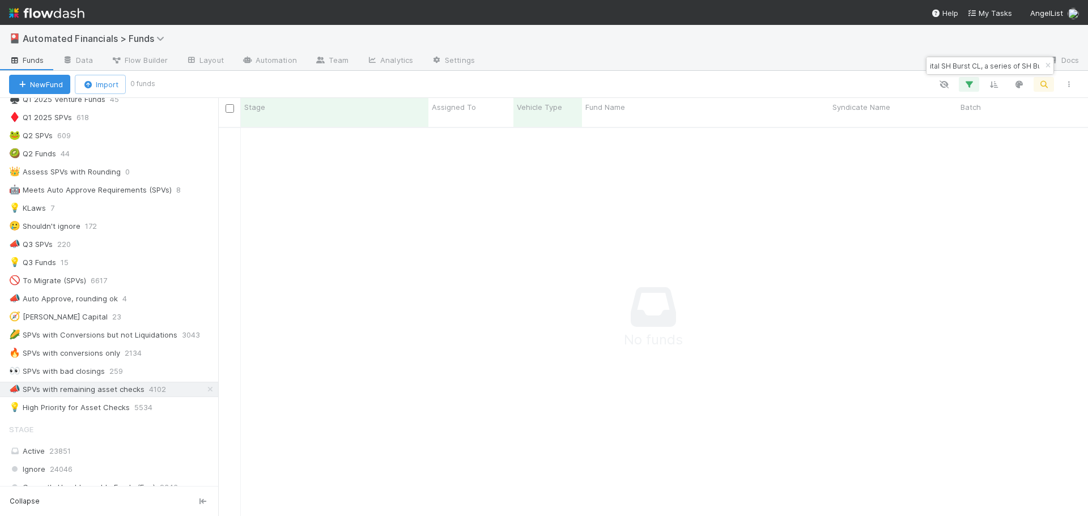
scroll to position [381, 862]
type input "Rauch Capital SH Burst CL, a series of SH Burst, LP"
click at [1047, 66] on icon "button" at bounding box center [1047, 65] width 11 height 7
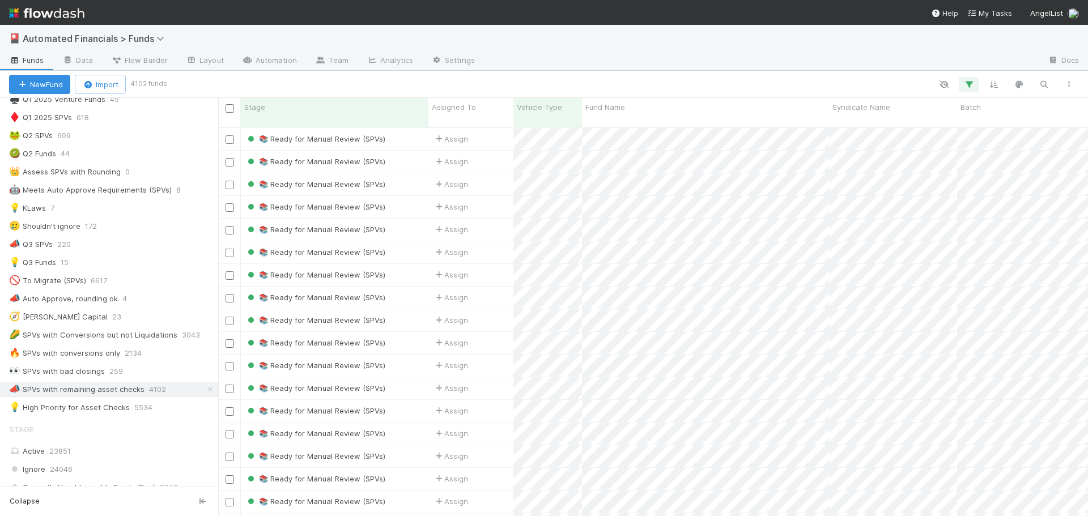
scroll to position [390, 862]
click at [973, 87] on icon "button" at bounding box center [969, 84] width 11 height 10
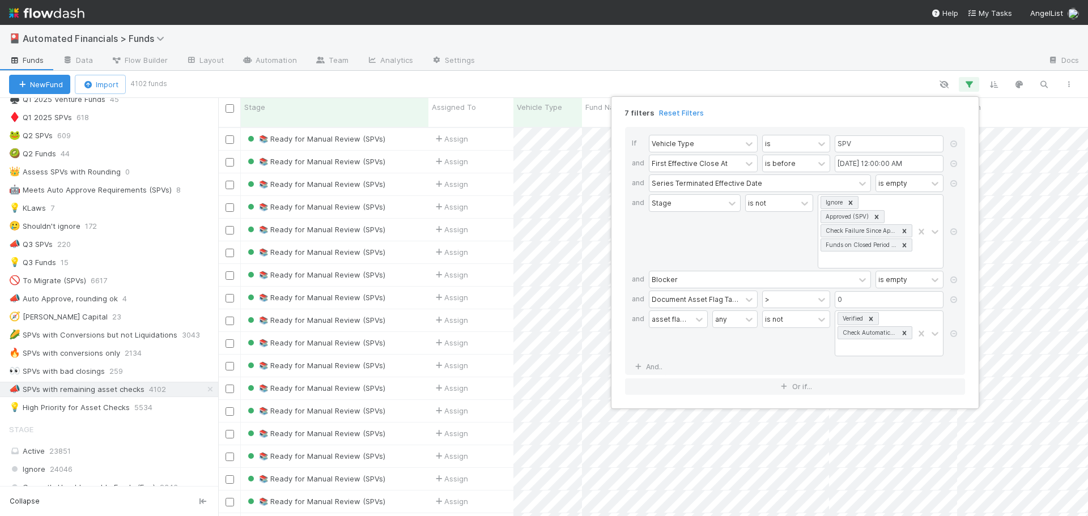
click at [973, 87] on div "7 filters Reset Filters If Vehicle Type is SPV and First Effective Close At is …" at bounding box center [544, 258] width 1088 height 516
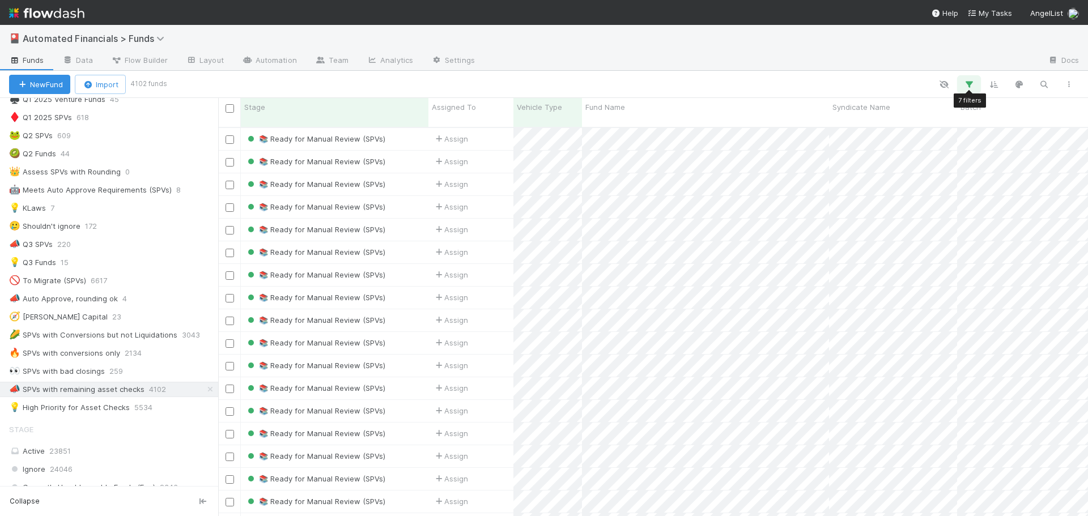
click at [972, 85] on icon "button" at bounding box center [969, 84] width 11 height 10
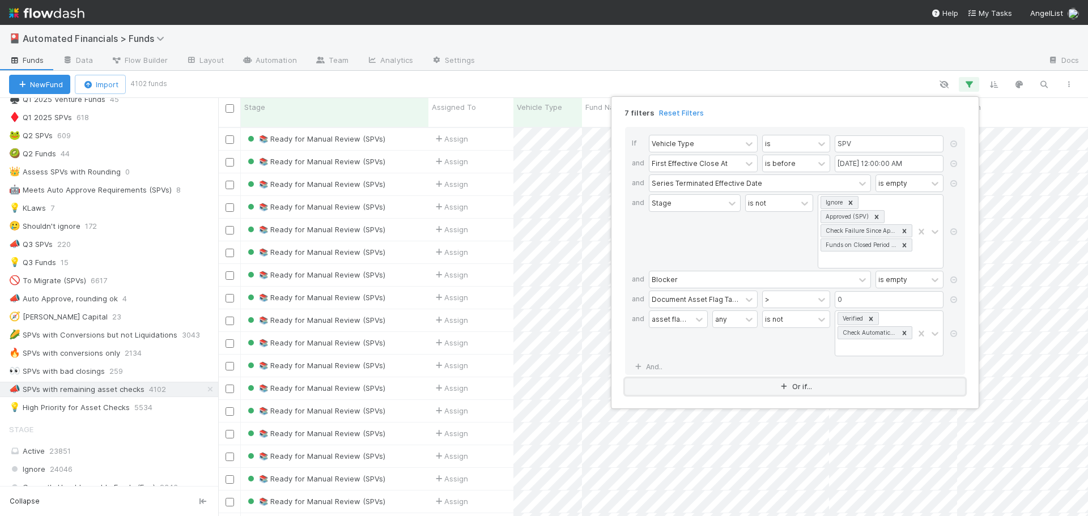
click at [784, 389] on icon "button" at bounding box center [784, 387] width 11 height 7
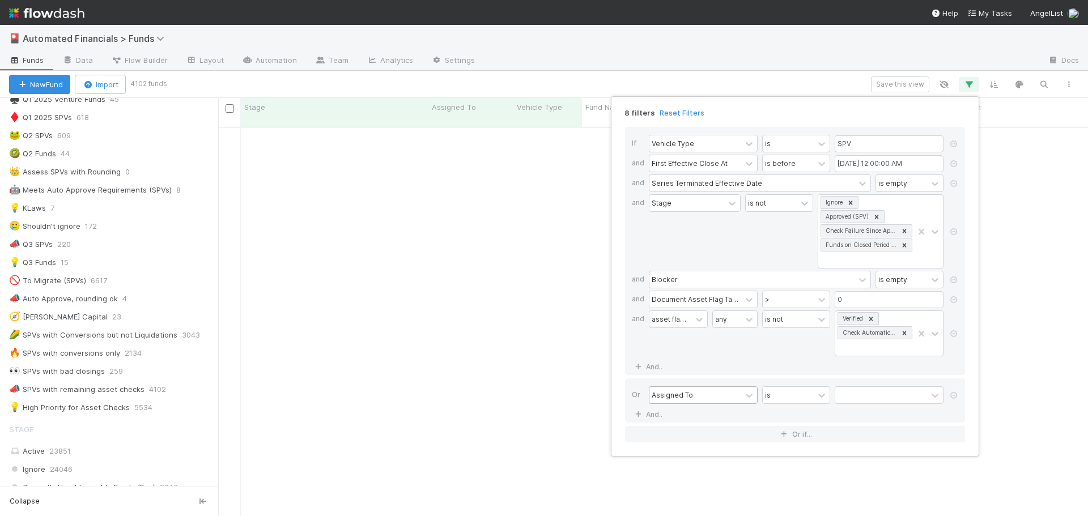
click at [668, 395] on div "Assigned To" at bounding box center [672, 395] width 41 height 10
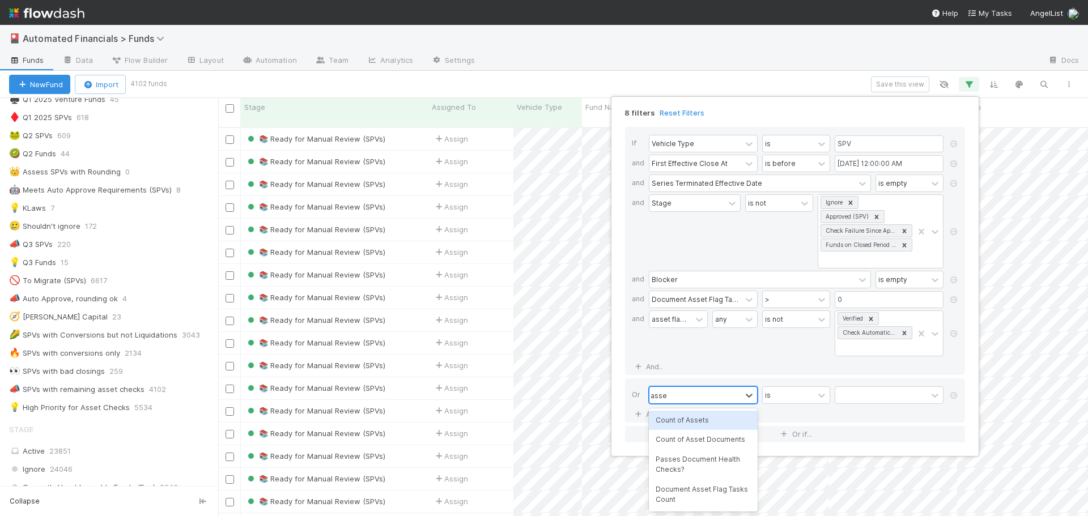
scroll to position [390, 862]
type input "asset flag"
click at [690, 468] on div "asset flags -> Stage" at bounding box center [703, 469] width 109 height 19
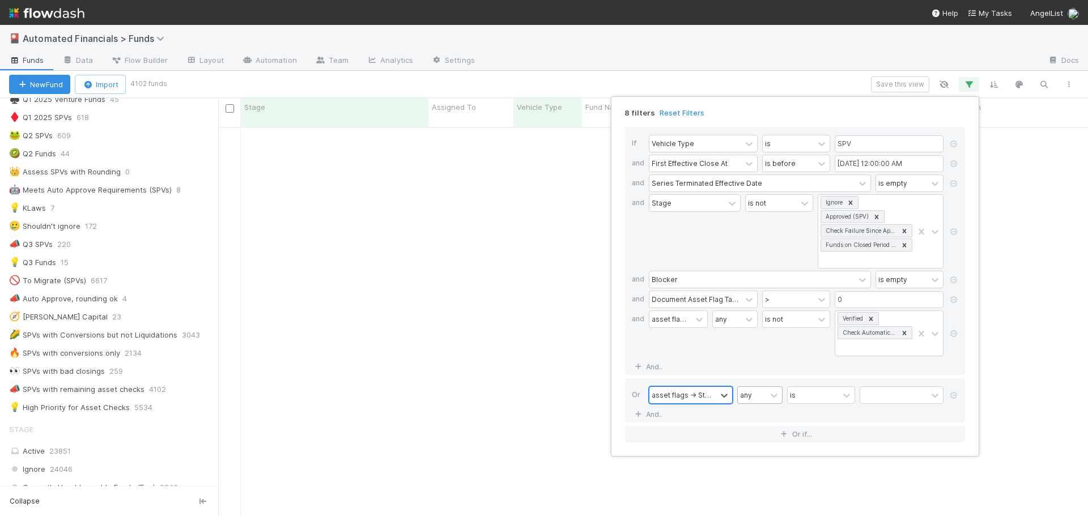
click at [765, 398] on div "any" at bounding box center [752, 395] width 28 height 16
click at [753, 423] on div "all" at bounding box center [759, 420] width 45 height 19
click at [805, 397] on div "is" at bounding box center [813, 395] width 51 height 16
click at [811, 440] on div "is not" at bounding box center [821, 439] width 68 height 19
click at [887, 398] on div at bounding box center [893, 395] width 67 height 16
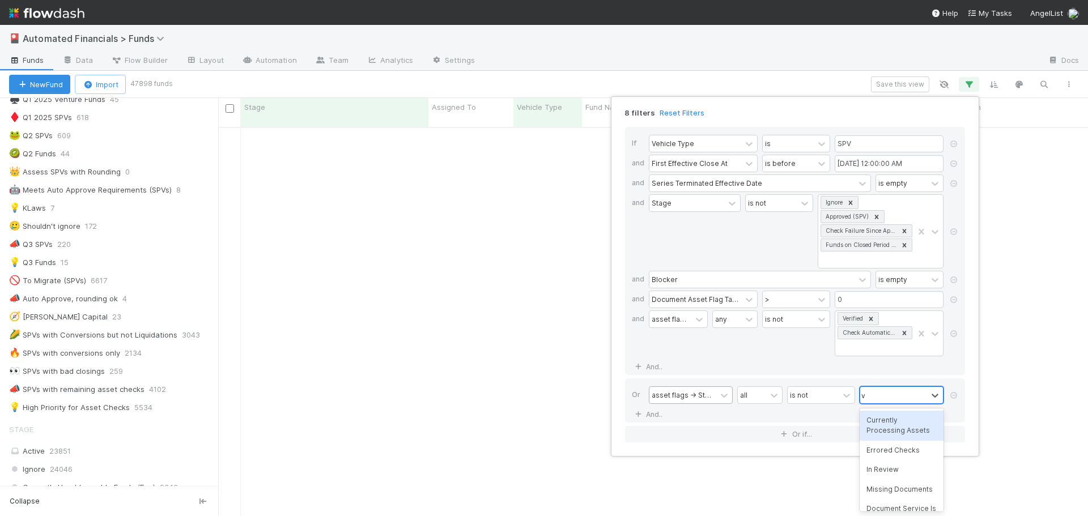
scroll to position [381, 862]
type input "ver"
click at [884, 417] on div "Verified" at bounding box center [902, 420] width 84 height 19
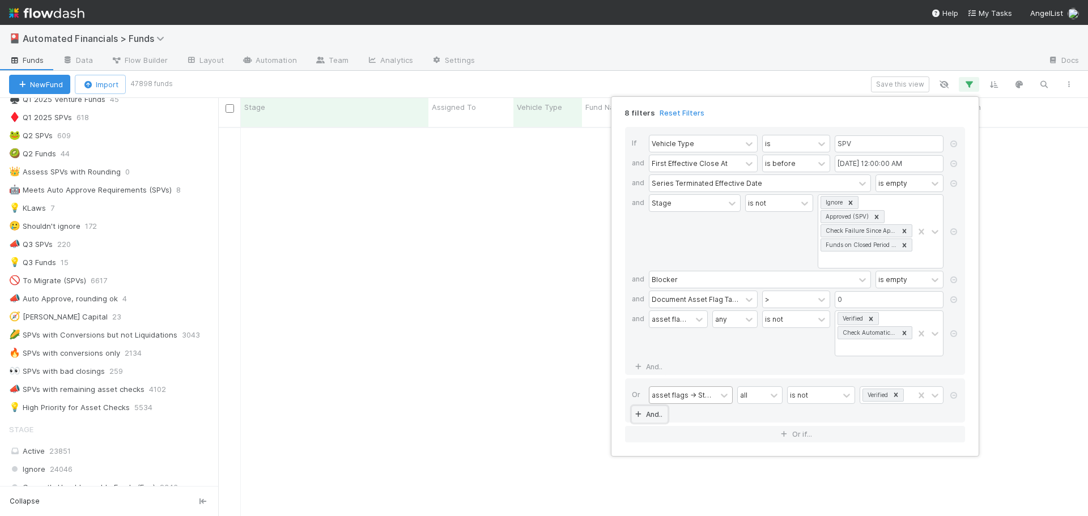
click at [647, 418] on link "And.." at bounding box center [650, 414] width 36 height 16
click at [952, 415] on icon at bounding box center [953, 415] width 11 height 7
click at [909, 395] on div "Verified" at bounding box center [886, 395] width 53 height 16
type input "check"
click at [905, 474] on div "Check Automatically Resolved" at bounding box center [902, 479] width 84 height 30
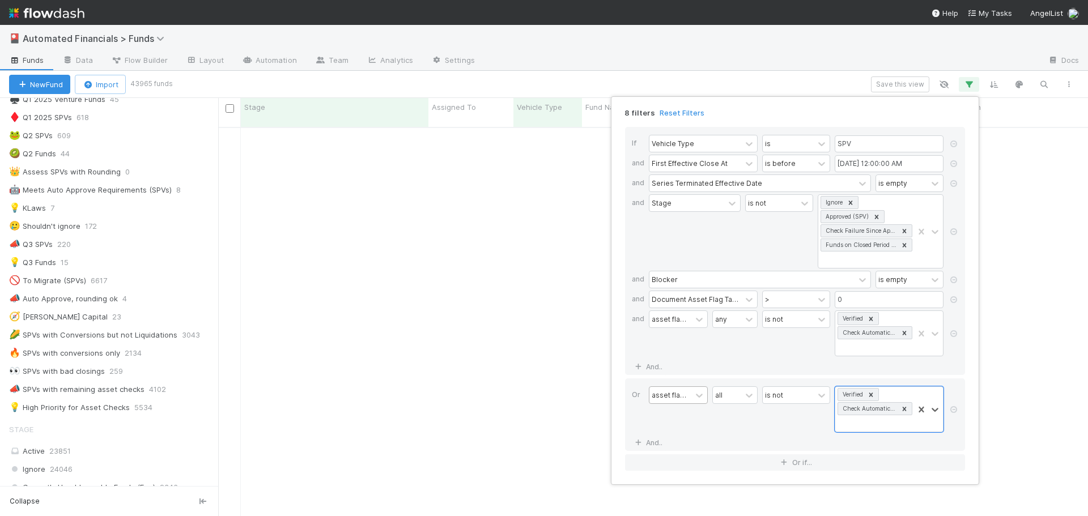
click at [813, 418] on div "is not" at bounding box center [796, 410] width 68 height 46
click at [955, 409] on icon at bounding box center [953, 409] width 11 height 7
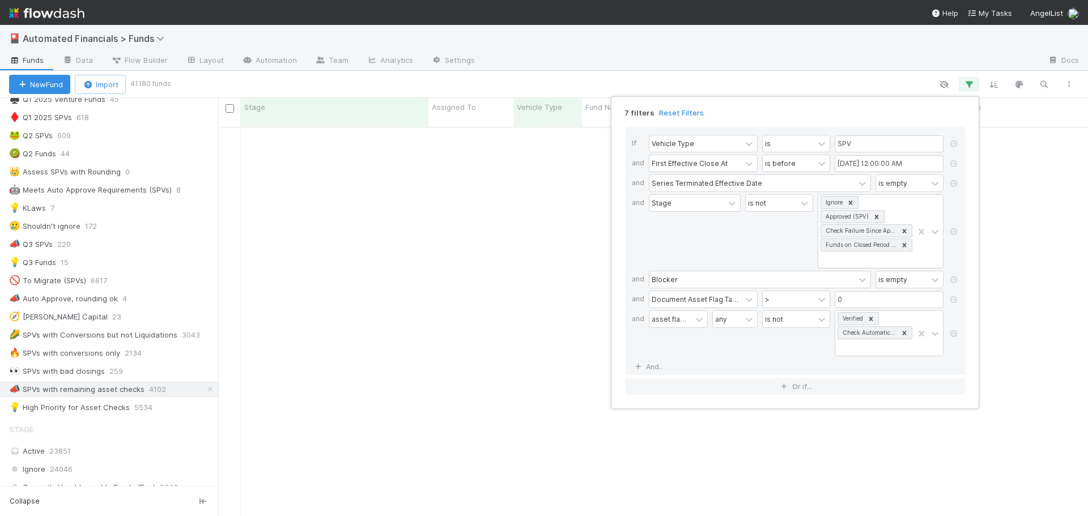
click at [747, 348] on div "any" at bounding box center [734, 334] width 45 height 46
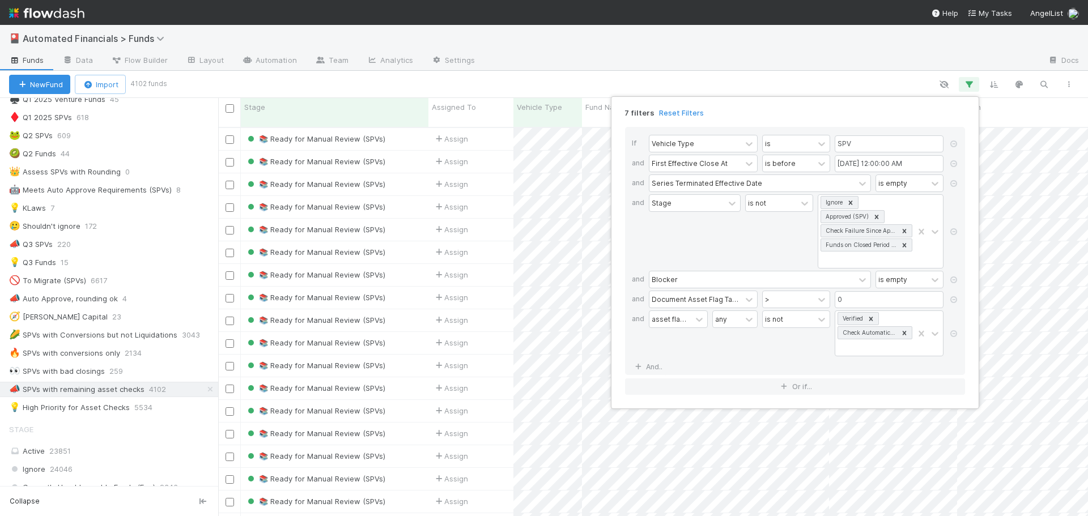
scroll to position [390, 862]
click at [760, 79] on div "7 filters Reset Filters If Vehicle Type is SPV and First Effective Close At is …" at bounding box center [544, 258] width 1088 height 516
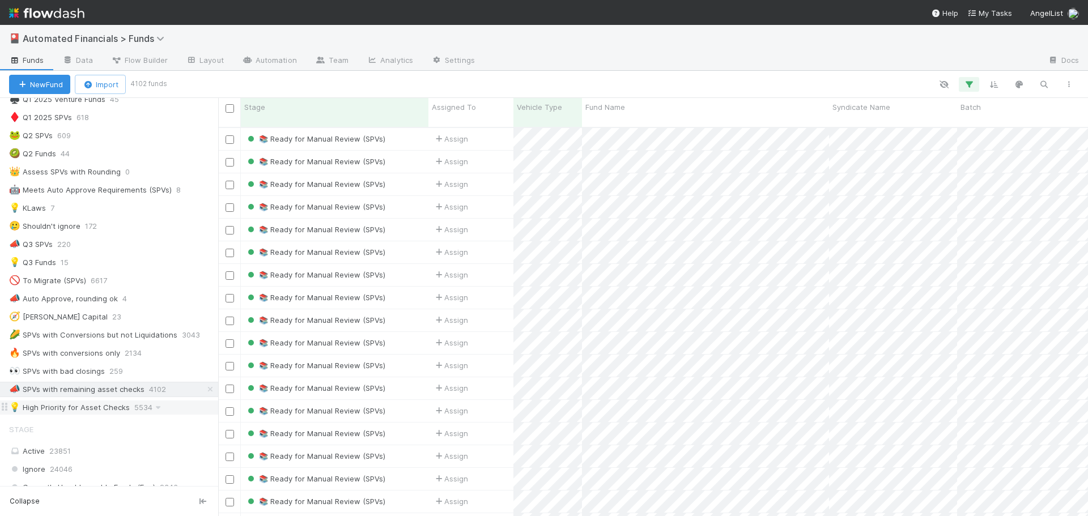
click at [112, 408] on div "💡 High Priority for Asset Checks" at bounding box center [69, 408] width 121 height 14
click at [970, 87] on icon "button" at bounding box center [969, 84] width 11 height 10
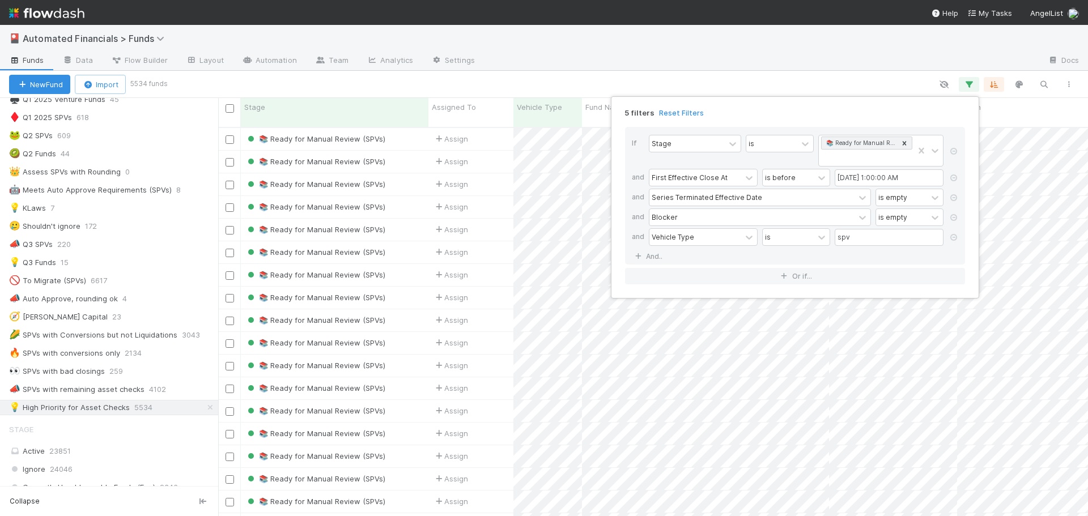
click at [887, 82] on div "5 filters Reset Filters If Stage is 📚 Ready for Manual Review (SPVs) and First …" at bounding box center [544, 258] width 1088 height 516
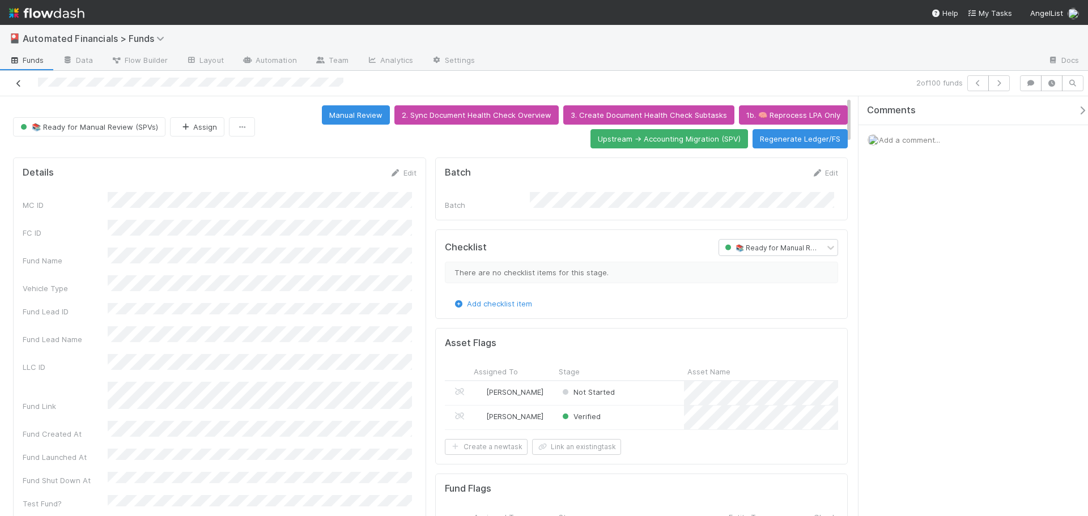
click at [19, 82] on icon at bounding box center [18, 83] width 11 height 7
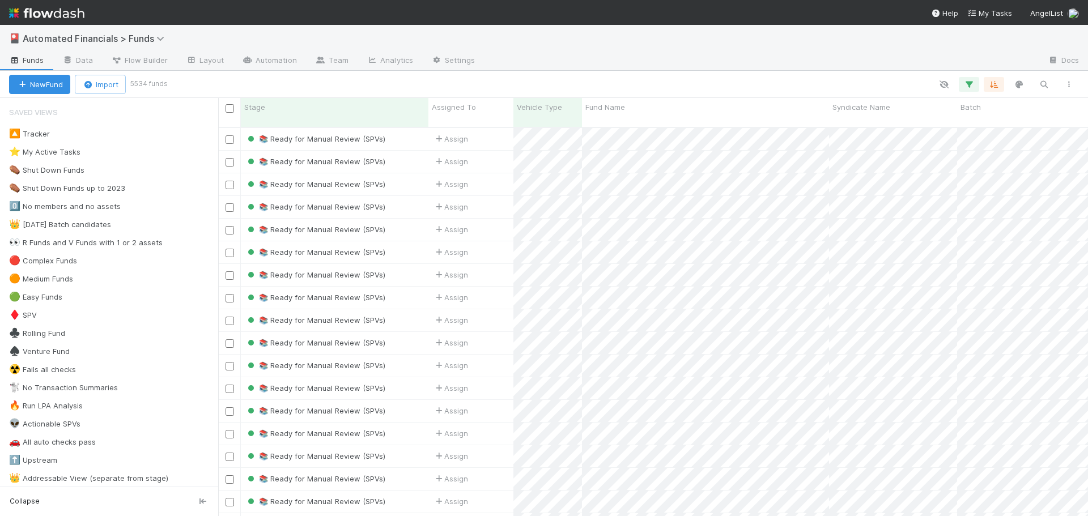
scroll to position [390, 862]
click at [971, 86] on icon "button" at bounding box center [969, 84] width 11 height 10
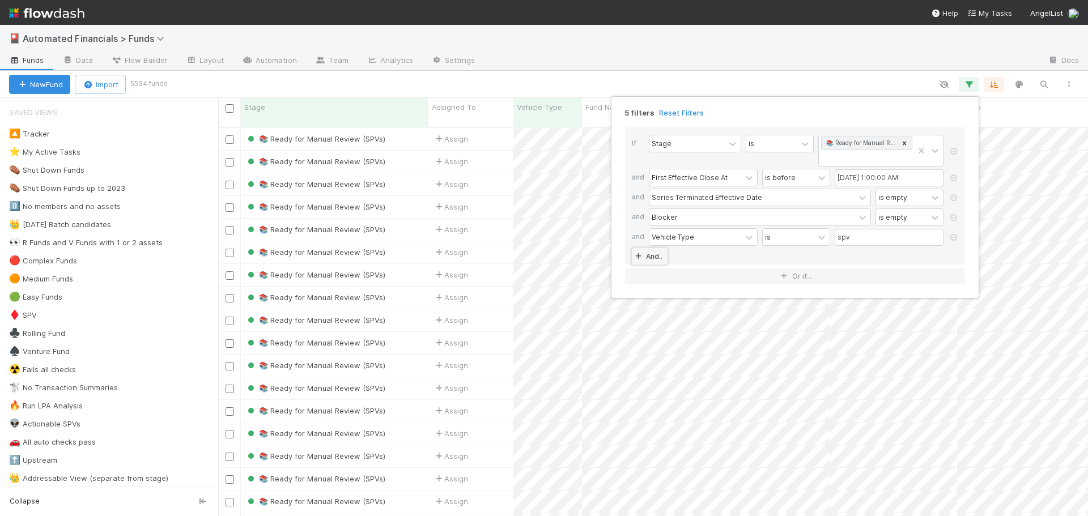
click at [648, 255] on link "And.." at bounding box center [650, 256] width 36 height 16
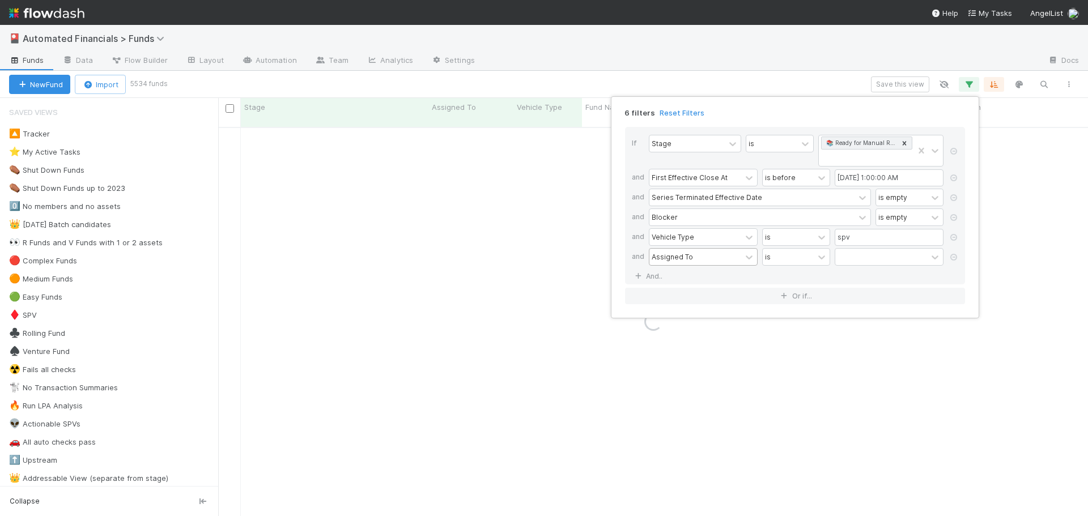
click at [664, 258] on div "Assigned To" at bounding box center [672, 257] width 41 height 10
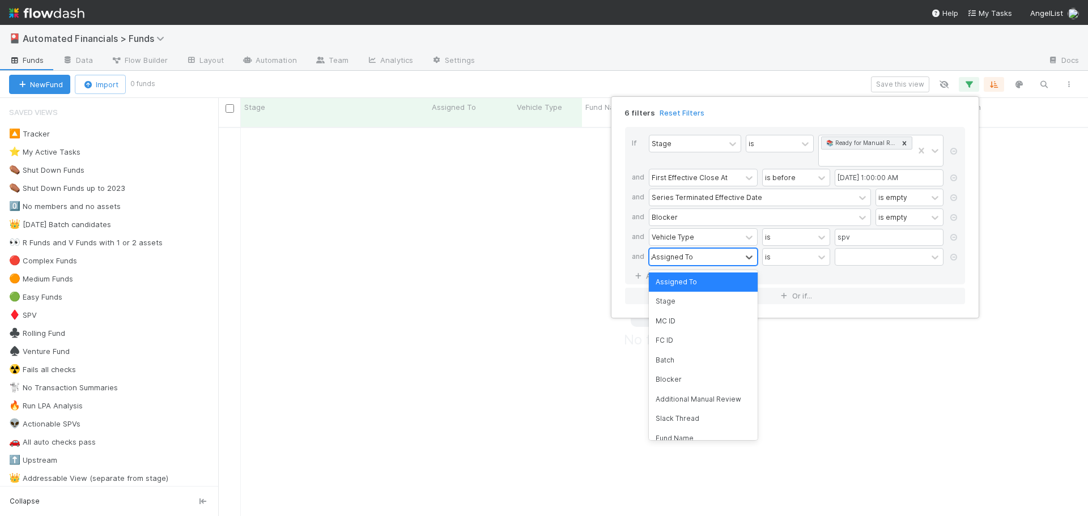
scroll to position [381, 862]
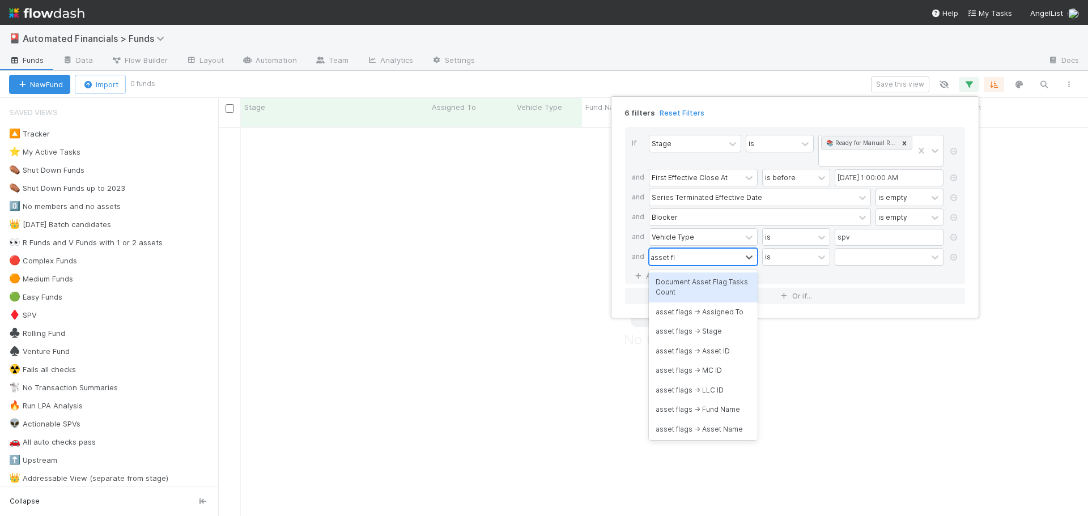
type input "asset flag"
click at [705, 329] on div "asset flags -> Stage" at bounding box center [703, 331] width 109 height 19
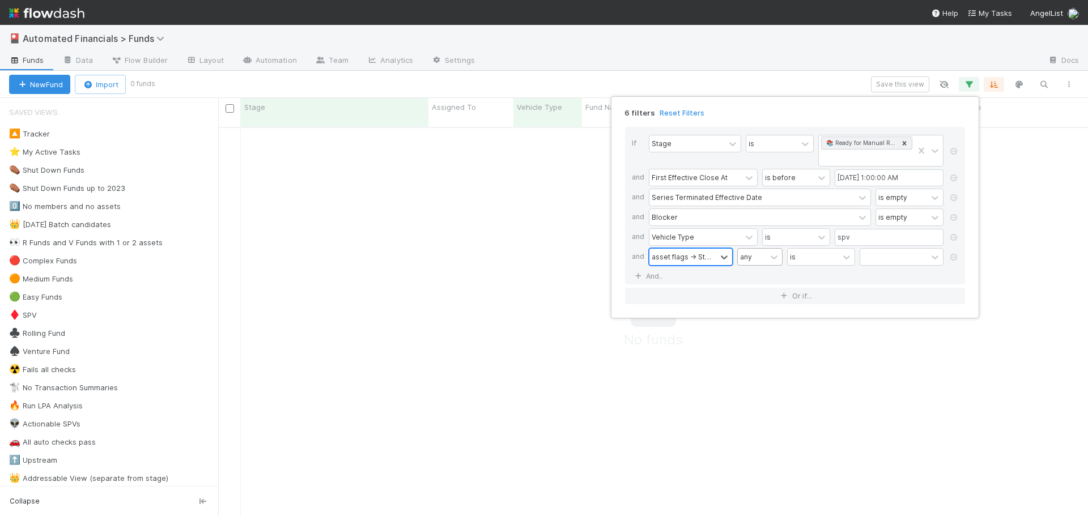
click at [757, 262] on div "any" at bounding box center [752, 257] width 28 height 16
click at [757, 280] on div "all" at bounding box center [759, 282] width 45 height 19
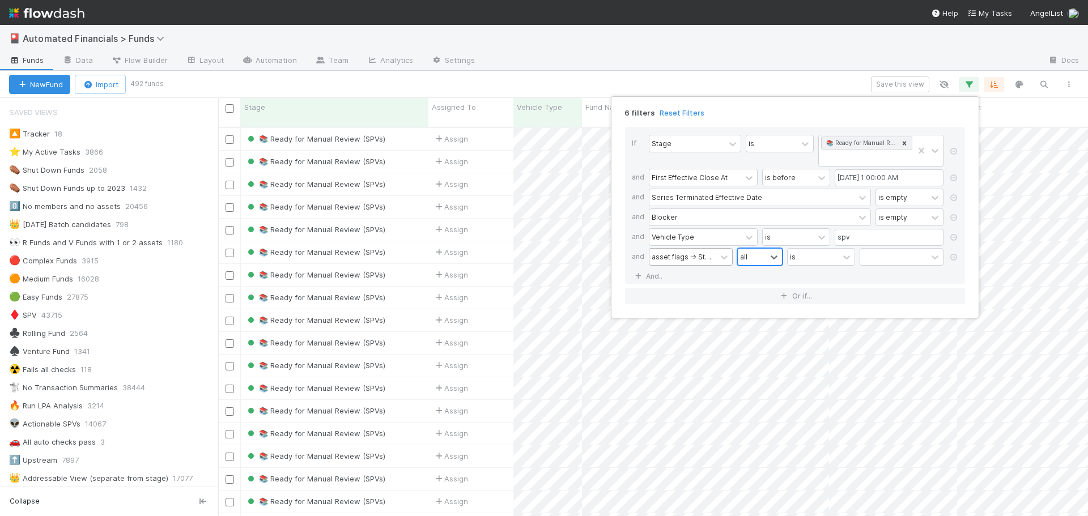
scroll to position [390, 862]
click at [885, 256] on div at bounding box center [893, 257] width 67 height 16
type input "ver"
click at [898, 285] on div "Verified" at bounding box center [902, 282] width 84 height 19
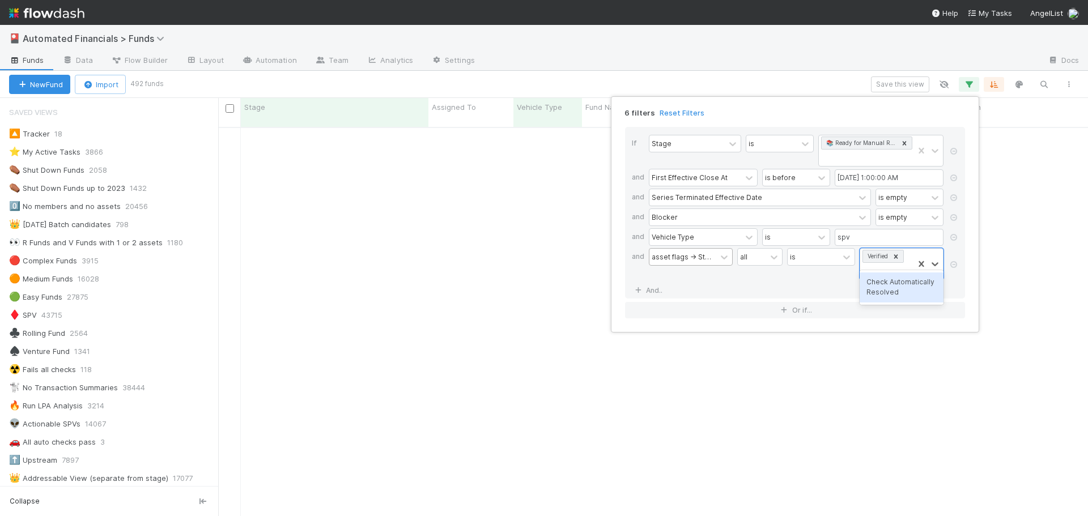
type input "aut"
click at [884, 295] on div "Check Automatically Resolved" at bounding box center [902, 288] width 84 height 30
click at [828, 289] on div "is" at bounding box center [796, 271] width 68 height 46
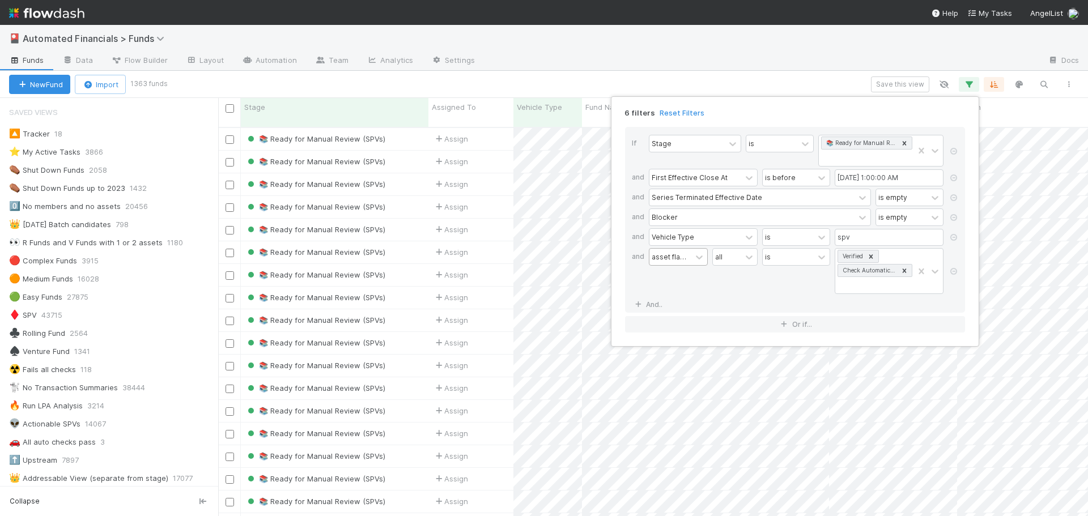
click at [497, 85] on div "6 filters Reset Filters If Stage is 📚 Ready for Manual Review (SPVs) and First …" at bounding box center [544, 258] width 1088 height 516
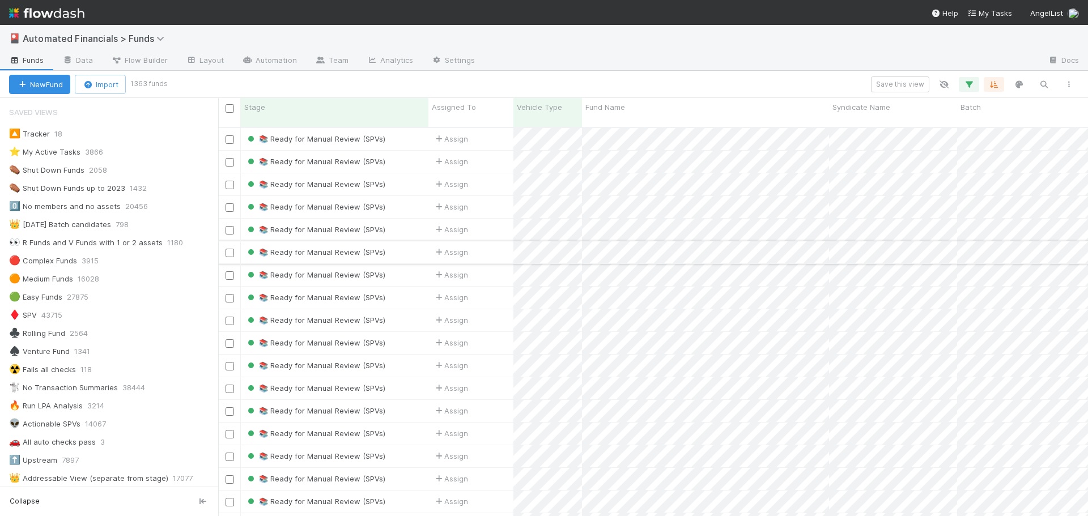
click at [405, 245] on div "📚 Ready for Manual Review (SPVs)" at bounding box center [335, 252] width 188 height 22
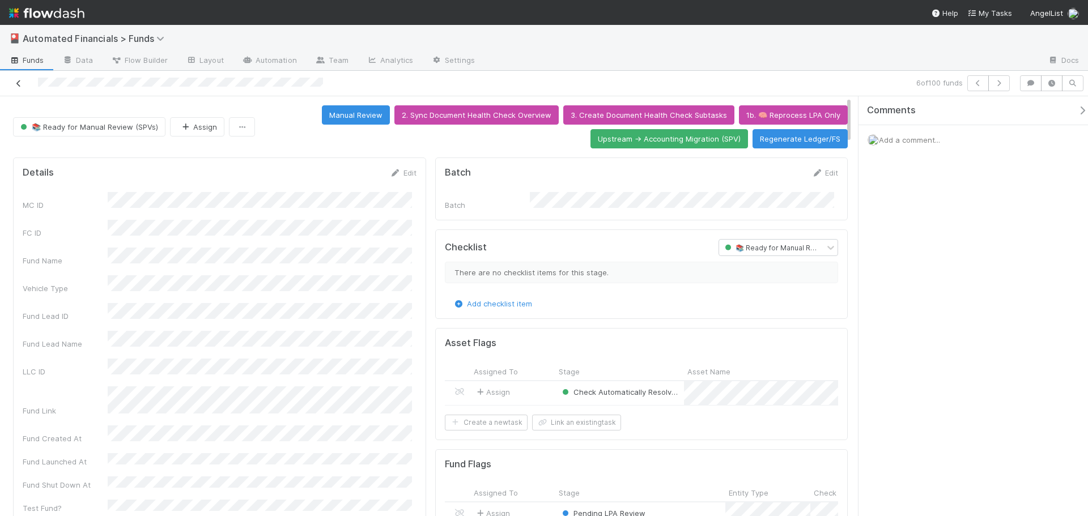
click at [17, 84] on icon at bounding box center [18, 83] width 11 height 7
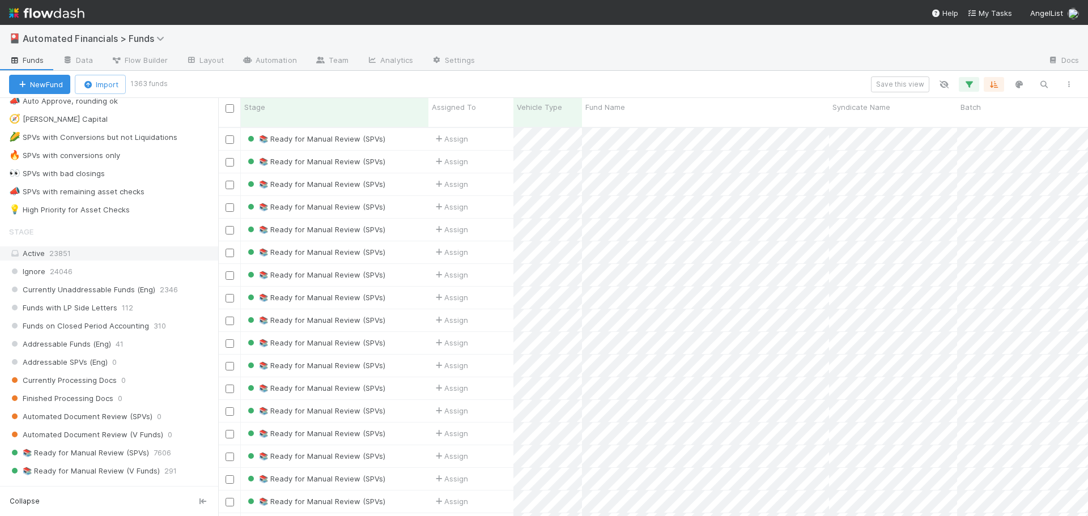
scroll to position [794, 0]
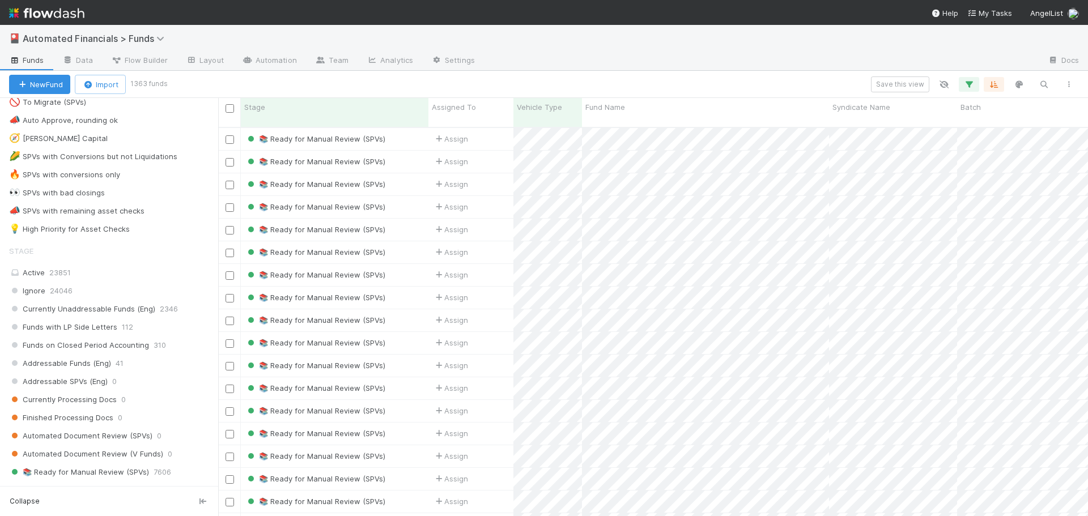
click at [387, 83] on div "Save this view" at bounding box center [624, 85] width 916 height 16
click at [107, 214] on div "📣 SPVs with remaining asset checks" at bounding box center [76, 211] width 135 height 14
click at [969, 87] on icon "button" at bounding box center [969, 84] width 11 height 10
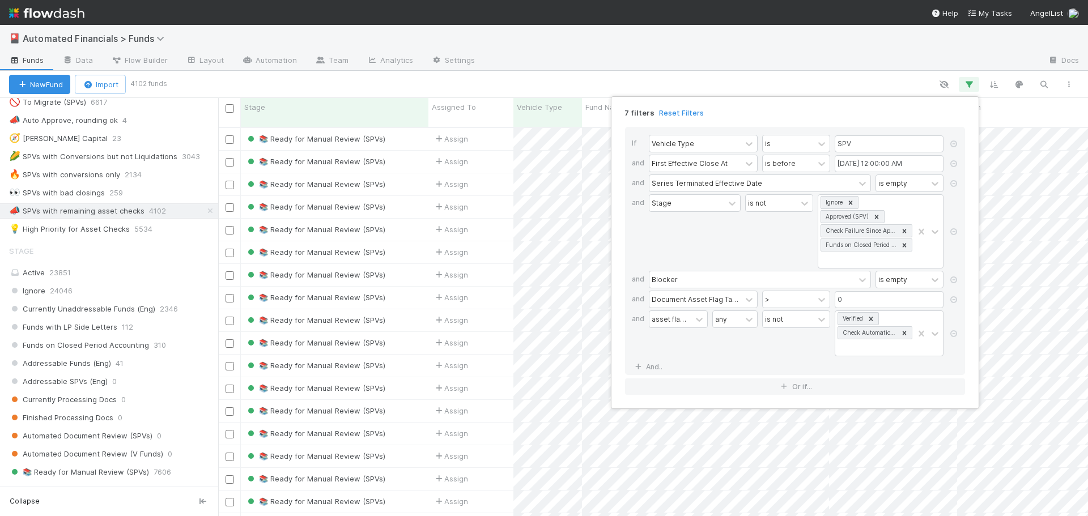
click at [969, 87] on div "7 filters Reset Filters If Vehicle Type is SPV and First Effective Close At is …" at bounding box center [544, 258] width 1088 height 516
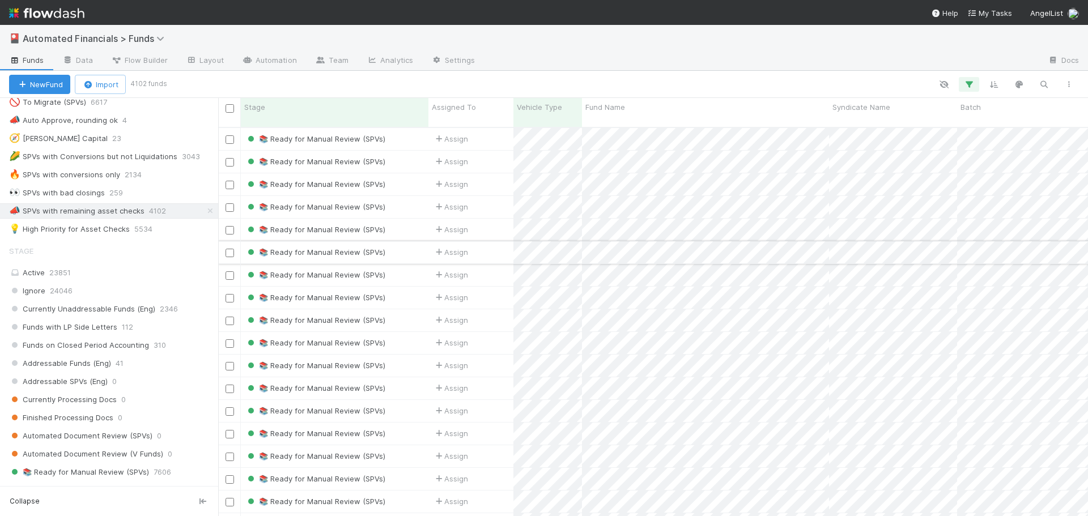
click at [402, 241] on div "📚 Ready for Manual Review (SPVs)" at bounding box center [335, 252] width 188 height 22
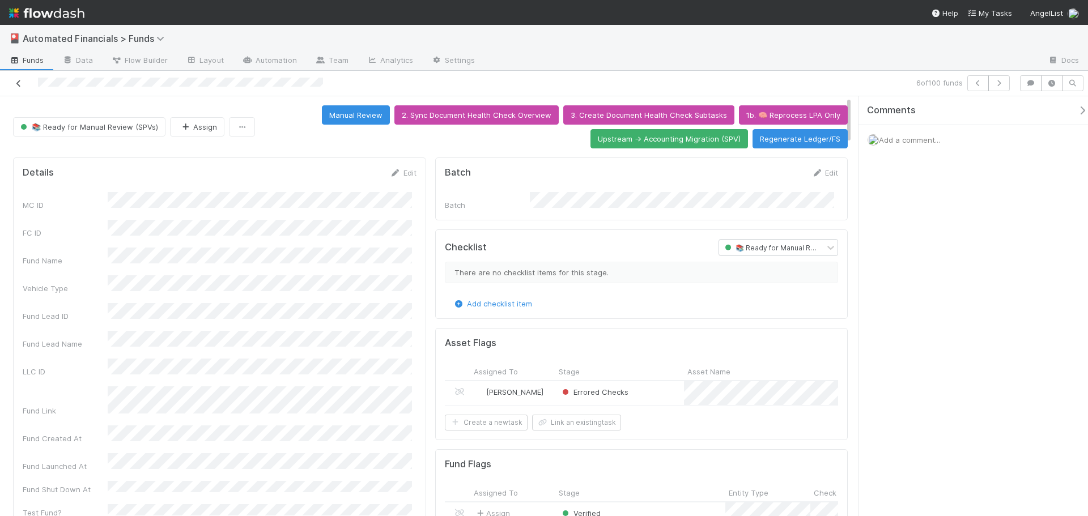
click at [15, 83] on icon at bounding box center [18, 83] width 11 height 7
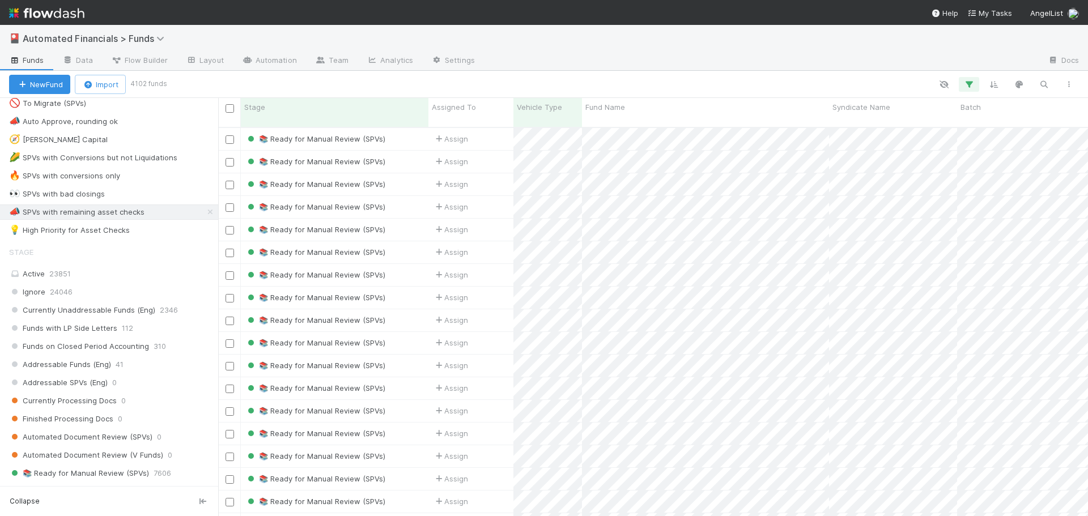
scroll to position [794, 0]
click at [968, 83] on icon "button" at bounding box center [969, 84] width 11 height 10
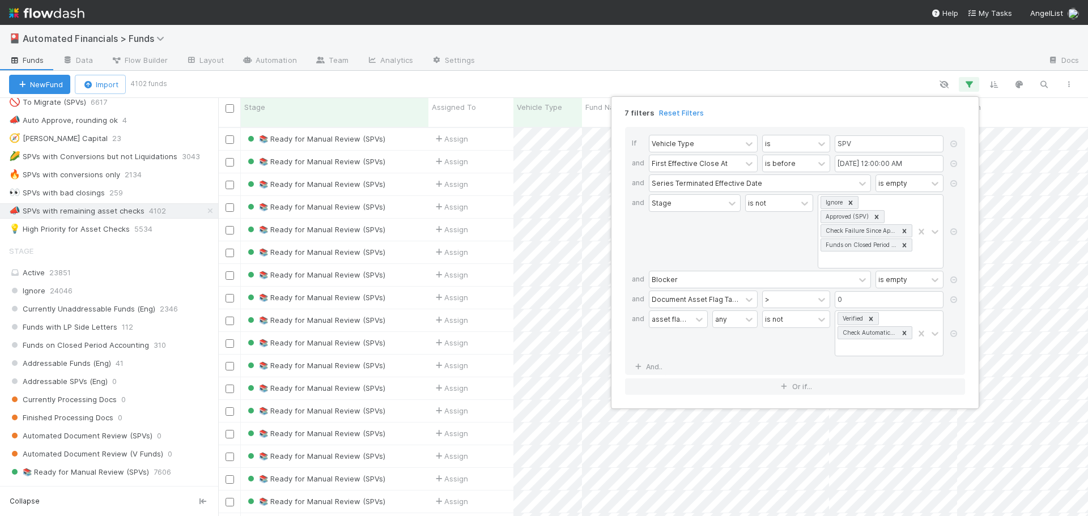
drag, startPoint x: 214, startPoint y: 306, endPoint x: 218, endPoint y: 167, distance: 138.9
click at [218, 168] on div "7 filters Reset Filters If Vehicle Type is SPV and First Effective Close At is …" at bounding box center [544, 258] width 1088 height 516
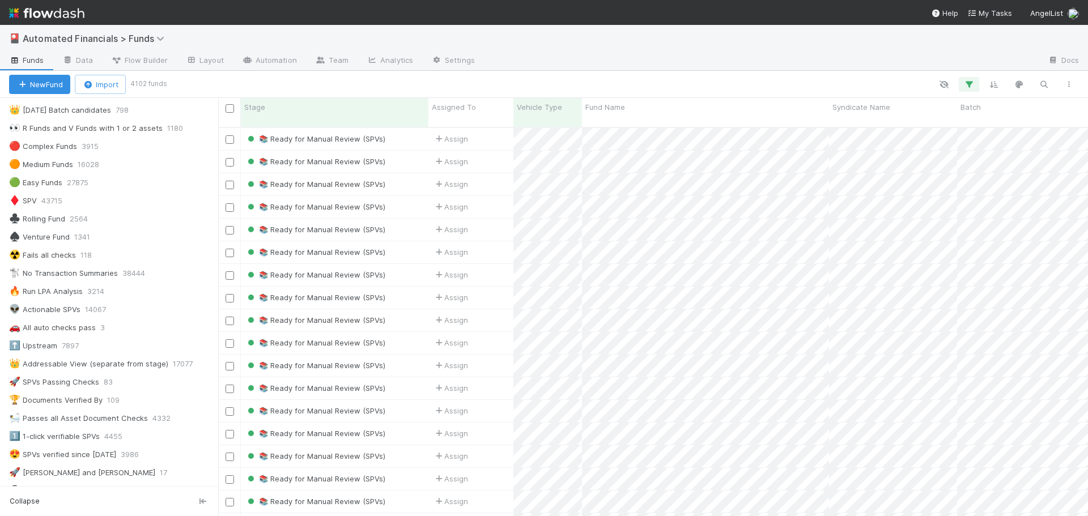
scroll to position [0, 0]
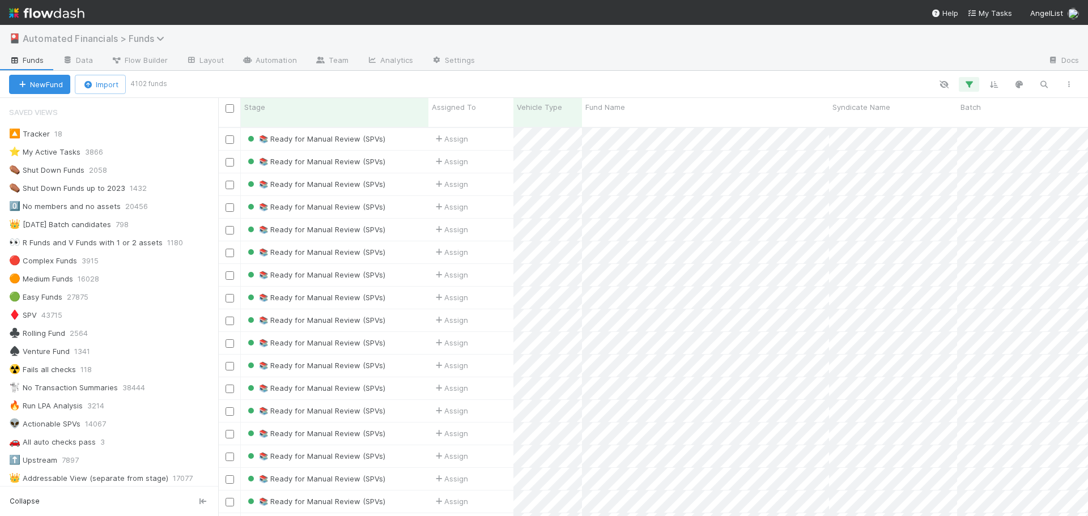
click at [150, 41] on span "Automated Financials > Funds" at bounding box center [96, 38] width 147 height 11
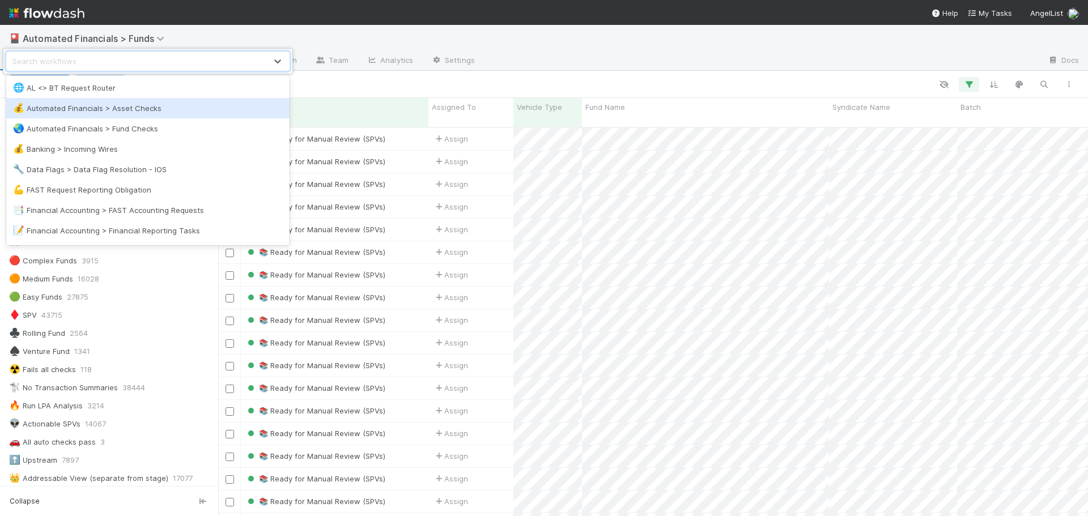
click at [116, 107] on div "💰 Automated Financials > Asset Checks" at bounding box center [148, 108] width 270 height 11
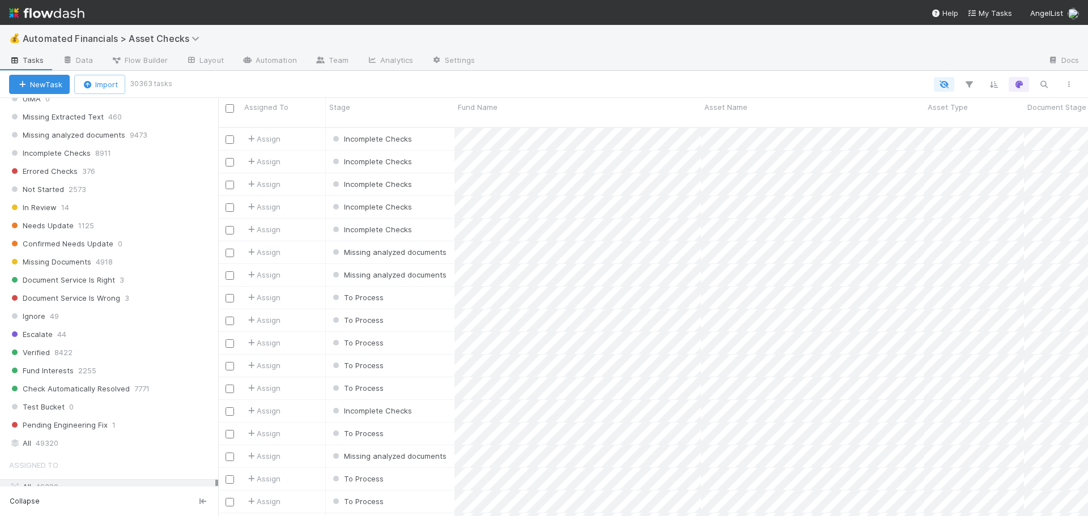
scroll to position [667, 0]
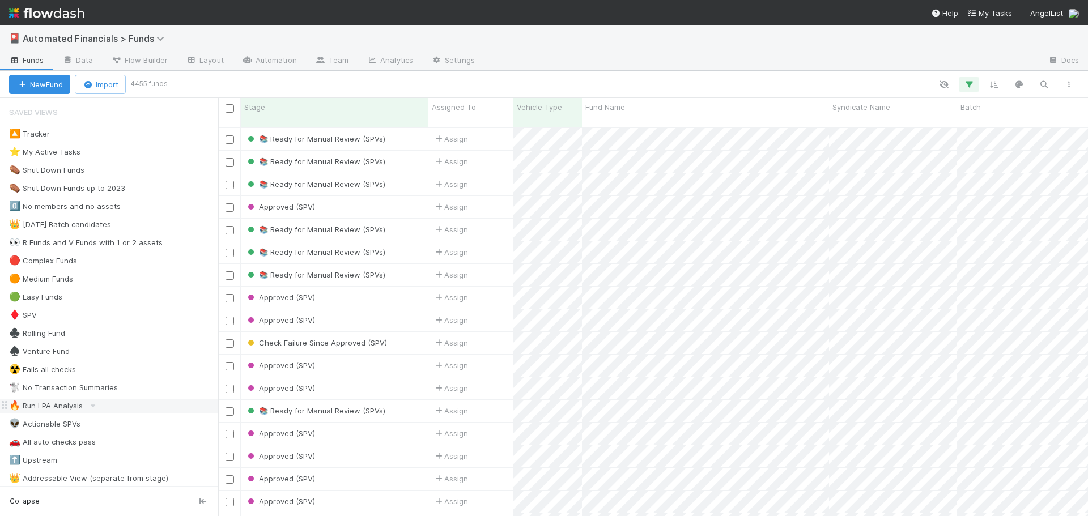
scroll to position [57, 0]
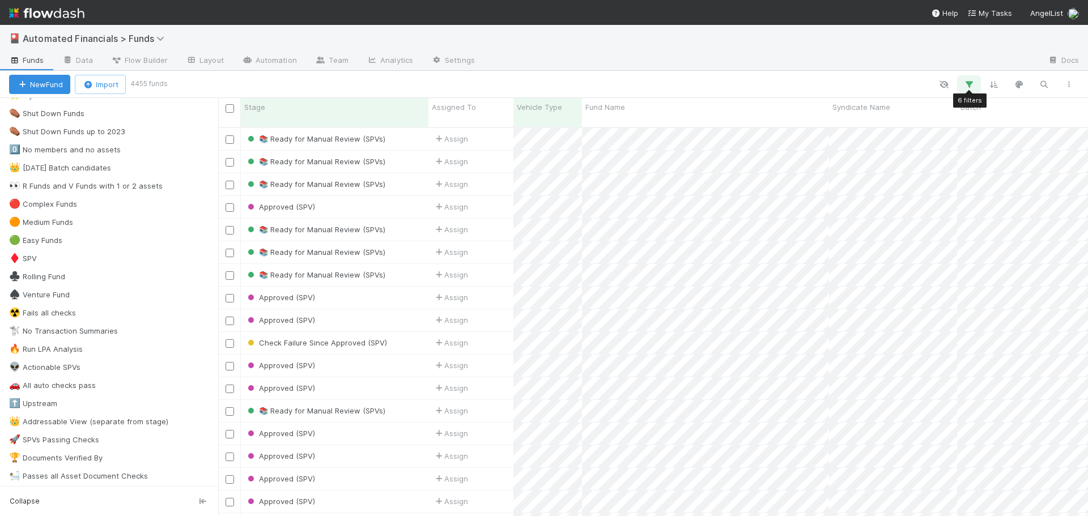
click at [969, 83] on icon "button" at bounding box center [969, 84] width 11 height 10
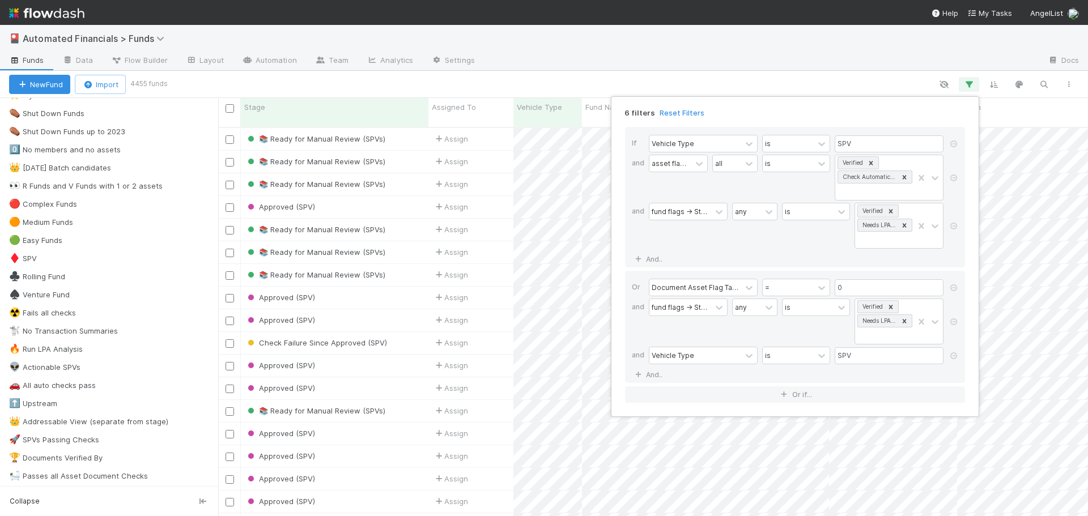
click at [969, 83] on div "6 filters Reset Filters If Vehicle Type is SPV and asset flags -> Stage all is …" at bounding box center [544, 258] width 1088 height 516
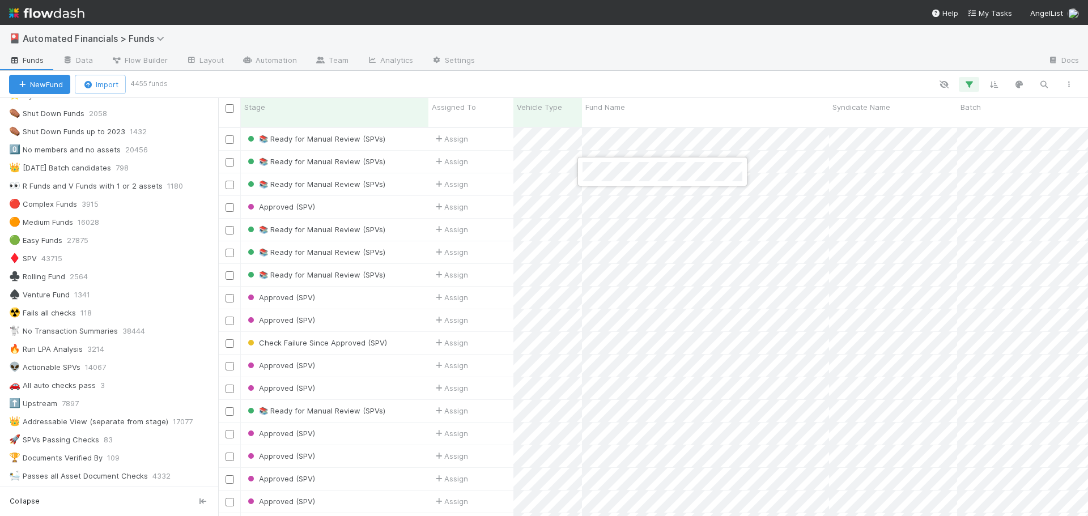
click at [966, 83] on div at bounding box center [544, 258] width 1088 height 516
click at [968, 84] on icon "button" at bounding box center [969, 84] width 11 height 10
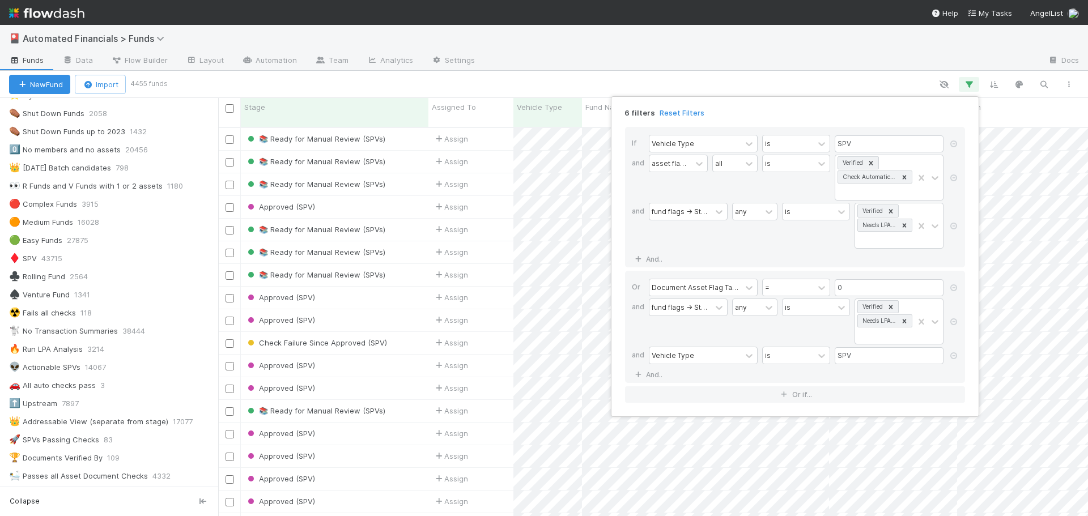
click at [739, 82] on div "6 filters Reset Filters If Vehicle Type is SPV and asset flags -> Stage all is …" at bounding box center [544, 258] width 1088 height 516
